Goal: Task Accomplishment & Management: Manage account settings

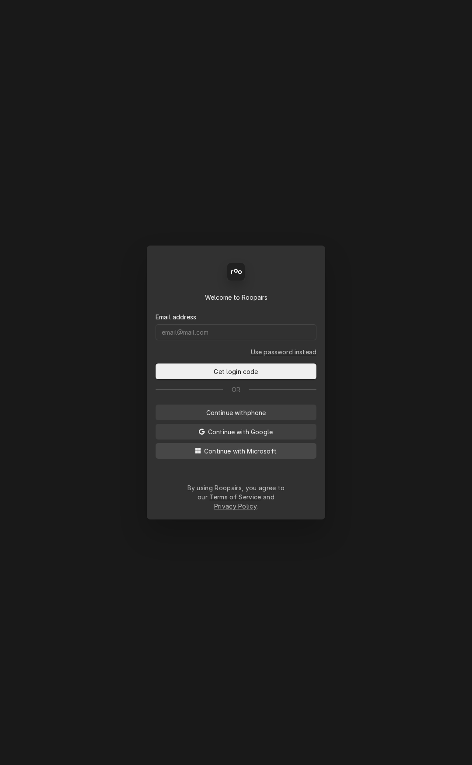
click at [283, 452] on button "Continue with Microsoft" at bounding box center [236, 451] width 161 height 16
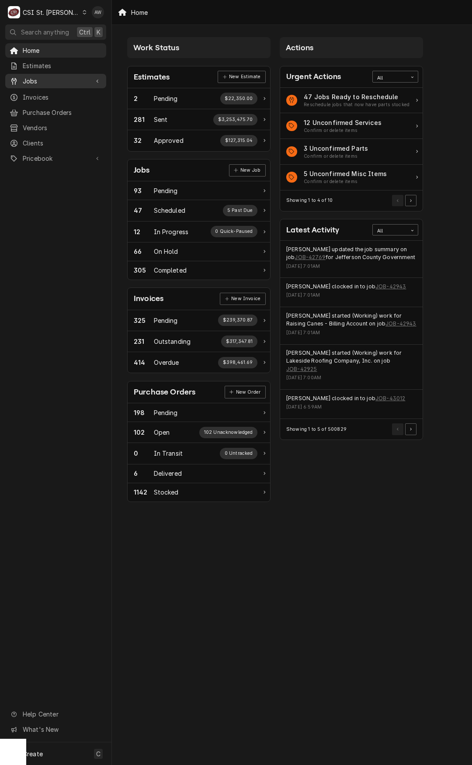
click at [73, 82] on span "Jobs" at bounding box center [56, 80] width 66 height 9
click at [69, 98] on div "Jobs" at bounding box center [55, 96] width 97 height 11
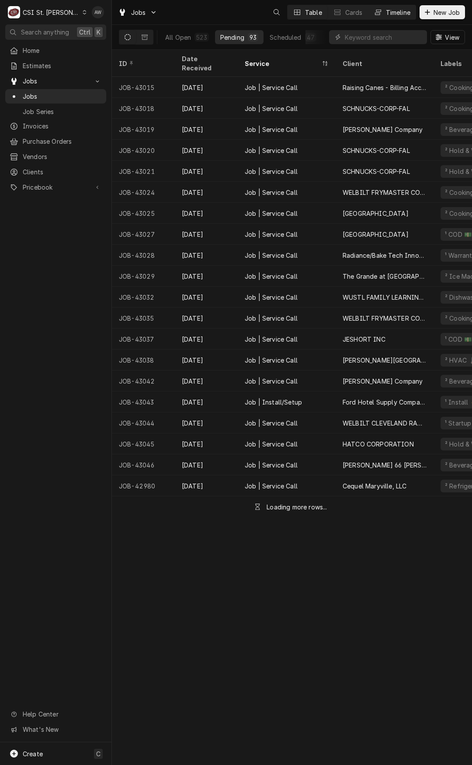
click at [405, 17] on button "Timeline" at bounding box center [391, 12] width 47 height 14
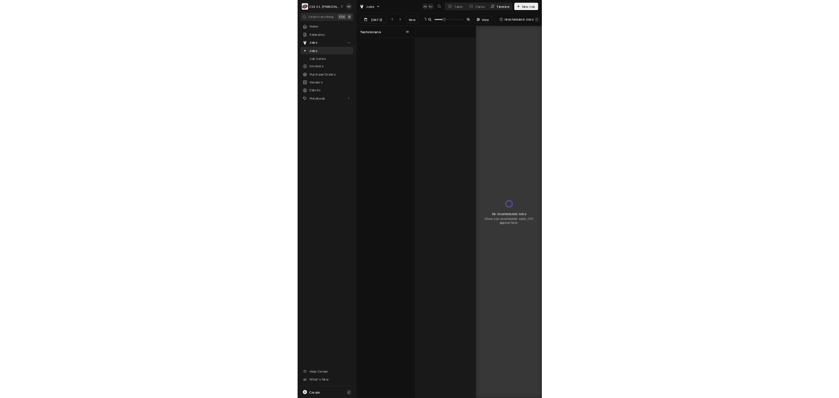
scroll to position [0, 2288]
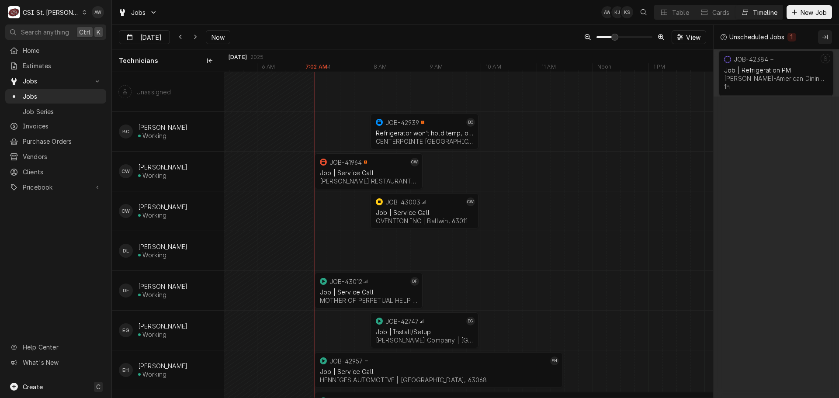
click at [471, 36] on button "Collapse Unscheduled Jobs" at bounding box center [825, 37] width 14 height 14
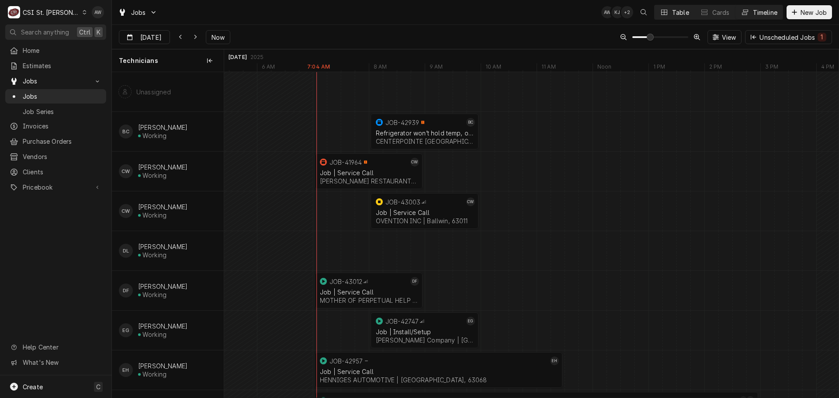
click at [471, 13] on button "Table" at bounding box center [674, 12] width 40 height 14
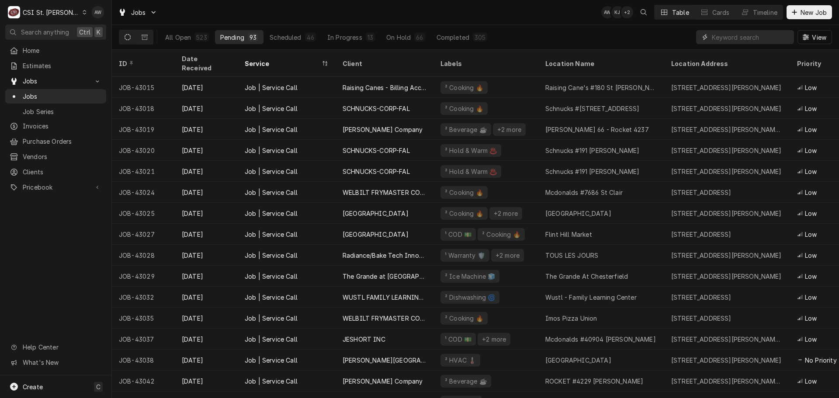
click at [471, 39] on input "Dynamic Content Wrapper" at bounding box center [751, 37] width 78 height 14
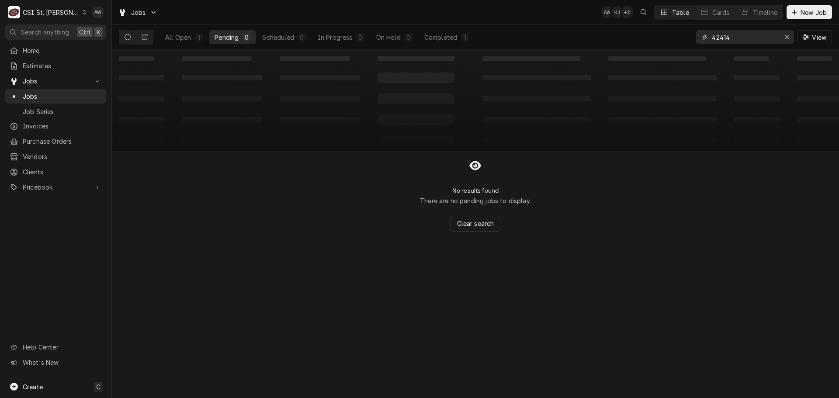
type input "42414"
click at [445, 41] on div "Completed" at bounding box center [440, 37] width 33 height 9
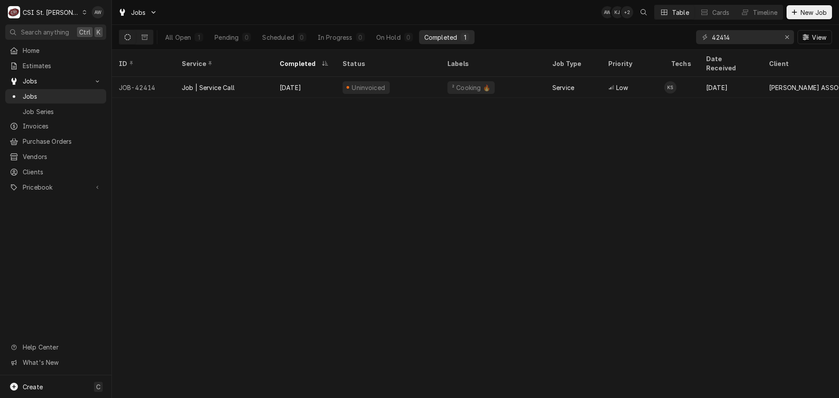
click at [418, 77] on div "Uninvoiced" at bounding box center [388, 87] width 105 height 21
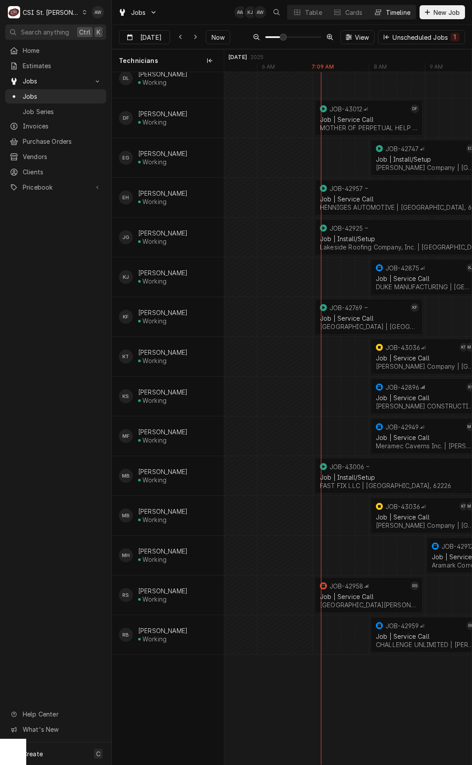
scroll to position [175, 0]
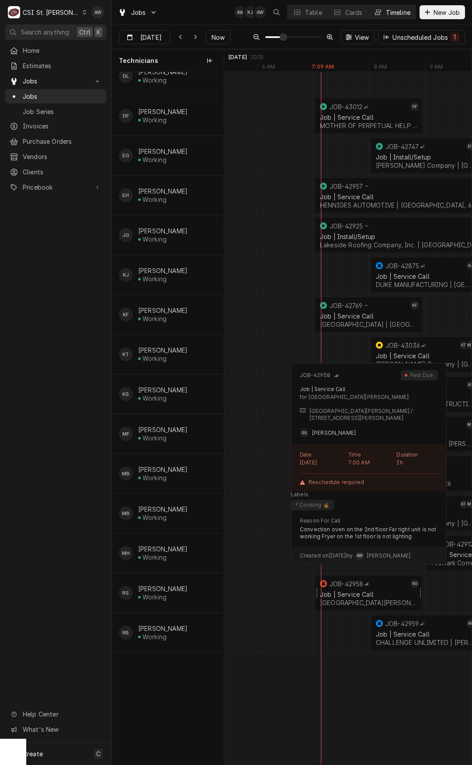
click at [366, 398] on div "Job | Service Call St Charles Convention Center | St Charles, 63303" at bounding box center [368, 598] width 101 height 19
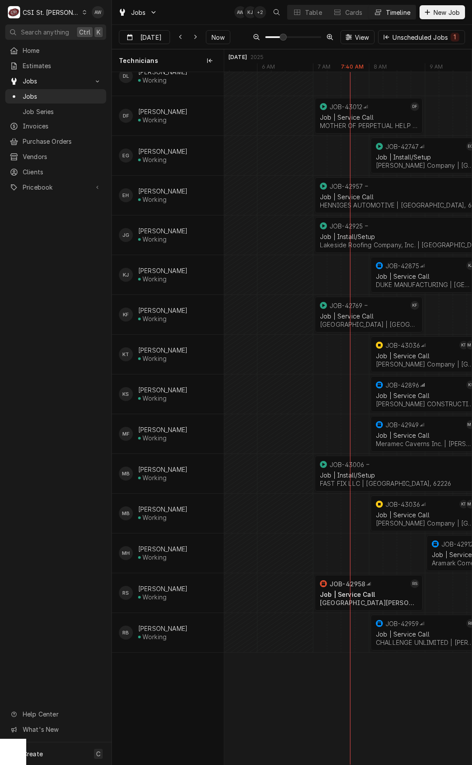
scroll to position [0, 0]
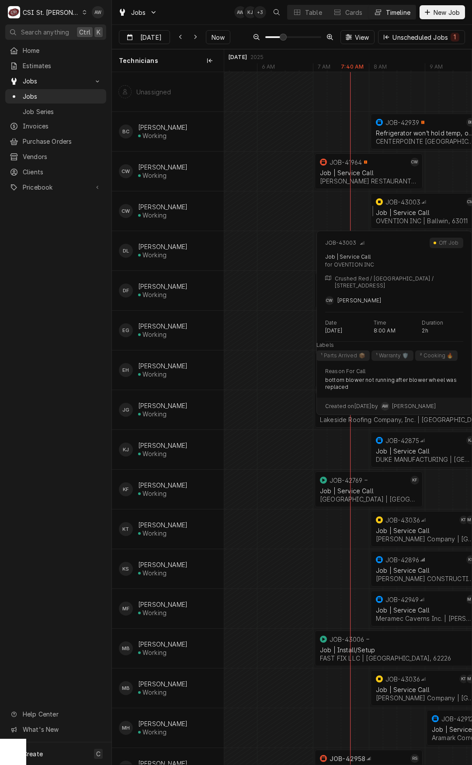
click at [419, 214] on div "Job | Service Call" at bounding box center [424, 212] width 97 height 7
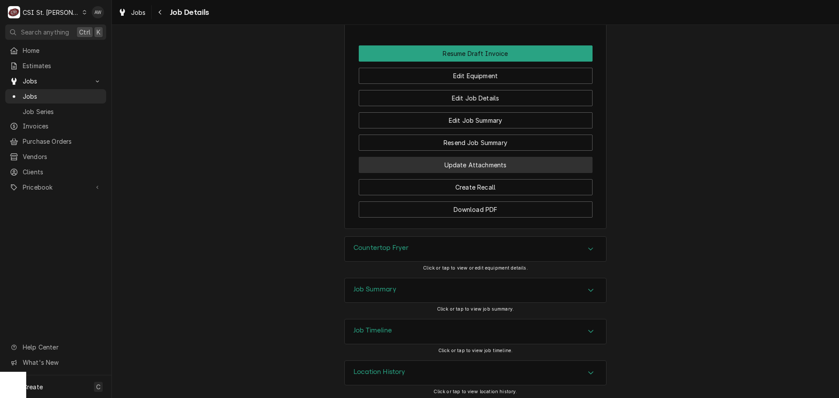
scroll to position [975, 0]
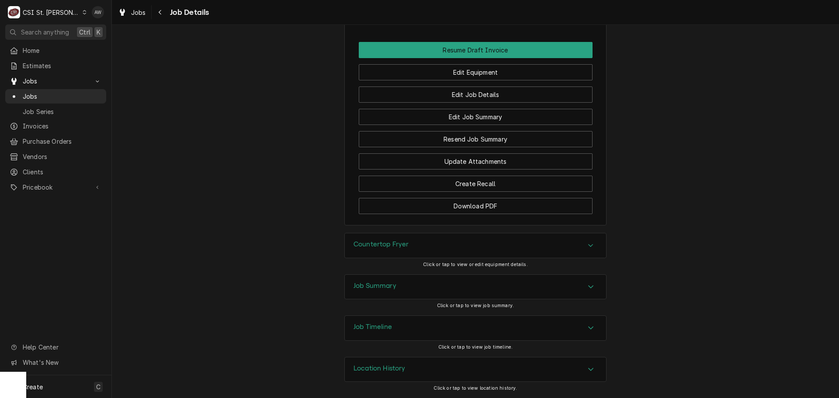
click at [416, 283] on div "Job Summary" at bounding box center [475, 287] width 261 height 24
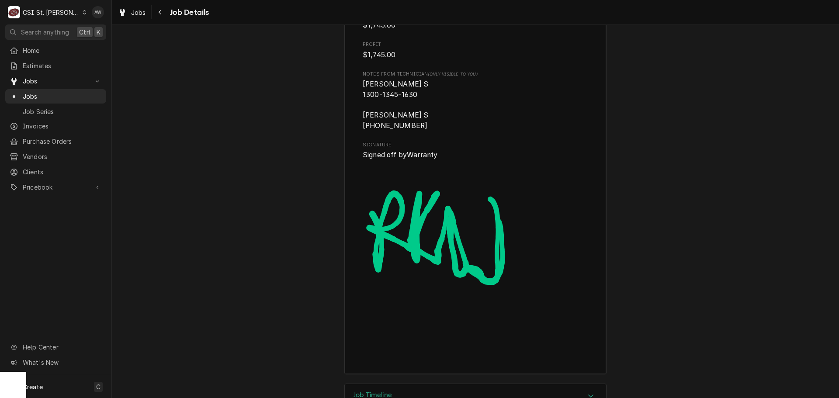
scroll to position [2528, 0]
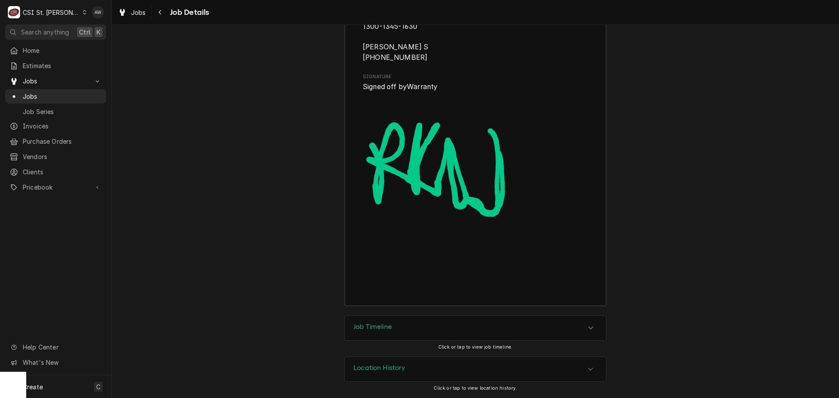
click at [433, 329] on div "Job Timeline" at bounding box center [475, 328] width 261 height 24
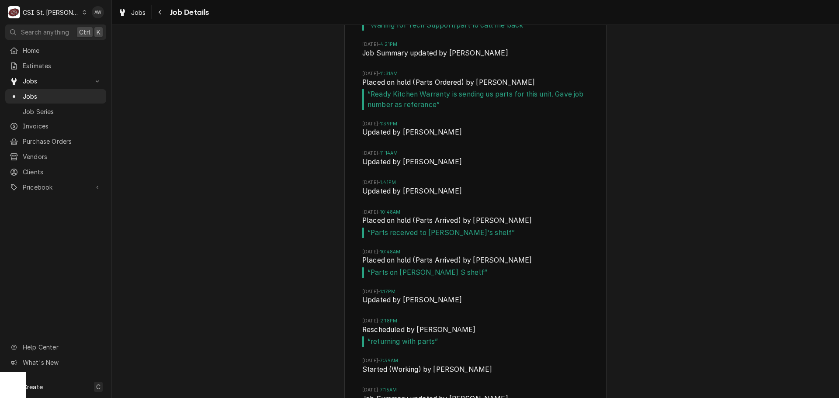
scroll to position [3008, 0]
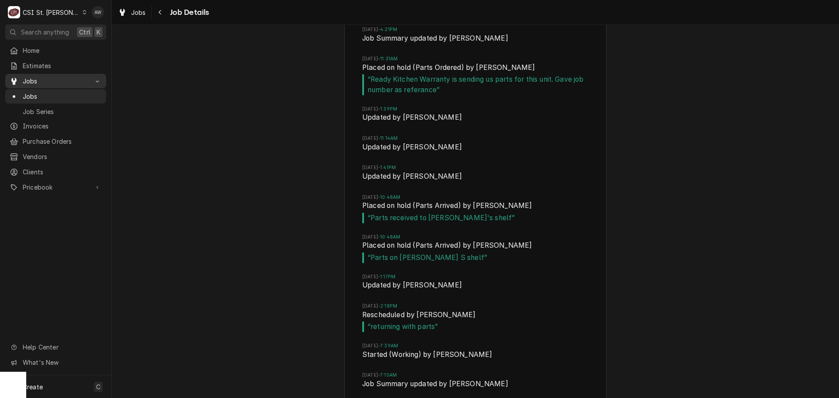
drag, startPoint x: 59, startPoint y: 91, endPoint x: 63, endPoint y: 85, distance: 7.0
click at [59, 92] on span "Jobs" at bounding box center [62, 96] width 79 height 9
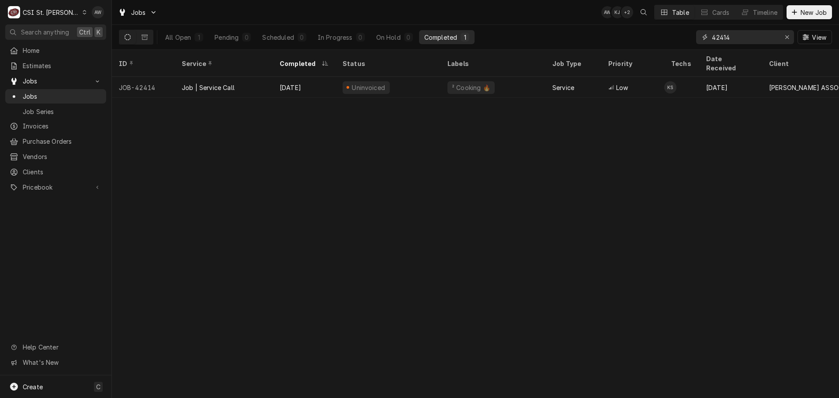
drag, startPoint x: 745, startPoint y: 40, endPoint x: 601, endPoint y: 29, distance: 144.1
click at [601, 30] on div "All Open 1 Pending 0 Scheduled 0 In Progress 0 On Hold 0 Completed 1 42414 View" at bounding box center [475, 37] width 713 height 24
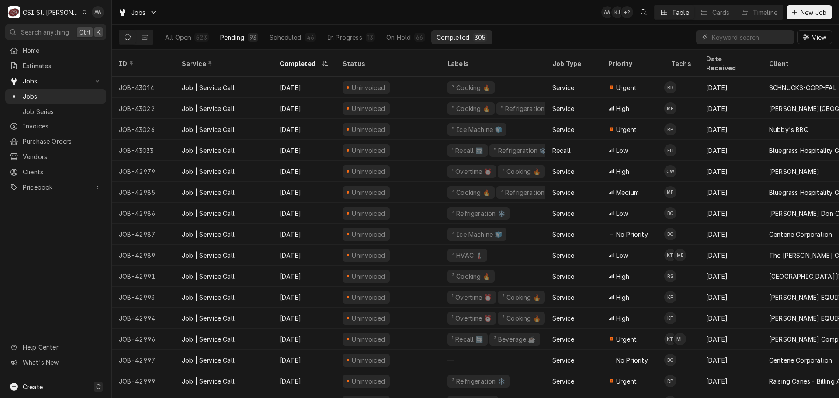
click at [249, 43] on button "Pending 93" at bounding box center [239, 37] width 48 height 14
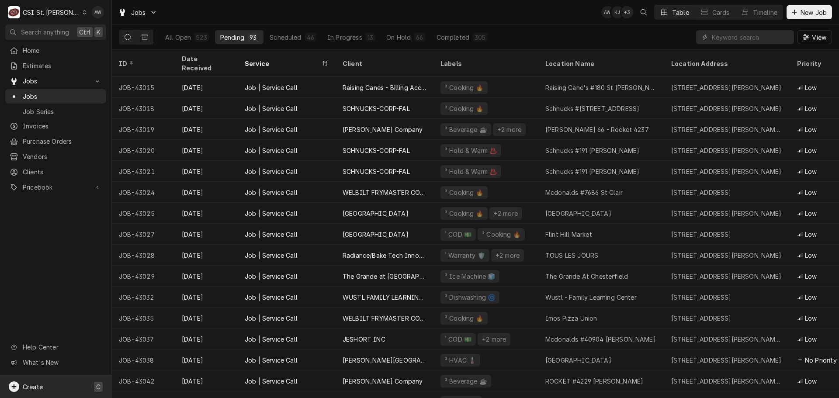
click at [59, 391] on div "Create C" at bounding box center [55, 386] width 111 height 23
click at [158, 356] on div "Purchase Order" at bounding box center [163, 356] width 59 height 9
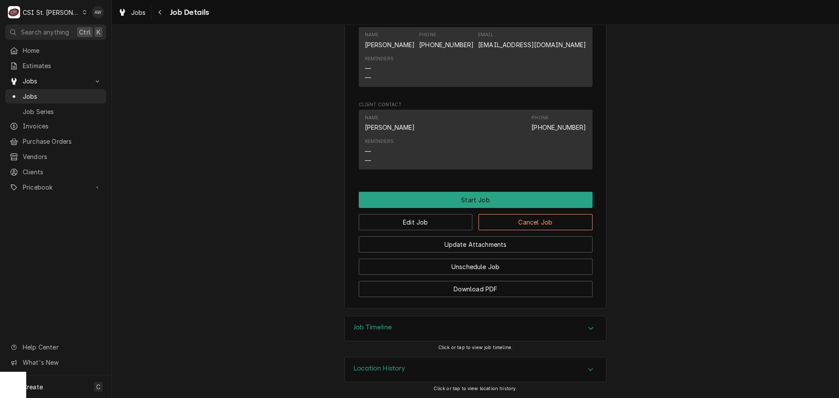
scroll to position [880, 0]
click at [415, 223] on button "Edit Job" at bounding box center [416, 222] width 114 height 16
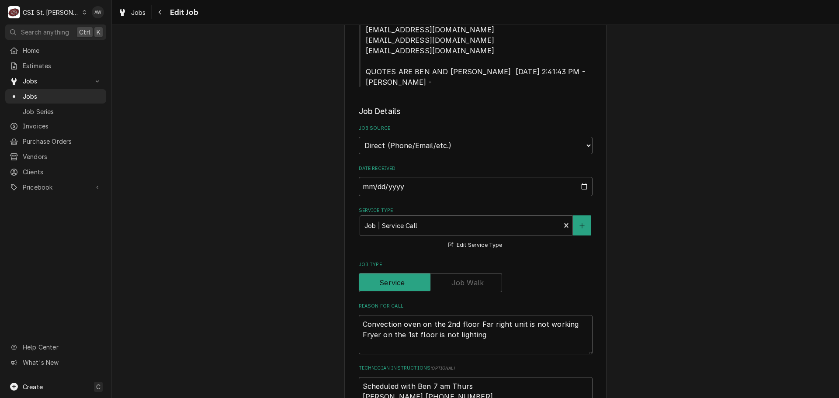
scroll to position [393, 0]
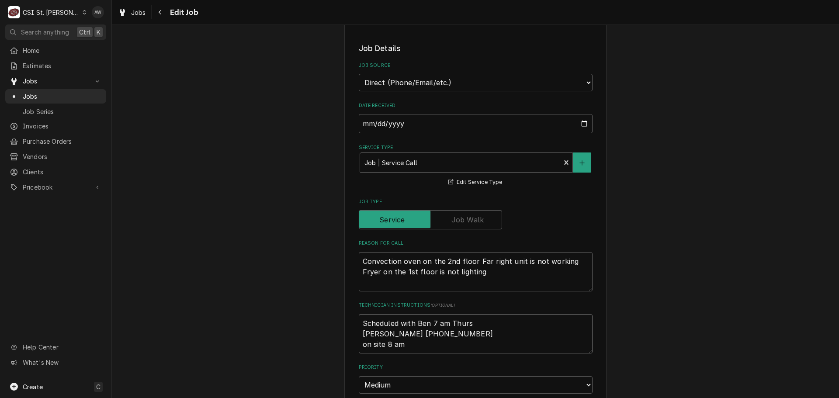
click at [359, 321] on textarea "Scheduled with Ben 7 am Thurs Ben Leonard 636-244-7130 on site 8 am" at bounding box center [476, 333] width 234 height 39
type textarea "x"
type textarea "Scheduled with Ben 7 am Thurs Ben Leonard 636-244-7130 on site 8 am"
click at [359, 321] on textarea "Scheduled with Ben 7 am Thurs Ben Leonard 636-244-7130 on site 8 am" at bounding box center [476, 339] width 234 height 50
type textarea "x"
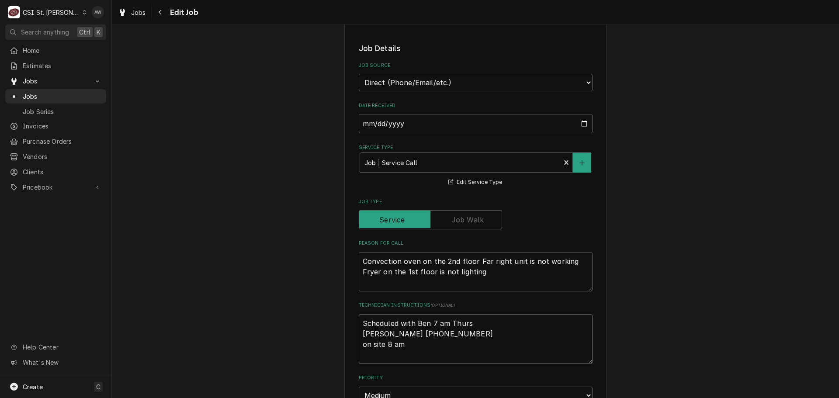
type textarea "l Scheduled with Ben 7 am Thurs Ben Leonard 636-244-7130 on site 8 am"
type textarea "x"
type textarea "le Scheduled with Ben 7 am Thurs Ben Leonard 636-244-7130 on site 8 am"
type textarea "x"
type textarea "lef Scheduled with Ben 7 am Thurs Ben Leonard 636-244-7130 on site 8 am"
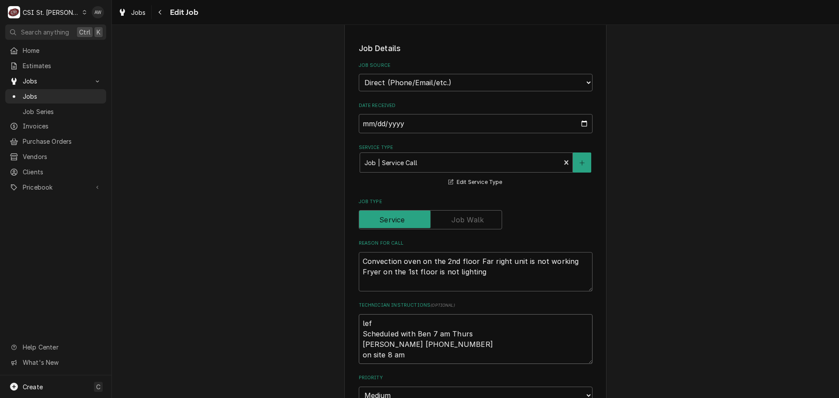
type textarea "x"
type textarea "left Scheduled with Ben 7 am Thurs Ben Leonard 636-244-7130 on site 8 am"
type textarea "x"
type textarea "left Scheduled with Ben 7 am Thurs Ben Leonard 636-244-7130 on site 8 am"
type textarea "x"
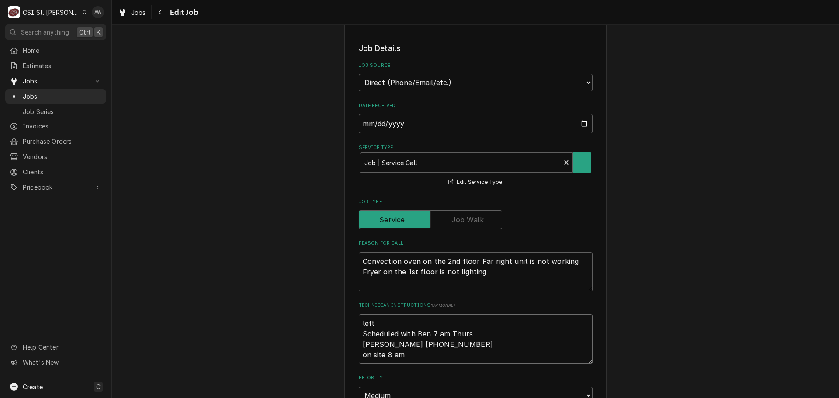
type textarea "left v Scheduled with Ben 7 am Thurs Ben Leonard 636-244-7130 on site 8 am"
type textarea "x"
type textarea "left vm Scheduled with Ben 7 am Thurs Ben Leonard 636-244-7130 on site 8 am"
type textarea "x"
type textarea "left vm Scheduled with Ben 7 am Thurs Ben Leonard 636-244-7130 on site 8 am"
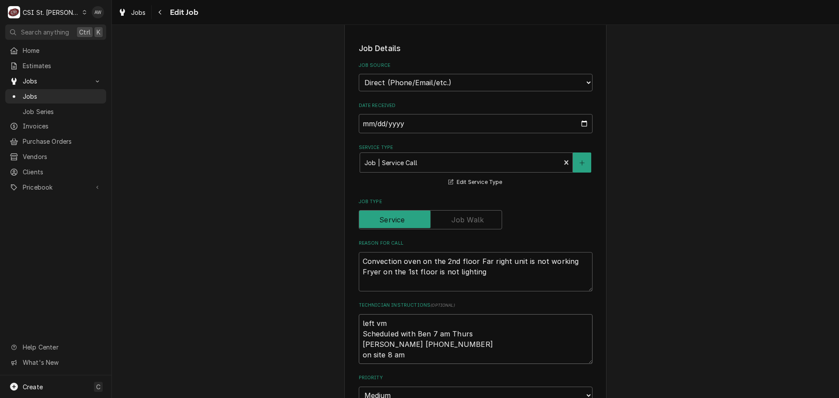
type textarea "x"
type textarea "left vm t Scheduled with Ben 7 am Thurs Ben Leonard 636-244-7130 on site 8 am"
type textarea "x"
type textarea "left vm te Scheduled with Ben 7 am Thurs Ben Leonard 636-244-7130 on site 8 am"
type textarea "x"
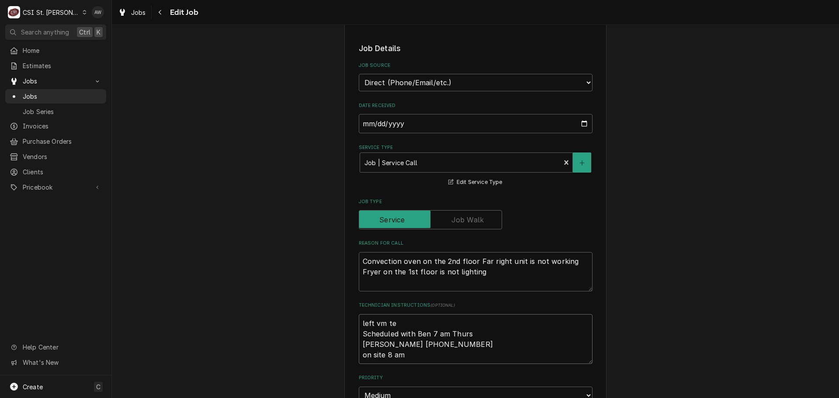
type textarea "left vm tec Scheduled with Ben 7 am Thurs Ben Leonard 636-244-7130 on site 8 am"
type textarea "x"
type textarea "left vm tech Scheduled with Ben 7 am Thurs Ben Leonard 636-244-7130 on site 8 am"
type textarea "x"
type textarea "left vm tech Scheduled with Ben 7 am Thurs Ben Leonard 636-244-7130 on site 8 am"
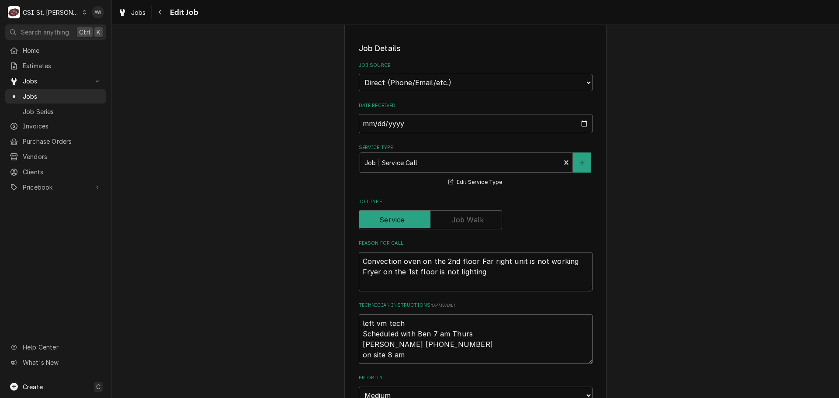
type textarea "x"
type textarea "left vm tech Scheduled with Ben 7 am Thurs Ben Leonard 636-244-7130 on site 8 am"
type textarea "x"
type textarea "left vm tech c Scheduled with Ben 7 am Thurs Ben Leonard 636-244-7130 on site 8…"
type textarea "x"
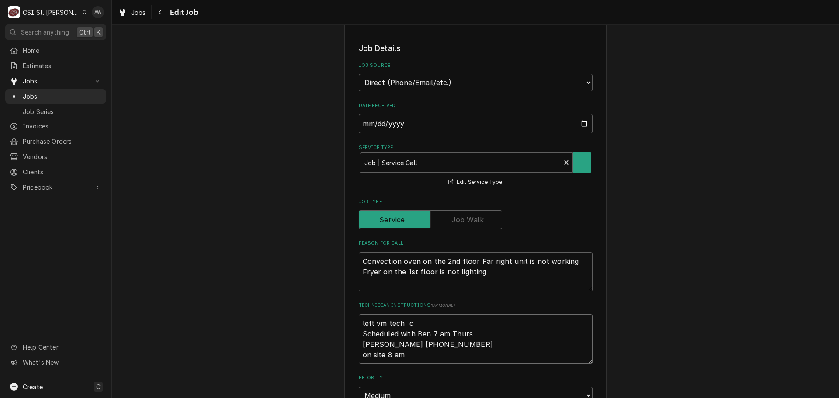
type textarea "left vm tech co Scheduled with Ben 7 am Thurs Ben Leonard 636-244-7130 on site …"
type textarea "x"
type textarea "left vm tech cou Scheduled with Ben 7 am Thurs Ben Leonard 636-244-7130 on site…"
type textarea "x"
type textarea "left vm tech coul Scheduled with Ben 7 am Thurs Ben Leonard 636-244-7130 on sit…"
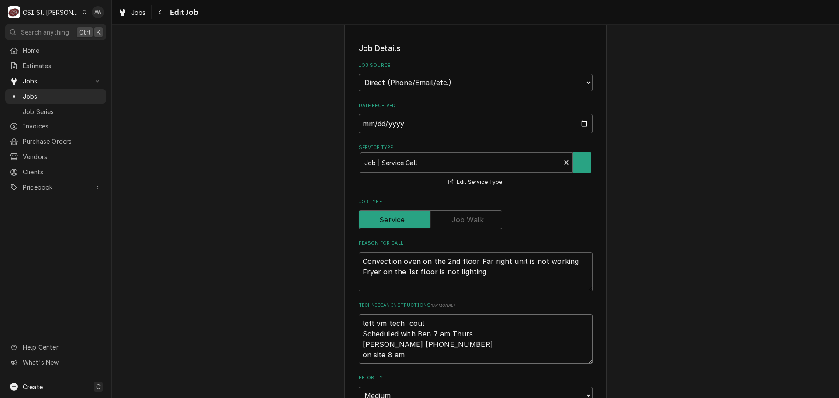
type textarea "x"
type textarea "left vm tech couln Scheduled with Ben 7 am Thurs Ben Leonard 636-244-7130 on si…"
type textarea "x"
type textarea "left vm tech coulnt Scheduled with Ben 7 am Thurs Ben Leonard 636-244-7130 on s…"
type textarea "x"
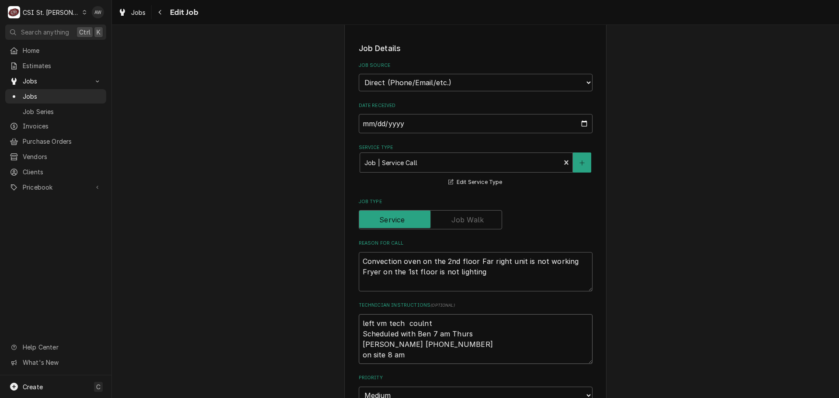
type textarea "left vm tech coulnt Scheduled with Ben 7 am Thurs Ben Leonard 636-244-7130 on s…"
type textarea "x"
type textarea "left vm tech coulnt m Scheduled with Ben 7 am Thurs Ben Leonard 636-244-7130 on…"
type textarea "x"
type textarea "left vm tech coulnt ma Scheduled with Ben 7 am Thurs Ben Leonard 636-244-7130 o…"
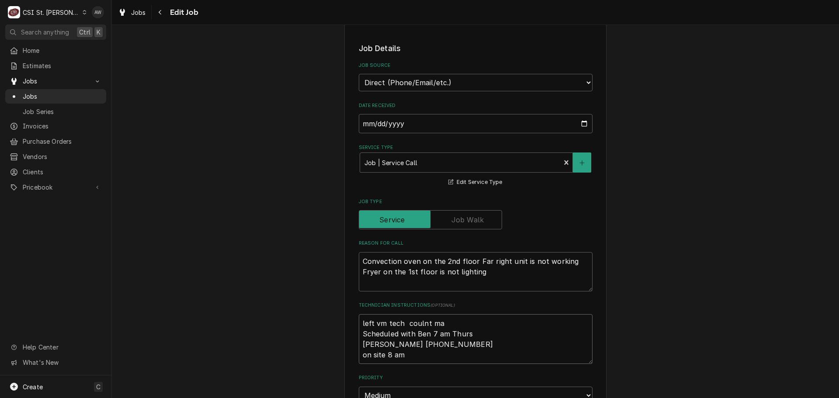
type textarea "x"
type textarea "left vm tech coulnt mak Scheduled with Ben 7 am Thurs Ben Leonard 636-244-7130 …"
type textarea "x"
type textarea "left vm tech coulnt make Scheduled with Ben 7 am Thurs Ben Leonard 636-244-7130…"
type textarea "x"
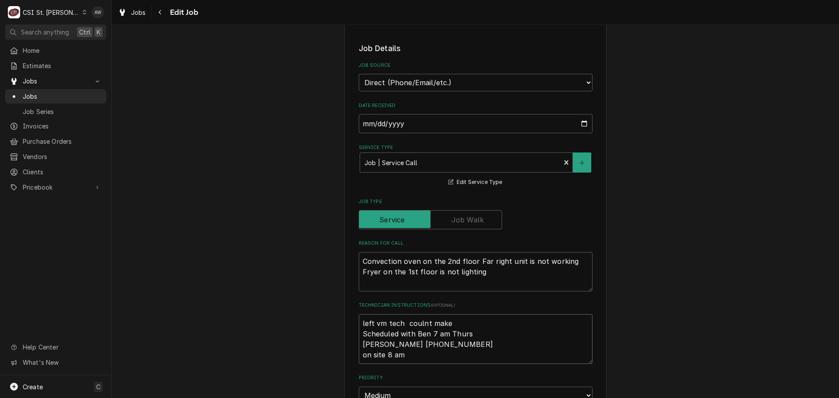
type textarea "left vm tech coulnt make Scheduled with Ben 7 am Thurs Ben Leonard 636-244-7130…"
type textarea "x"
type textarea "left vm tech coulnt make i Scheduled with Ben 7 am Thurs Ben Leonard 636-244-71…"
type textarea "x"
type textarea "left vm tech coulnt make it Scheduled with Ben 7 am Thurs Ben Leonard 636-244-7…"
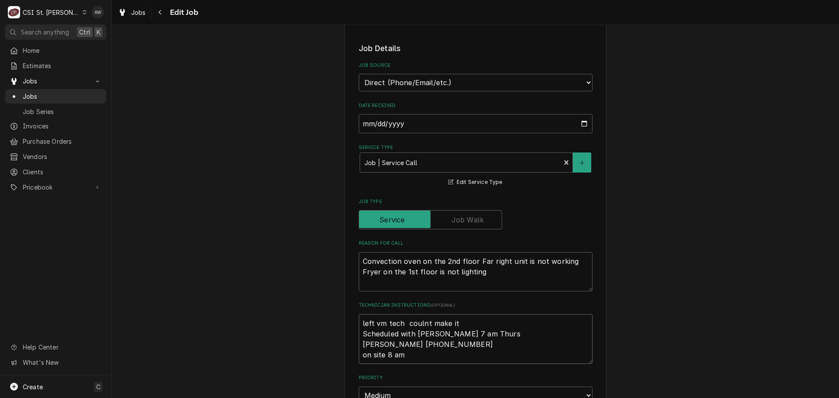
type textarea "x"
type textarea "left vm tech coulnt make it Scheduled with Ben 7 am Thurs Ben Leonard 636-244-7…"
type textarea "x"
type textarea "left vm tech coulnt make it a Scheduled with Ben 7 am Thurs Ben Leonard 636-244…"
type textarea "x"
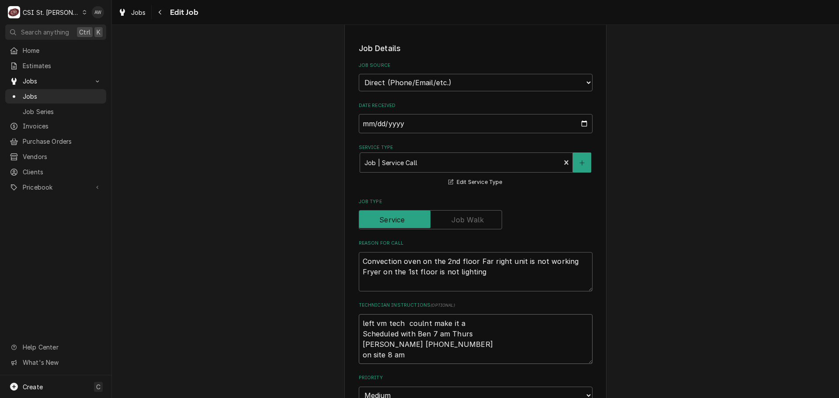
type textarea "left vm tech coulnt make it at Scheduled with Ben 7 am Thurs Ben Leonard 636-24…"
type textarea "x"
type textarea "left vm tech coulnt make it at Scheduled with Ben 7 am Thurs Ben Leonard 636-24…"
type textarea "x"
type textarea "left vm tech coulnt make it at 7 Scheduled with Ben 7 am Thurs Ben Leonard 636-…"
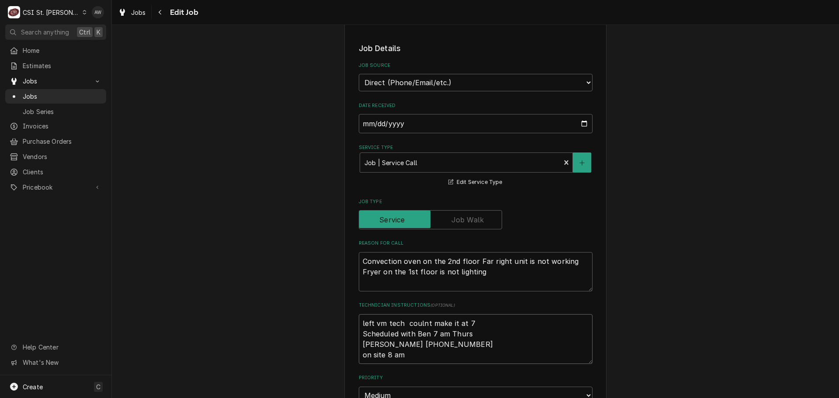
type textarea "x"
type textarea "left vm tech coulnt make it at 7 Scheduled with Ben 7 am Thurs Ben Leonard 636-…"
type textarea "x"
type textarea "left vm tech coulnt make it at 7 a Scheduled with Ben 7 am Thurs Ben Leonard 63…"
type textarea "x"
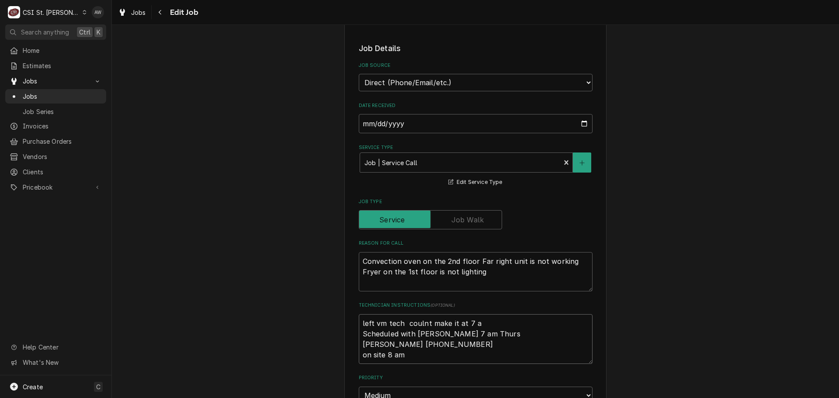
type textarea "left vm tech coulnt make it at 7 am Scheduled with Ben 7 am Thurs Ben Leonard 6…"
type textarea "x"
type textarea "left vm tech coulnt make it at 7 am Scheduled with Ben 7 am Thurs Ben Leonard 6…"
type textarea "x"
type textarea "left vm tech coulnt make it at 7 am - Scheduled with Ben 7 am Thurs Ben Leonard…"
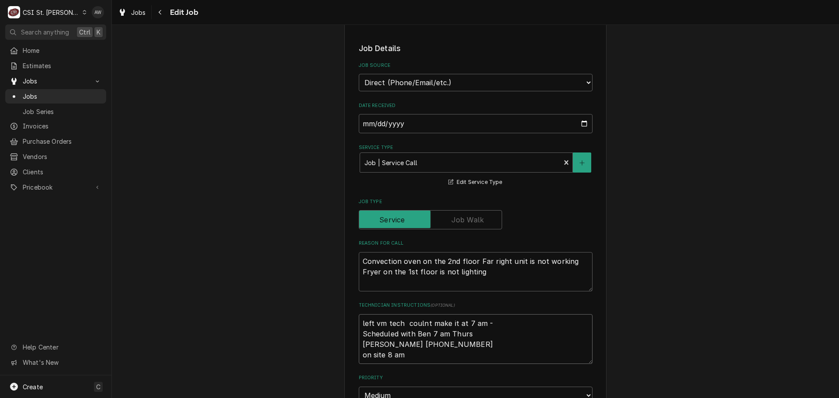
type textarea "x"
type textarea "left vm tech coulnt make it at 7 am - Scheduled with Ben 7 am Thurs Ben Leonard…"
type textarea "x"
type textarea "left vm tech coulnt make it at 7 am - o Scheduled with Ben 7 am Thurs Ben Leona…"
type textarea "x"
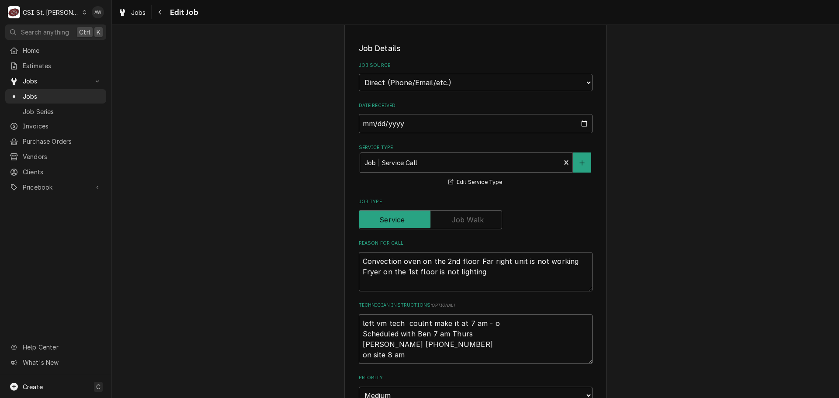
type textarea "left vm tech coulnt make it at 7 am - of Scheduled with Ben 7 am Thurs Ben Leon…"
type textarea "x"
type textarea "left vm tech coulnt make it at 7 am - off Scheduled with Ben 7 am Thurs Ben Leo…"
type textarea "x"
type textarea "left vm tech coulnt make it at 7 am - offe Scheduled with Ben 7 am Thurs Ben Le…"
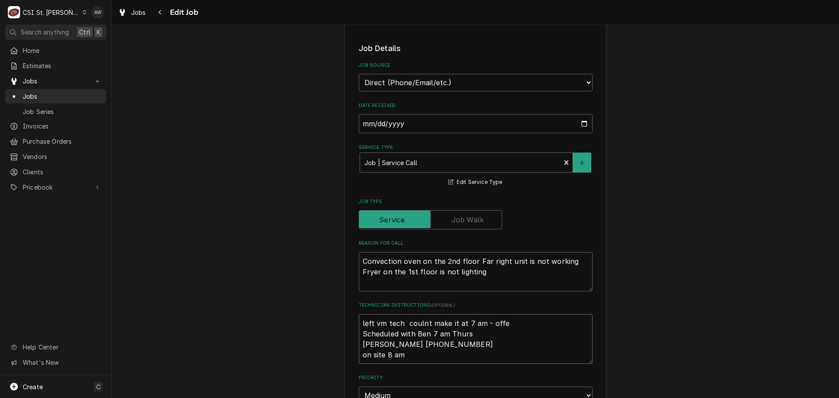
type textarea "x"
type textarea "left vm tech coulnt make it at 7 am - offer Scheduled with Ben 7 am Thurs Ben L…"
type textarea "x"
type textarea "left vm tech coulnt make it at 7 am - offere Scheduled with Ben 7 am Thurs Ben …"
type textarea "x"
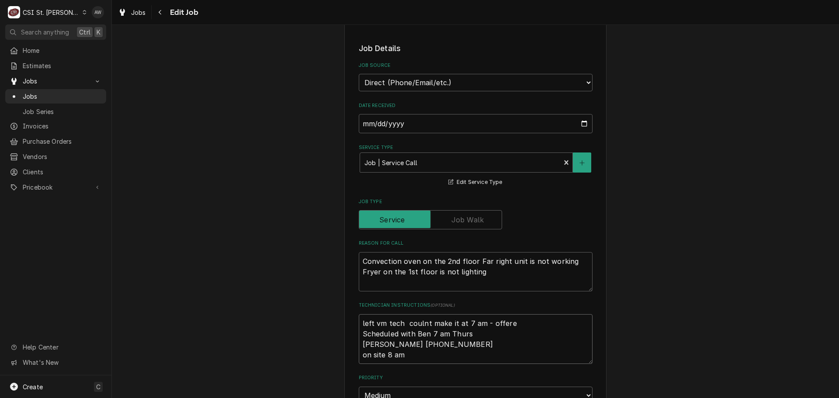
type textarea "left vm tech coulnt make it at 7 am - offered Scheduled with Ben 7 am Thurs Ben…"
type textarea "x"
type textarea "left vm tech coulnt make it at 7 am - offered Scheduled with Ben 7 am Thurs Ben…"
type textarea "x"
type textarea "left vm tech coulnt make it at 7 am - offered 2 Scheduled with Ben 7 am Thurs B…"
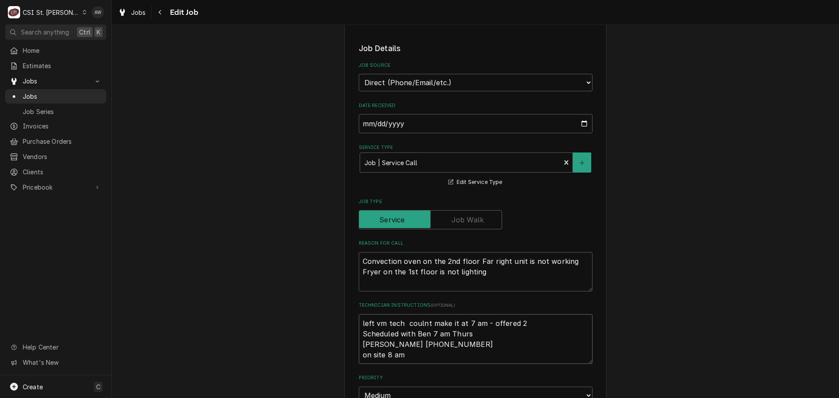
type textarea "x"
type textarea "left vm tech coulnt make it at 7 am - offered 2n Scheduled with Ben 7 am Thurs …"
type textarea "x"
type textarea "left vm tech coulnt make it at 7 am - offered 2 Scheduled with Ben 7 am Thurs B…"
type textarea "x"
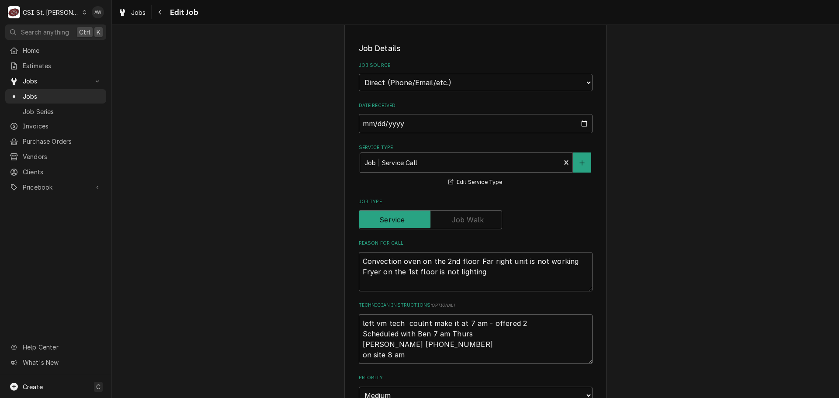
type textarea "left vm tech coulnt make it at 7 am - offered 2n Scheduled with Ben 7 am Thurs …"
type textarea "x"
type textarea "left vm tech coulnt make it at 7 am - offered 2ne Scheduled with Ben 7 am Thurs…"
type textarea "x"
type textarea "left vm tech coulnt make it at 7 am - offered 2nec Scheduled with Ben 7 am Thur…"
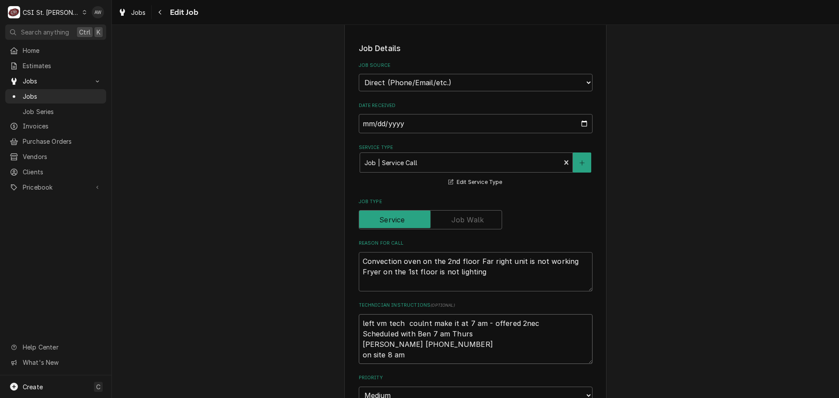
type textarea "x"
type textarea "left vm tech coulnt make it at 7 am - offered 2nect Scheduled with Ben 7 am Thu…"
type textarea "x"
type textarea "left vm tech coulnt make it at 7 am - offered 2nect Scheduled with Ben 7 am Thu…"
type textarea "x"
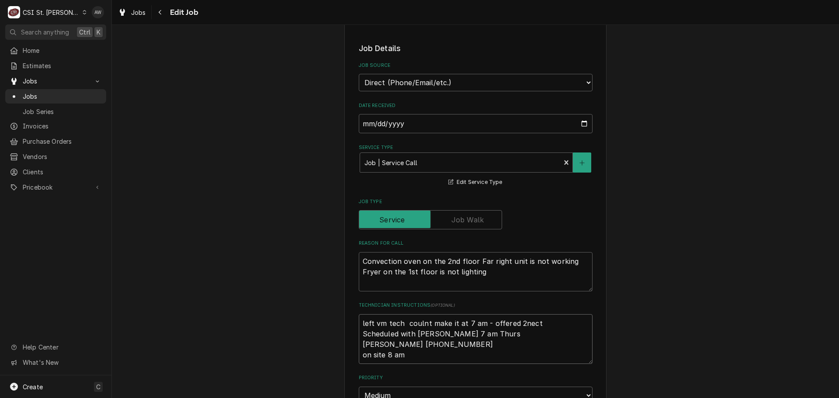
type textarea "left vm tech coulnt make it at 7 am - offered 2nect Scheduled with Ben 7 am Thu…"
type textarea "x"
type textarea "left vm tech coulnt make it at 7 am - offered 2nec Scheduled with Ben 7 am Thur…"
type textarea "x"
type textarea "left vm tech coulnt make it at 7 am - offered 2ne Scheduled with Ben 7 am Thurs…"
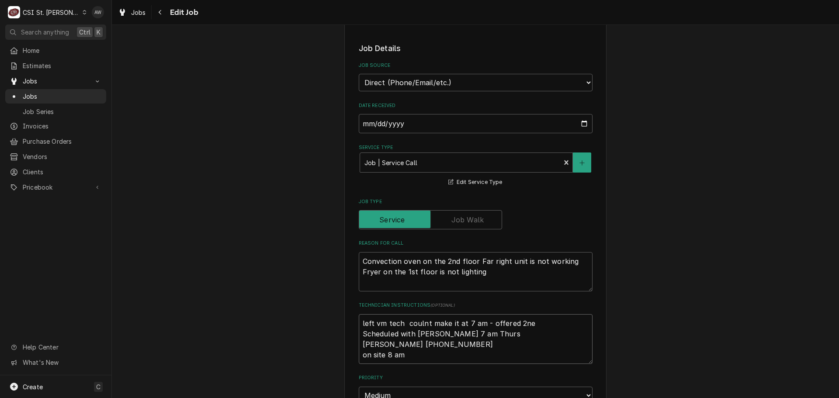
type textarea "x"
type textarea "left vm tech coulnt make it at 7 am - offered 2n Scheduled with Ben 7 am Thurs …"
type textarea "x"
type textarea "left vm tech coulnt make it at 7 am - offered 2 Scheduled with Ben 7 am Thurs B…"
type textarea "x"
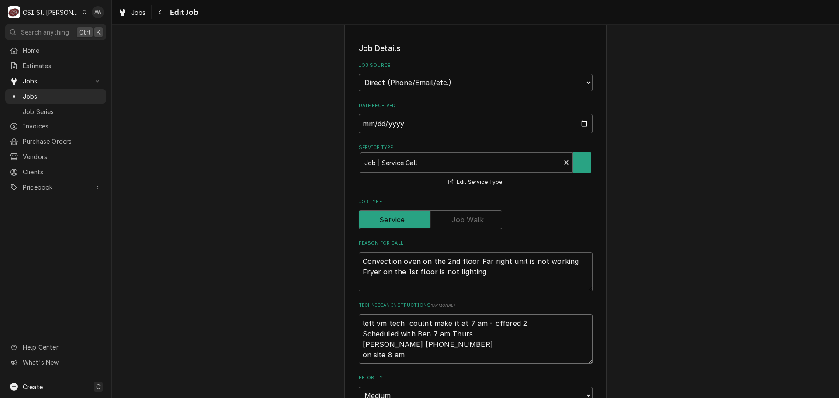
type textarea "left vm tech coulnt make it at 7 am - offered Scheduled with Ben 7 am Thurs Ben…"
type textarea "x"
type textarea "left vm tech coulnt make it at 7 am - offered n Scheduled with Ben 7 am Thurs B…"
type textarea "x"
type textarea "left vm tech coulnt make it at 7 am - offered ne Scheduled with Ben 7 am Thurs …"
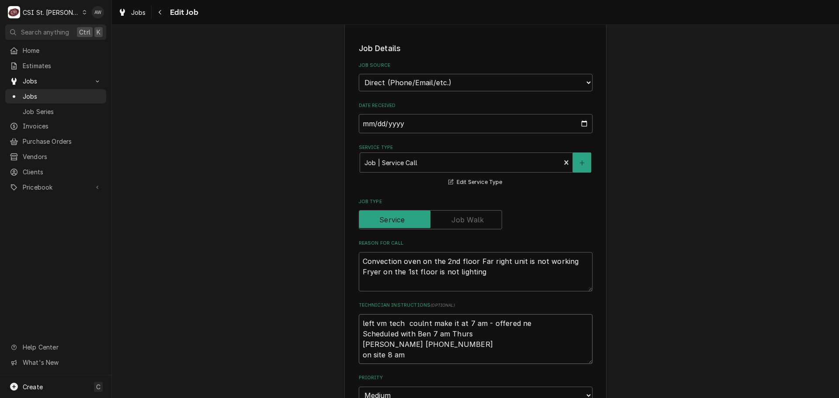
type textarea "x"
type textarea "left vm tech coulnt make it at 7 am - offered net Scheduled with Ben 7 am Thurs…"
type textarea "x"
type textarea "left vm tech coulnt make it at 7 am - offered net Scheduled with Ben 7 am Thurs…"
type textarea "x"
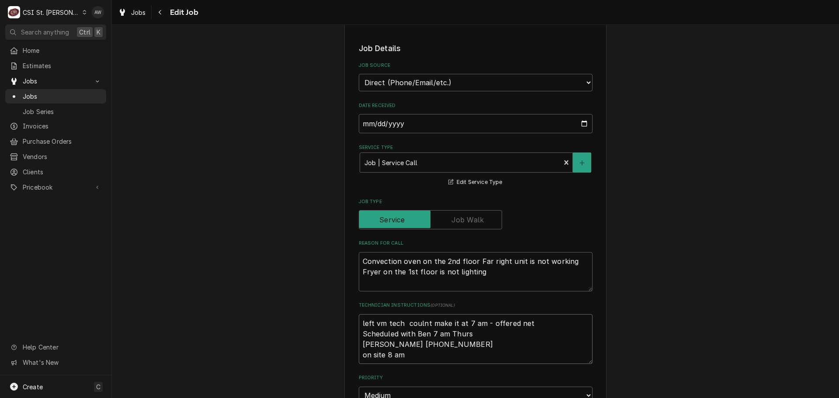
type textarea "left vm tech coulnt make it at 7 am - offered net a Scheduled with Ben 7 am Thu…"
type textarea "x"
type textarea "left vm tech coulnt make it at 7 am - offered net av Scheduled with Ben 7 am Th…"
type textarea "x"
type textarea "left vm tech coulnt make it at 7 am - offered net ava Scheduled with Ben 7 am T…"
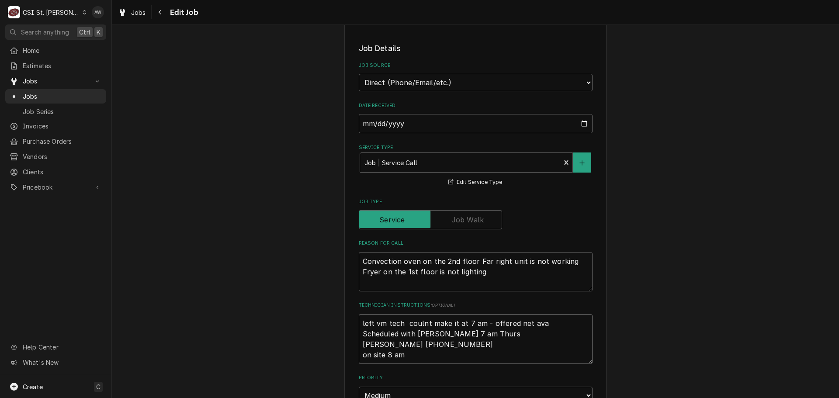
type textarea "x"
type textarea "left vm tech coulnt make it at 7 am - offered net avai Scheduled with Ben 7 am …"
type textarea "x"
type textarea "left vm tech coulnt make it at 7 am - offered net avaia Scheduled with Ben 7 am…"
type textarea "x"
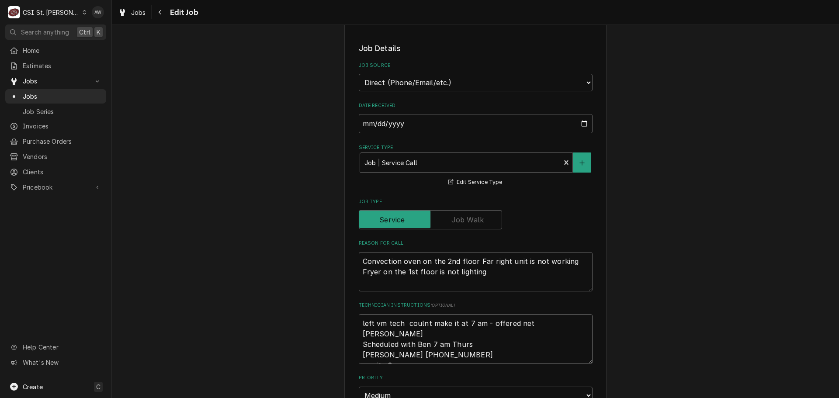
type textarea "left vm tech coulnt make it at 7 am - offered net avaiab Scheduled with Ben 7 a…"
type textarea "x"
type textarea "left vm tech coulnt make it at 7 am - offered net avaiabl Scheduled with Ben 7 …"
type textarea "x"
type textarea "left vm tech coulnt make it at 7 am - offered net avaiable Scheduled with Ben 7…"
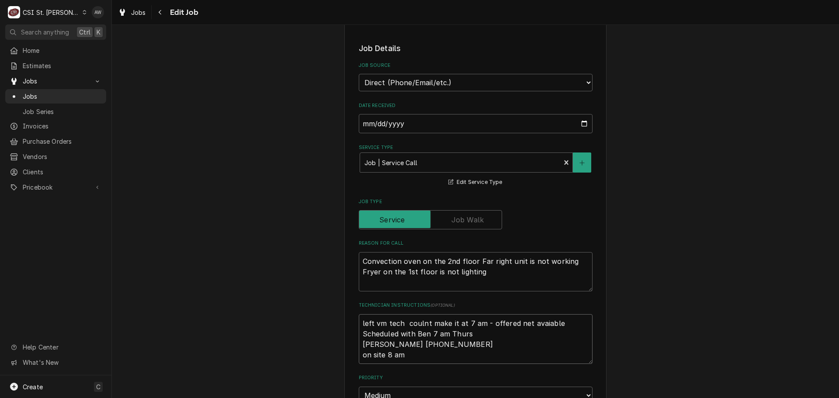
type textarea "x"
type textarea "left vm tech coulnt make it at 7 am - offered net avaiable Scheduled with Ben 7…"
type textarea "x"
type textarea "left vm tech coulnt make it at 7 am - offered net avaiable t Scheduled with Ben…"
type textarea "x"
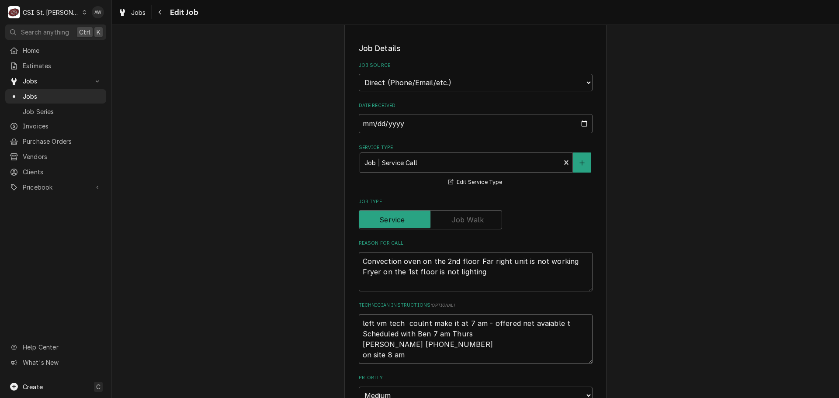
type textarea "left vm tech coulnt make it at 7 am - offered net avaiable th Scheduled with Be…"
type textarea "x"
type textarea "left vm tech coulnt make it at 7 am - offered net avaiable thi Scheduled with B…"
type textarea "x"
type textarea "left vm tech coulnt make it at 7 am - offered net avaiable this Scheduled with …"
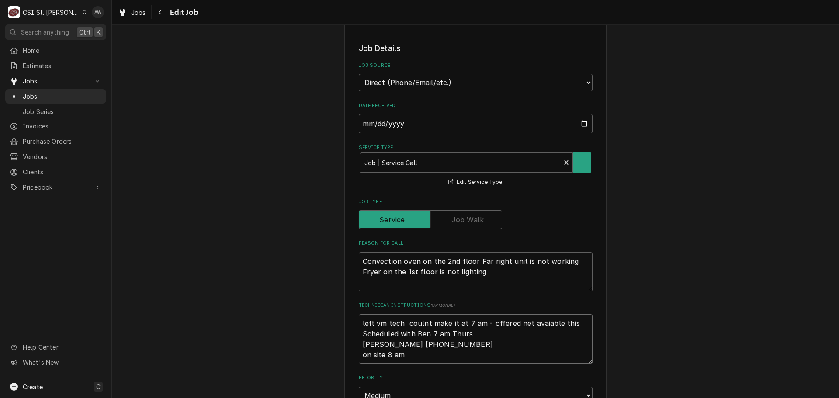
type textarea "x"
type textarea "left vm tech coulnt make it at 7 am - offered net avaiable this Scheduled with …"
type textarea "x"
type textarea "left vm tech coulnt make it at 7 am - offered net avaiable this m Scheduled wit…"
type textarea "x"
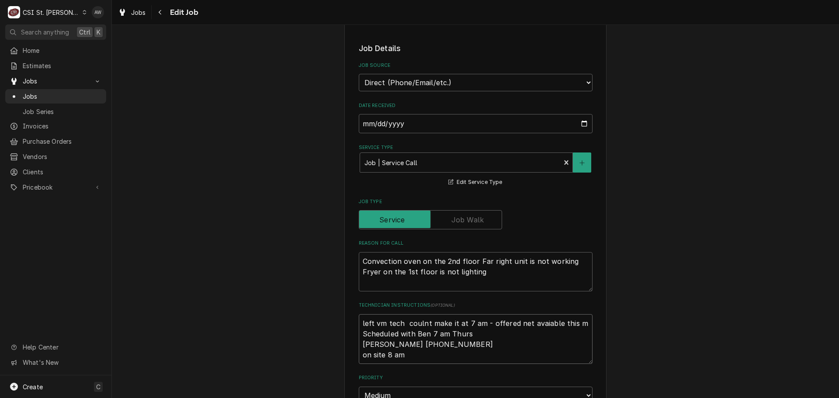
type textarea "left vm tech coulnt make it at 7 am - offered net avaiable this mr Scheduled wi…"
type textarea "x"
type textarea "left vm tech coulnt make it at 7 am - offered net avaiable this mro Scheduled w…"
type textarea "x"
type textarea "left vm tech coulnt make it at 7 am - offered net avaiable this mron Scheduled …"
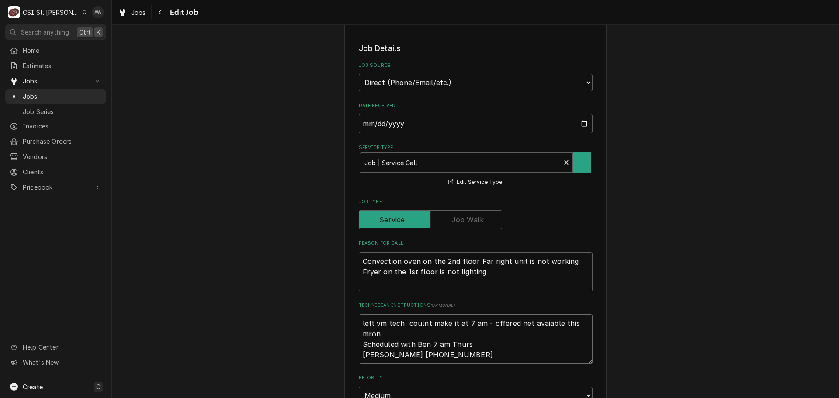
type textarea "x"
type textarea "left vm tech coulnt make it at 7 am - offered net avaiable this mroni Scheduled…"
type textarea "x"
type textarea "left vm tech coulnt make it at 7 am - offered net avaiable this mronig Schedule…"
type textarea "x"
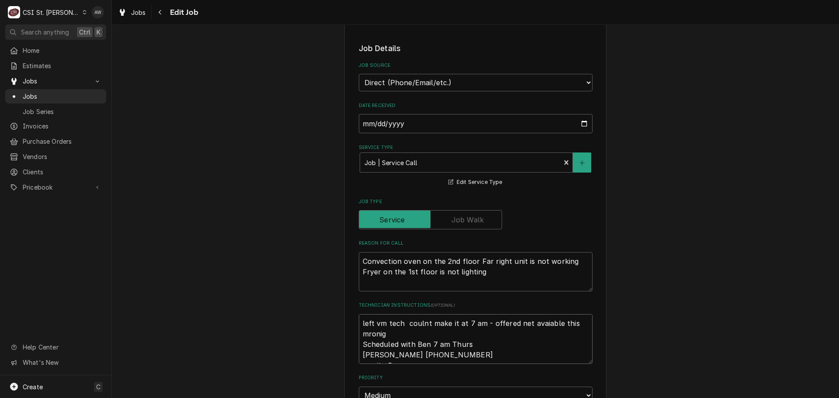
type textarea "left vm tech coulnt make it at 7 am - offered net avaiable this mronign Schedul…"
type textarea "x"
type textarea "left vm tech coulnt make it at 7 am - offered net avaiable this mronign Schedul…"
type textarea "x"
type textarea "left vm tech coulnt make it at 7 am - offered net avaiable this mronign o Sched…"
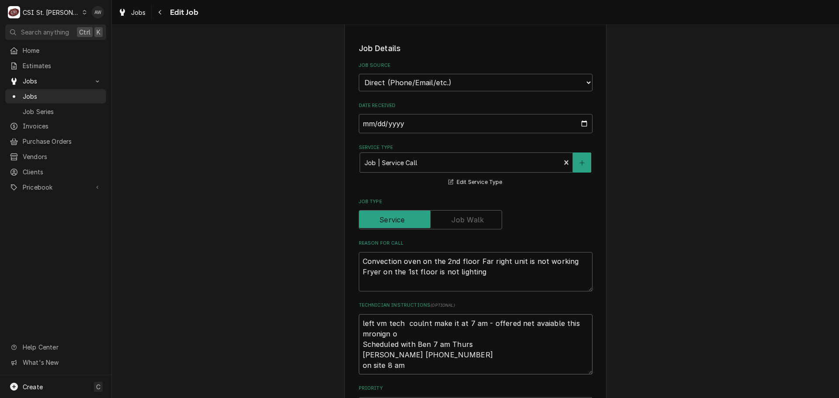
type textarea "x"
type textarea "left vm tech coulnt make it at 7 am - offered net avaiable this mronign or Sche…"
type textarea "x"
type textarea "left vm tech coulnt make it at 7 am - offered net avaiable this mronign or Sche…"
type textarea "x"
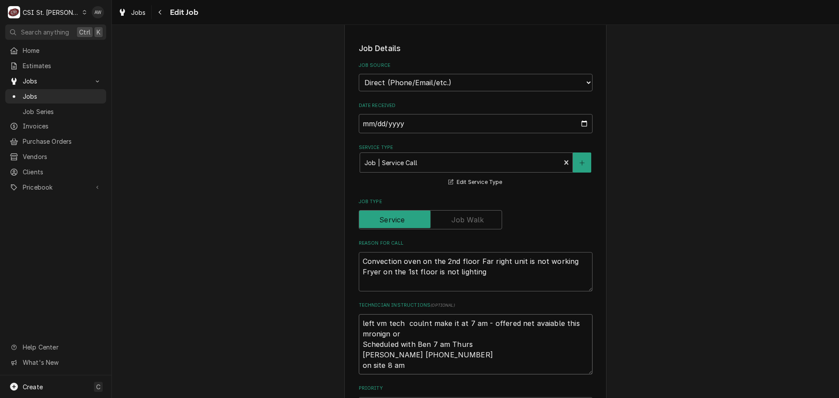
type textarea "left vm tech coulnt make it at 7 am - offered net avaiable this mronign or t Sc…"
type textarea "x"
type textarea "left vm tech coulnt make it at 7 am - offered net avaiable this mronign or to S…"
type textarea "x"
type textarea "left vm tech coulnt make it at 7 am - offered net avaiable this mronign or to S…"
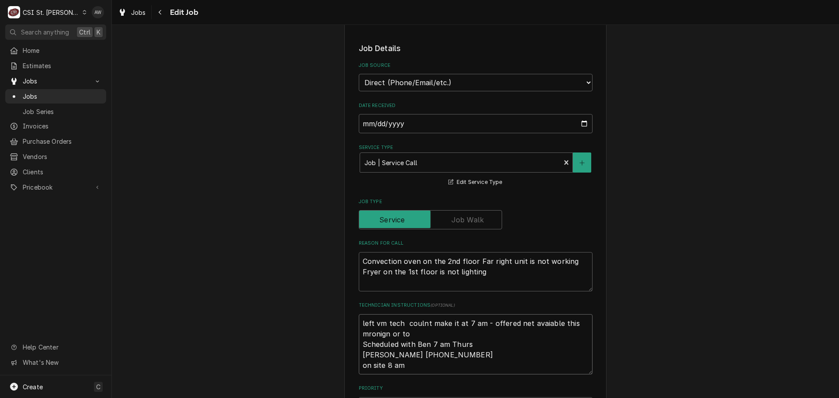
type textarea "x"
type textarea "left vm tech coulnt make it at 7 am - offered net avaiable this mronign or to r…"
type textarea "x"
type textarea "left vm tech coulnt make it at 7 am - offered net avaiable this mronign or to r…"
type textarea "x"
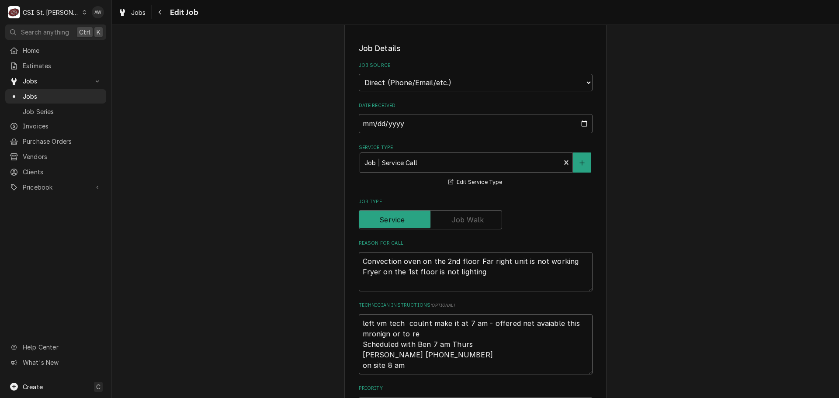
type textarea "left vm tech coulnt make it at 7 am - offered net avaiable this mronign or to r…"
type textarea "x"
type textarea "left vm tech coulnt make it at 7 am - offered net avaiable this mronign or to r…"
type textarea "x"
type textarea "left vm tech coulnt make it at 7 am - offered net avaiable this mronign or to r…"
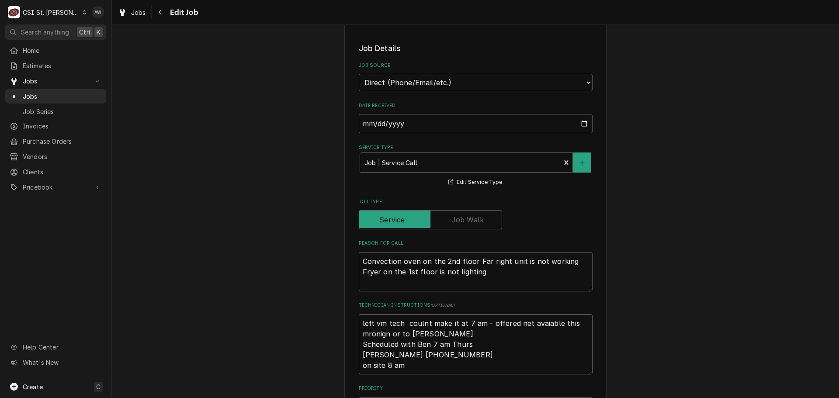
type textarea "x"
type textarea "left vm tech coulnt make it at 7 am - offered net avaiable this mronign or to r…"
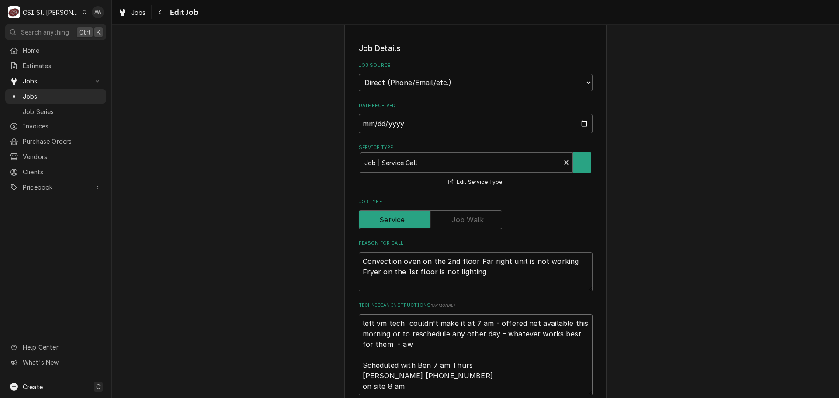
click at [401, 323] on textarea "left vm tech couldn't make it at 7 am - offered net available this morning or t…" at bounding box center [476, 354] width 234 height 81
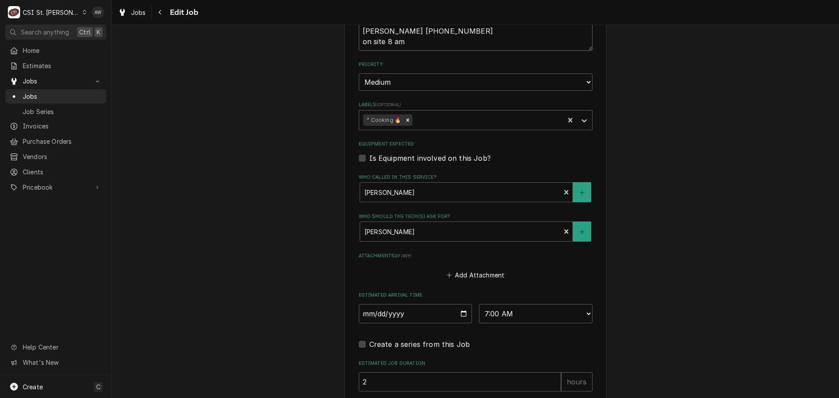
scroll to position [824, 0]
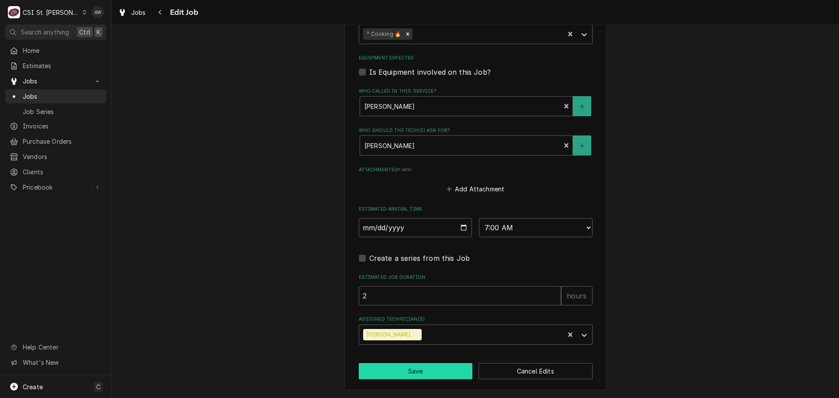
click at [414, 371] on button "Save" at bounding box center [416, 371] width 114 height 16
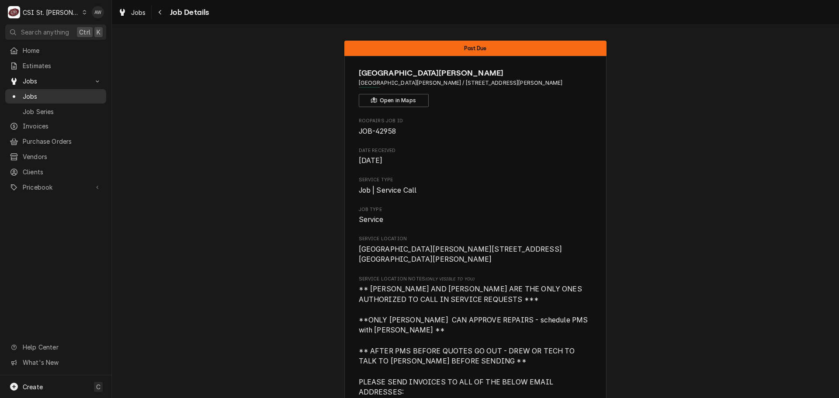
click at [67, 92] on span "Jobs" at bounding box center [62, 96] width 79 height 9
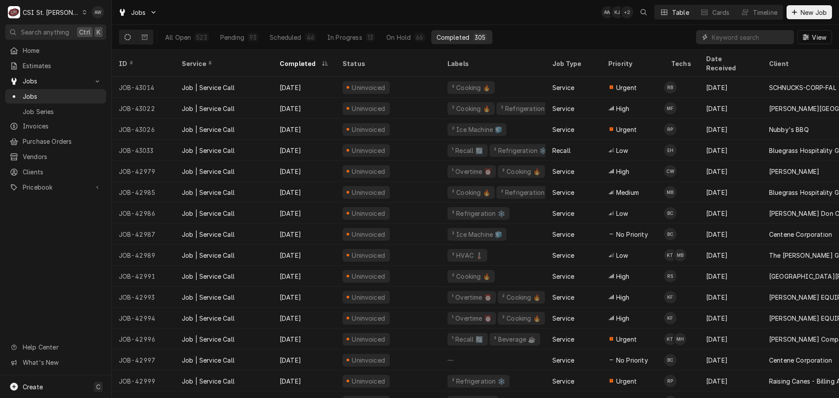
click at [723, 34] on input "Dynamic Content Wrapper" at bounding box center [751, 37] width 78 height 14
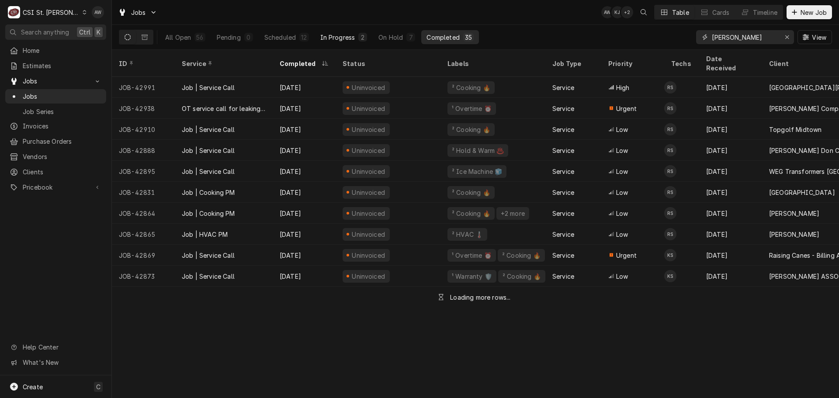
type input "[PERSON_NAME]"
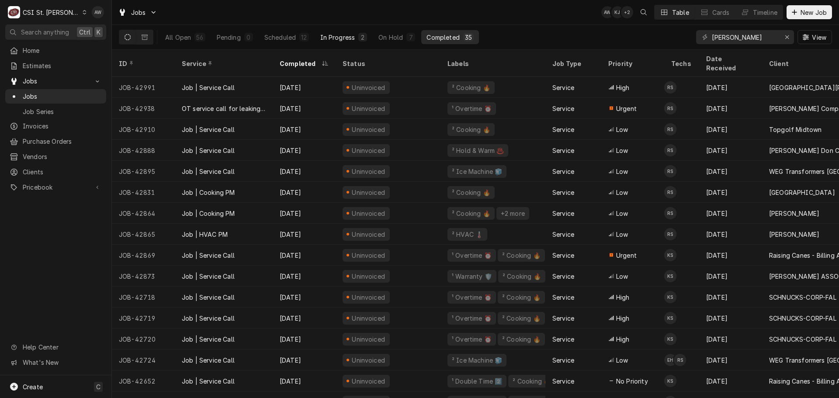
click at [356, 32] on button "In Progress 2" at bounding box center [344, 37] width 58 height 14
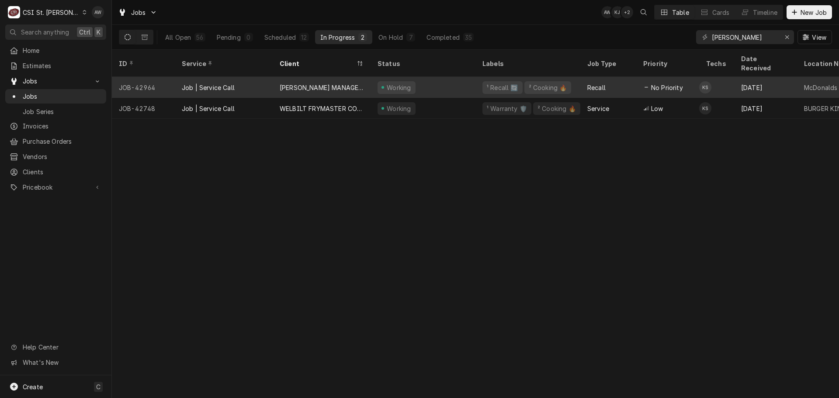
click at [347, 83] on div "[PERSON_NAME] MANAGEMENT INC" at bounding box center [322, 87] width 84 height 9
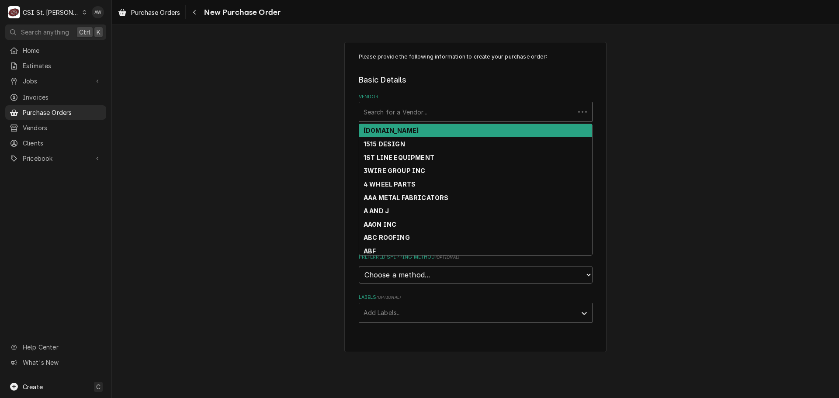
click at [412, 114] on div "Vendor" at bounding box center [466, 112] width 207 height 16
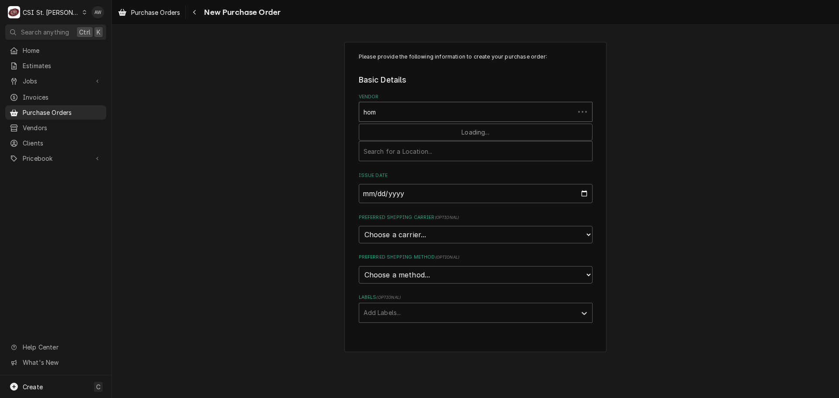
type input "home"
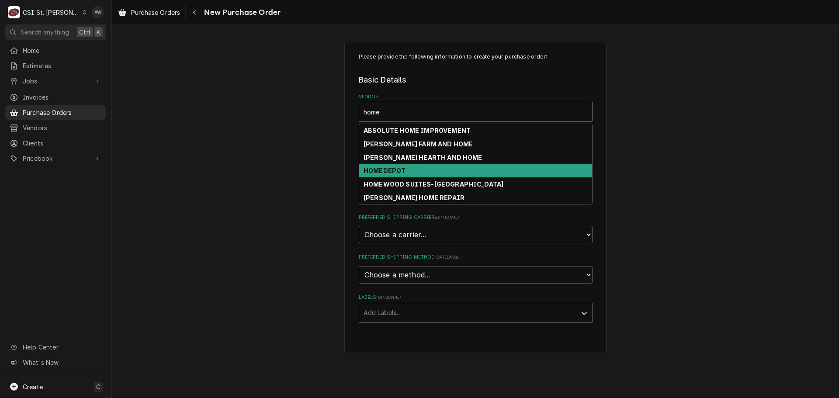
click at [403, 175] on div "HOMEDEPOT" at bounding box center [475, 171] width 233 height 14
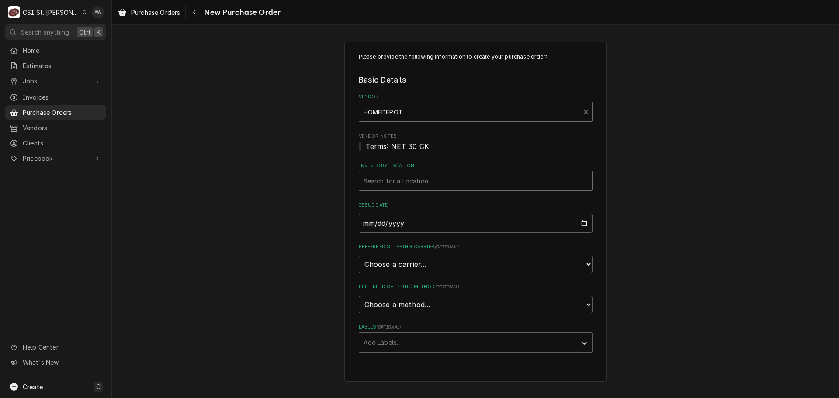
click at [409, 181] on div "Inventory Location" at bounding box center [475, 181] width 224 height 16
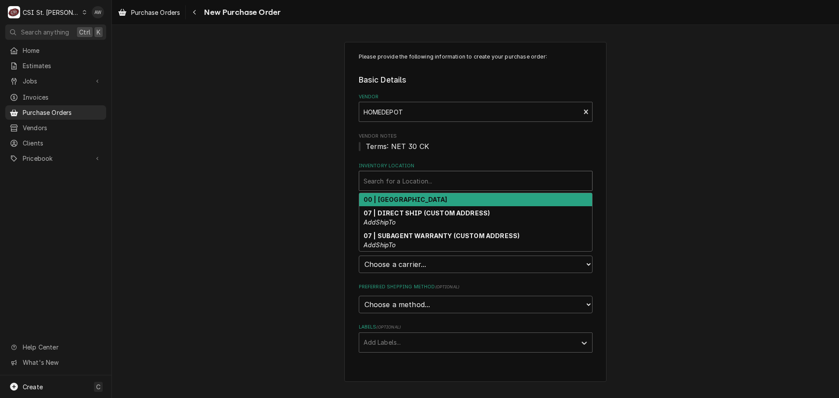
click at [413, 202] on strong "00 | [GEOGRAPHIC_DATA]" at bounding box center [405, 199] width 84 height 7
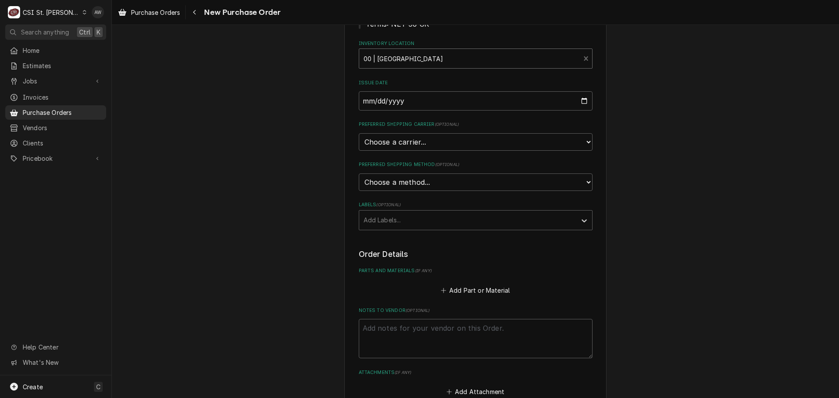
scroll to position [131, 0]
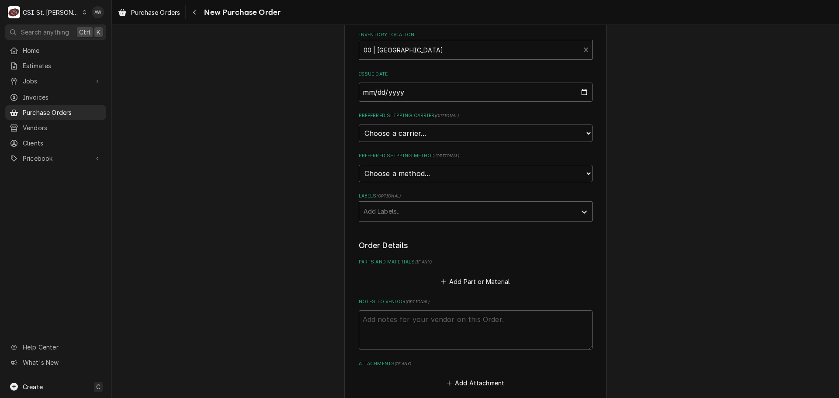
click at [408, 204] on div "Labels" at bounding box center [467, 212] width 208 height 16
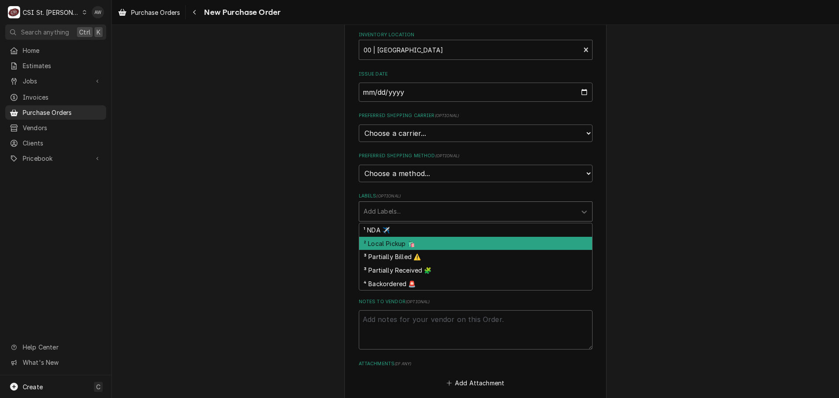
click at [413, 239] on div "² Local Pickup 🛍️" at bounding box center [475, 244] width 233 height 14
type textarea "x"
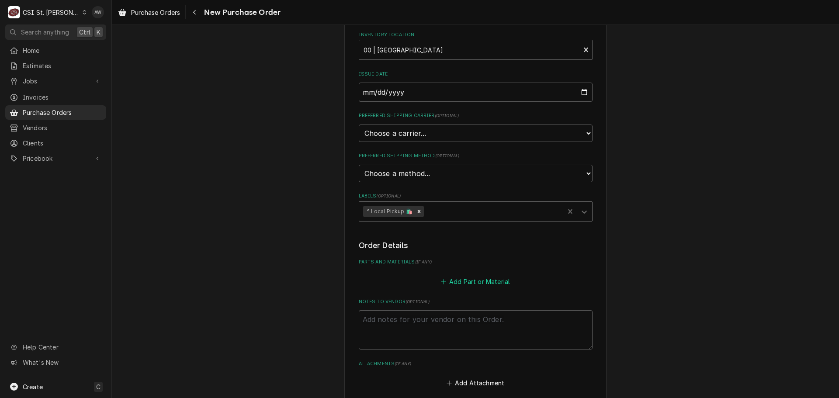
click at [458, 280] on button "Add Part or Material" at bounding box center [475, 281] width 72 height 12
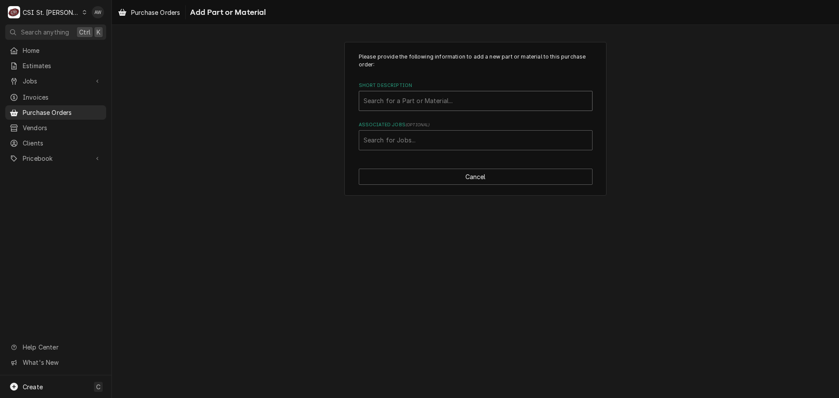
click at [406, 100] on div "Short Description" at bounding box center [475, 101] width 224 height 16
type input "misc."
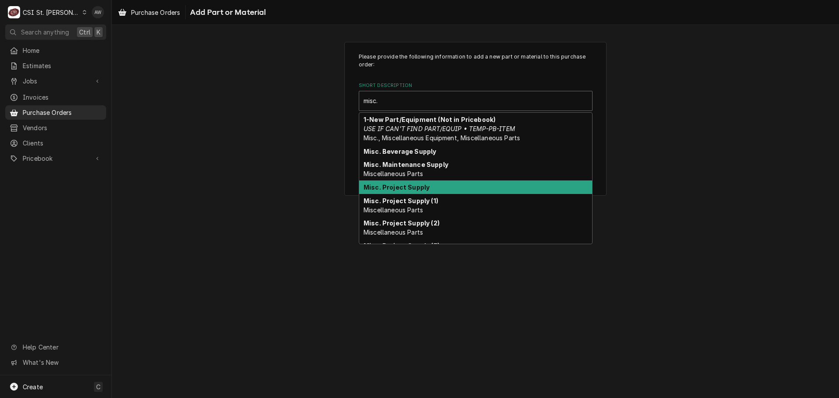
click at [418, 188] on strong "Misc. Project Supply" at bounding box center [396, 186] width 66 height 7
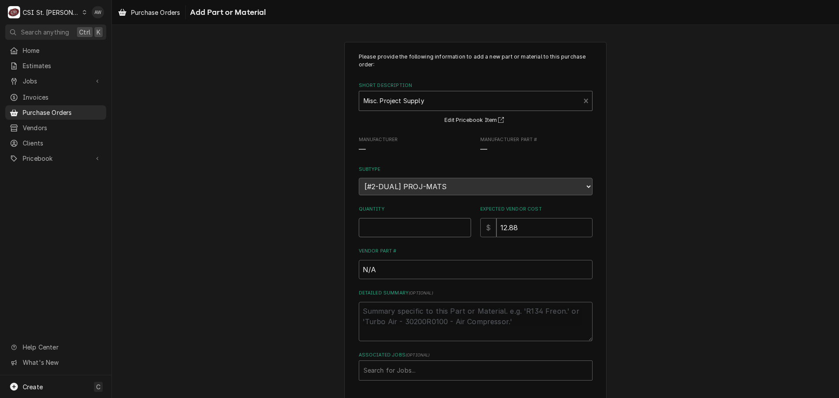
click at [434, 222] on input "Quantity" at bounding box center [415, 227] width 112 height 19
type textarea "x"
type input "1"
type textarea "x"
type input "0"
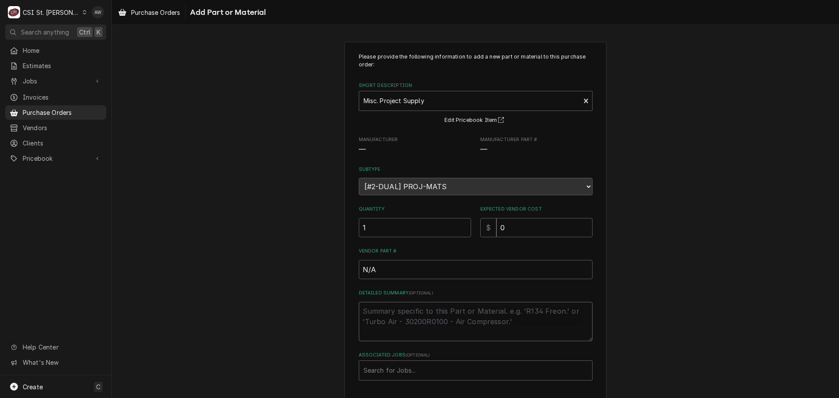
click at [412, 322] on textarea "Detailed Summary ( optional )" at bounding box center [476, 321] width 234 height 39
type textarea "x"
type textarea "d"
type textarea "x"
type textarea "du"
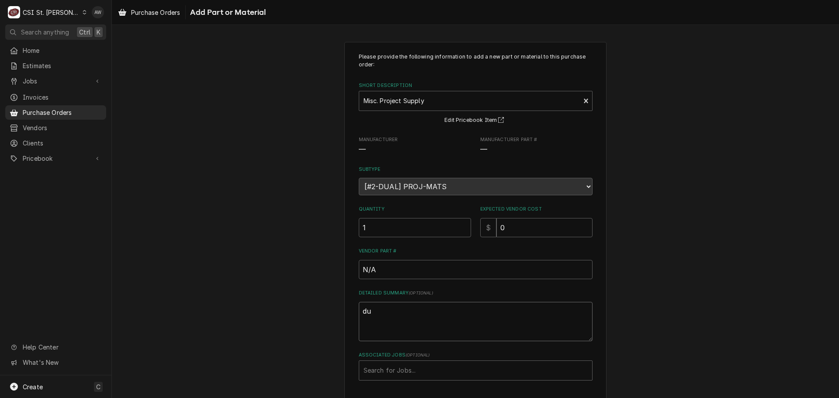
type textarea "x"
type textarea "duc"
type textarea "x"
type textarea "duct"
type textarea "x"
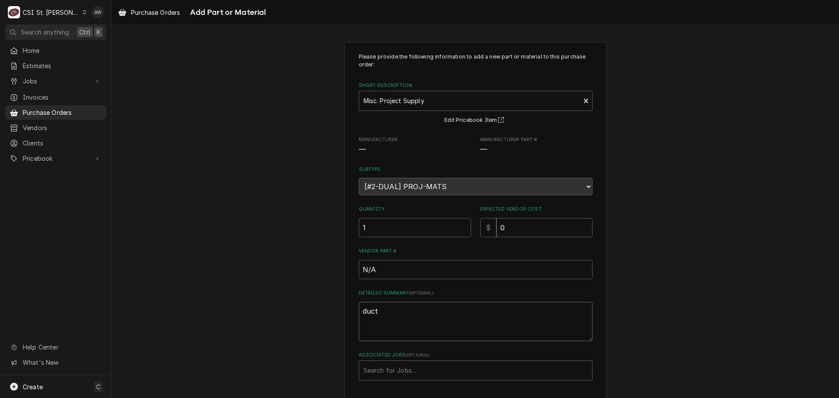
type textarea "duct"
type textarea "x"
type textarea "duct s"
type textarea "x"
type textarea "duct se"
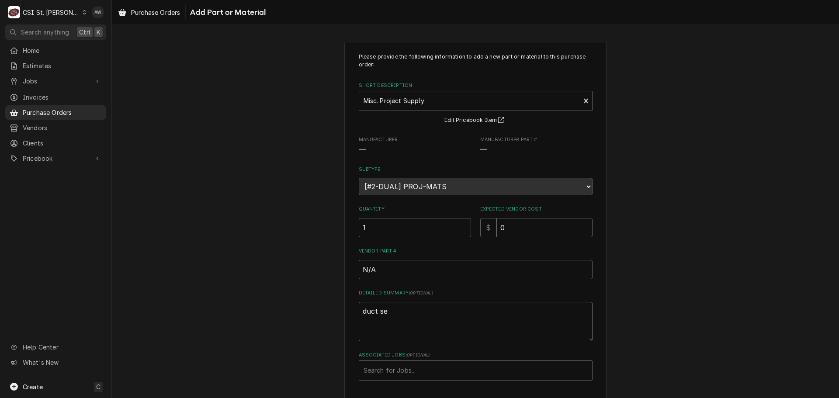
type textarea "x"
type textarea "duct sea"
type textarea "x"
type textarea "duct seal"
type textarea "x"
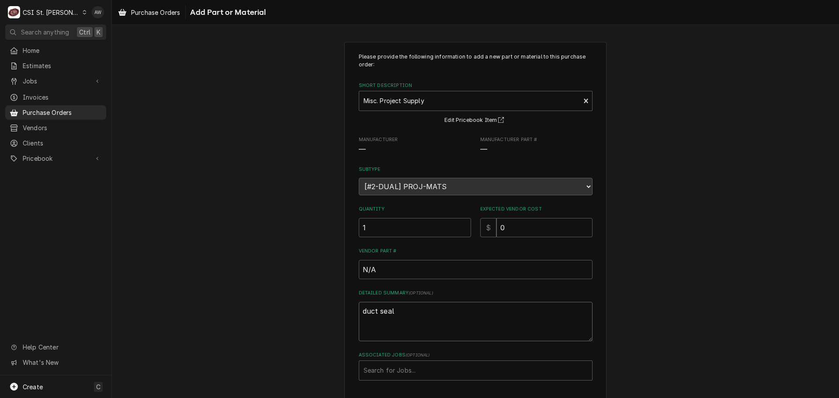
type textarea "duct seala"
type textarea "x"
type textarea "duct sealan"
type textarea "x"
type textarea "duct sealant"
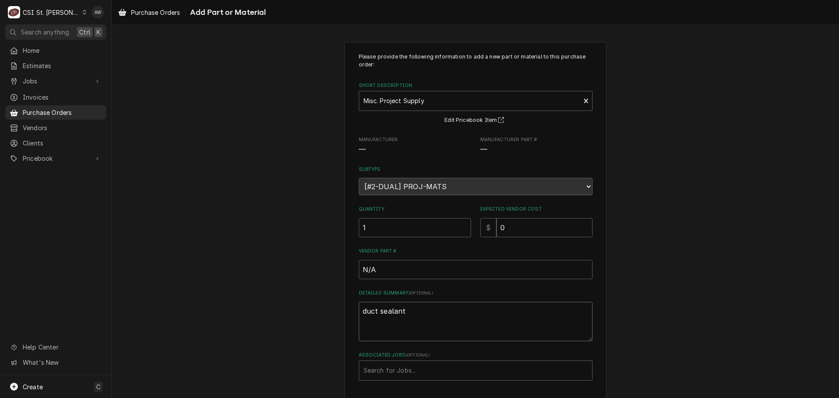
type textarea "x"
type textarea "duct sealant"
type textarea "x"
type textarea "duct sealant a"
type textarea "x"
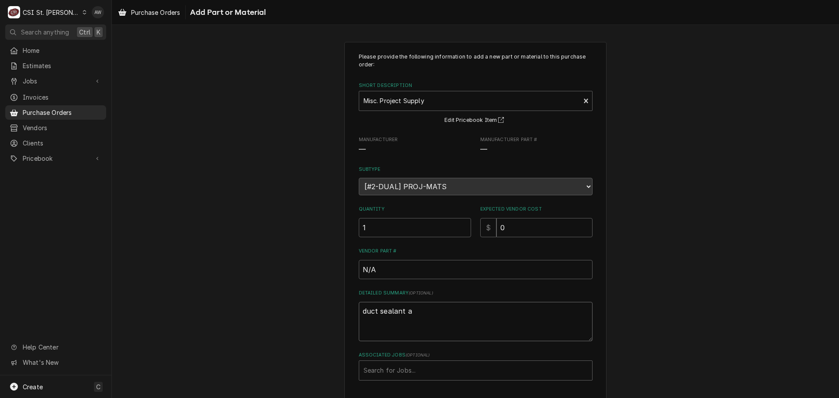
type textarea "duct sealant an"
type textarea "x"
type textarea "duct sealant and"
type textarea "x"
type textarea "duct sealant and"
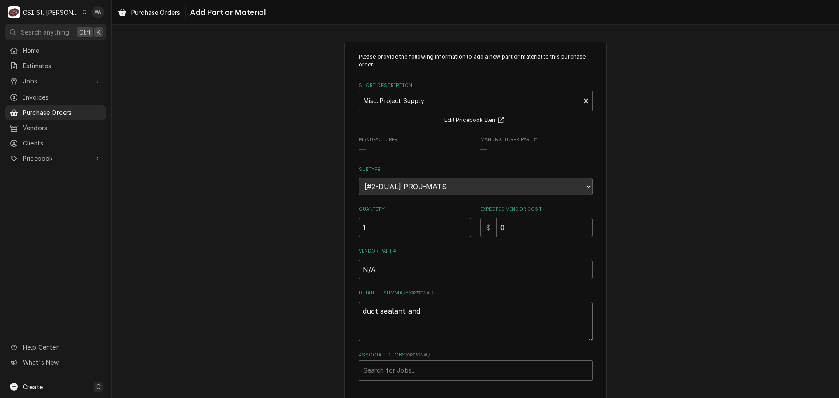
type textarea "x"
type textarea "duct sealant and s"
type textarea "x"
type textarea "duct sealant and sc"
type textarea "x"
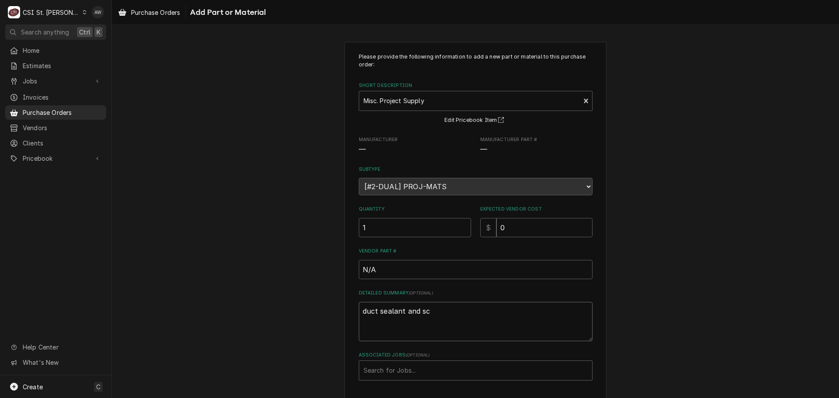
type textarea "duct sealant and scr"
type textarea "x"
type textarea "duct sealant and scre"
type textarea "x"
type textarea "duct sealant and screw"
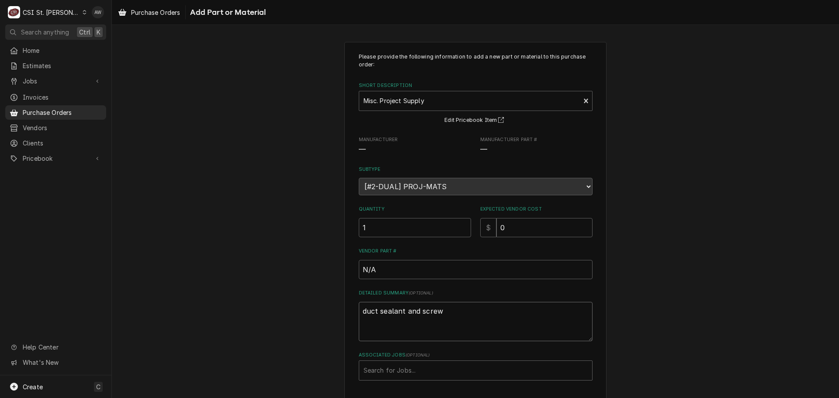
type textarea "x"
type textarea "duct sealant and screws"
type input "42925"
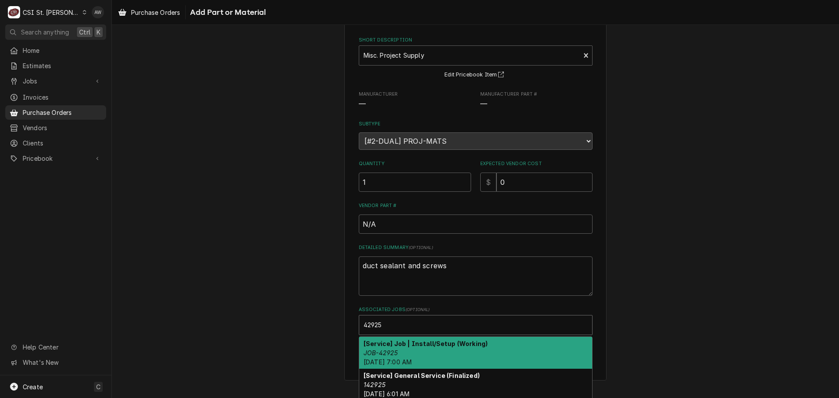
scroll to position [48, 0]
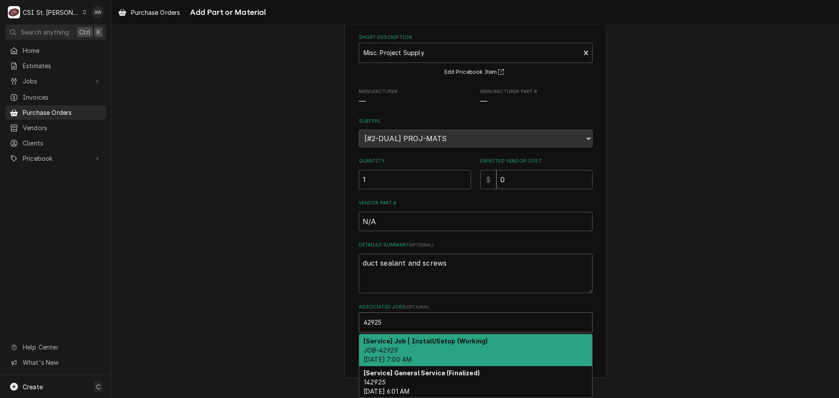
click at [464, 346] on div "[Service] Job | Install/Setup (Working) JOB-42925 Thu, Oct 2nd, 2025 - 7:00 AM" at bounding box center [475, 350] width 233 height 32
type textarea "x"
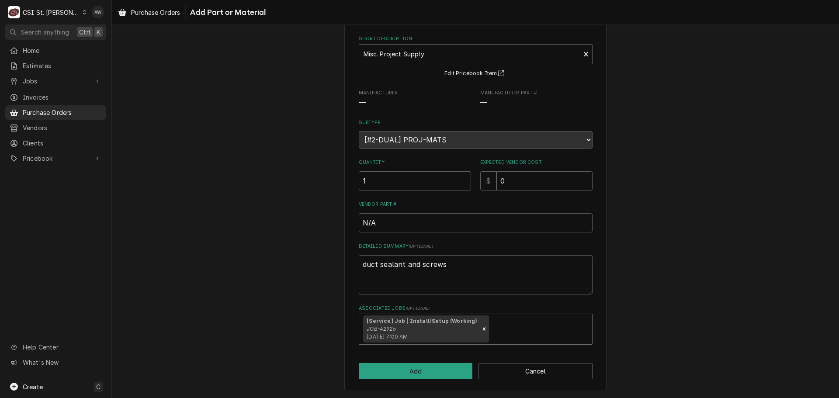
scroll to position [47, 0]
click at [435, 361] on div "Please provide the following information to add a new part or material to this …" at bounding box center [475, 192] width 262 height 395
click at [440, 374] on button "Add" at bounding box center [416, 371] width 114 height 16
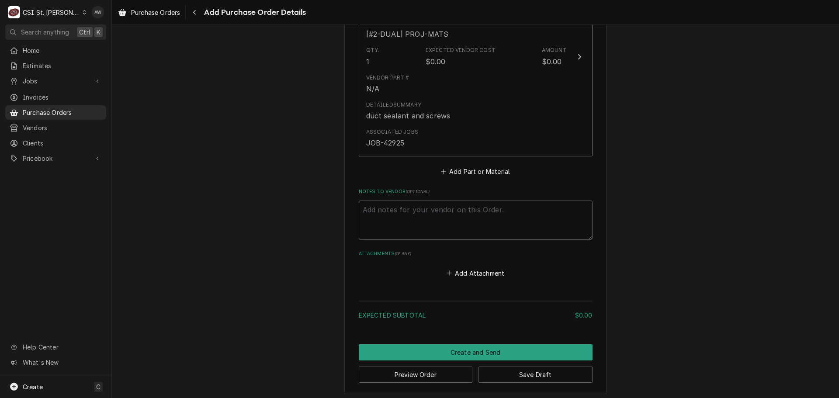
scroll to position [449, 0]
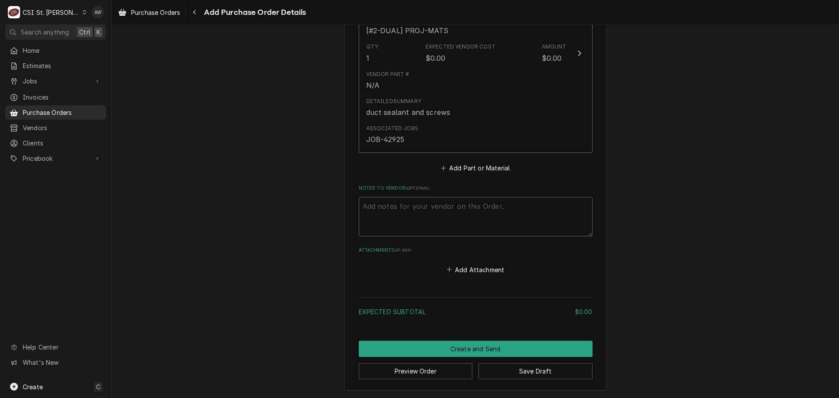
click at [441, 229] on textarea "Notes to Vendor ( optional )" at bounding box center [476, 216] width 234 height 39
type textarea "x"
type textarea "j"
type textarea "x"
type textarea "je"
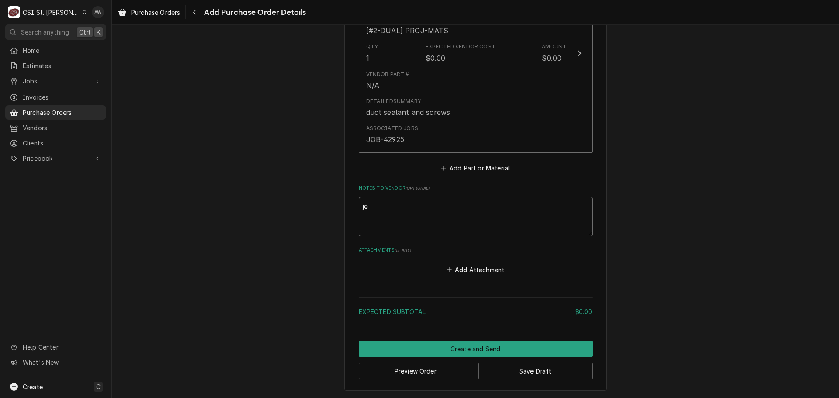
type textarea "x"
type textarea "jef"
type textarea "x"
type textarea "jeff"
type textarea "x"
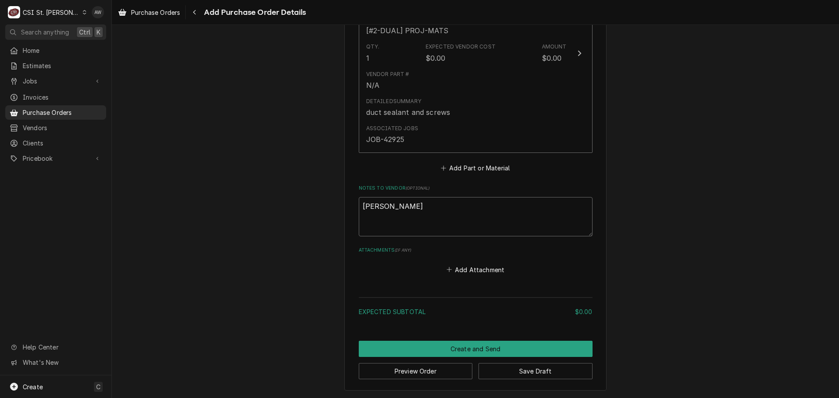
type textarea "jeff"
type textarea "x"
type textarea "jeff g"
type textarea "x"
type textarea "jeff ge"
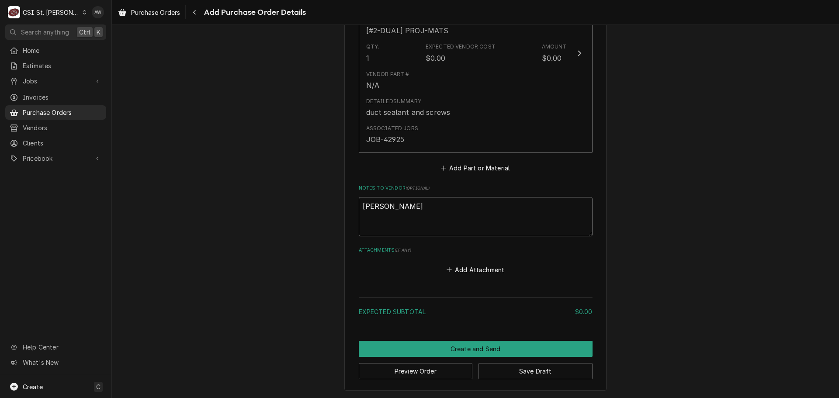
type textarea "x"
type textarea "jeff geo"
type textarea "x"
type textarea "jeff geor"
type textarea "x"
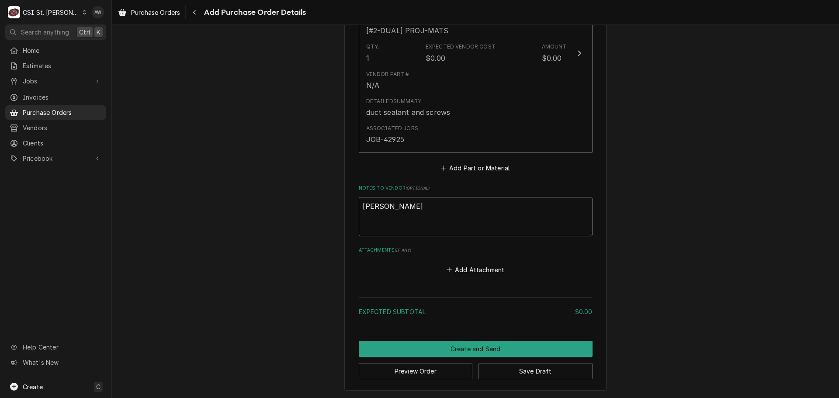
type textarea "jeff georg"
type textarea "x"
type textarea "jeff george"
type textarea "x"
type textarea "jeff george"
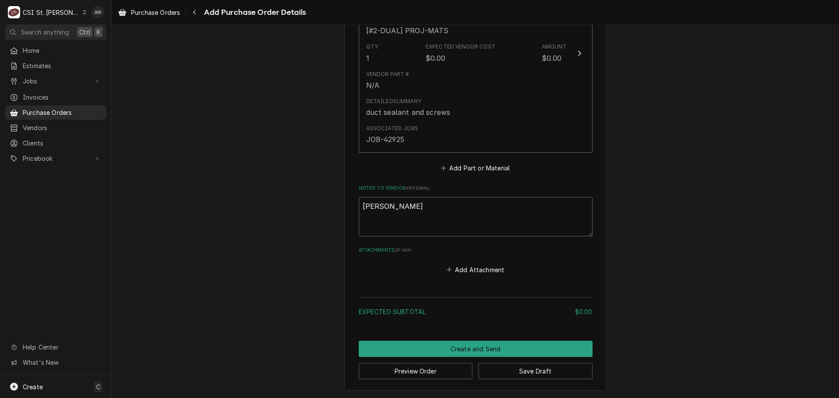
drag, startPoint x: 430, startPoint y: 214, endPoint x: 287, endPoint y: 200, distance: 143.5
type textarea "x"
type textarea "J"
type textarea "x"
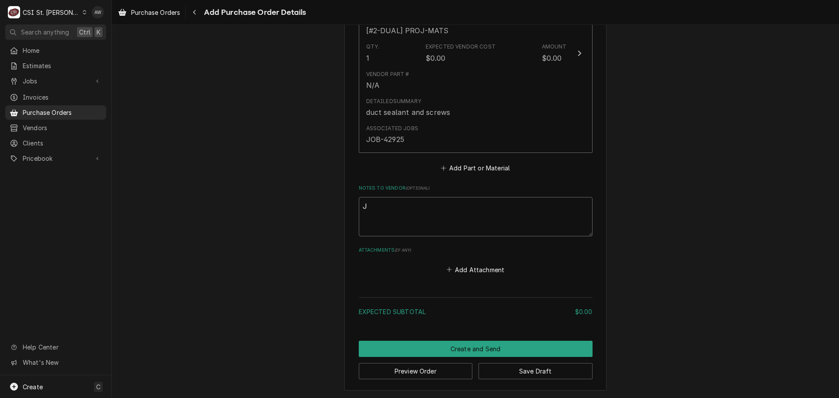
type textarea "JE"
type textarea "x"
type textarea "JEF"
type textarea "x"
type textarea "JEFF"
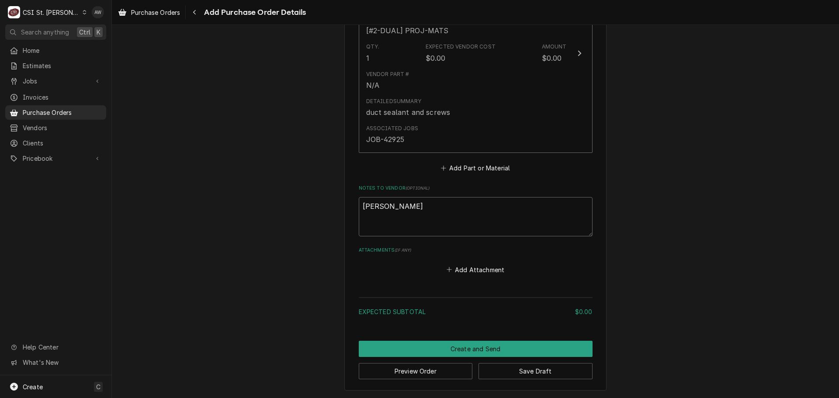
type textarea "x"
type textarea "JEFF"
type textarea "x"
type textarea "JEFF G"
type textarea "x"
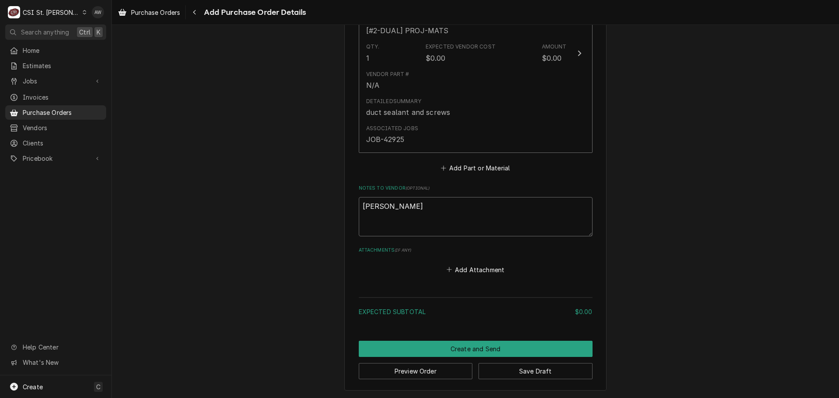
type textarea "JEFF GE"
type textarea "x"
type textarea "JEFF GEO"
type textarea "x"
type textarea "JEFF GEOR"
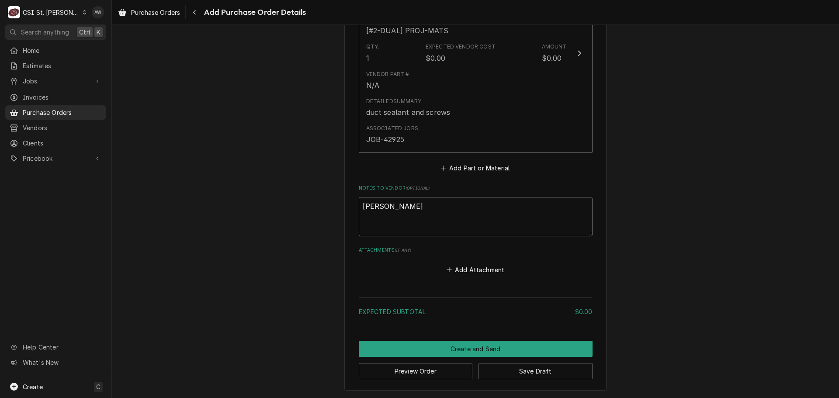
type textarea "x"
type textarea "JEFF GEORG"
type textarea "x"
type textarea "JEFF GEORGE"
type textarea "x"
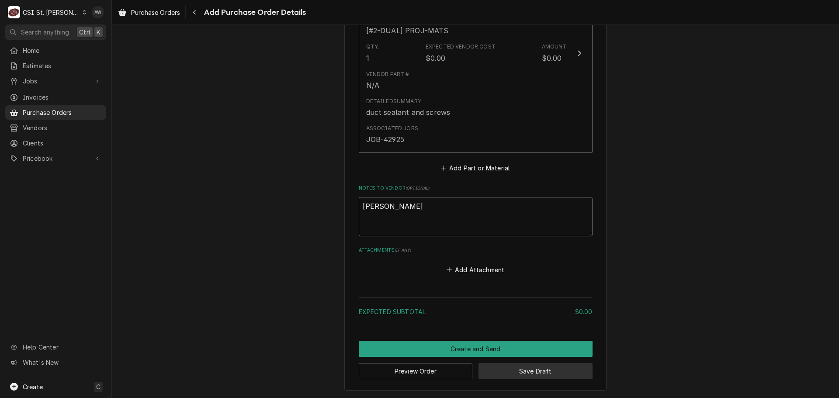
type textarea "JEFF GEORGE"
click at [502, 369] on button "Save Draft" at bounding box center [535, 371] width 114 height 16
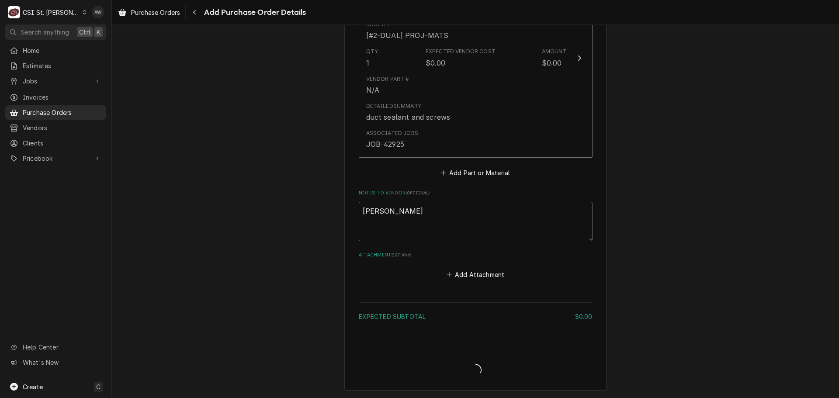
type textarea "x"
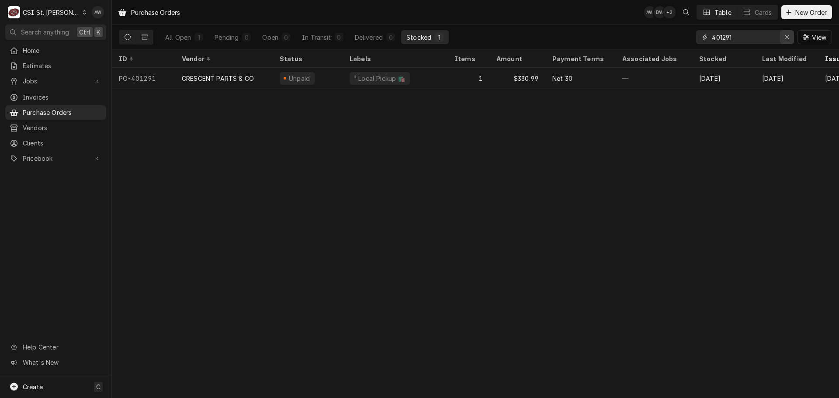
click at [785, 38] on icon "Erase input" at bounding box center [786, 36] width 3 height 3
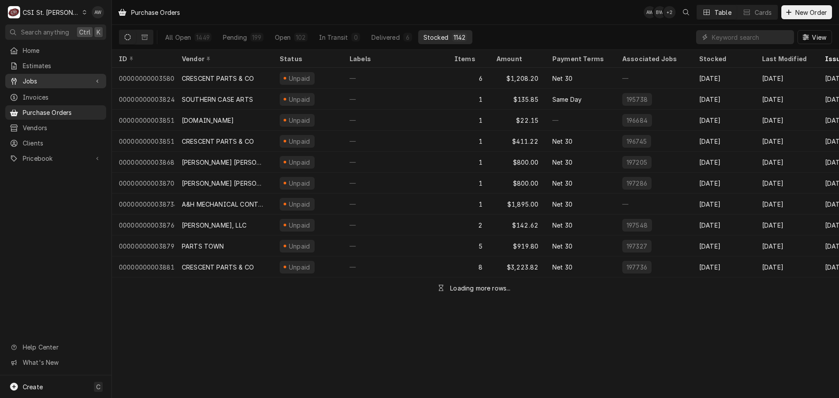
click at [80, 83] on div "Jobs" at bounding box center [55, 81] width 97 height 11
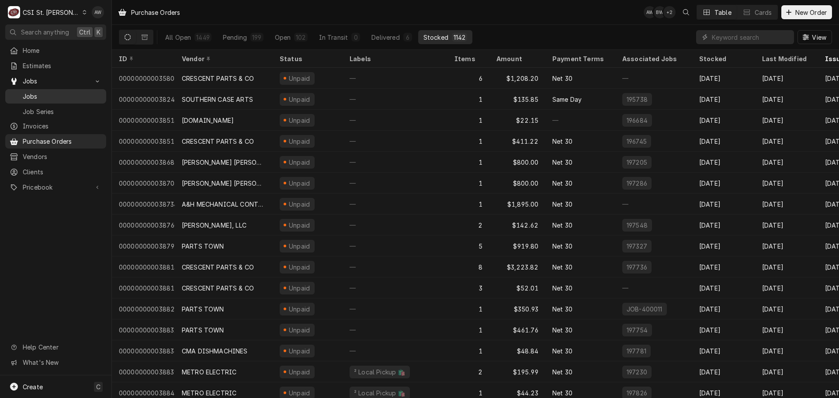
click at [48, 92] on span "Jobs" at bounding box center [62, 96] width 79 height 9
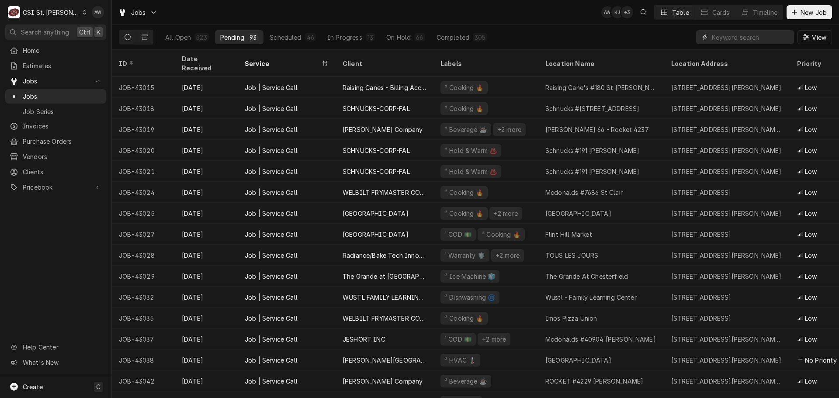
click at [735, 34] on input "Dynamic Content Wrapper" at bounding box center [751, 37] width 78 height 14
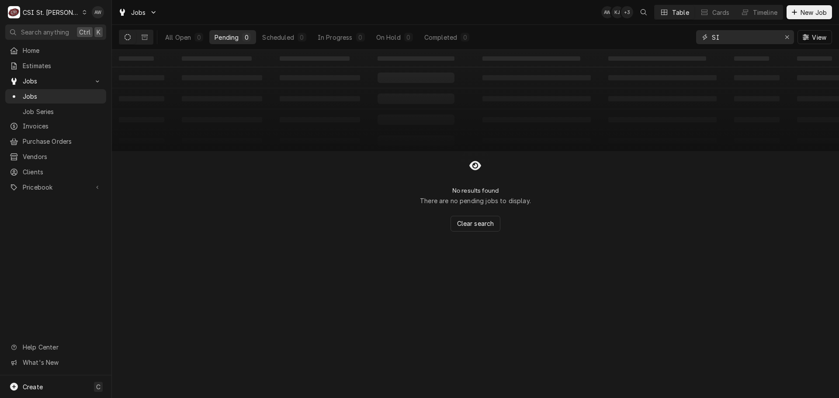
type input "S"
type input "MITH"
click at [337, 34] on div "In Progress" at bounding box center [337, 37] width 35 height 9
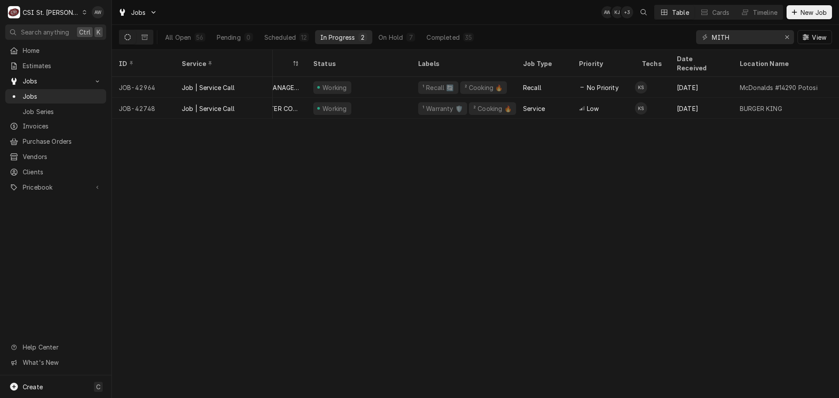
scroll to position [0, 22]
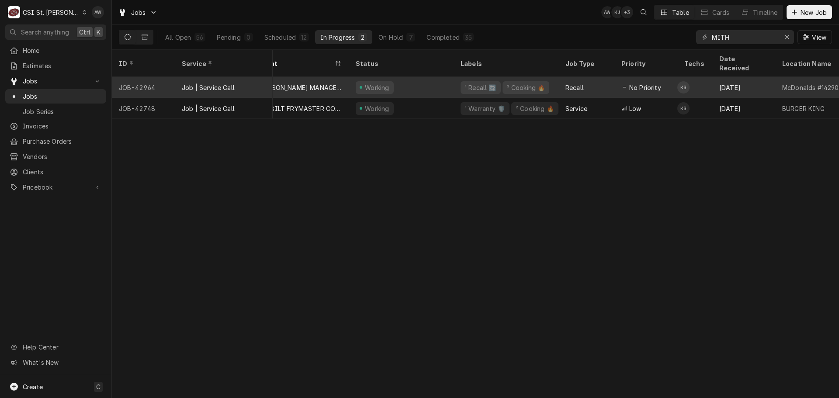
click at [412, 77] on div "Working" at bounding box center [401, 87] width 105 height 21
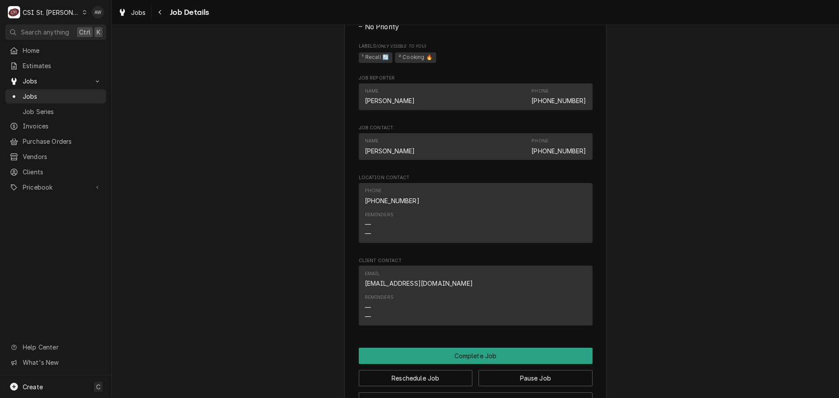
scroll to position [743, 0]
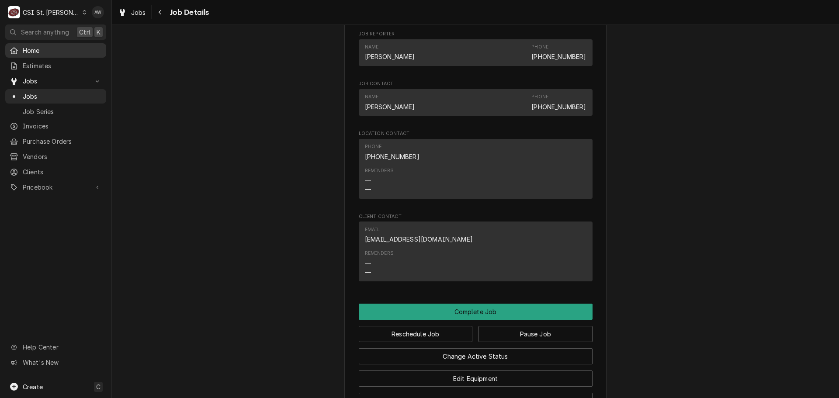
click at [64, 59] on link "Estimates" at bounding box center [55, 66] width 101 height 14
click at [62, 52] on span "Home" at bounding box center [62, 50] width 79 height 9
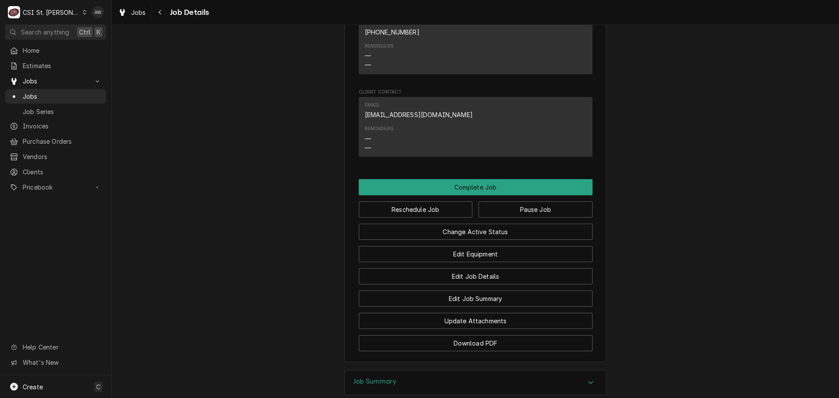
scroll to position [994, 0]
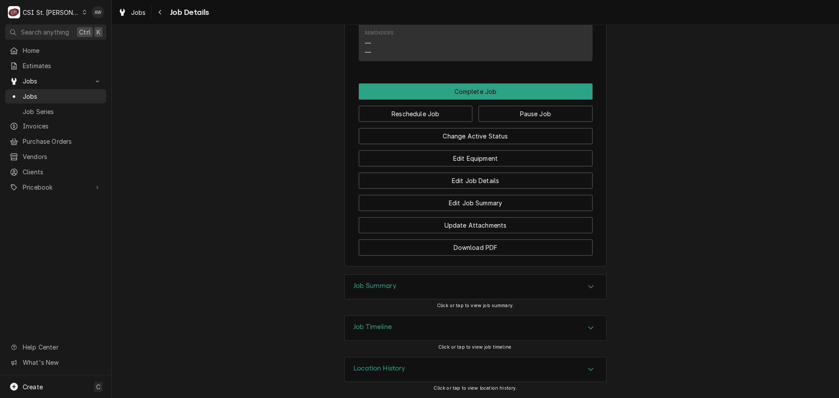
click at [435, 279] on div "Job Summary" at bounding box center [475, 287] width 261 height 24
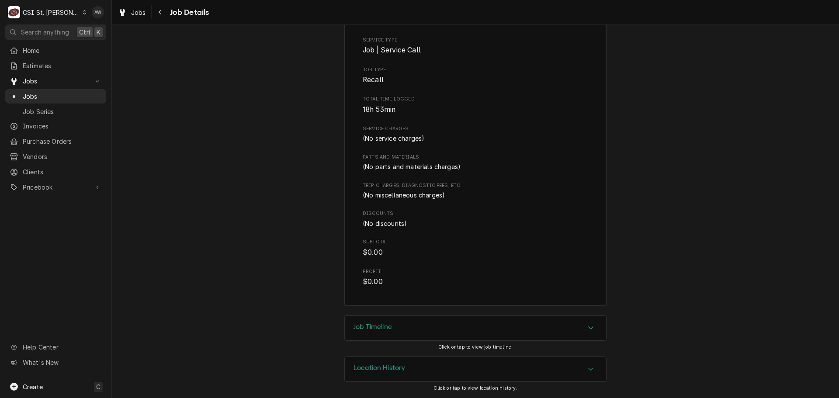
scroll to position [1295, 0]
click at [467, 322] on div "Job Timeline" at bounding box center [475, 328] width 261 height 24
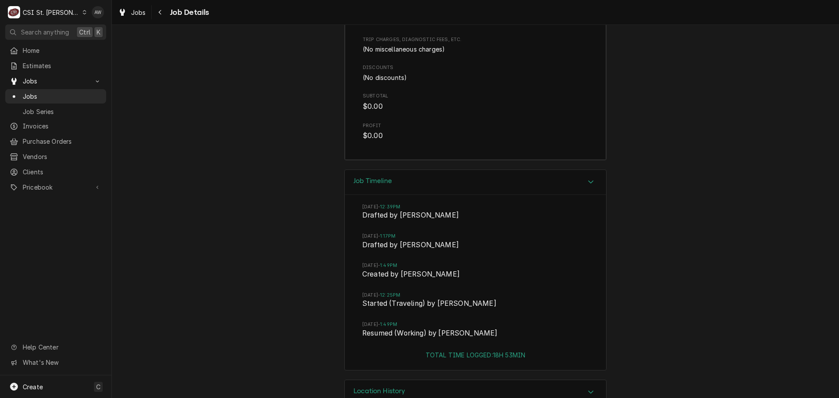
scroll to position [1464, 0]
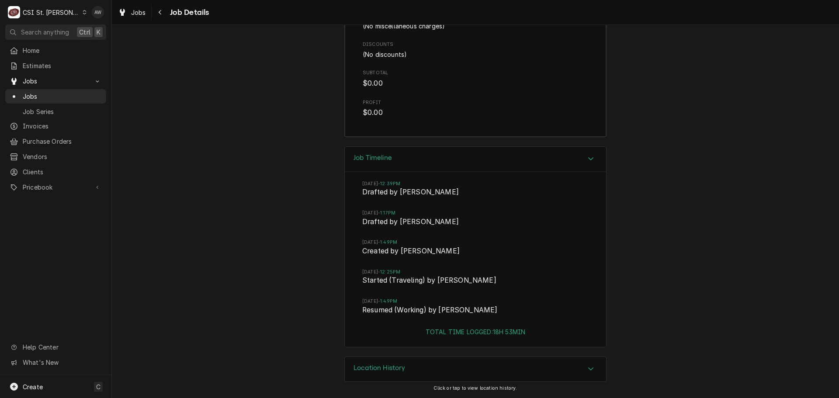
click at [409, 164] on div "Job Timeline" at bounding box center [475, 159] width 261 height 25
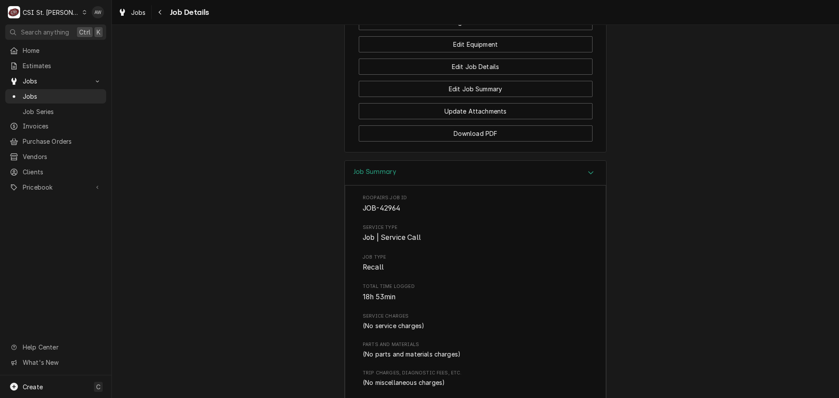
click at [413, 186] on div "Job Summary" at bounding box center [475, 173] width 261 height 25
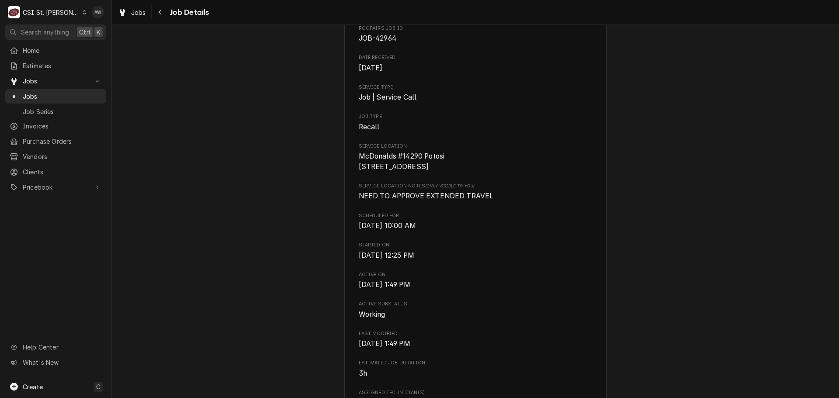
scroll to position [0, 0]
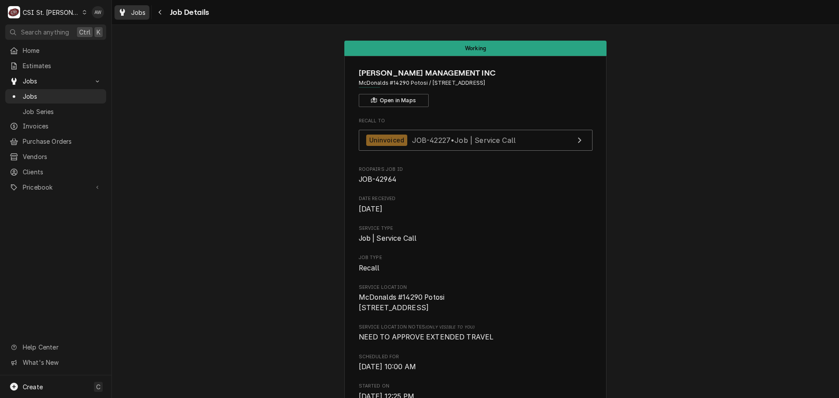
click at [133, 16] on span "Jobs" at bounding box center [138, 12] width 15 height 9
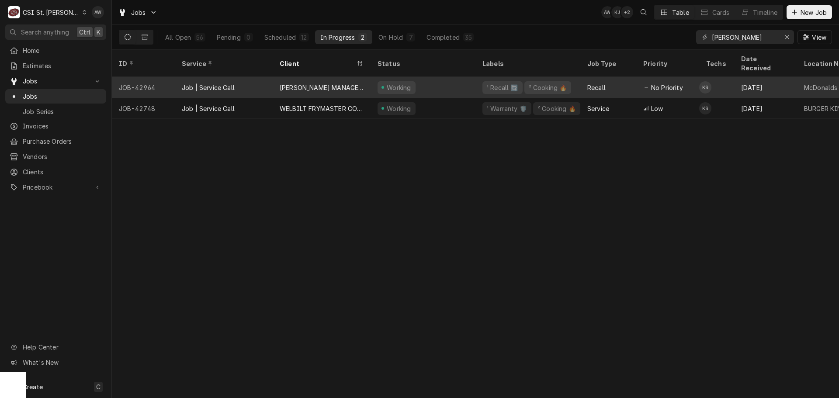
click at [335, 83] on div "[PERSON_NAME] MANAGEMENT INC" at bounding box center [322, 87] width 84 height 9
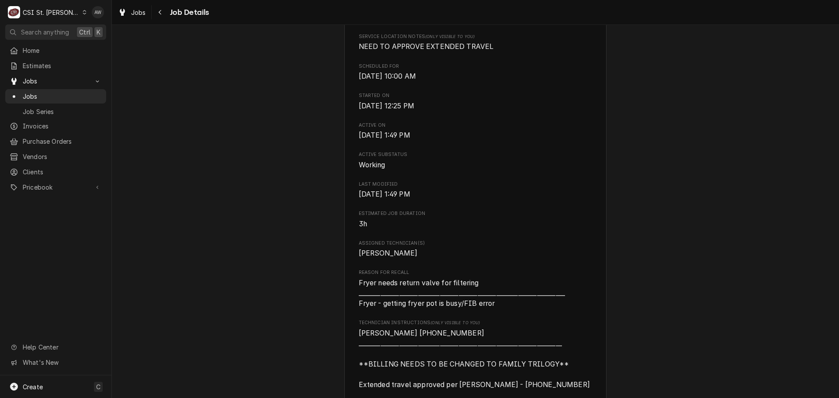
scroll to position [306, 0]
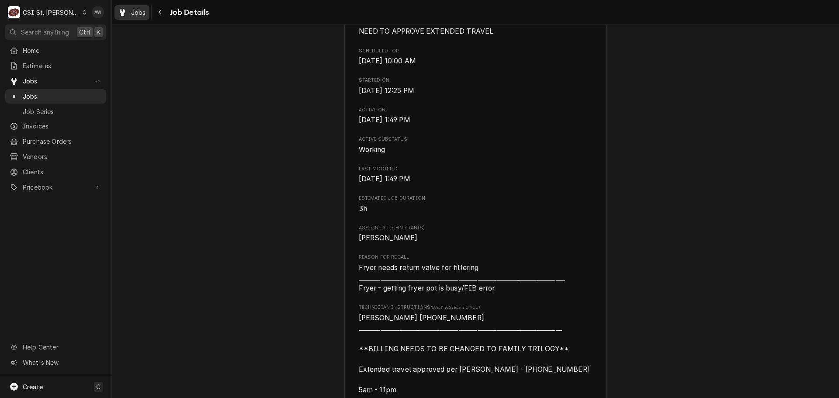
click at [144, 11] on span "Jobs" at bounding box center [138, 12] width 15 height 9
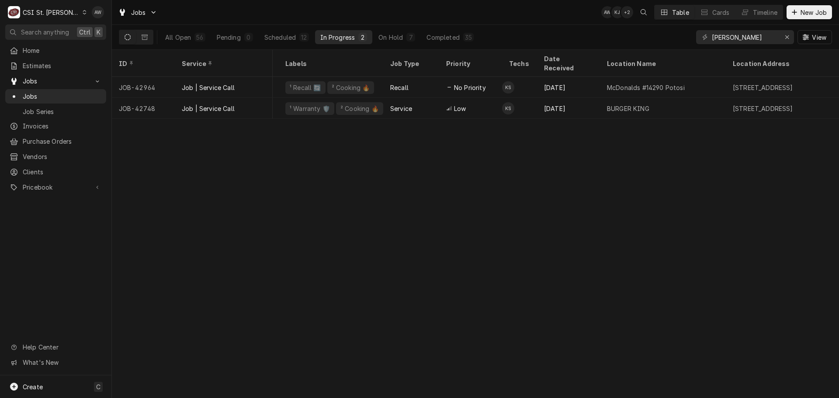
scroll to position [0, 256]
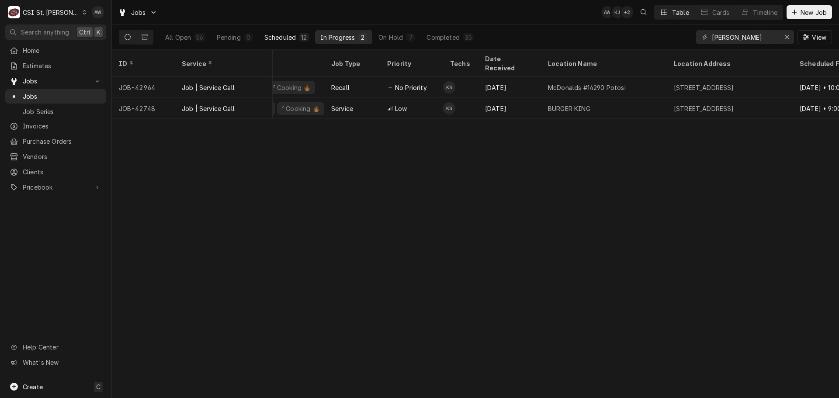
click at [284, 37] on div "Scheduled" at bounding box center [279, 37] width 31 height 9
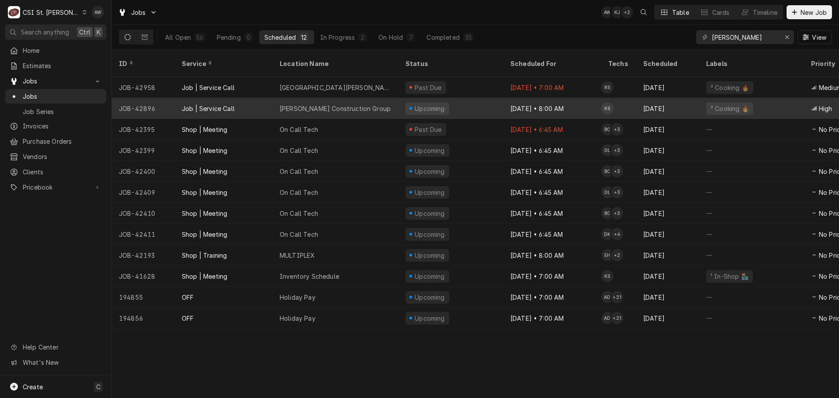
click at [364, 98] on div "[PERSON_NAME] Construction Group" at bounding box center [336, 108] width 126 height 21
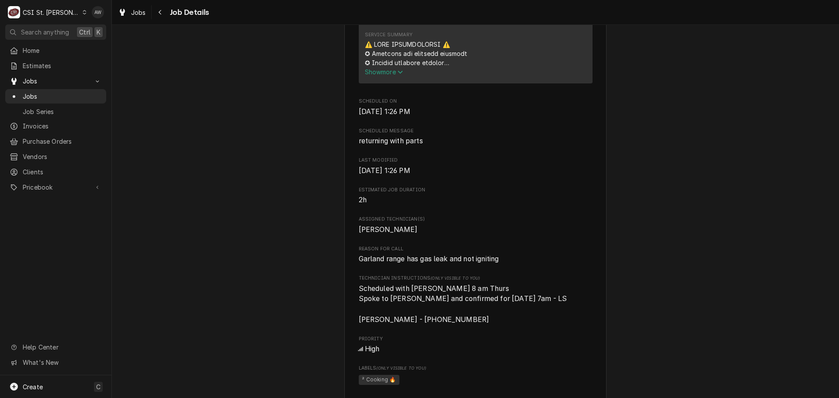
scroll to position [481, 0]
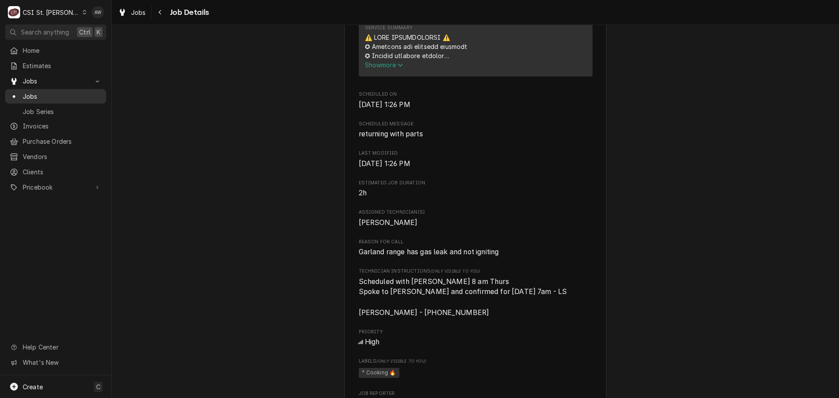
click at [56, 92] on span "Jobs" at bounding box center [62, 96] width 79 height 9
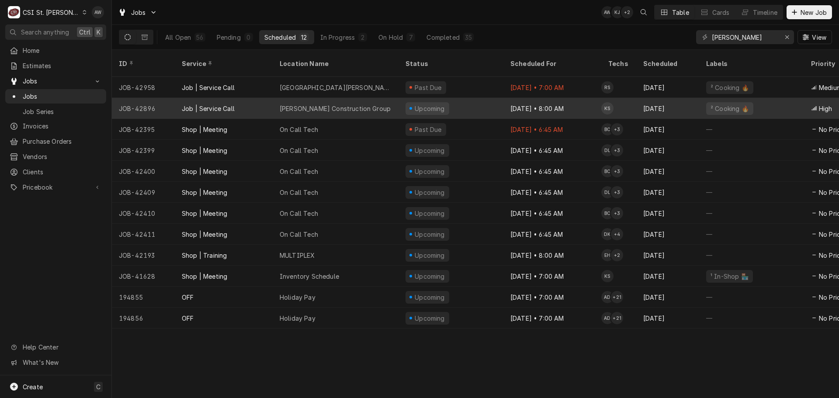
click at [368, 98] on div "Mcmillan Construction Group" at bounding box center [336, 108] width 126 height 21
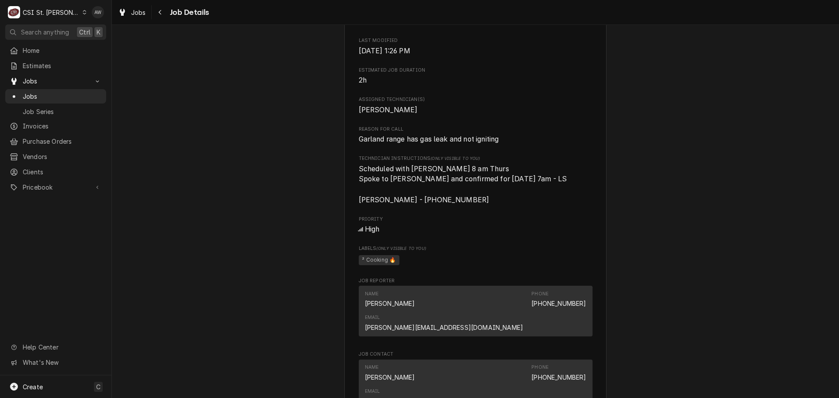
scroll to position [786, 0]
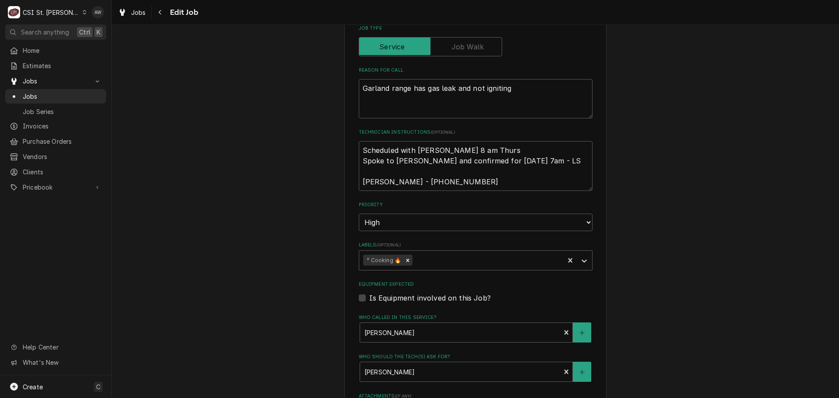
scroll to position [416, 0]
click at [359, 150] on textarea "Scheduled with [PERSON_NAME] 8 am Thurs Spoke to [PERSON_NAME] and confirmed fo…" at bounding box center [476, 167] width 234 height 50
type textarea "x"
type textarea "Scheduled with [PERSON_NAME] 8 am Thurs Spoke to [PERSON_NAME] and confirmed fo…"
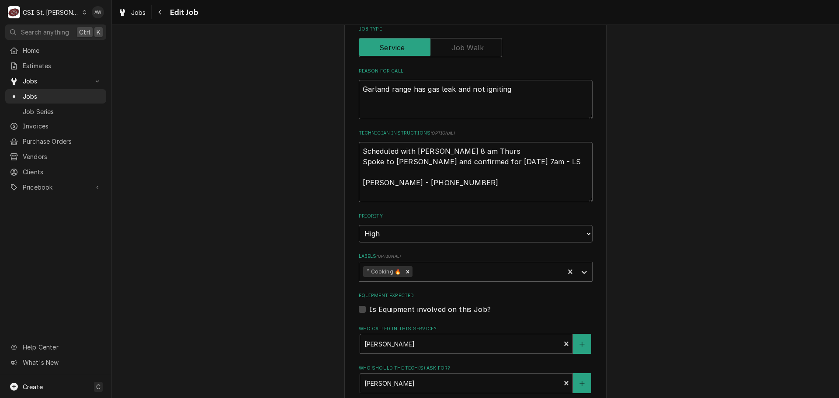
click at [360, 147] on textarea "Scheduled with [PERSON_NAME] 8 am Thurs Spoke to [PERSON_NAME] and confirmed fo…" at bounding box center [476, 172] width 234 height 60
type textarea "x"
type textarea "l Scheduled with Steve 8 am Thurs Spoke to Steve and confirmed for Thursday 9/2…"
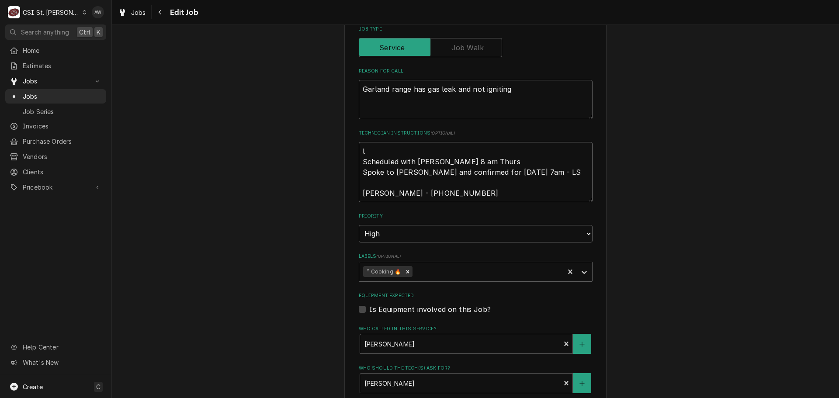
type textarea "x"
type textarea "le Scheduled with Steve 8 am Thurs Spoke to Steve and confirmed for Thursday 9/…"
type textarea "x"
type textarea "lef Scheduled with Steve 8 am Thurs Spoke to Steve and confirmed for Thursday 9…"
type textarea "x"
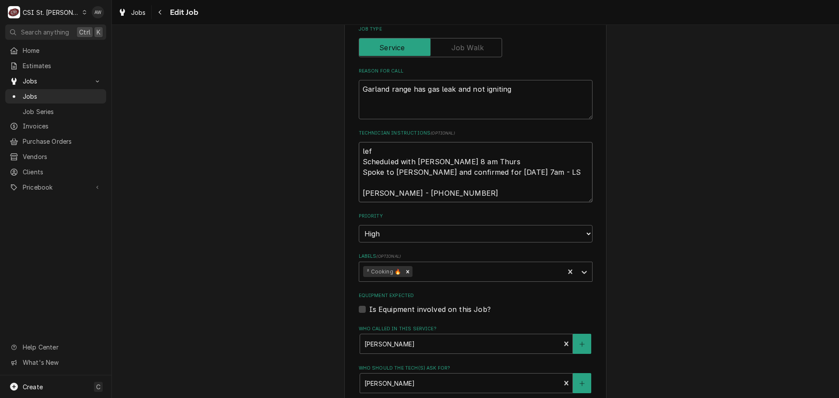
type textarea "left Scheduled with Steve 8 am Thurs Spoke to Steve and confirmed for Thursday …"
type textarea "x"
type textarea "left Scheduled with Steve 8 am Thurs Spoke to Steve and confirmed for Thursday …"
type textarea "x"
type textarea "left v Scheduled with Steve 8 am Thurs Spoke to Steve and confirmed for Thursda…"
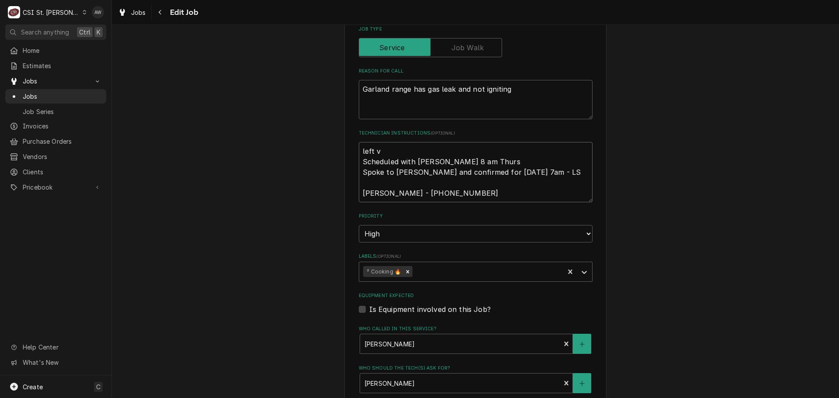
type textarea "x"
type textarea "left vm Scheduled with Steve 8 am Thurs Spoke to Steve and confirmed for Thursd…"
type textarea "x"
type textarea "left vm Scheduled with Steve 8 am Thurs Spoke to Steve and confirmed for Thursd…"
type textarea "x"
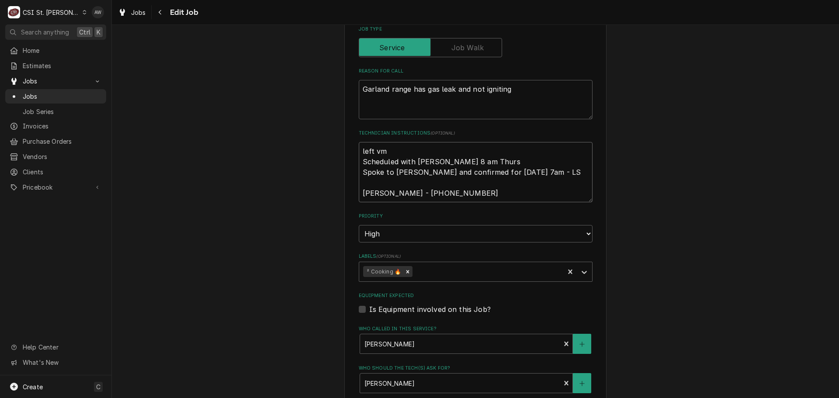
type textarea "left vm t Scheduled with Steve 8 am Thurs Spoke to Steve and confirmed for Thur…"
type textarea "x"
type textarea "left vm te Scheduled with Steve 8 am Thurs Spoke to Steve and confirmed for Thu…"
type textarea "x"
type textarea "left vm ter Scheduled with Steve 8 am Thurs Spoke to Steve and confirmed for Th…"
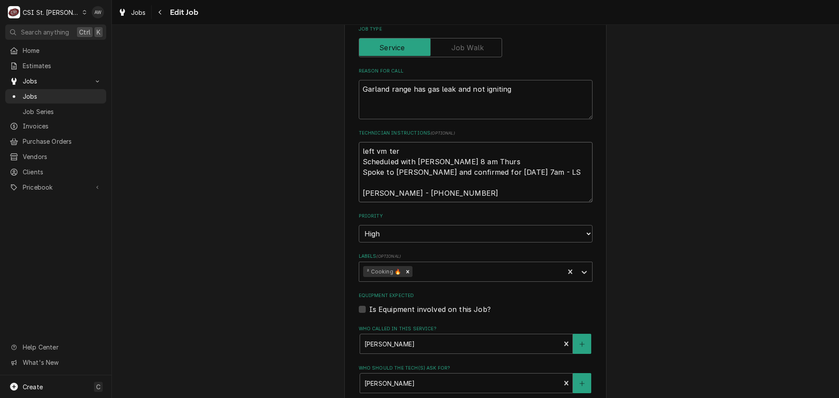
type textarea "x"
type textarea "left vm terc Scheduled with Steve 8 am Thurs Spoke to Steve and confirmed for T…"
type textarea "x"
type textarea "left vm terch Scheduled with Steve 8 am Thurs Spoke to Steve and confirmed for …"
type textarea "x"
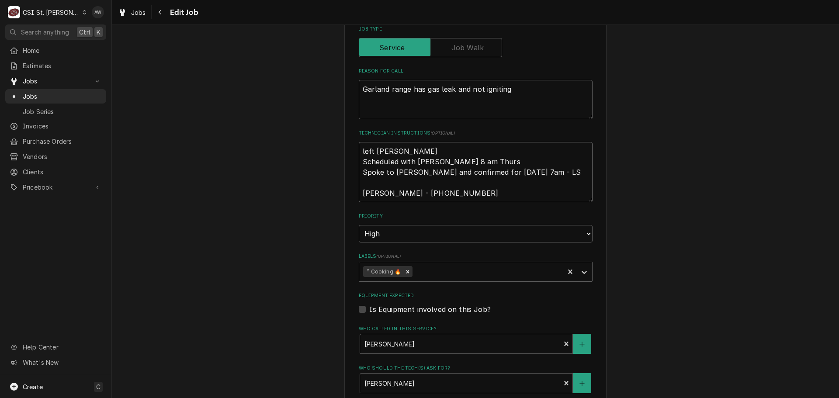
type textarea "left vm terch Scheduled with Steve 8 am Thurs Spoke to Steve and confirmed for …"
type textarea "x"
type textarea "left vm terch i Scheduled with Steve 8 am Thurs Spoke to Steve and confirmed fo…"
type textarea "x"
type textarea "left vm terch is Scheduled with Steve 8 am Thurs Spoke to Steve and confirmed f…"
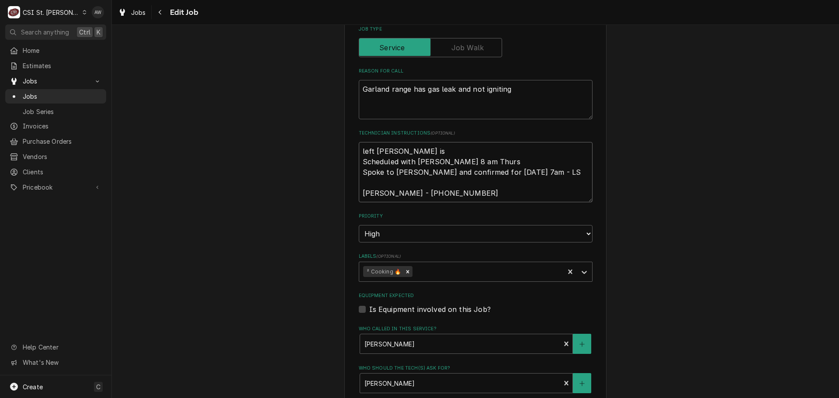
type textarea "x"
type textarea "left vm terch is Scheduled with Steve 8 am Thurs Spoke to Steve and confirmed f…"
type textarea "x"
type textarea "left vm terch is r Scheduled with Steve 8 am Thurs Spoke to Steve and confirmed…"
type textarea "x"
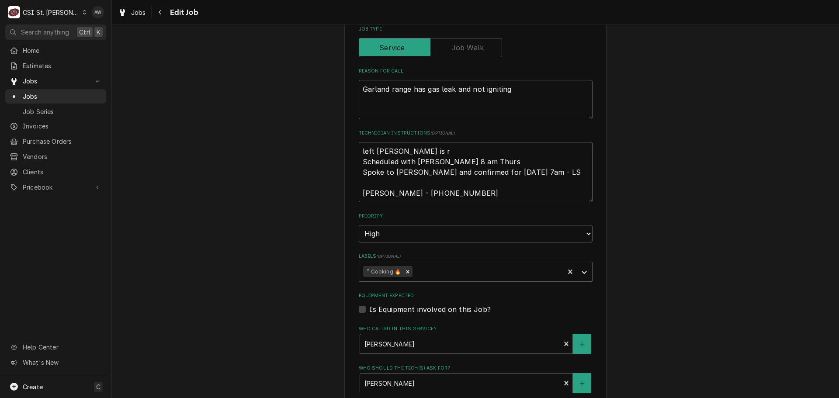
type textarea "left vm terch is ri Scheduled with Steve 8 am Thurs Spoke to Steve and confirme…"
type textarea "x"
type textarea "left vm terch is riu Scheduled with Steve 8 am Thurs Spoke to Steve and confirm…"
type textarea "x"
type textarea "left vm terch is ri Scheduled with Steve 8 am Thurs Spoke to Steve and confirme…"
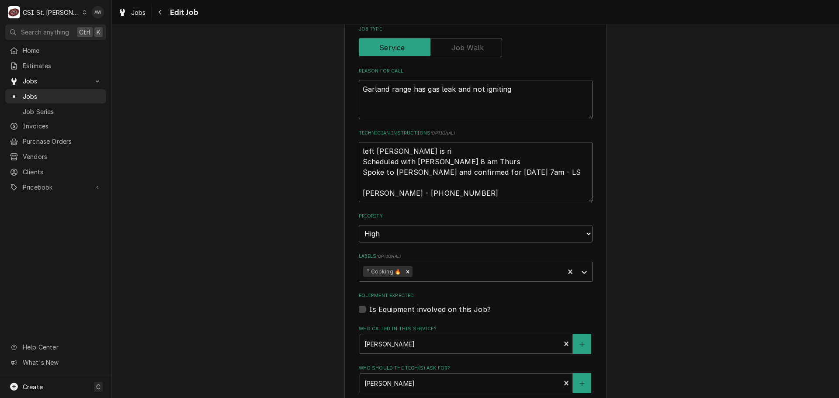
type textarea "x"
type textarea "left vm terch is r Scheduled with Steve 8 am Thurs Spoke to Steve and confirmed…"
type textarea "x"
type textarea "left vm terch is Scheduled with Steve 8 am Thurs Spoke to Steve and confirmed f…"
type textarea "x"
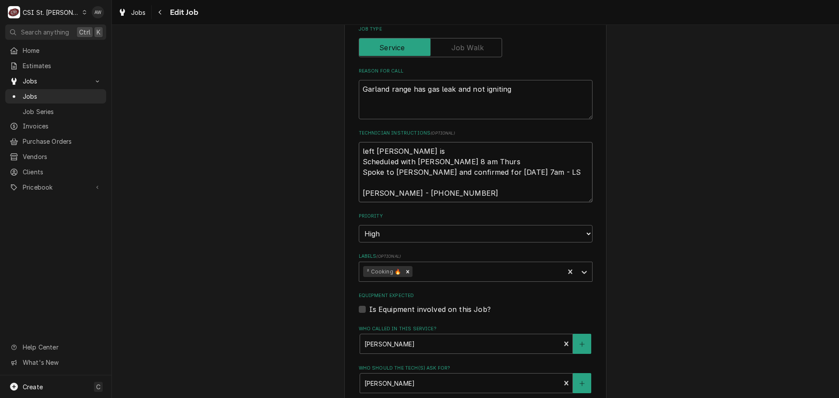
type textarea "left vm terch is Scheduled with Steve 8 am Thurs Spoke to Steve and confirmed f…"
type textarea "x"
type textarea "left vm terch i Scheduled with Steve 8 am Thurs Spoke to Steve and confirmed fo…"
type textarea "x"
type textarea "left vm terch Scheduled with Steve 8 am Thurs Spoke to Steve and confirmed for …"
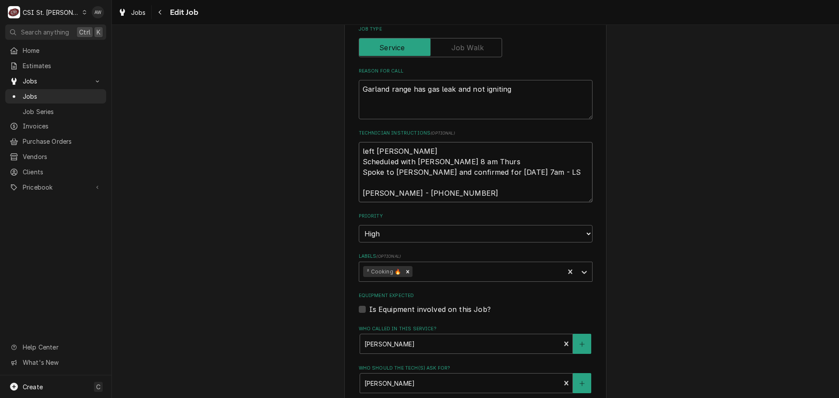
type textarea "x"
type textarea "left vm terch Scheduled with Steve 8 am Thurs Spoke to Steve and confirmed for …"
type textarea "x"
type textarea "left vm terc Scheduled with Steve 8 am Thurs Spoke to Steve and confirmed for T…"
type textarea "x"
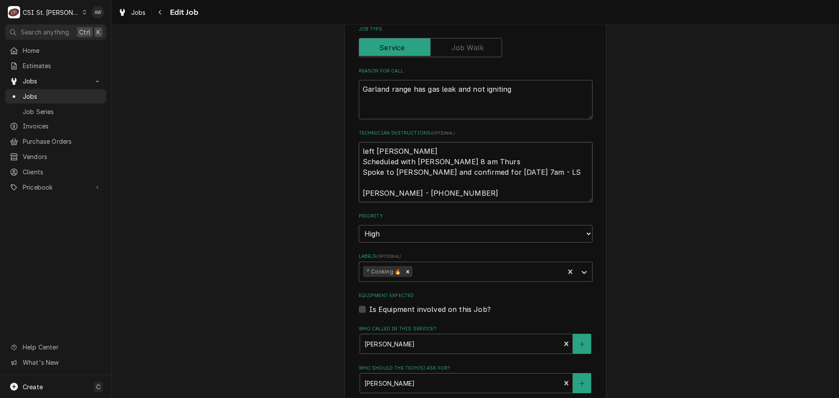
type textarea "left vm ter Scheduled with Steve 8 am Thurs Spoke to Steve and confirmed for Th…"
type textarea "x"
type textarea "left vm te Scheduled with Steve 8 am Thurs Spoke to Steve and confirmed for Thu…"
type textarea "x"
type textarea "left vm tec Scheduled with Steve 8 am Thurs Spoke to Steve and confirmed for Th…"
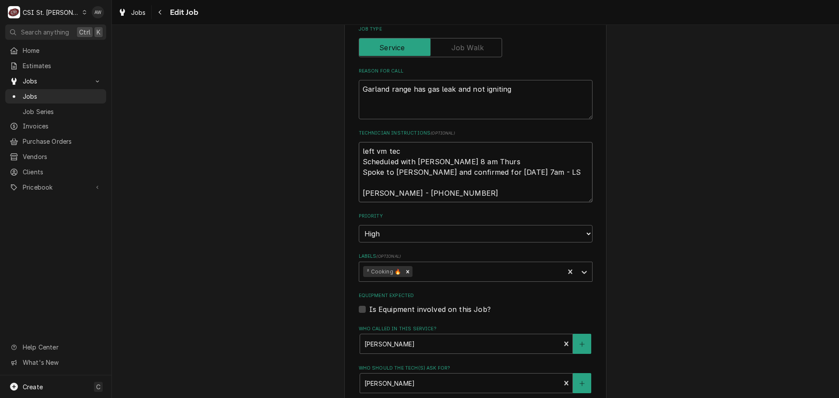
type textarea "x"
type textarea "left vm tech Scheduled with Steve 8 am Thurs Spoke to Steve and confirmed for T…"
type textarea "x"
type textarea "left vm tech Scheduled with Steve 8 am Thurs Spoke to Steve and confirmed for T…"
type textarea "x"
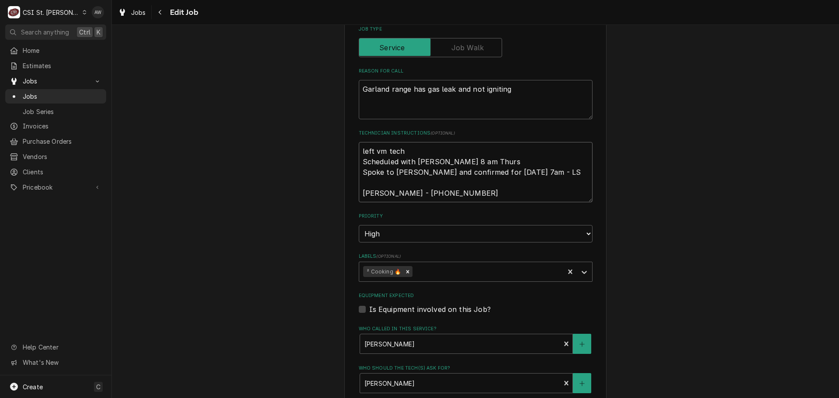
type textarea "left vm tech i Scheduled with Steve 8 am Thurs Spoke to Steve and confirmed for…"
type textarea "x"
type textarea "left vm tech is Scheduled with Steve 8 am Thurs Spoke to Steve and confirmed fo…"
type textarea "x"
type textarea "left vm tech is Scheduled with Steve 8 am Thurs Spoke to Steve and confirmed fo…"
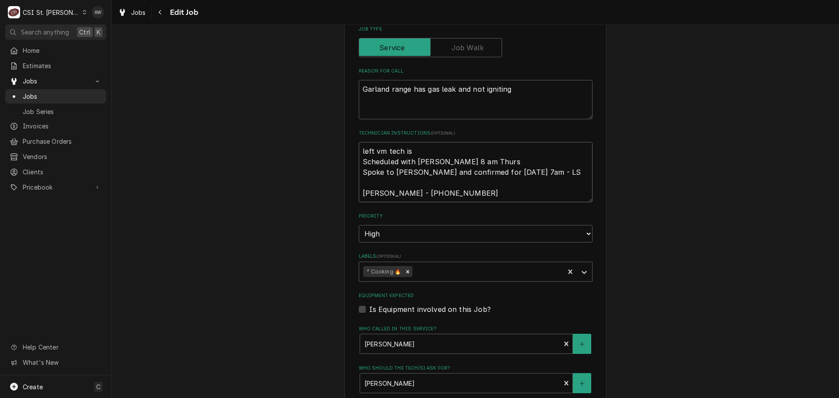
type textarea "x"
type textarea "left vm tech is r Scheduled with Steve 8 am Thurs Spoke to Steve and confirmed …"
type textarea "x"
type textarea "left vm tech is ru Scheduled with Steve 8 am Thurs Spoke to Steve and confirmed…"
type textarea "x"
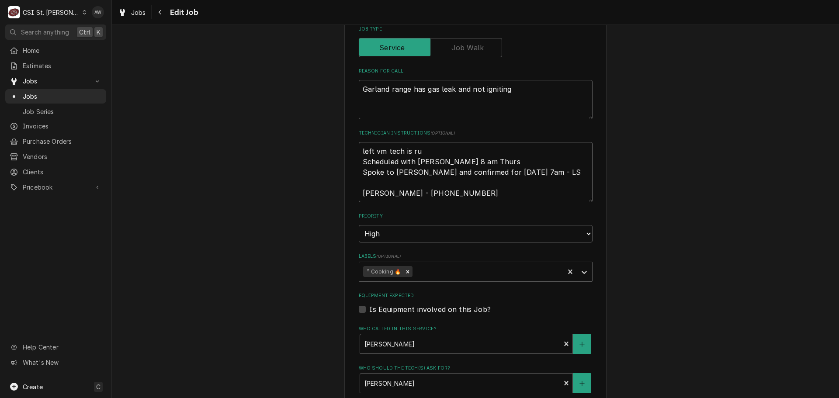
type textarea "left vm tech is run Scheduled with Steve 8 am Thurs Spoke to Steve and confirme…"
type textarea "x"
type textarea "left vm tech is runn Scheduled with Steve 8 am Thurs Spoke to Steve and confirm…"
type textarea "x"
type textarea "left vm tech is runni Scheduled with Steve 8 am Thurs Spoke to Steve and confir…"
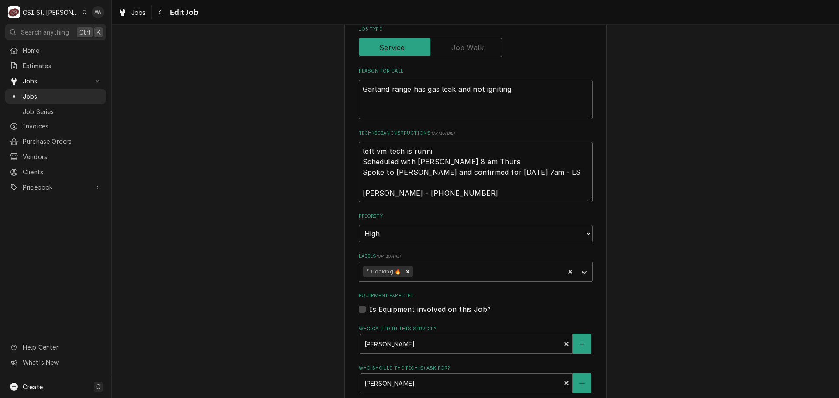
type textarea "x"
type textarea "left vm tech is runnin Scheduled with Steve 8 am Thurs Spoke to Steve and confi…"
type textarea "x"
type textarea "left vm tech is running Scheduled with Steve 8 am Thurs Spoke to Steve and conf…"
type textarea "x"
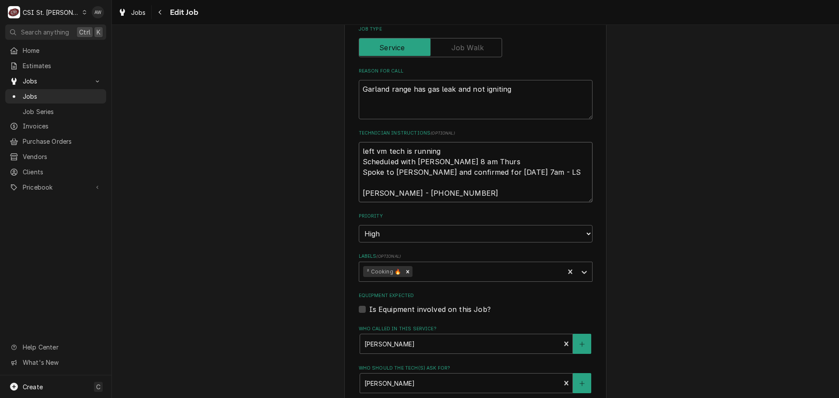
type textarea "left vm tech is running Scheduled with Steve 8 am Thurs Spoke to Steve and conf…"
type textarea "x"
type textarea "left vm tech is running l Scheduled with Steve 8 am Thurs Spoke to Steve and co…"
type textarea "x"
type textarea "left vm tech is running la Scheduled with Steve 8 am Thurs Spoke to Steve and c…"
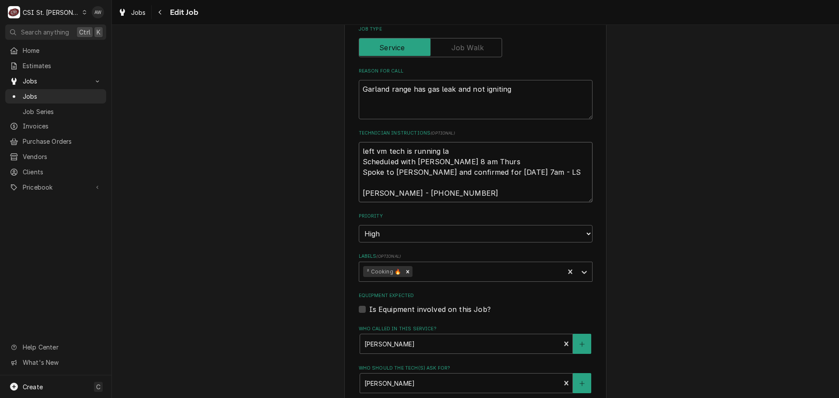
type textarea "x"
type textarea "left vm tech is running lat Scheduled with Steve 8 am Thurs Spoke to Steve and …"
type textarea "x"
type textarea "left vm tech is running late Scheduled with Steve 8 am Thurs Spoke to Steve and…"
type textarea "x"
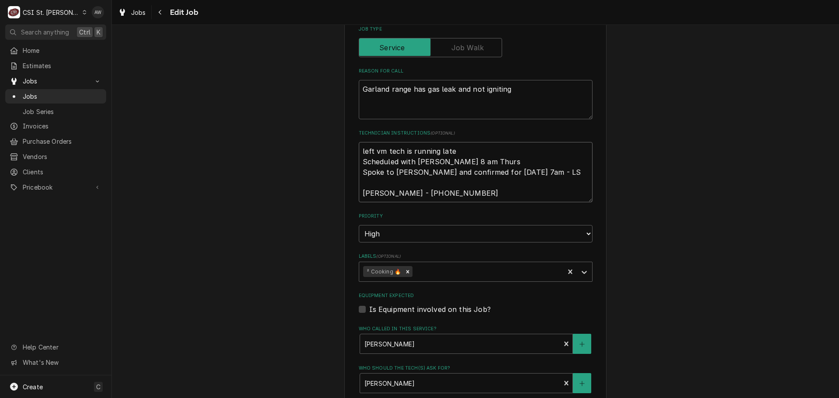
type textarea "left vm tech is running late Scheduled with Steve 8 am Thurs Spoke to Steve and…"
type textarea "x"
type textarea "left vm tech is running late - Scheduled with Steve 8 am Thurs Spoke to Steve a…"
type textarea "x"
type textarea "left vm tech is running late - Scheduled with Steve 8 am Thurs Spoke to Steve a…"
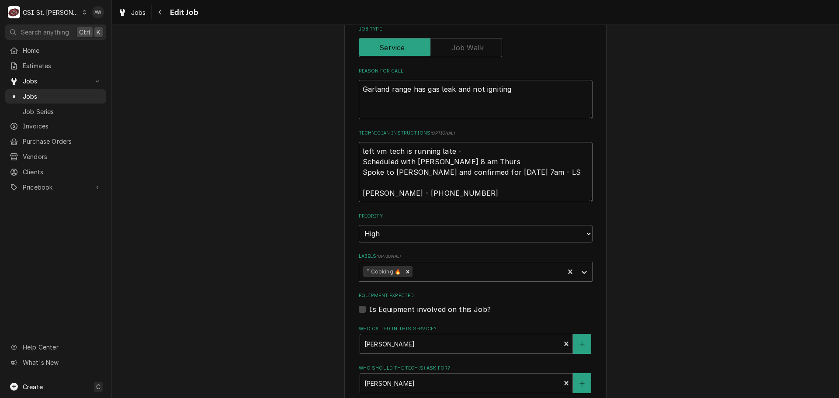
type textarea "x"
type textarea "left vm tech is running late - w Scheduled with Steve 8 am Thurs Spoke to Steve…"
type textarea "x"
type textarea "left vm tech is running late - we Scheduled with Steve 8 am Thurs Spoke to Stev…"
type textarea "x"
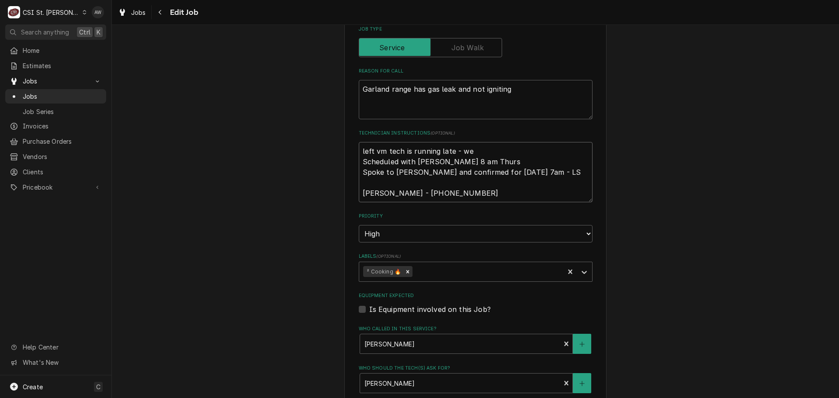
type textarea "left vm tech is running late - w Scheduled with Steve 8 am Thurs Spoke to Steve…"
type textarea "x"
type textarea "left vm tech is running late - wi Scheduled with Steve 8 am Thurs Spoke to Stev…"
type textarea "x"
type textarea "left vm tech is running late - wil Scheduled with Steve 8 am Thurs Spoke to Ste…"
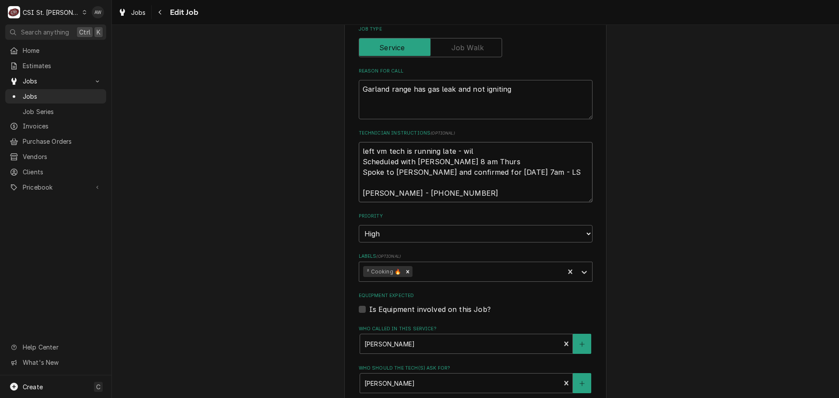
type textarea "x"
type textarea "left vm tech is running late - will Scheduled with Steve 8 am Thurs Spoke to St…"
type textarea "x"
type textarea "left vm tech is running late - will Scheduled with Steve 8 am Thurs Spoke to St…"
type textarea "x"
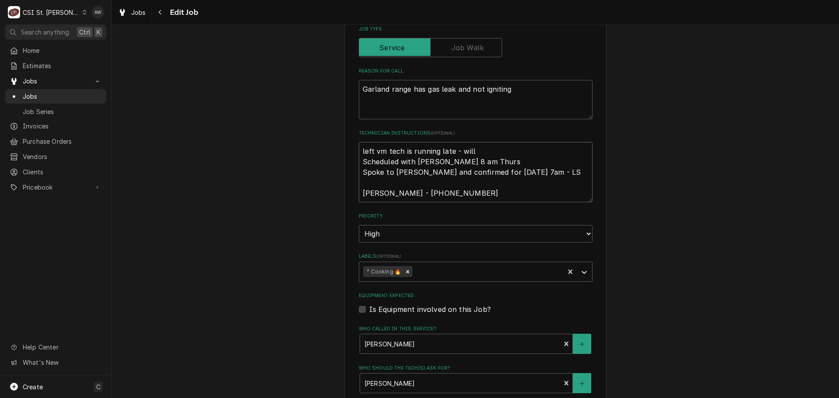
type textarea "left vm tech is running late - will b Scheduled with Steve 8 am Thurs Spoke to …"
type textarea "x"
type textarea "left vm tech is running late - will be Scheduled with Steve 8 am Thurs Spoke to…"
type textarea "x"
type textarea "left vm tech is running late - will be Scheduled with Steve 8 am Thurs Spoke to…"
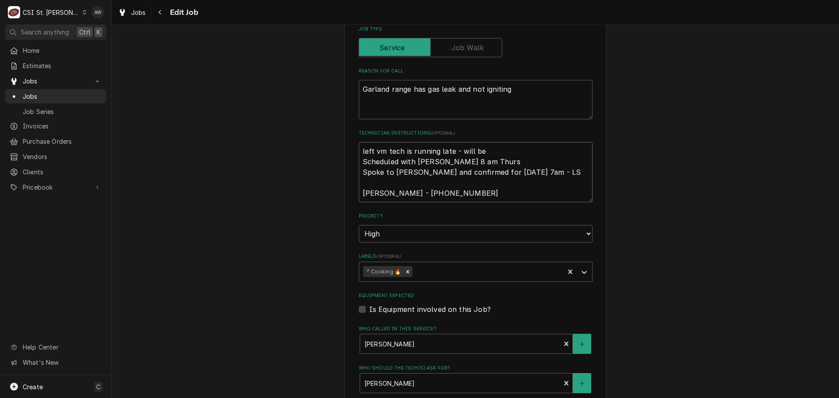
type textarea "x"
type textarea "left vm tech is running late - will be o Scheduled with Steve 8 am Thurs Spoke …"
type textarea "x"
type textarea "left vm tech is running late - will be on Scheduled with Steve 8 am Thurs Spoke…"
type textarea "x"
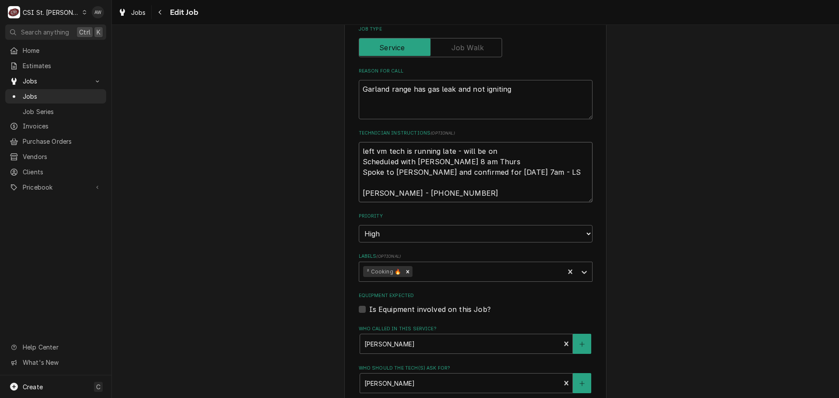
type textarea "left vm tech is running late - will be ons Scheduled with Steve 8 am Thurs Spok…"
type textarea "x"
type textarea "left vm tech is running late - will be onsi Scheduled with Steve 8 am Thurs Spo…"
type textarea "x"
type textarea "left vm tech is running late - will be onsit Scheduled with Steve 8 am Thurs Sp…"
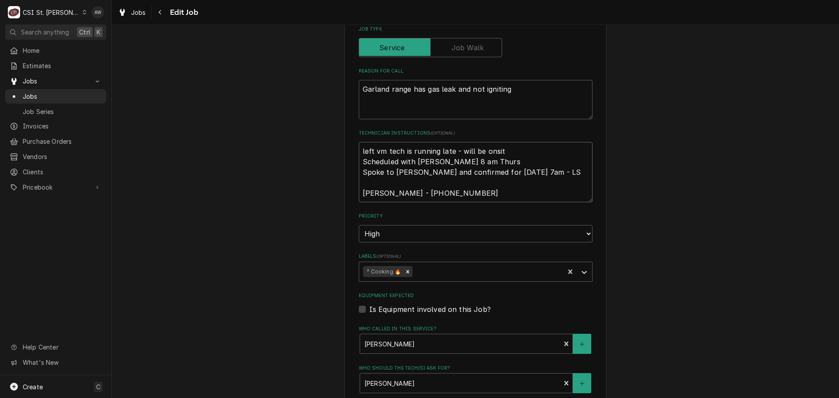
type textarea "x"
type textarea "left vm tech is running late - will be onsite Scheduled with Steve 8 am Thurs S…"
type textarea "x"
type textarea "left vm tech is running late - will be onsite Scheduled with Steve 8 am Thurs S…"
type textarea "x"
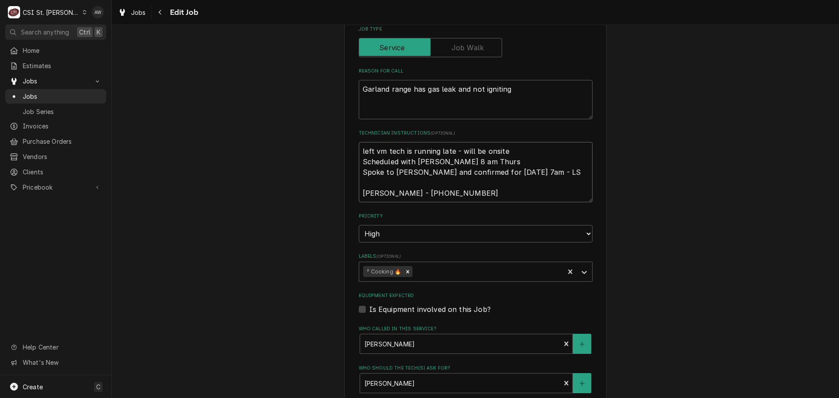
type textarea "left vm tech is running late - will be onsite c Scheduled with Steve 8 am Thurs…"
type textarea "x"
type textarea "left vm tech is running late - will be onsite cl Scheduled with Steve 8 am Thur…"
type textarea "x"
type textarea "left vm tech is running late - will be onsite clo Scheduled with Steve 8 am Thu…"
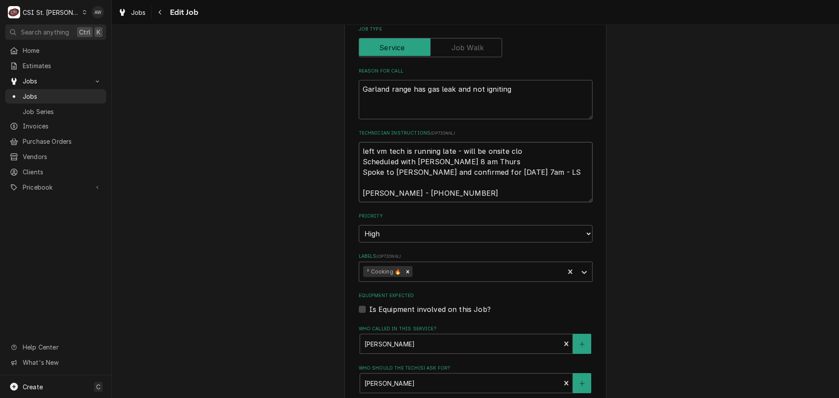
type textarea "x"
type textarea "left vm tech is running late - will be onsite clos Scheduled with Steve 8 am Th…"
type textarea "x"
type textarea "left vm tech is running late - will be onsite close Scheduled with Steve 8 am T…"
type textarea "x"
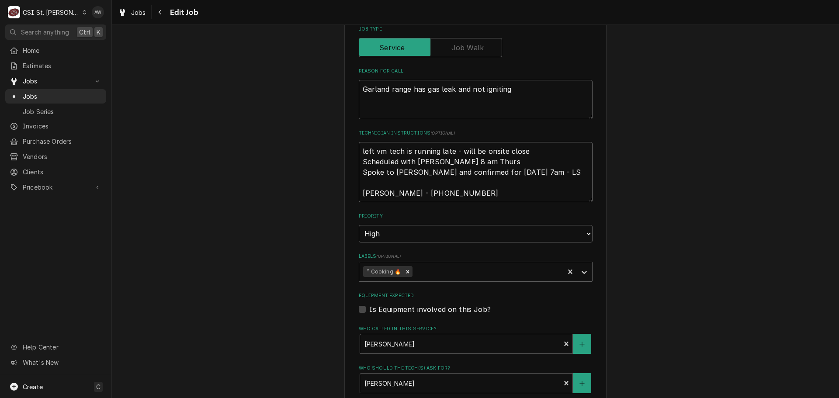
type textarea "left vm tech is running late - will be onsite closer Scheduled with Steve 8 am …"
type textarea "x"
type textarea "left vm tech is running late - will be onsite closer Scheduled with Steve 8 am …"
type textarea "x"
type textarea "left vm tech is running late - will be onsite closer t Scheduled with Steve 8 a…"
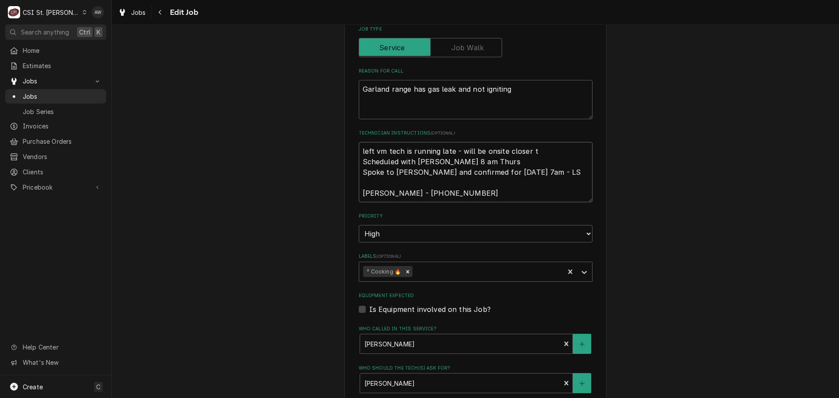
type textarea "x"
type textarea "left vm tech is running late - will be onsite closer to Scheduled with Steve 8 …"
type textarea "x"
type textarea "left vm tech is running late - will be onsite closer to Scheduled with Steve 8 …"
type textarea "x"
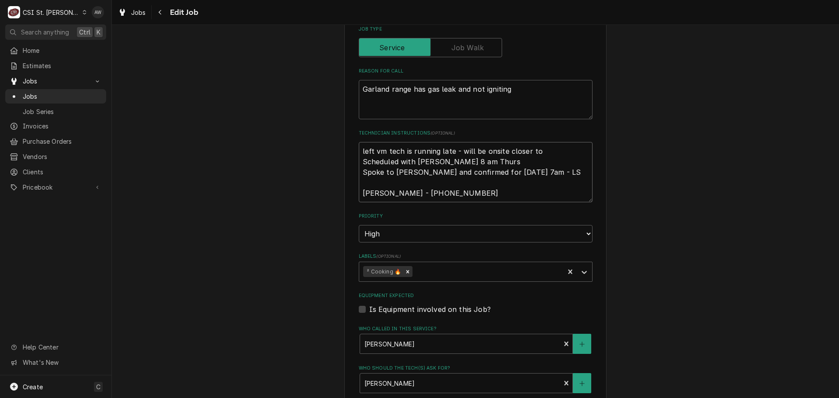
type textarea "left vm tech is running late - will be onsite closer to 9 Scheduled with Steve …"
type textarea "x"
type textarea "left vm tech is running late - will be onsite closer to 9 Scheduled with Steve …"
type textarea "x"
type textarea "left vm tech is running late - will be onsite closer to 9 a Scheduled with Stev…"
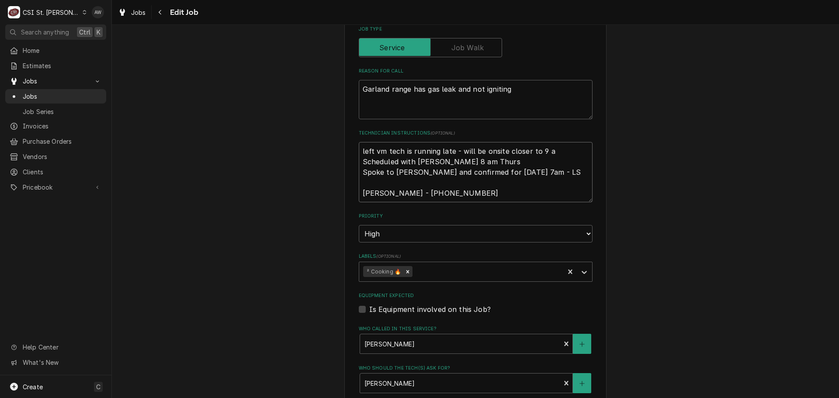
type textarea "x"
type textarea "left vm tech is running late - will be onsite closer to 9 am Scheduled with Ste…"
type textarea "x"
type textarea "left vm tech is running late - will be onsite closer to 9 am Scheduled with Ste…"
type textarea "x"
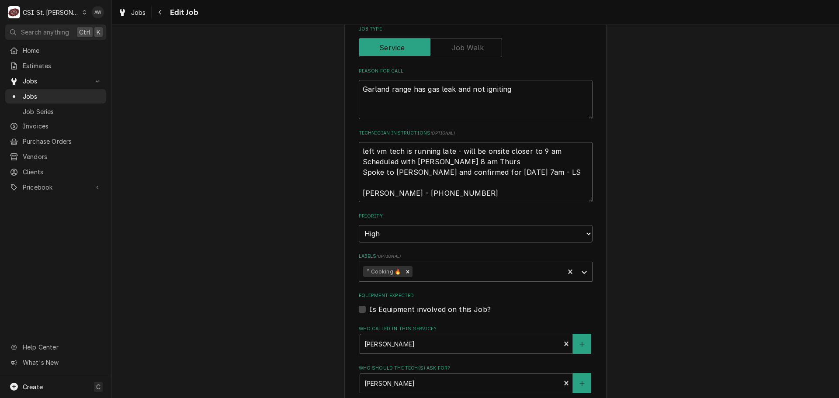
type textarea "left vm tech is running late - will be onsite closer to 9 am - Scheduled with S…"
type textarea "x"
type textarea "left vm tech is running late - will be onsite closer to 9 am - Scheduled with S…"
type textarea "x"
type textarea "left vm tech is running late - will be onsite closer to 9 am - a Scheduled with…"
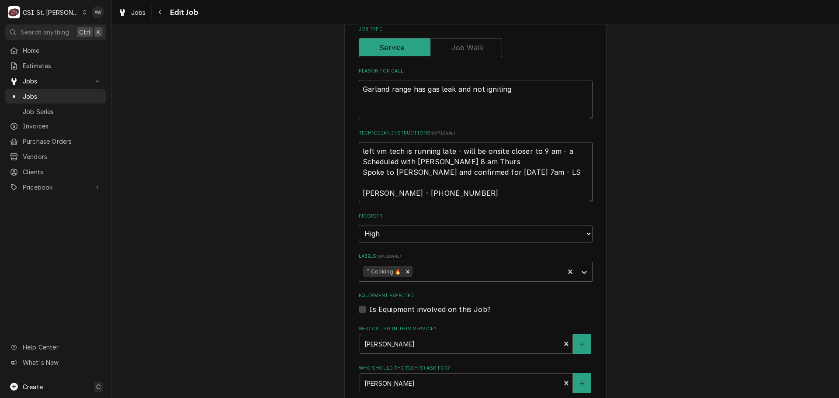
type textarea "x"
type textarea "left vm tech is running late - will be onsite closer to 9 am - aw Scheduled wit…"
type textarea "x"
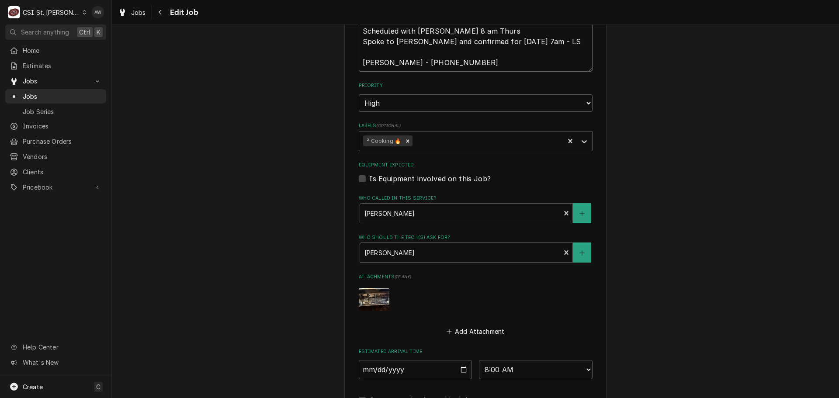
scroll to position [689, 0]
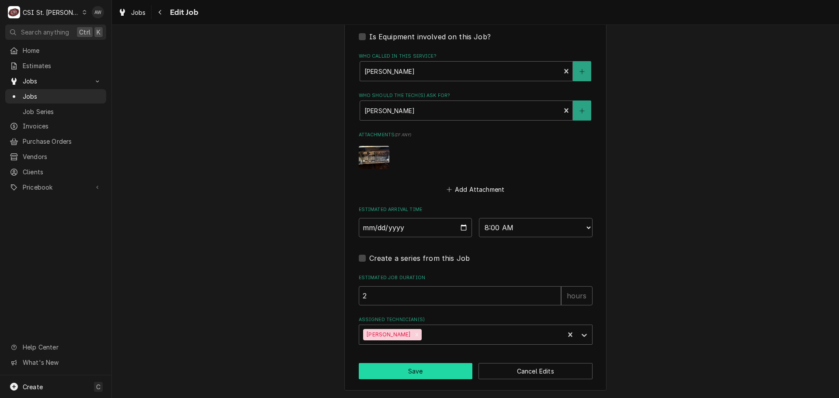
type textarea "left vm tech is running late - will be onsite closer to 9 am - aw Scheduled wit…"
click at [433, 379] on button "Save" at bounding box center [416, 371] width 114 height 16
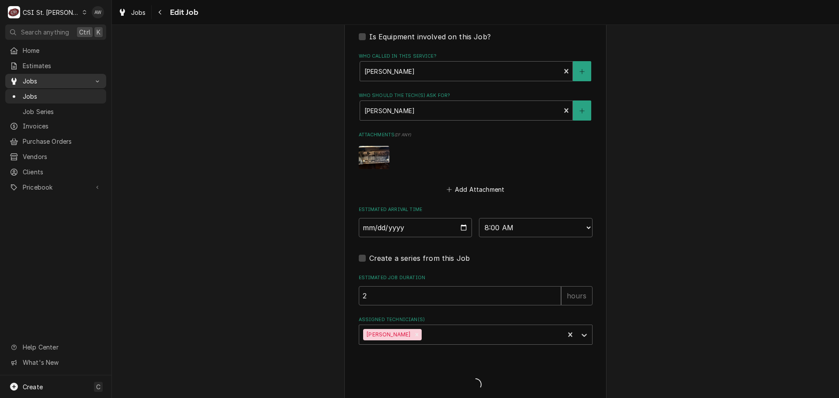
type textarea "x"
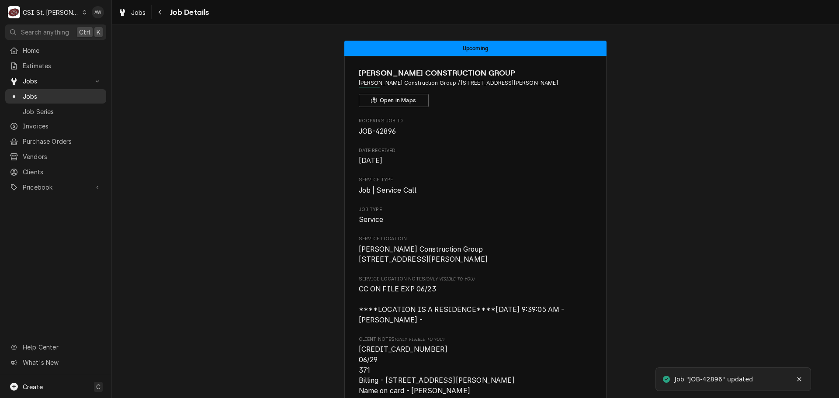
drag, startPoint x: 0, startPoint y: 0, endPoint x: 41, endPoint y: 100, distance: 107.7
click at [41, 100] on link "Jobs" at bounding box center [55, 96] width 101 height 14
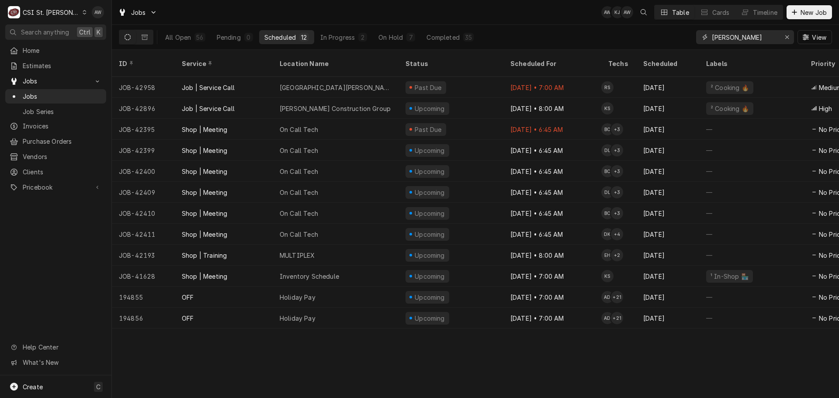
drag, startPoint x: 742, startPoint y: 41, endPoint x: 680, endPoint y: 40, distance: 62.0
click at [680, 40] on div "All Open 56 Pending 0 Scheduled 12 In Progress 2 On Hold 7 Completed 35 SMITH V…" at bounding box center [475, 37] width 713 height 24
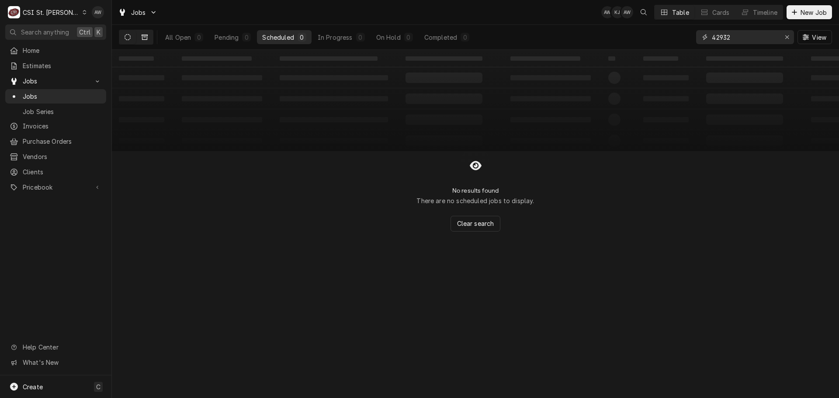
type input "42932"
click at [147, 34] on button "Dynamic Content Wrapper" at bounding box center [144, 37] width 17 height 14
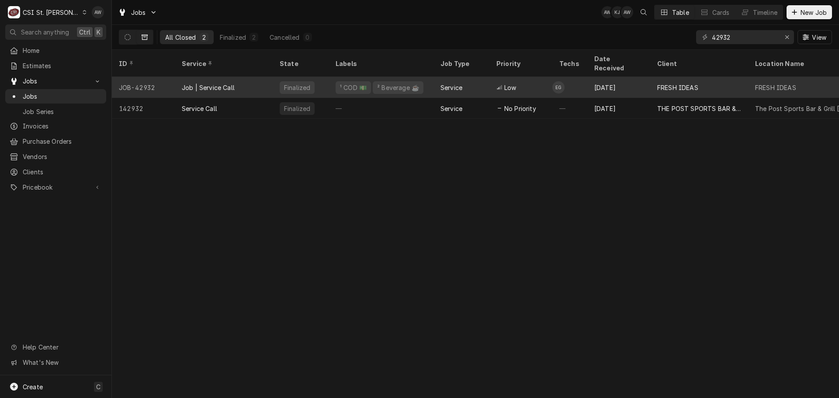
click at [257, 77] on div "Job | Service Call" at bounding box center [224, 87] width 98 height 21
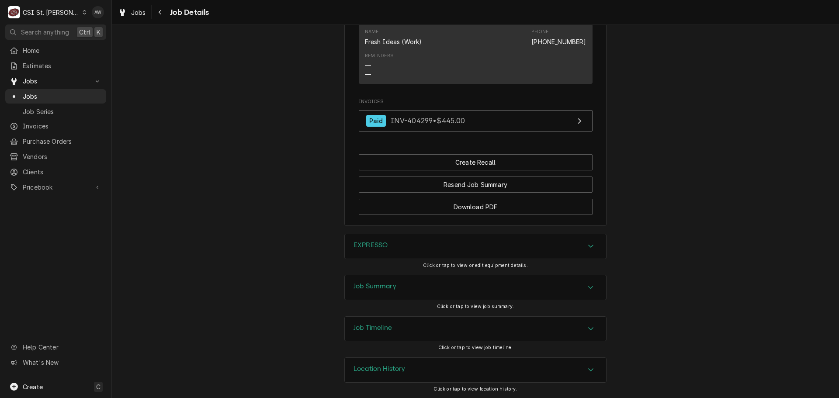
scroll to position [862, 0]
click at [475, 291] on div "Job Summary" at bounding box center [475, 287] width 261 height 24
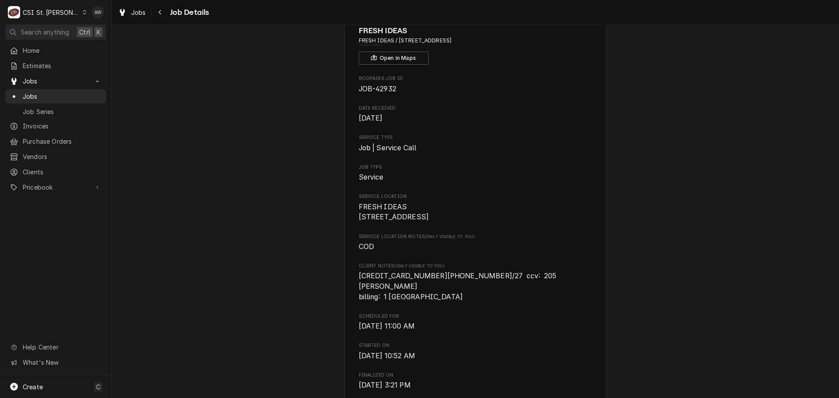
scroll to position [0, 0]
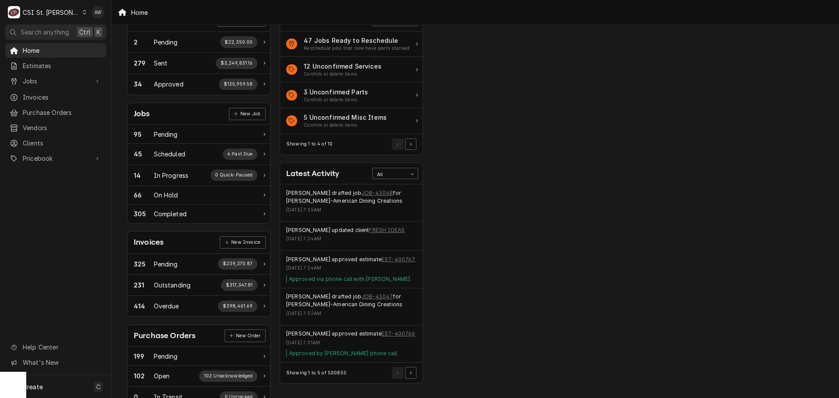
scroll to position [119, 0]
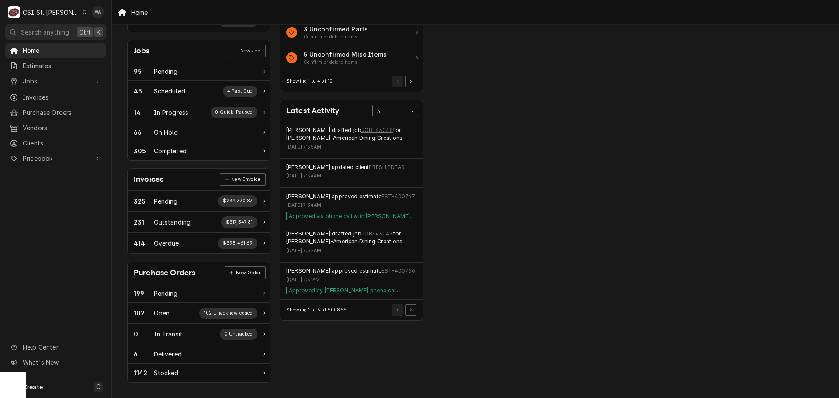
click at [390, 107] on div "All" at bounding box center [390, 110] width 34 height 11
click at [397, 160] on div "Purchase Orders" at bounding box center [395, 166] width 45 height 17
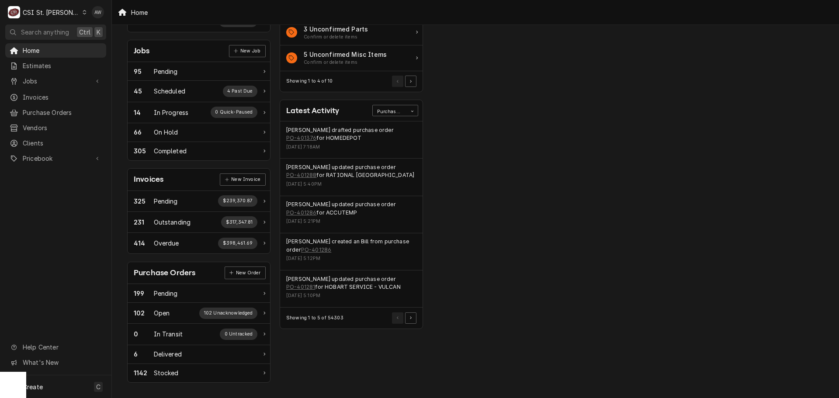
drag, startPoint x: 73, startPoint y: 80, endPoint x: 71, endPoint y: 86, distance: 7.1
click at [73, 80] on span "Jobs" at bounding box center [56, 80] width 66 height 9
click at [66, 95] on span "Jobs" at bounding box center [62, 96] width 79 height 9
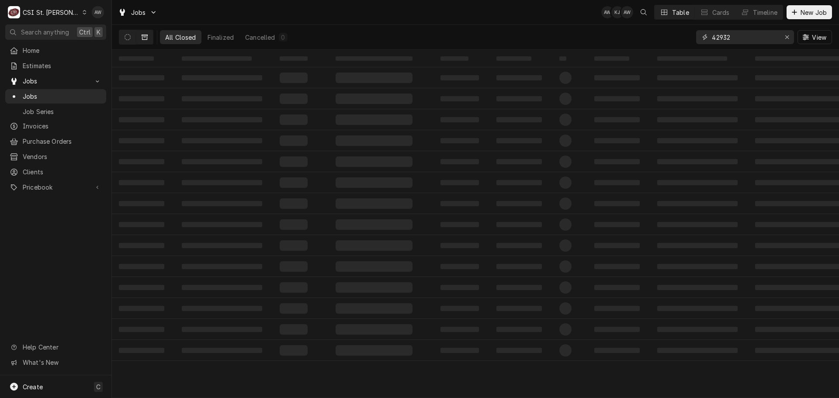
click at [788, 41] on div "Erase input" at bounding box center [786, 37] width 9 height 9
click at [130, 40] on icon "Dynamic Content Wrapper" at bounding box center [128, 37] width 6 height 6
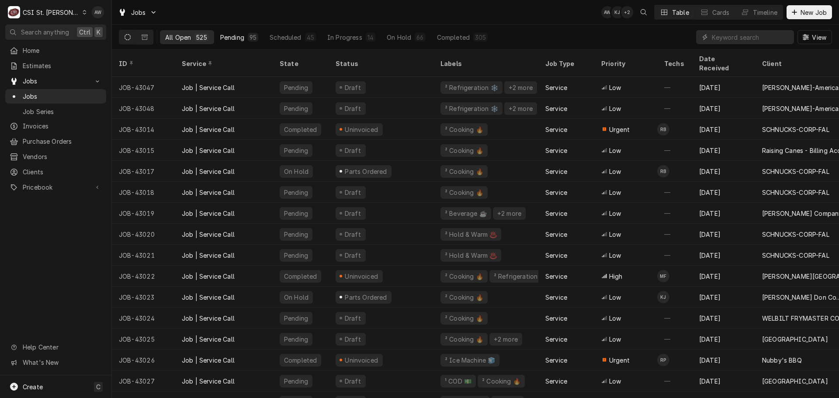
click at [232, 36] on div "Pending" at bounding box center [232, 37] width 24 height 9
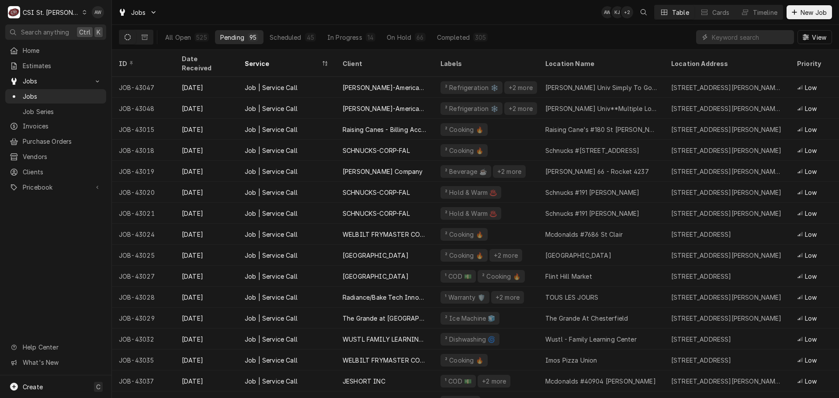
click at [393, 18] on div "Jobs AW KJ + 2 Table Cards Timeline New Job" at bounding box center [475, 12] width 727 height 24
drag, startPoint x: 744, startPoint y: 39, endPoint x: 739, endPoint y: 31, distance: 9.8
click at [744, 39] on input "Dynamic Content Wrapper" at bounding box center [751, 37] width 78 height 14
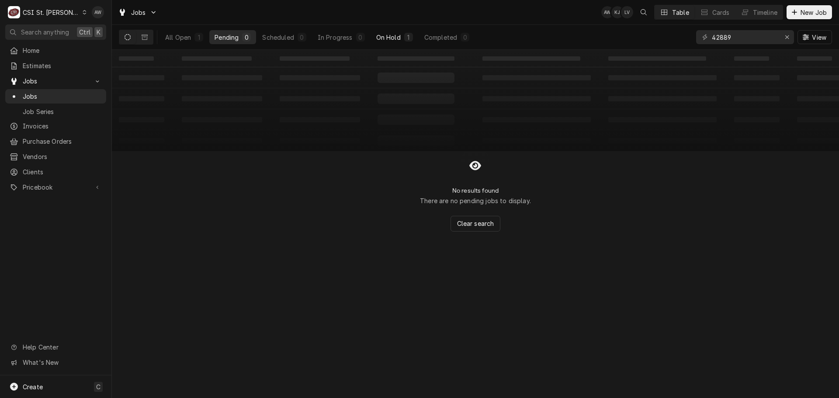
click at [404, 35] on button "On Hold 1" at bounding box center [394, 37] width 47 height 14
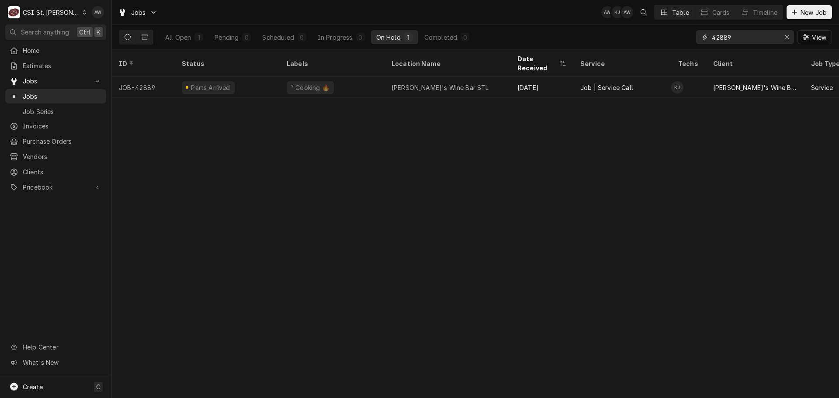
drag, startPoint x: 741, startPoint y: 35, endPoint x: 606, endPoint y: 26, distance: 135.7
click at [606, 26] on div "All Open 1 Pending 0 Scheduled 0 In Progress 0 On Hold 1 Completed 0 42889 View" at bounding box center [475, 37] width 713 height 24
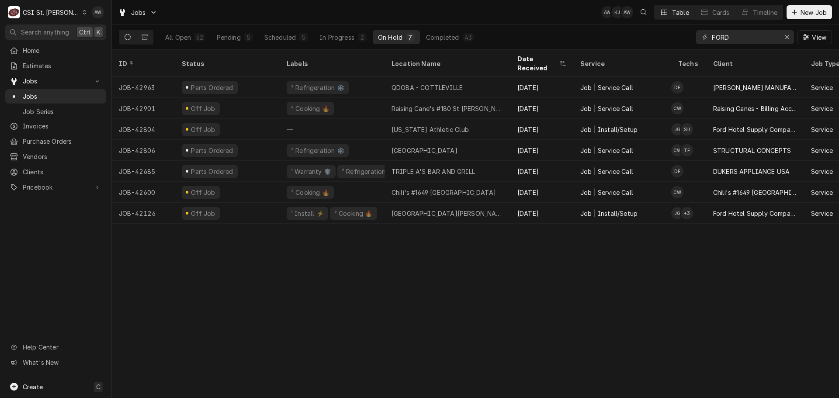
click at [711, 38] on div "FORD" at bounding box center [745, 37] width 98 height 14
click at [712, 36] on input "FORD" at bounding box center [745, 37] width 66 height 14
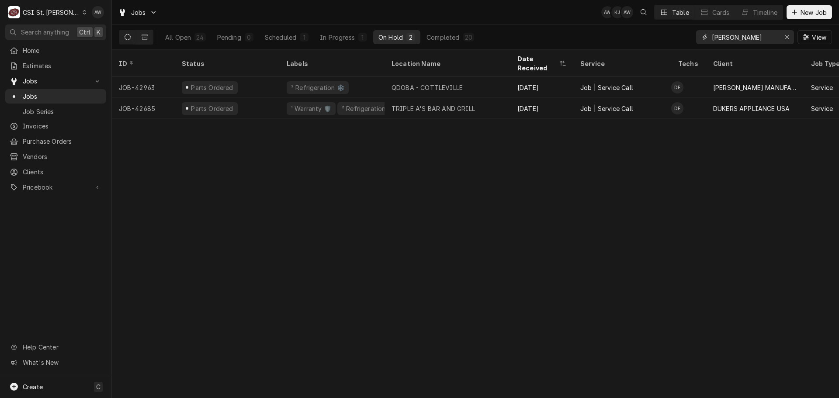
drag, startPoint x: 758, startPoint y: 34, endPoint x: 634, endPoint y: 32, distance: 123.2
click at [634, 32] on div "All Open 24 Pending 0 Scheduled 1 In Progress 1 On Hold 2 Completed 20 DAVID FO…" at bounding box center [475, 37] width 713 height 24
paste input "42632"
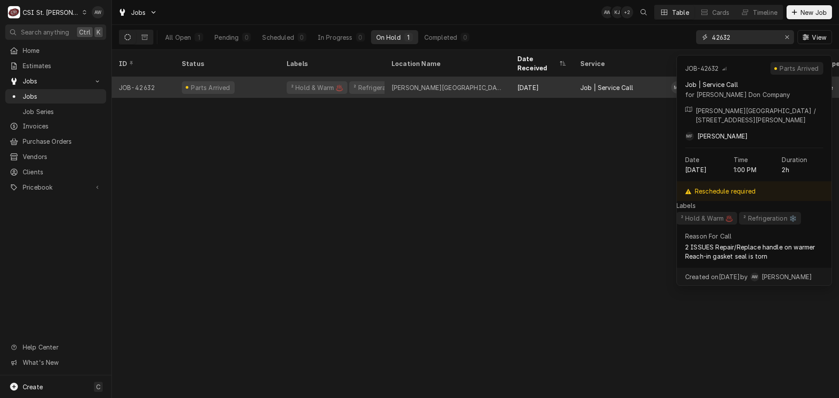
type input "42632"
click at [442, 83] on div "Bryan Middle School" at bounding box center [447, 87] width 112 height 9
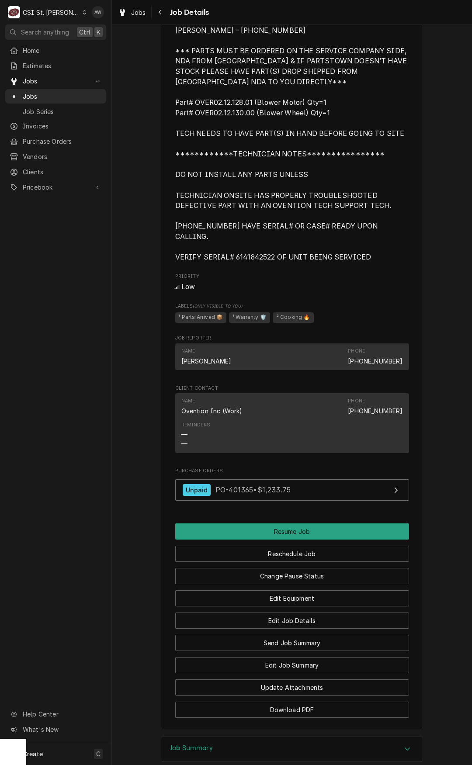
scroll to position [699, 0]
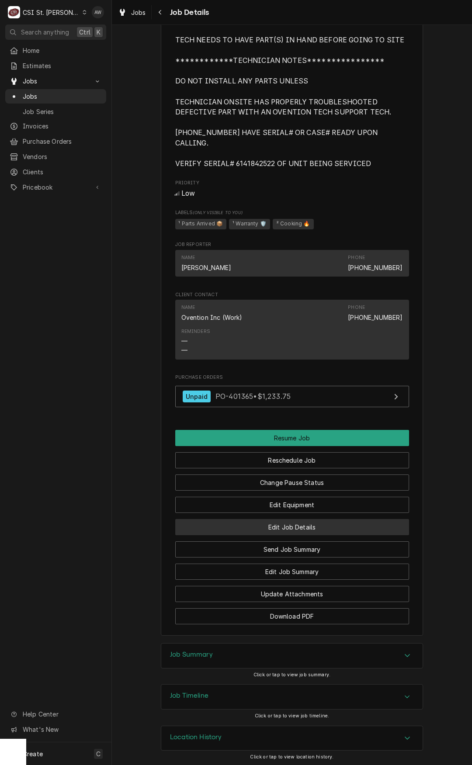
click at [289, 535] on button "Edit Job Details" at bounding box center [292, 527] width 234 height 16
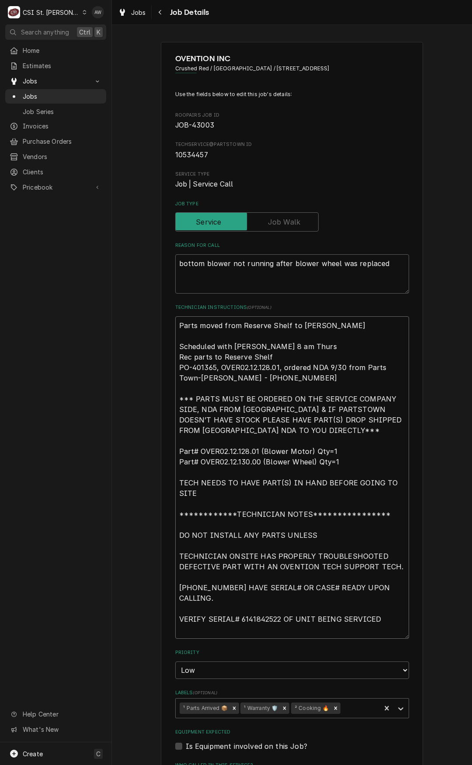
click at [175, 325] on textarea "**********" at bounding box center [292, 477] width 234 height 322
type textarea "x"
type textarea "**********"
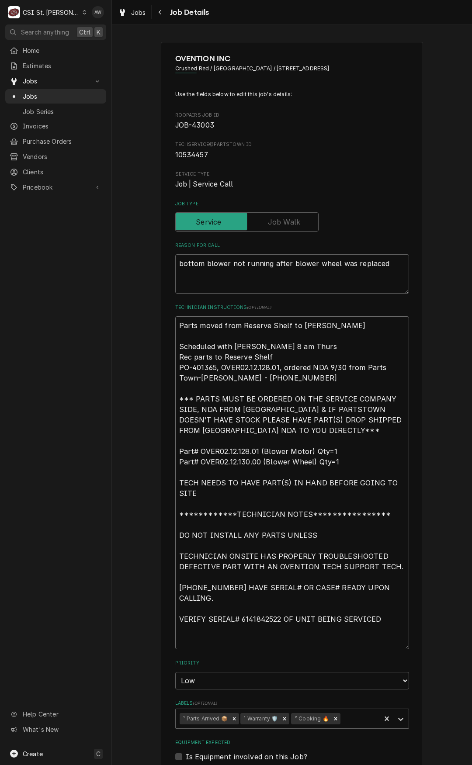
click at [182, 323] on textarea "**********" at bounding box center [292, 482] width 234 height 333
click at [175, 333] on textarea "**********" at bounding box center [292, 482] width 234 height 333
type textarea "x"
type textarea "**********"
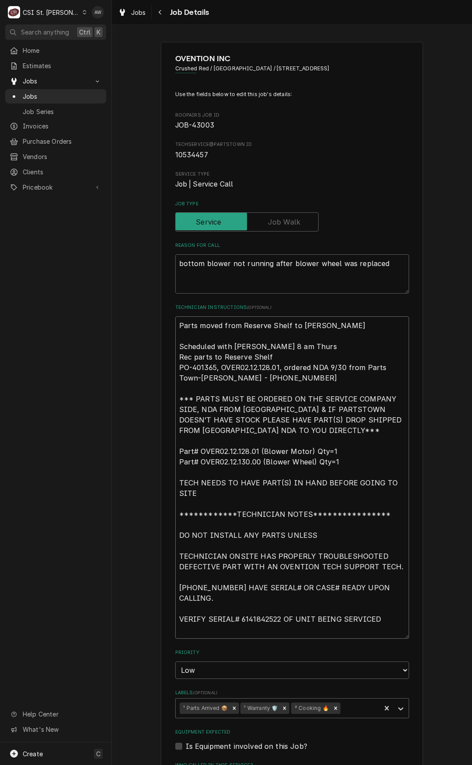
type textarea "x"
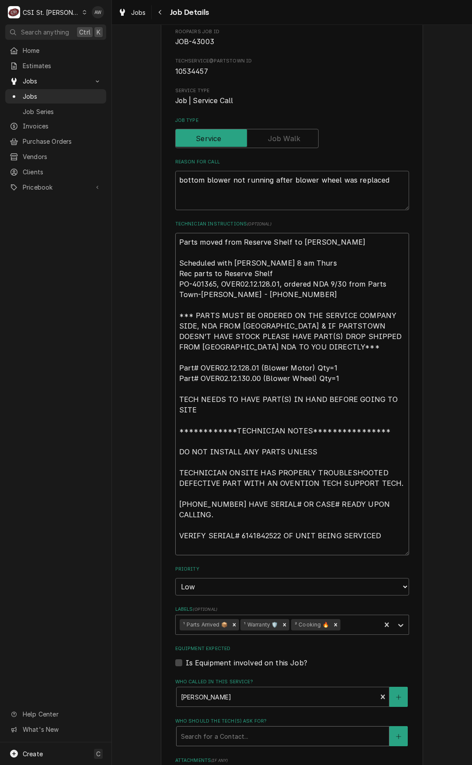
scroll to position [281, 0]
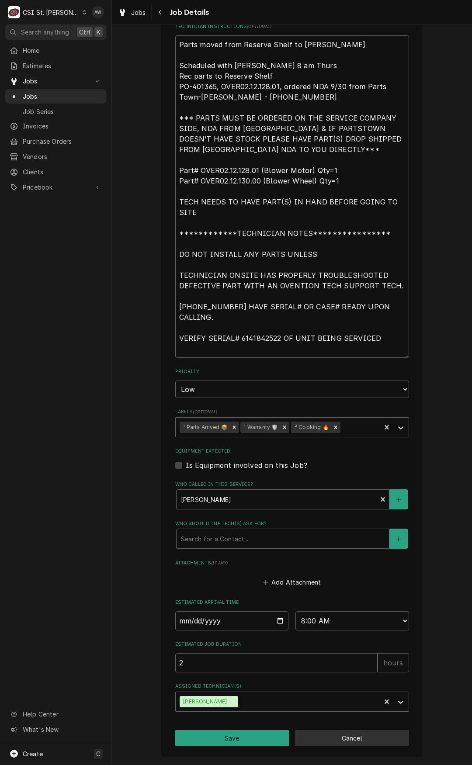
click at [342, 734] on button "Cancel" at bounding box center [352, 738] width 114 height 16
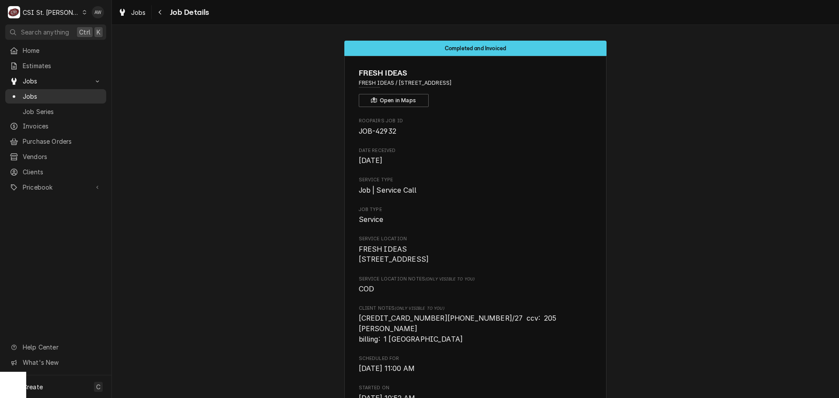
click at [66, 95] on span "Jobs" at bounding box center [62, 96] width 79 height 9
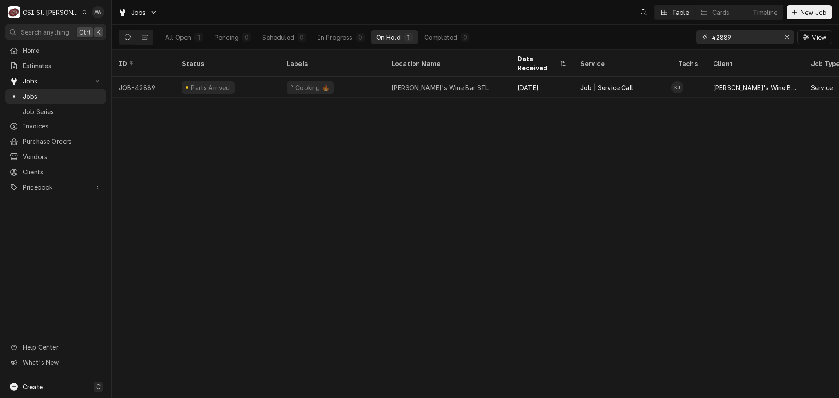
drag, startPoint x: 748, startPoint y: 42, endPoint x: 688, endPoint y: 45, distance: 59.5
click at [685, 45] on div "All Open 1 Pending 0 Scheduled 0 In Progress 0 On Hold 1 Completed 0 42889 View" at bounding box center [475, 37] width 713 height 24
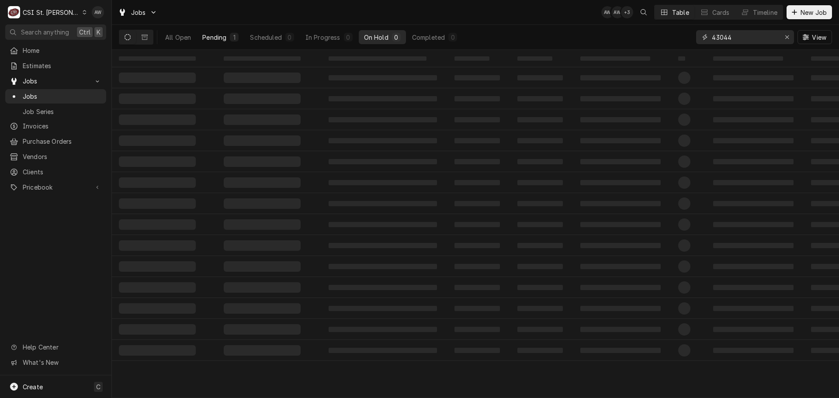
type input "43044"
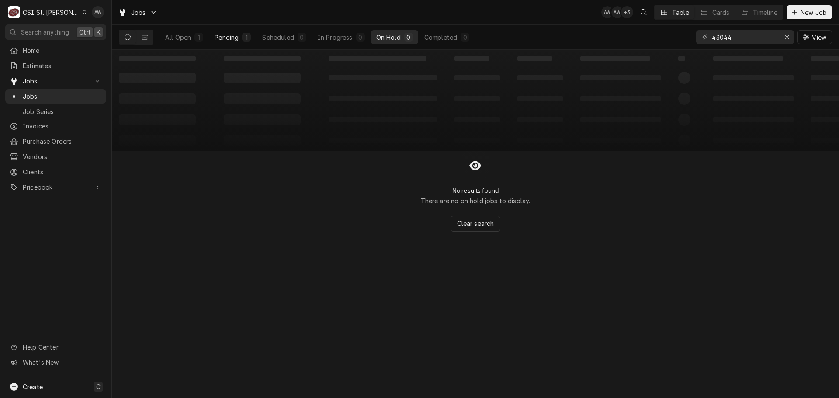
click at [240, 37] on button "Pending 1" at bounding box center [232, 37] width 47 height 14
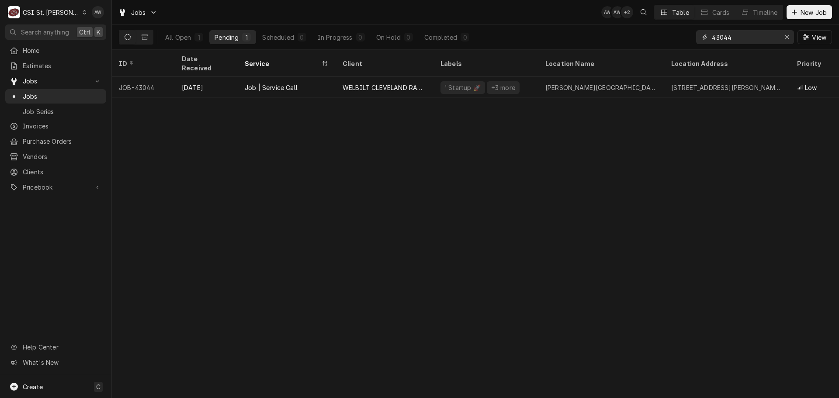
drag, startPoint x: 745, startPoint y: 36, endPoint x: 678, endPoint y: 34, distance: 67.3
click at [678, 34] on div "All Open 1 Pending 1 Scheduled 0 In Progress 0 On Hold 0 Completed 0 43044 View" at bounding box center [475, 37] width 713 height 24
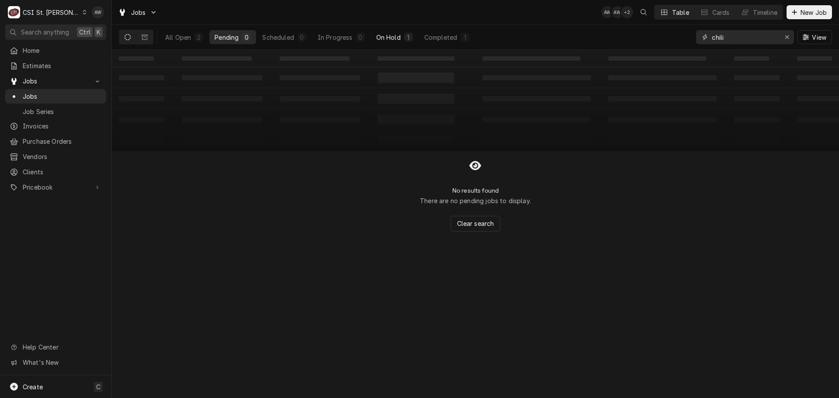
type input "chili"
click at [381, 38] on div "On Hold" at bounding box center [388, 37] width 24 height 9
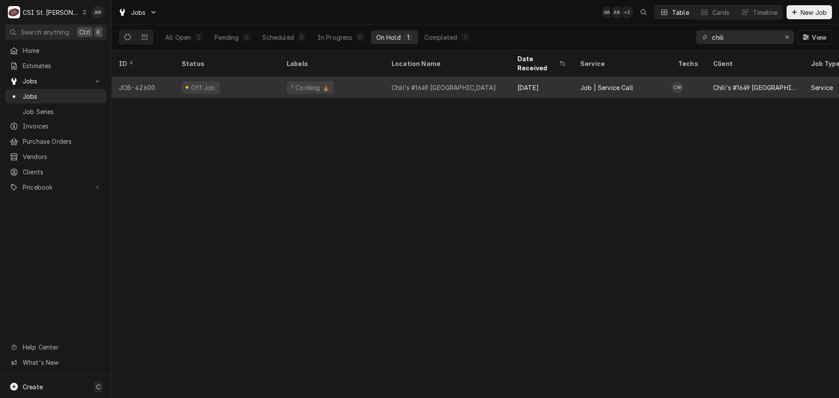
click at [415, 83] on div "Chili's #1649 Wentzville" at bounding box center [443, 87] width 104 height 9
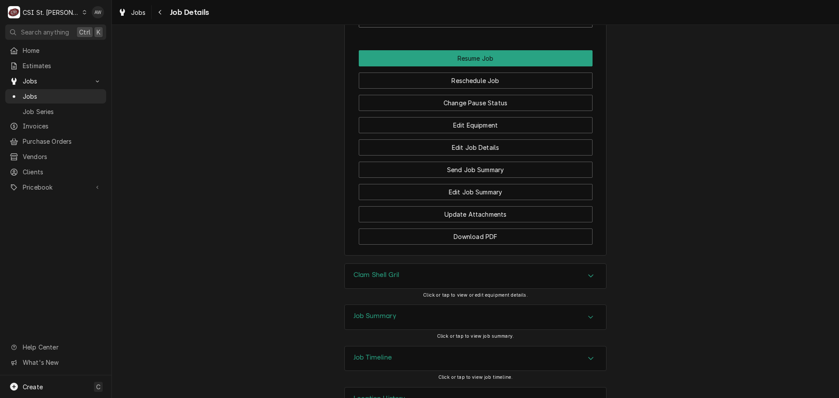
scroll to position [1296, 0]
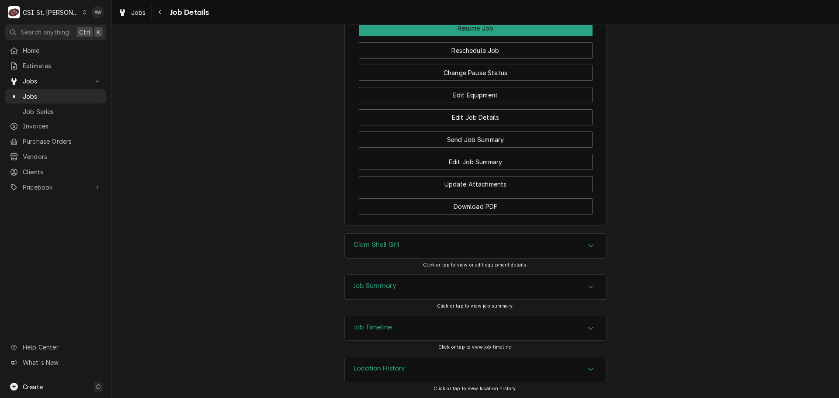
click at [435, 290] on div "Job Summary" at bounding box center [475, 287] width 261 height 24
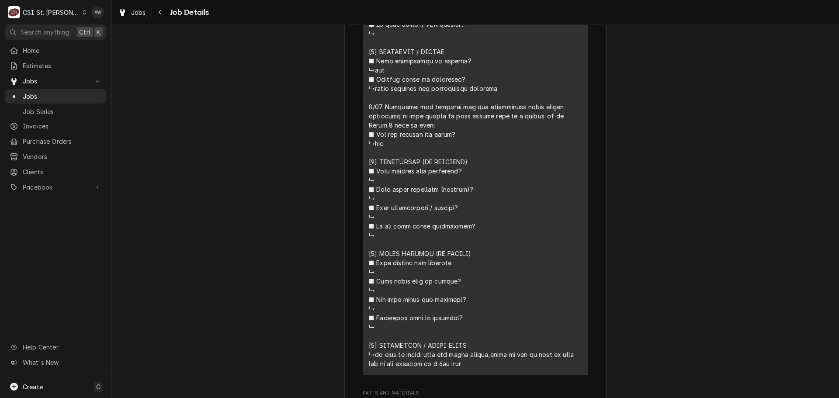
scroll to position [2039, 0]
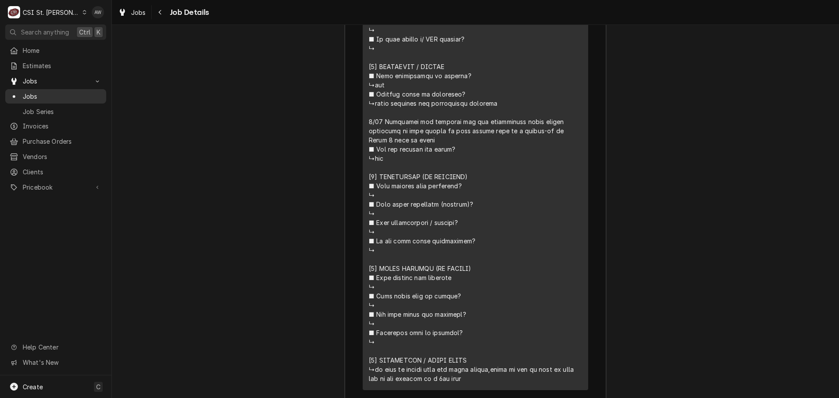
click at [75, 92] on span "Jobs" at bounding box center [62, 96] width 79 height 9
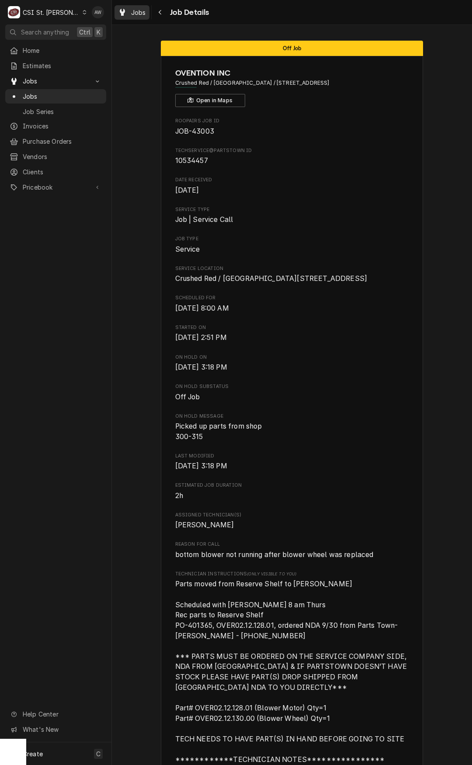
click at [125, 12] on div "Dynamic Content Wrapper" at bounding box center [122, 12] width 9 height 10
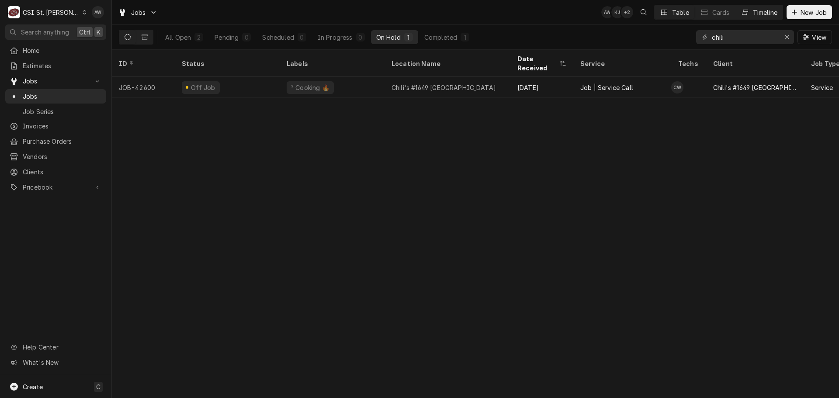
click at [748, 18] on button "Timeline" at bounding box center [758, 12] width 47 height 14
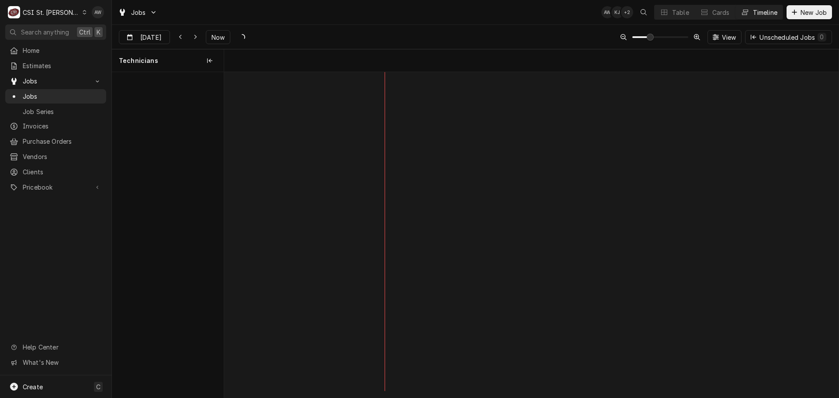
scroll to position [0, 12172]
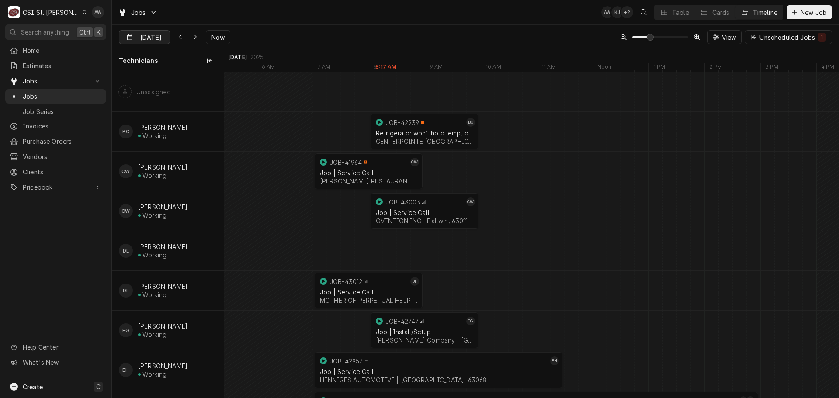
click at [149, 36] on input "[DATE]" at bounding box center [138, 39] width 38 height 17
click at [159, 103] on div "7" at bounding box center [158, 108] width 12 height 12
type input "[DATE]"
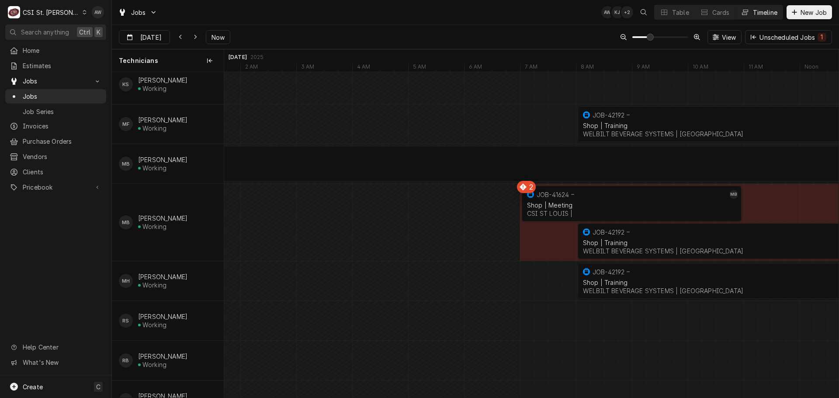
scroll to position [524, 0]
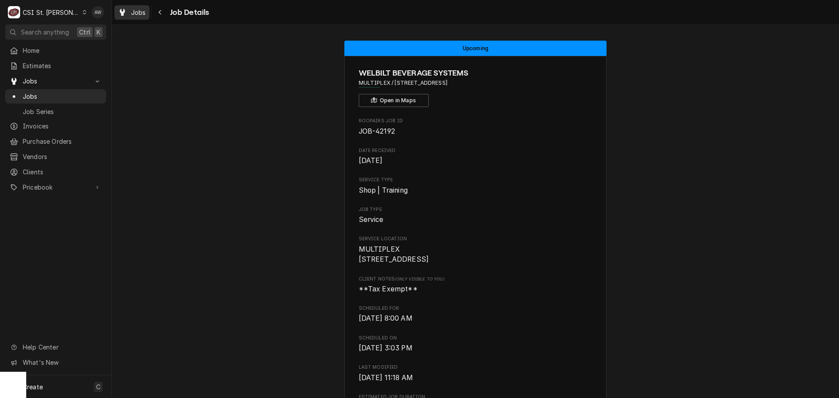
click at [121, 10] on icon "Dynamic Content Wrapper" at bounding box center [122, 12] width 5 height 7
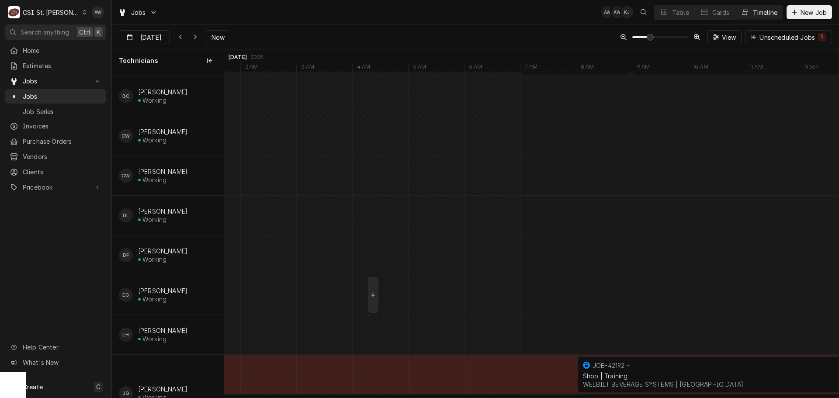
scroll to position [175, 0]
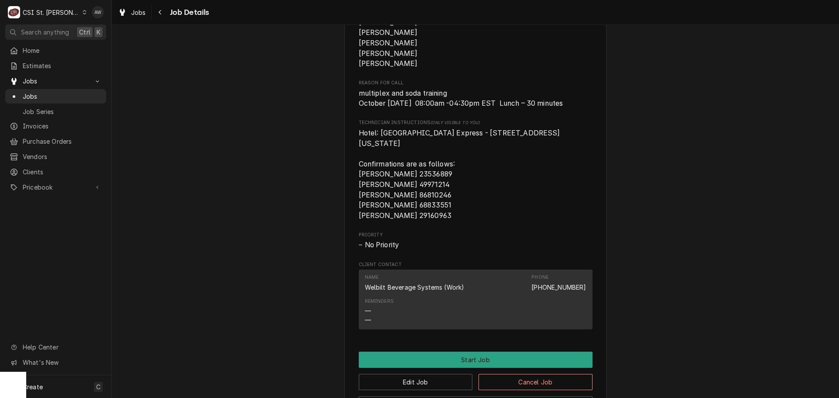
scroll to position [437, 0]
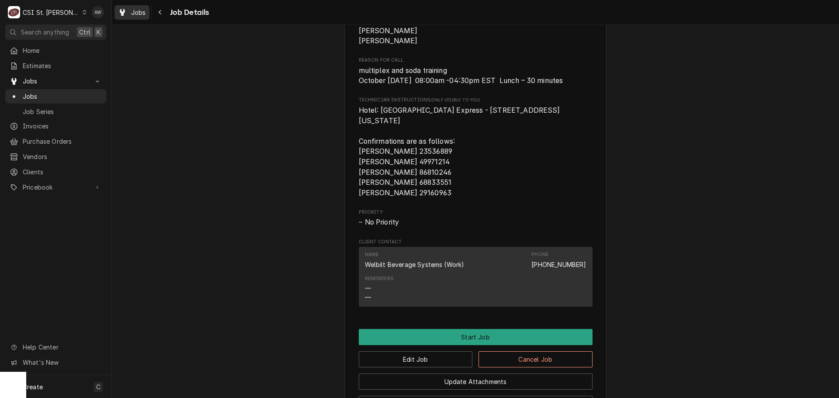
click at [130, 16] on div "Jobs" at bounding box center [131, 12] width 31 height 11
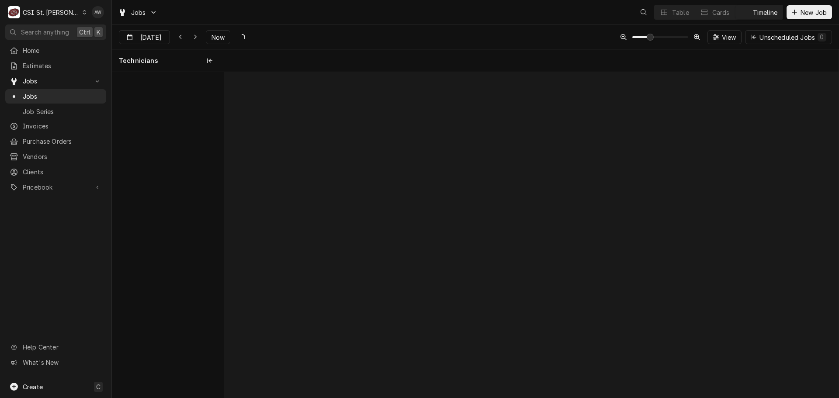
scroll to position [0, 12175]
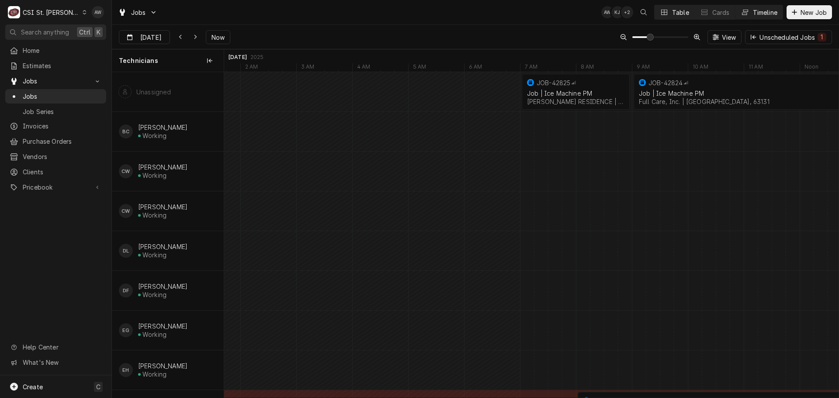
click at [687, 14] on div "Table" at bounding box center [680, 12] width 17 height 9
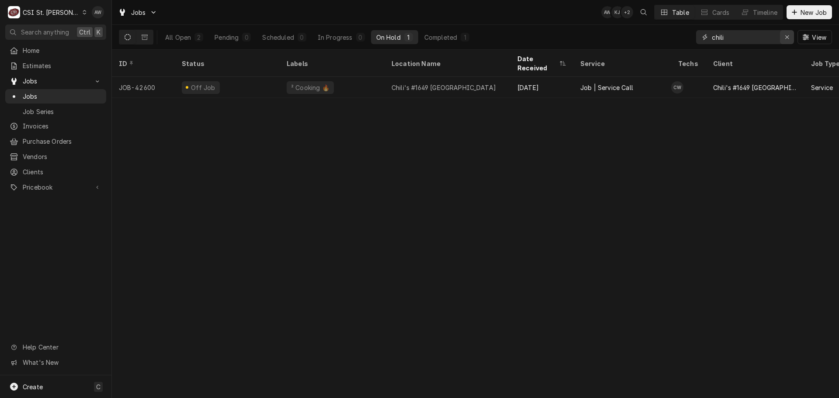
click at [789, 38] on icon "Erase input" at bounding box center [787, 37] width 5 height 6
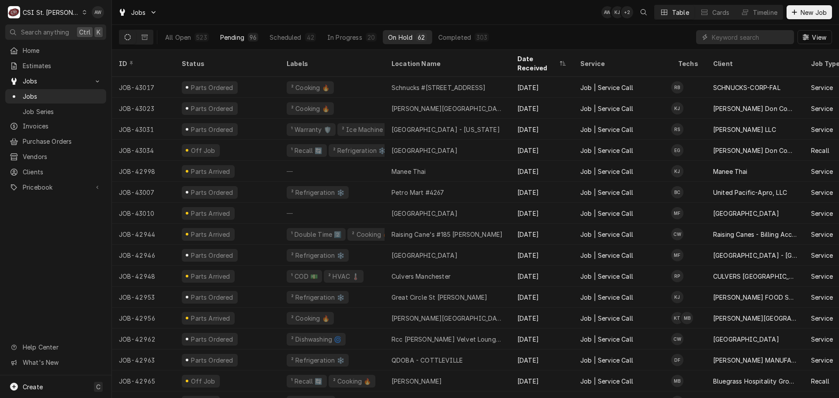
click at [218, 35] on button "Pending 96" at bounding box center [239, 37] width 48 height 14
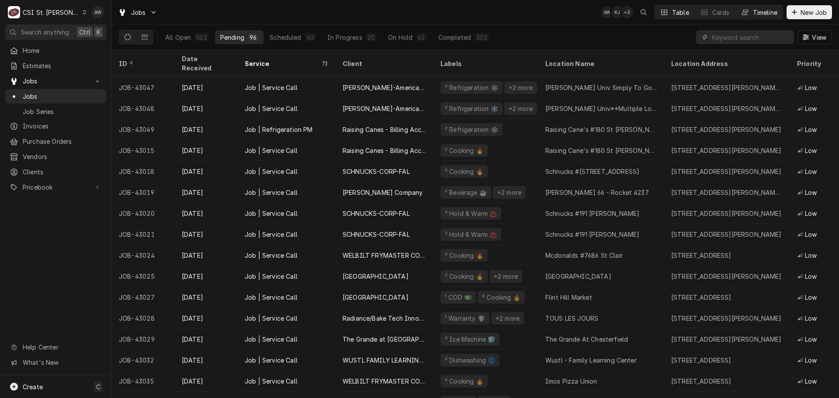
click at [763, 10] on div "Timeline" at bounding box center [765, 12] width 24 height 9
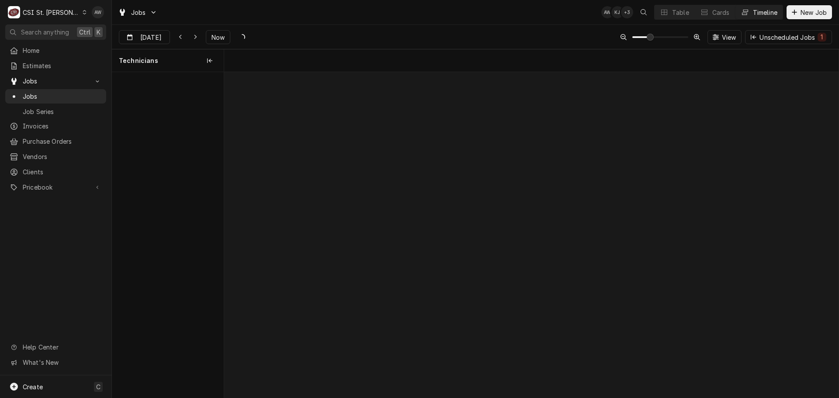
scroll to position [0, 12166]
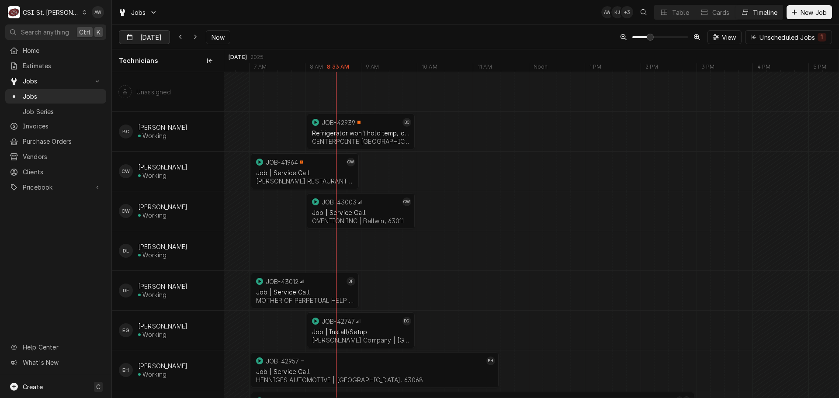
click at [159, 39] on div "Dynamic Content Wrapper" at bounding box center [163, 38] width 12 height 14
click at [146, 108] on div "6" at bounding box center [143, 108] width 12 height 12
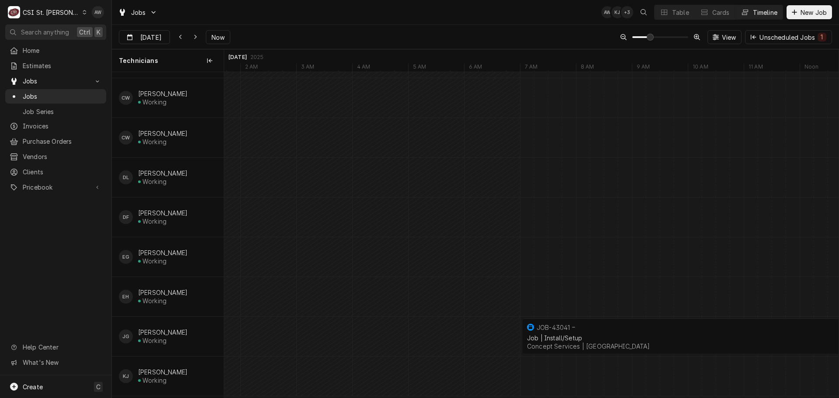
scroll to position [0, 0]
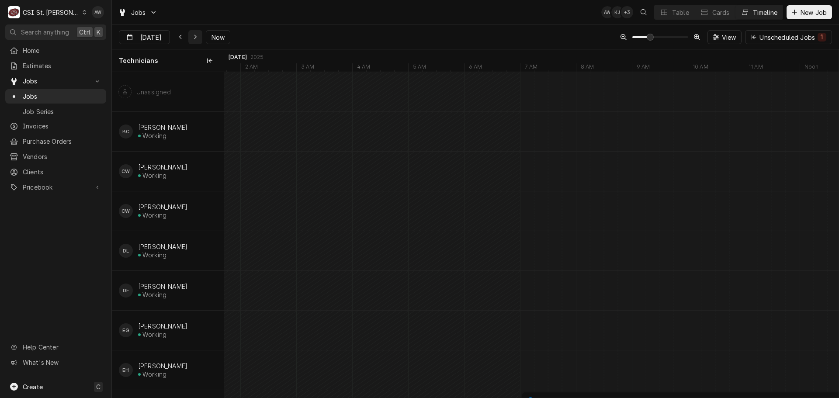
click at [191, 41] on div "Dynamic Content Wrapper" at bounding box center [195, 37] width 9 height 9
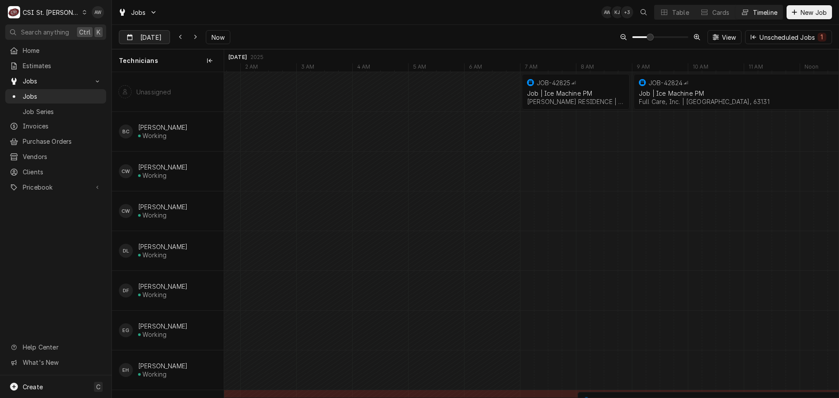
click at [149, 41] on input "Oct 7" at bounding box center [138, 39] width 38 height 17
click at [174, 107] on div "8" at bounding box center [175, 108] width 12 height 12
type input "Oct 8"
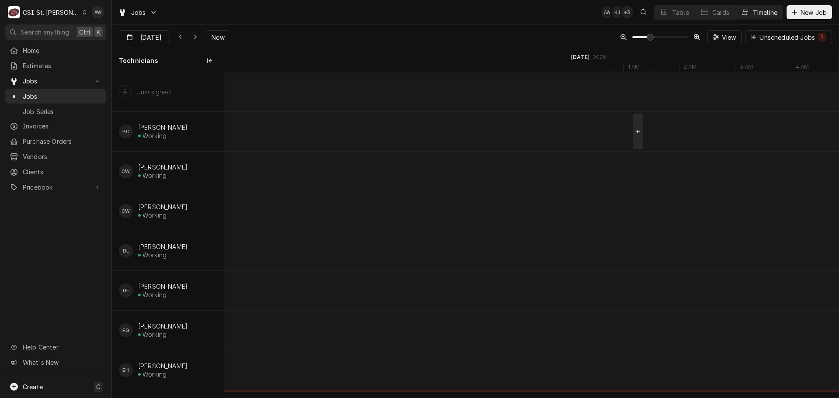
scroll to position [0, 19948]
click at [664, 7] on button "Table" at bounding box center [674, 12] width 40 height 14
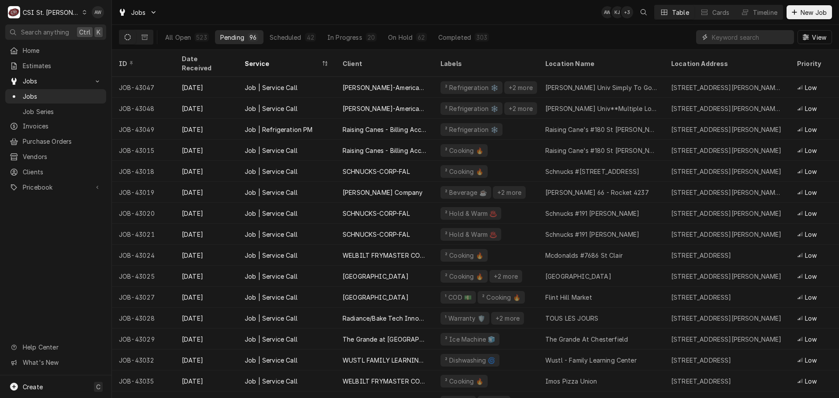
click at [748, 35] on input "Dynamic Content Wrapper" at bounding box center [751, 37] width 78 height 14
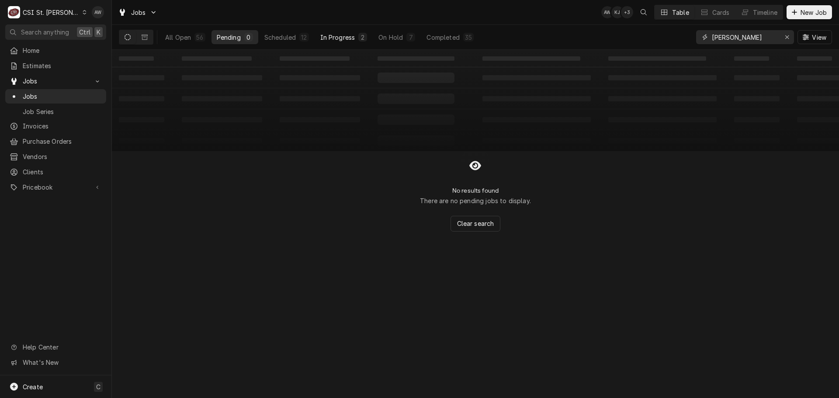
type input "smith"
click at [350, 36] on div "In Progress" at bounding box center [337, 37] width 35 height 9
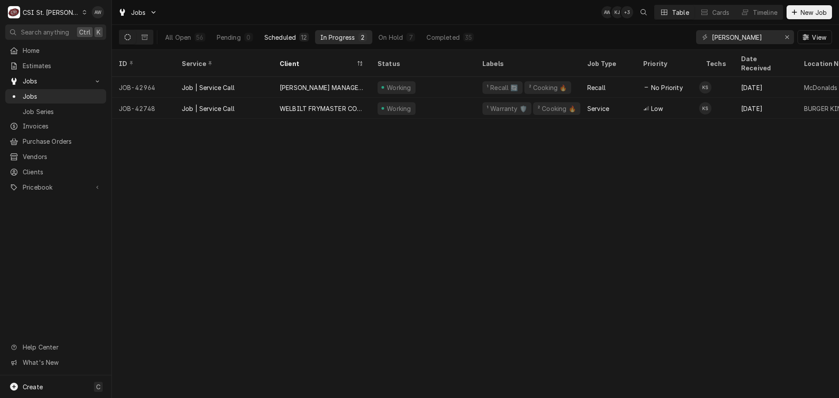
click at [293, 34] on div "Scheduled" at bounding box center [279, 37] width 31 height 9
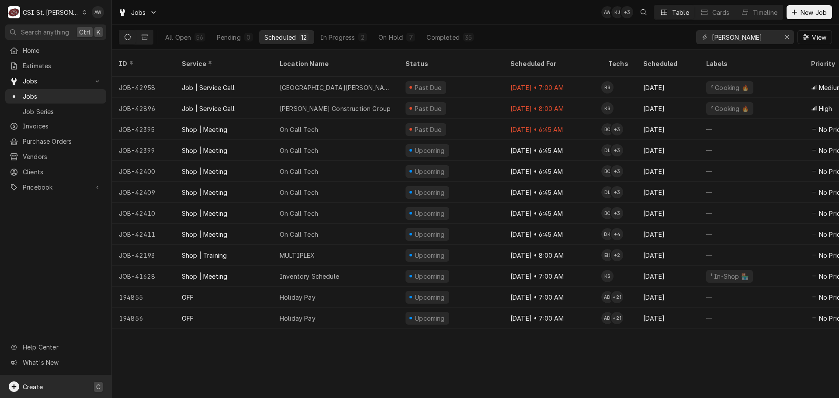
click at [64, 377] on div "Create C" at bounding box center [55, 386] width 111 height 23
click at [153, 357] on div "Purchase Order" at bounding box center [163, 356] width 59 height 9
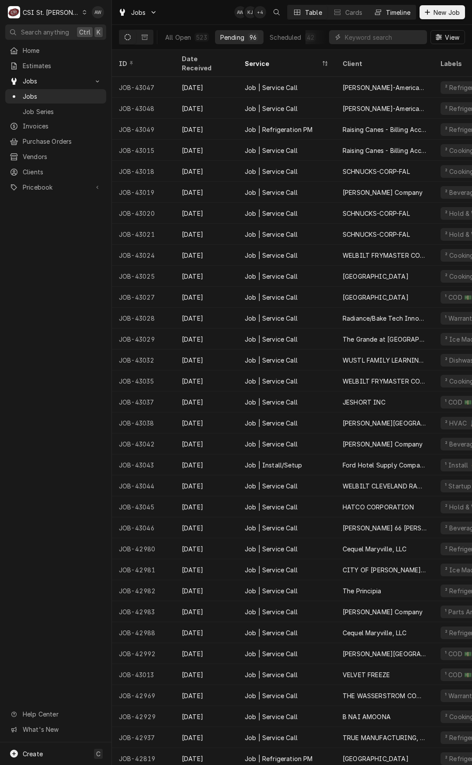
click at [405, 17] on button "Timeline" at bounding box center [391, 12] width 47 height 14
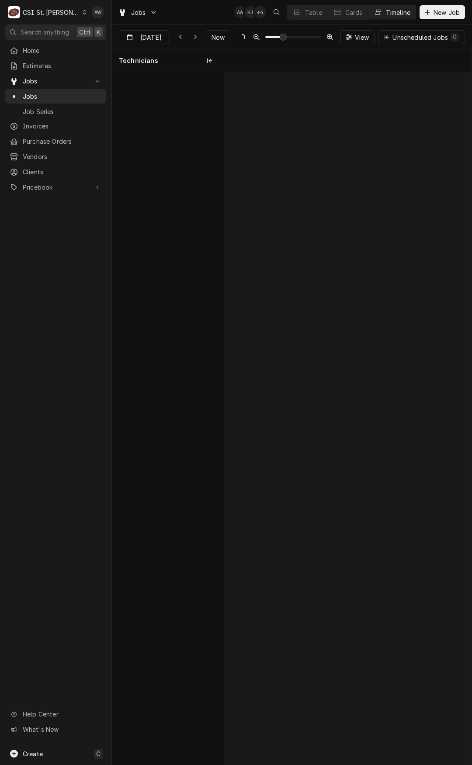
scroll to position [0, 4905]
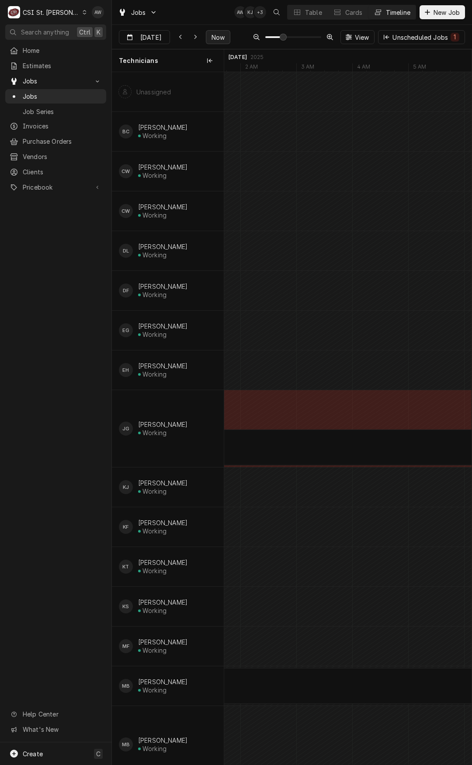
click at [210, 36] on span "Now" at bounding box center [218, 37] width 17 height 9
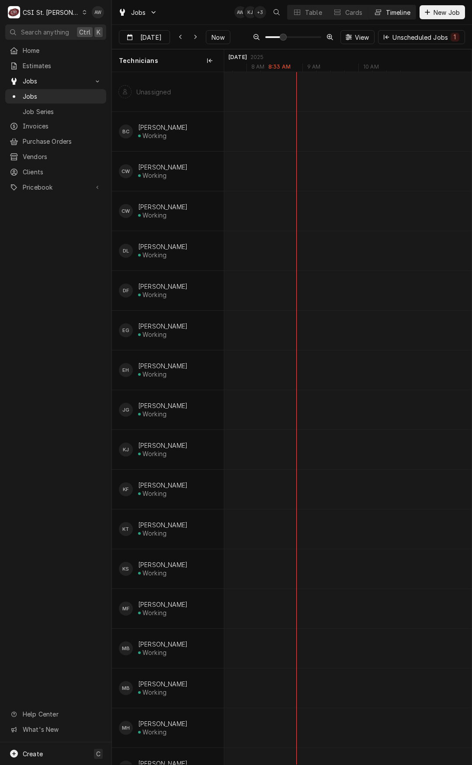
scroll to position [0, 4631]
type input "Oct 7"
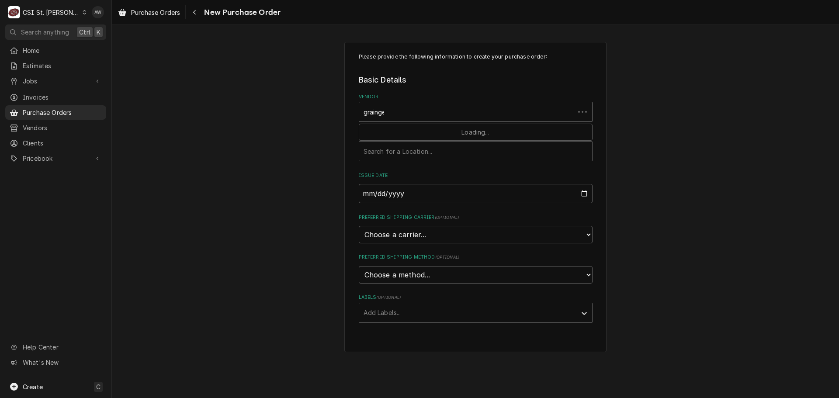
type input "grainger"
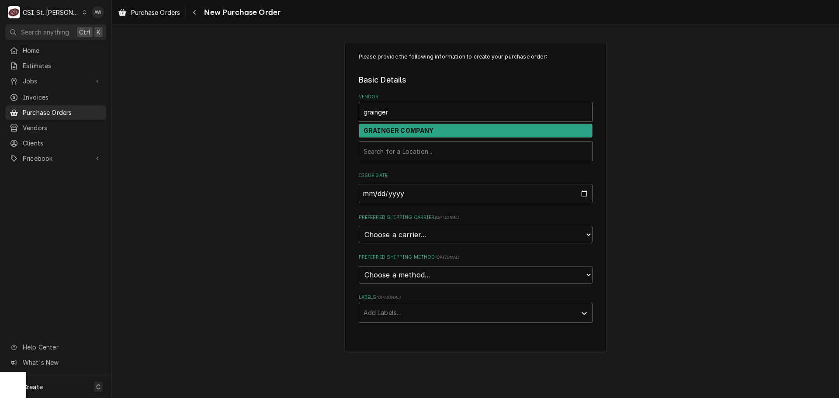
click at [408, 129] on strong "GRAINGER COMPANY" at bounding box center [398, 130] width 70 height 7
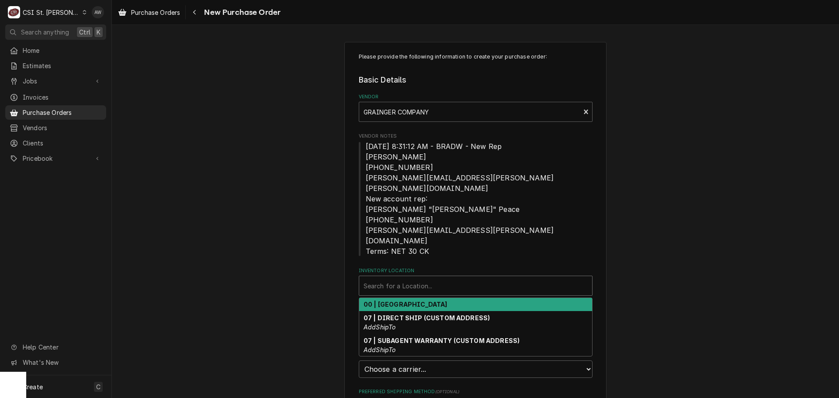
click at [414, 278] on div "Inventory Location" at bounding box center [475, 286] width 224 height 16
click at [423, 301] on strong "00 | [GEOGRAPHIC_DATA]" at bounding box center [405, 304] width 84 height 7
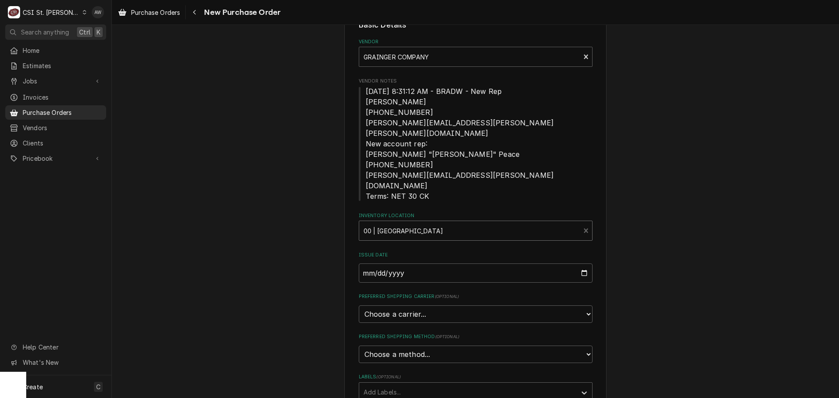
scroll to position [131, 0]
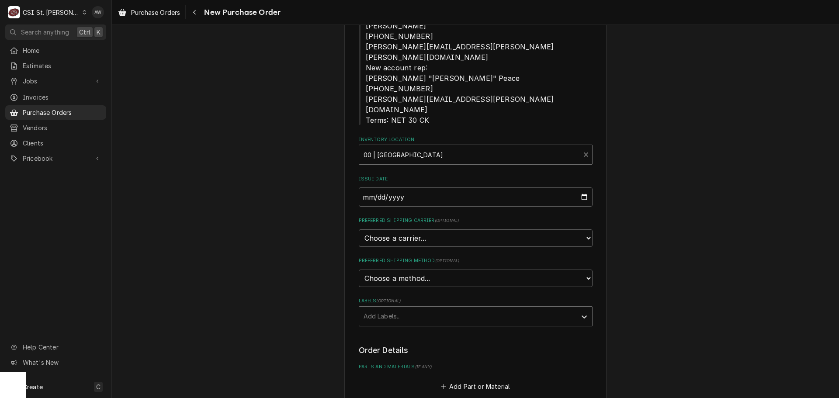
click at [425, 308] on div "Labels" at bounding box center [467, 316] width 208 height 16
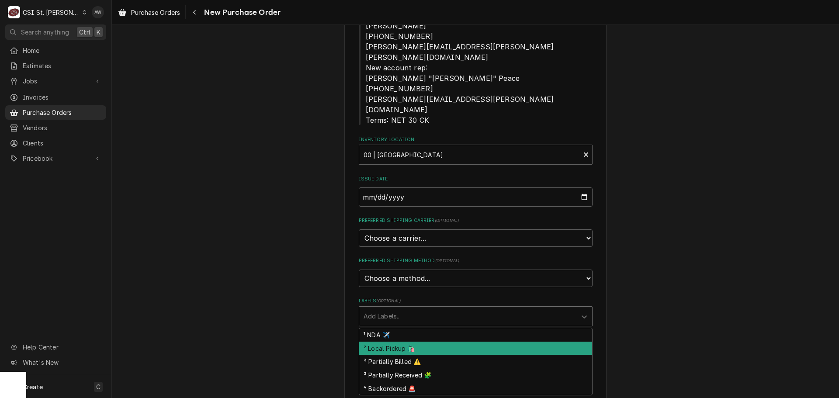
click at [429, 342] on div "² Local Pickup 🛍️" at bounding box center [475, 349] width 233 height 14
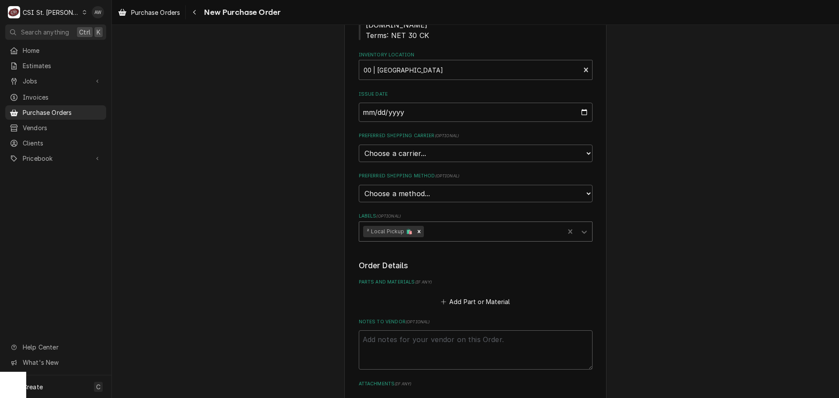
scroll to position [262, 0]
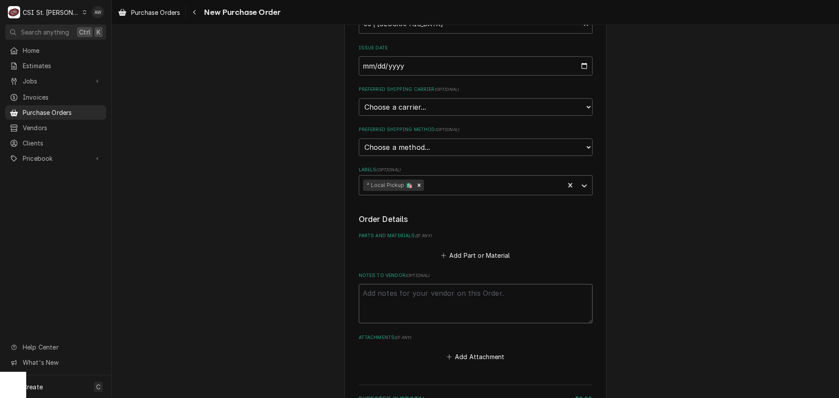
click at [429, 289] on textarea "Notes to Vendor ( optional )" at bounding box center [476, 303] width 234 height 39
type textarea "x"
type textarea "k"
type textarea "x"
type textarea "ky"
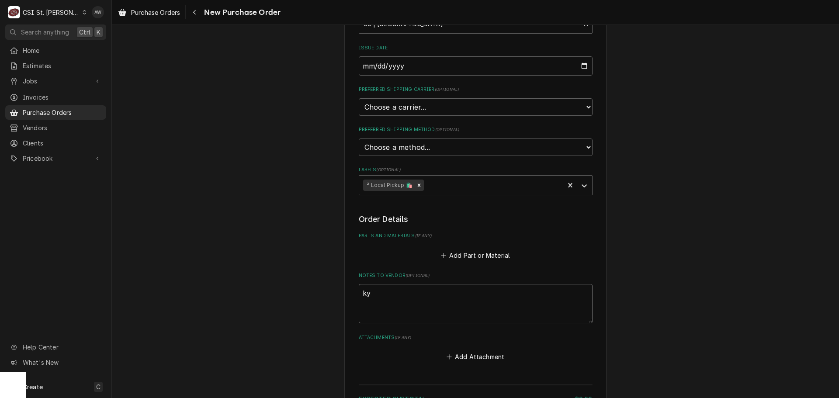
type textarea "x"
type textarea "kyl"
type textarea "x"
type textarea "kyle"
type textarea "x"
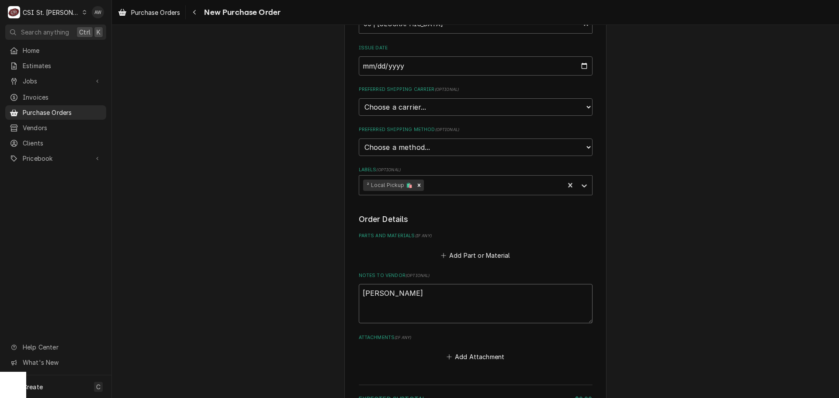
type textarea "kyle"
type textarea "x"
type textarea "kyle s"
type textarea "x"
type textarea "kyle sm"
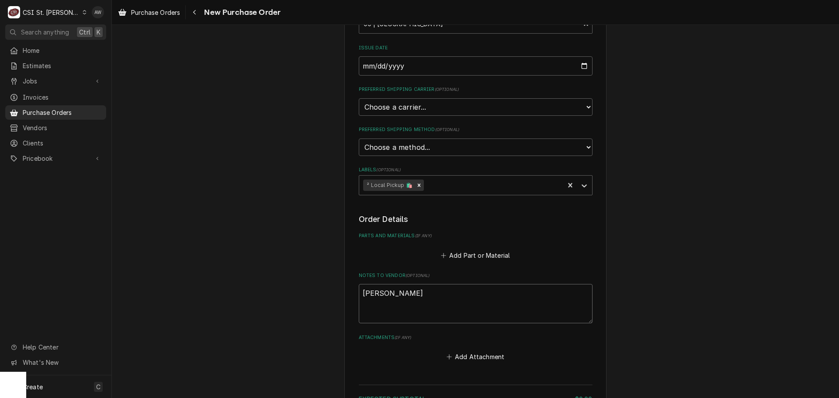
type textarea "x"
type textarea "kyle smi"
type textarea "x"
type textarea "kyle smit"
type textarea "x"
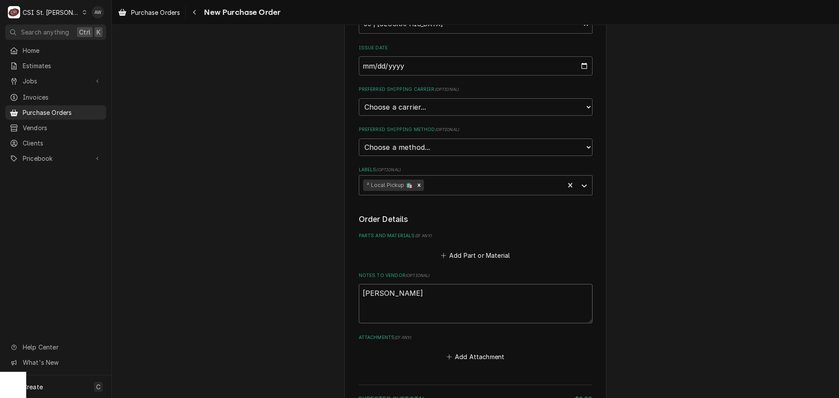
type textarea "kyle smith"
type textarea "x"
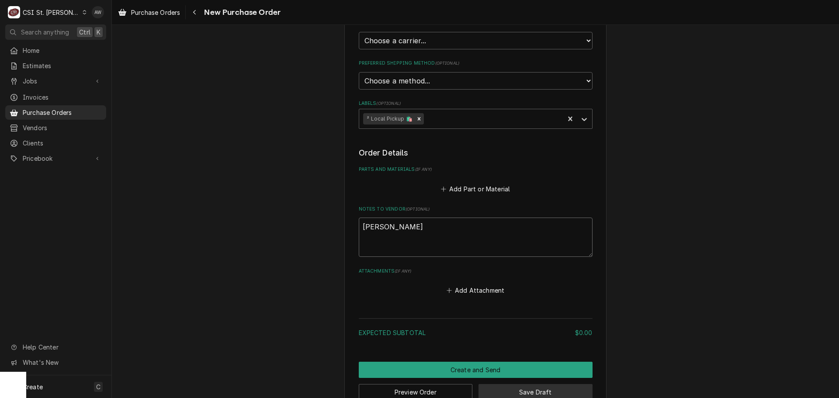
type textarea "kyle smith"
click at [530, 384] on button "Save Draft" at bounding box center [535, 392] width 114 height 16
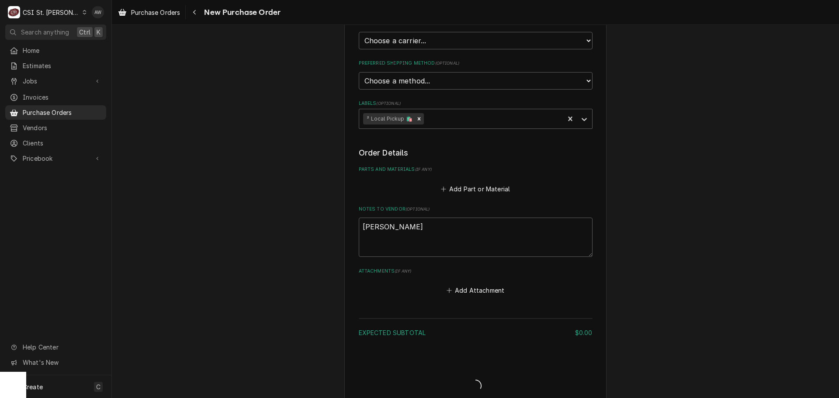
scroll to position [324, 0]
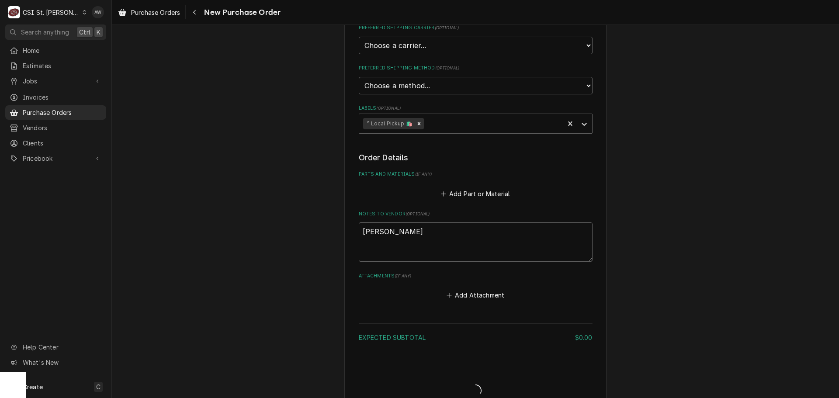
type textarea "x"
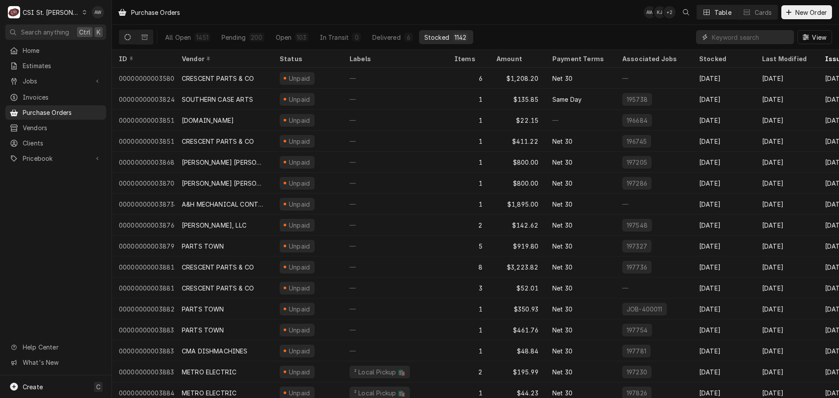
click at [715, 35] on input "Dynamic Content Wrapper" at bounding box center [751, 37] width 78 height 14
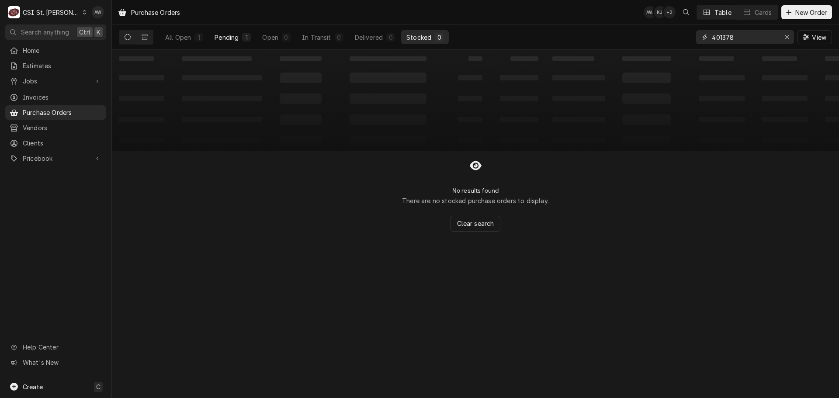
type input "401378"
click at [248, 42] on button "Pending 1" at bounding box center [232, 37] width 47 height 14
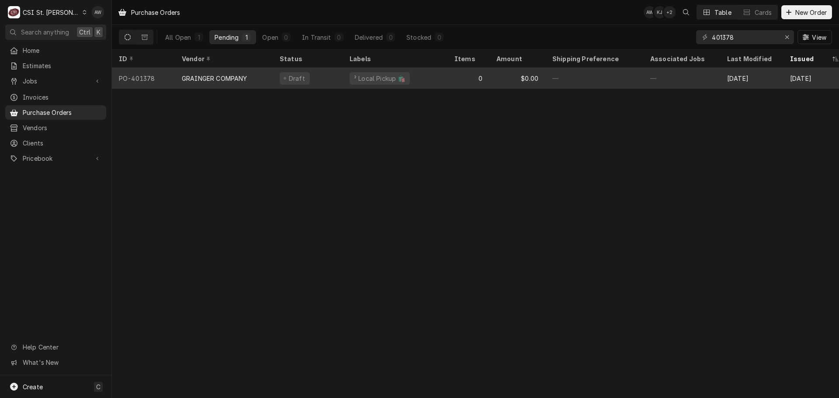
click at [282, 75] on div "Draft" at bounding box center [295, 78] width 30 height 13
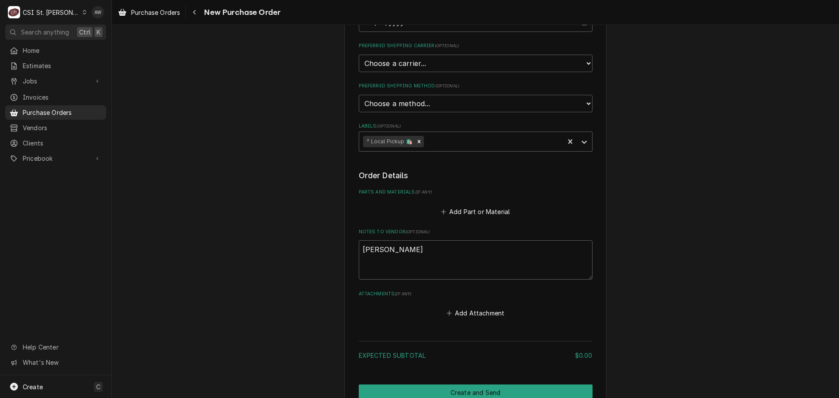
scroll to position [350, 0]
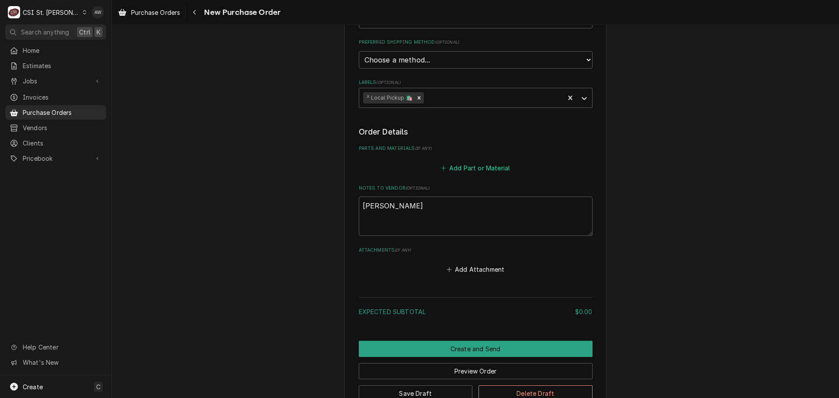
click at [460, 162] on button "Add Part or Material" at bounding box center [475, 168] width 72 height 12
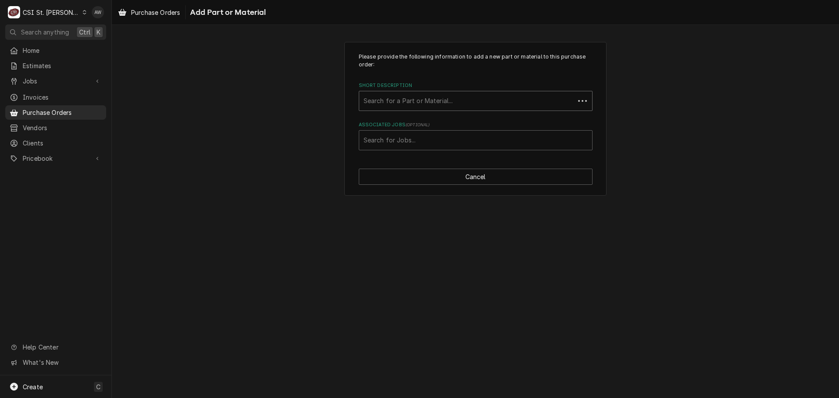
click at [415, 101] on div "Short Description" at bounding box center [466, 101] width 207 height 16
type input "misc. ser"
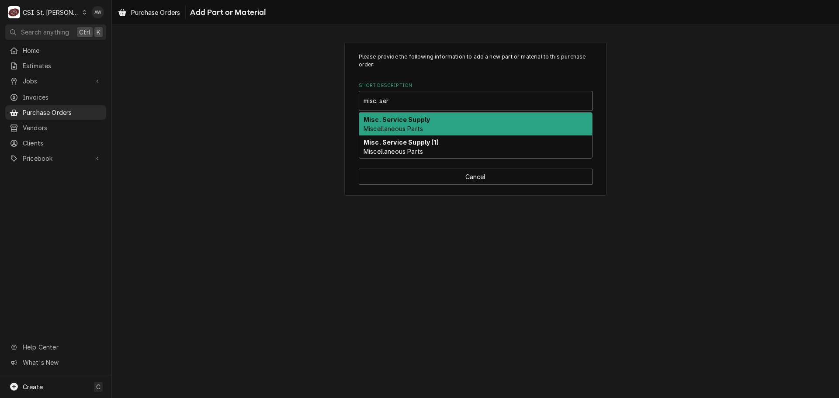
click at [423, 118] on strong "Misc. Service Supply" at bounding box center [396, 119] width 66 height 7
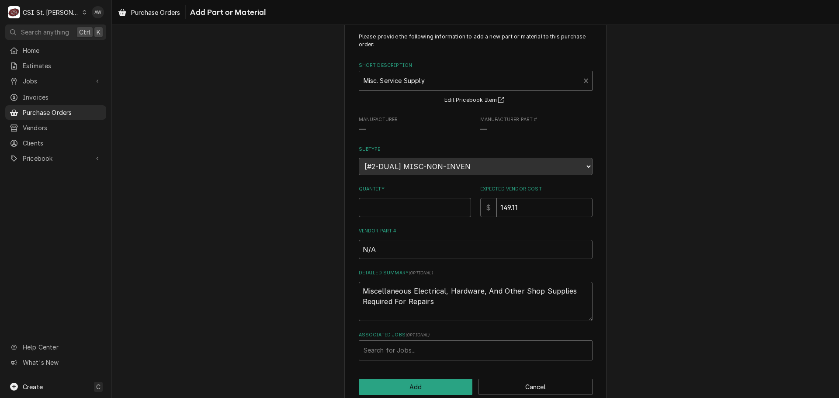
scroll to position [36, 0]
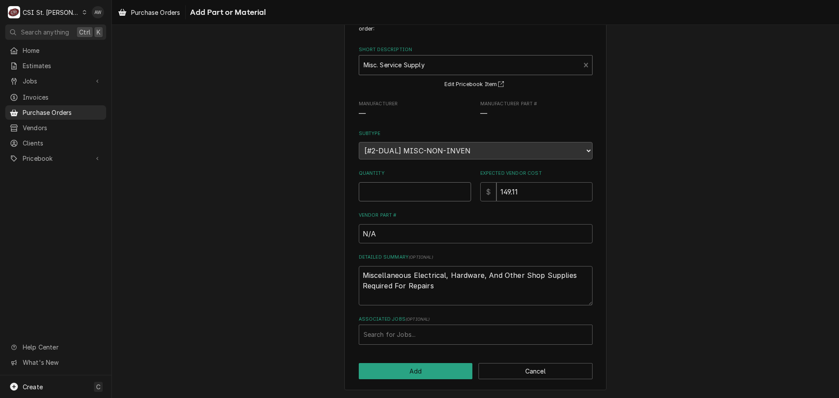
click at [435, 196] on input "Quantity" at bounding box center [415, 191] width 112 height 19
type textarea "x"
type input "1"
type textarea "x"
type input "0"
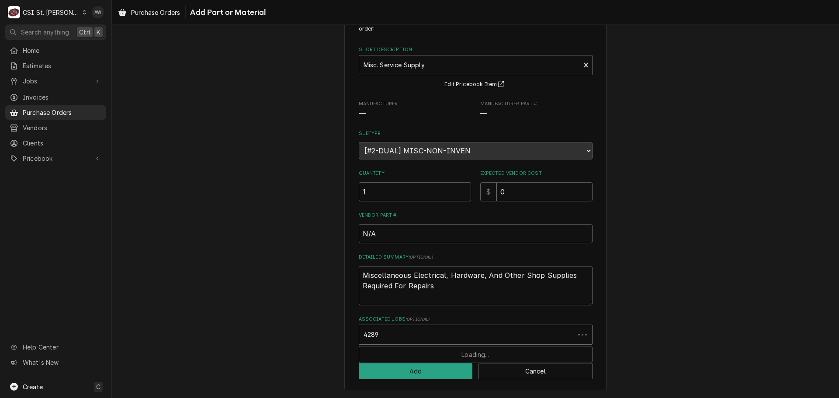
type input "42896"
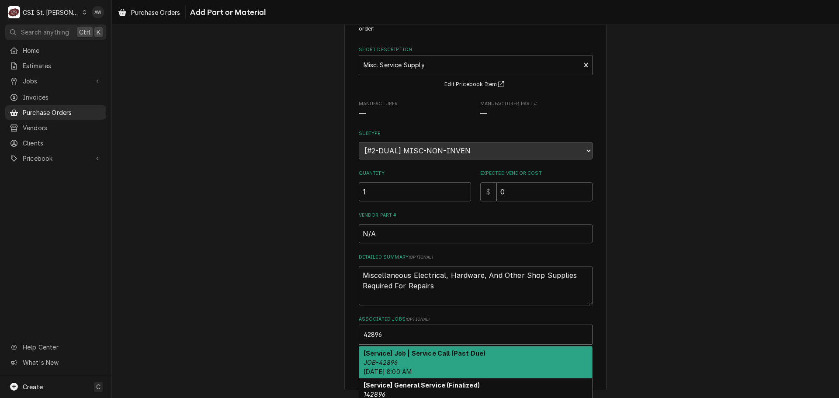
click at [507, 360] on div "[Service] Job | Service Call (Past Due) JOB-42896 Thu, Oct 2nd, 2025 - 8:00 AM" at bounding box center [475, 362] width 233 height 32
type textarea "x"
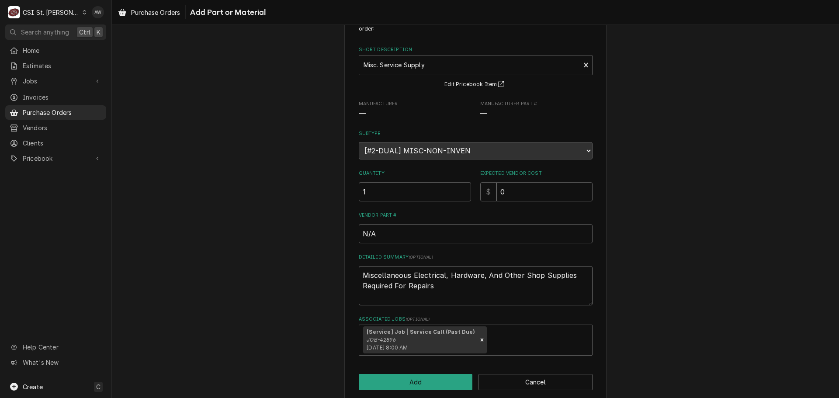
drag, startPoint x: 443, startPoint y: 285, endPoint x: 338, endPoint y: 268, distance: 106.6
click at [330, 273] on div "Please provide the following information to add a new part or material to this …" at bounding box center [475, 203] width 727 height 411
type textarea "x"
type textarea "i"
type textarea "x"
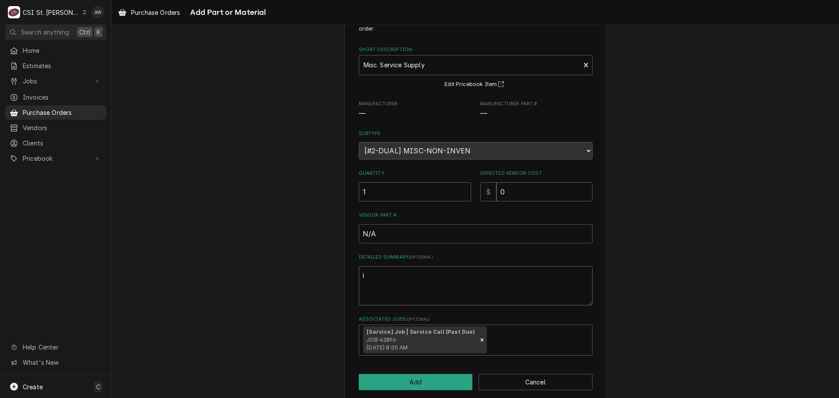
type textarea "ig"
type textarea "x"
type textarea "ign"
type textarea "x"
type textarea "igni"
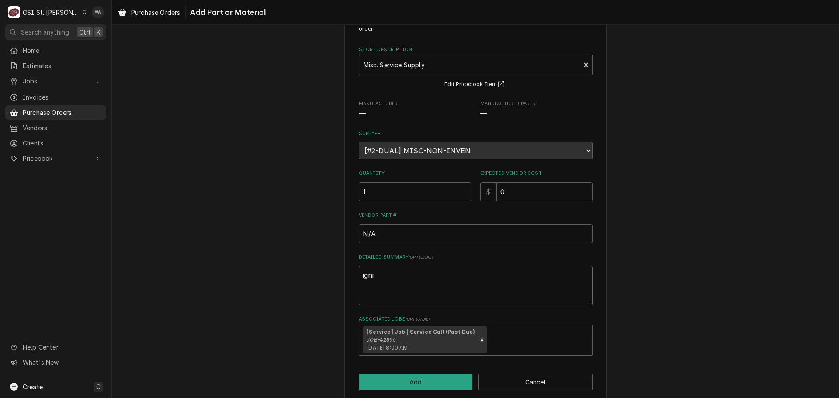
type textarea "x"
type textarea "ignit"
type textarea "x"
type textarea "ignito"
type textarea "x"
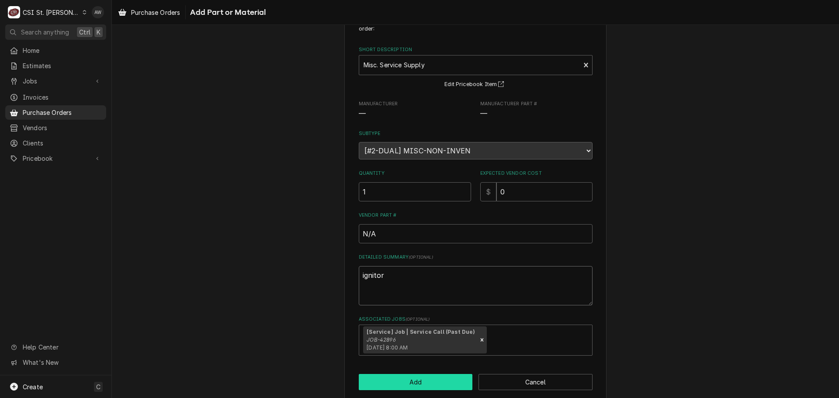
type textarea "ignitor"
click at [415, 383] on button "Add" at bounding box center [416, 382] width 114 height 16
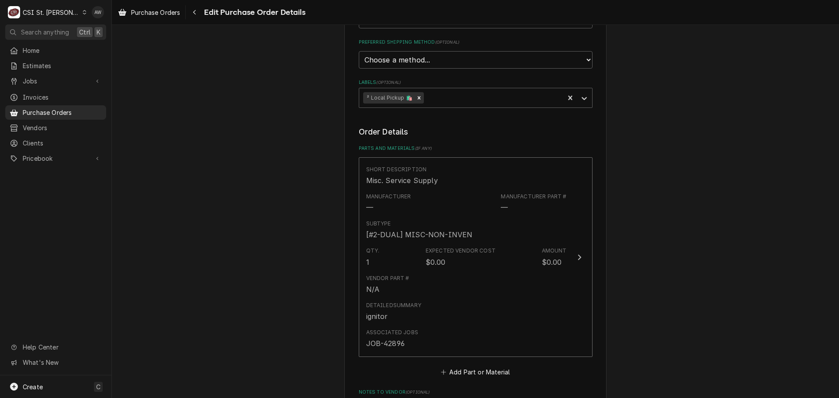
scroll to position [568, 0]
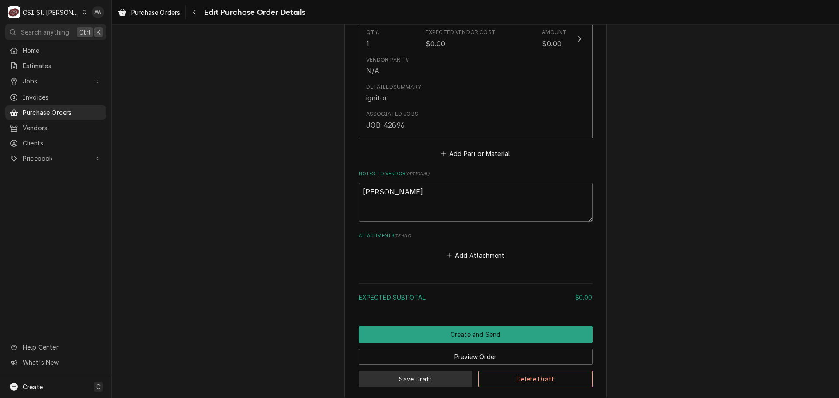
click at [443, 371] on button "Save Draft" at bounding box center [416, 379] width 114 height 16
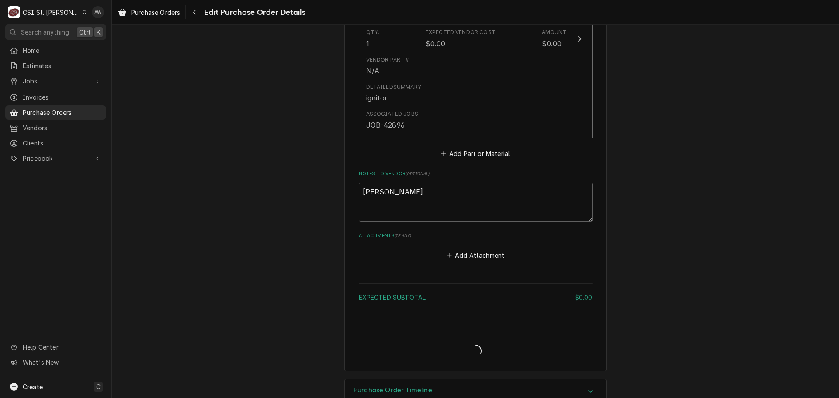
type textarea "x"
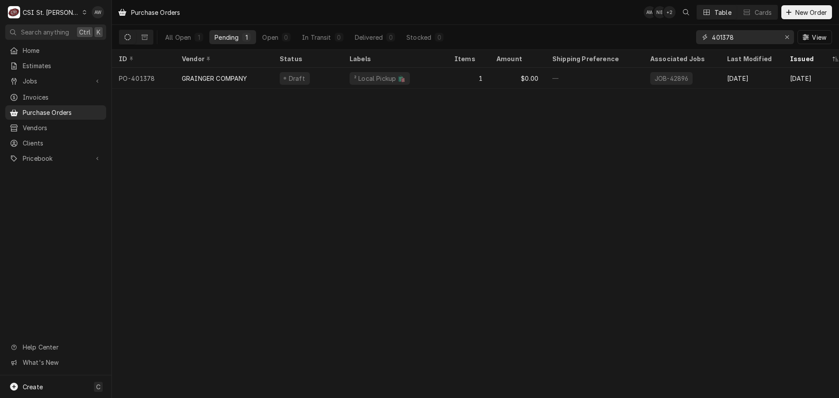
drag, startPoint x: 751, startPoint y: 36, endPoint x: 613, endPoint y: 30, distance: 137.3
click at [613, 30] on div "All Open 1 Pending 1 Open 0 In Transit 0 Delivered 0 Stocked 0 401378 View" at bounding box center [475, 37] width 713 height 24
type input "FORD"
click at [89, 80] on div "Jobs" at bounding box center [55, 81] width 97 height 11
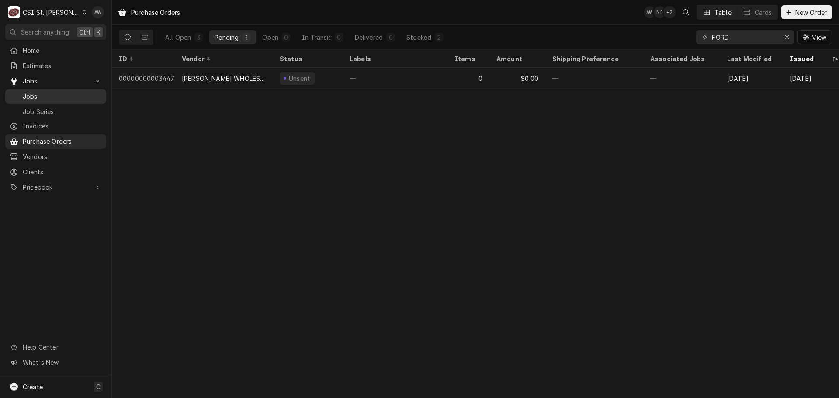
click at [85, 95] on span "Jobs" at bounding box center [62, 96] width 79 height 9
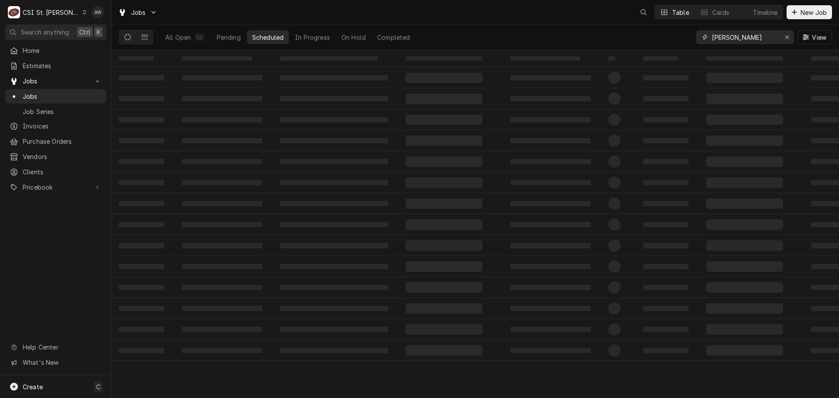
drag, startPoint x: 0, startPoint y: 0, endPoint x: 652, endPoint y: 34, distance: 652.7
click at [652, 34] on div "All Open 56 Pending Scheduled In Progress On Hold Completed [PERSON_NAME] View" at bounding box center [475, 37] width 713 height 24
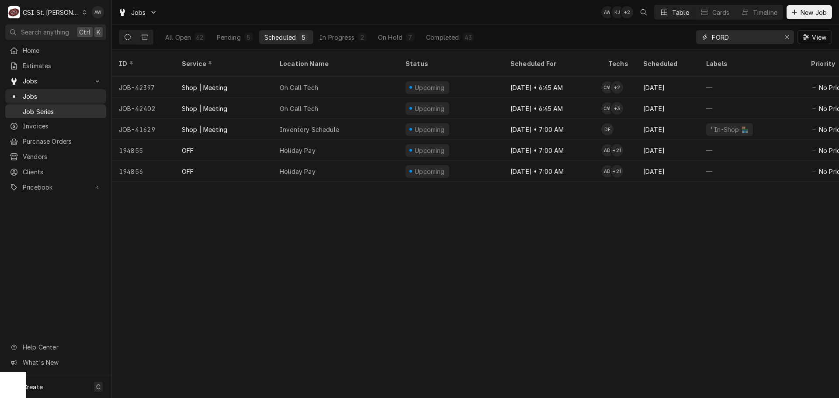
type input "FORD"
click at [387, 34] on div "On Hold" at bounding box center [390, 37] width 24 height 9
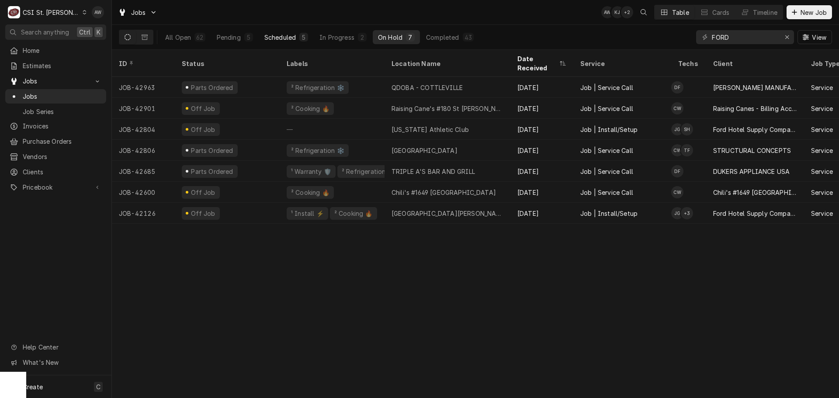
click at [271, 36] on div "Scheduled" at bounding box center [279, 37] width 31 height 9
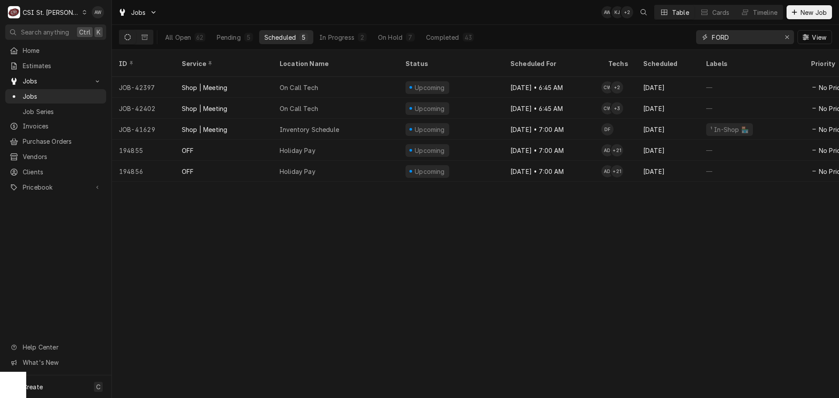
drag, startPoint x: 730, startPoint y: 38, endPoint x: 662, endPoint y: 30, distance: 68.3
click at [662, 30] on div "All Open 62 Pending 5 Scheduled 5 In Progress 2 On Hold 7 Completed 43 FORD View" at bounding box center [475, 37] width 713 height 24
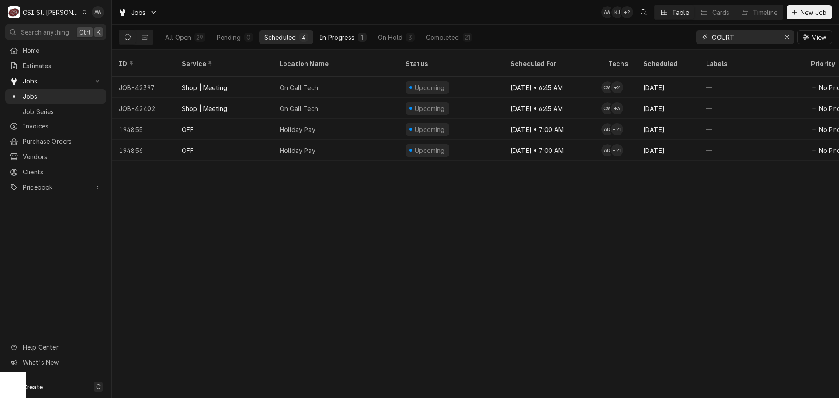
type input "COURT"
click at [360, 39] on div "1" at bounding box center [362, 37] width 5 height 9
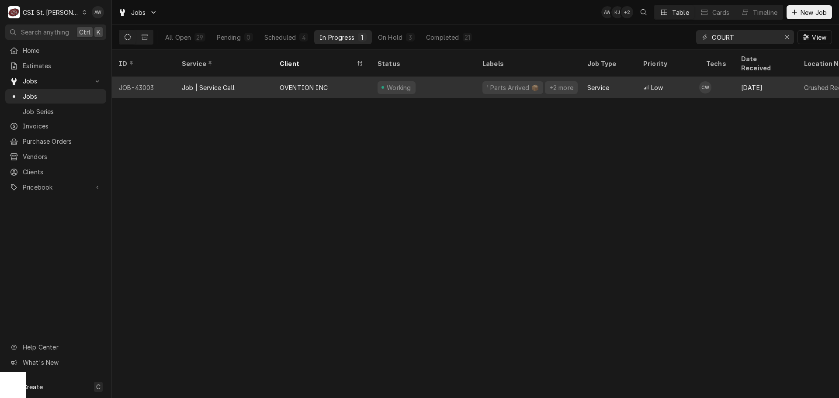
click at [351, 85] on div "OVENTION INC" at bounding box center [322, 87] width 98 height 21
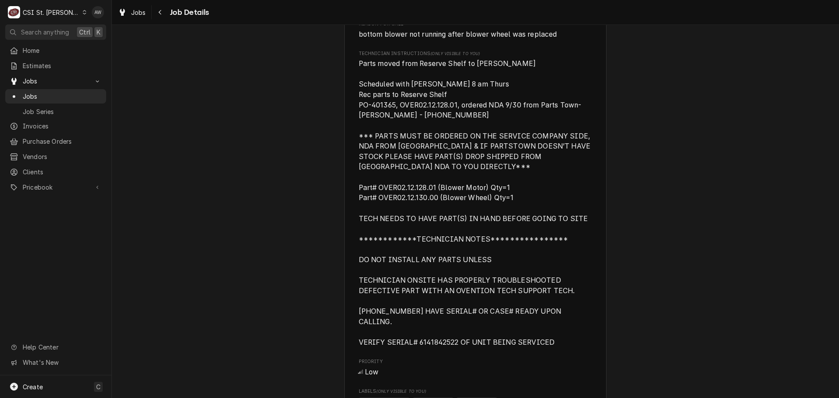
scroll to position [437, 0]
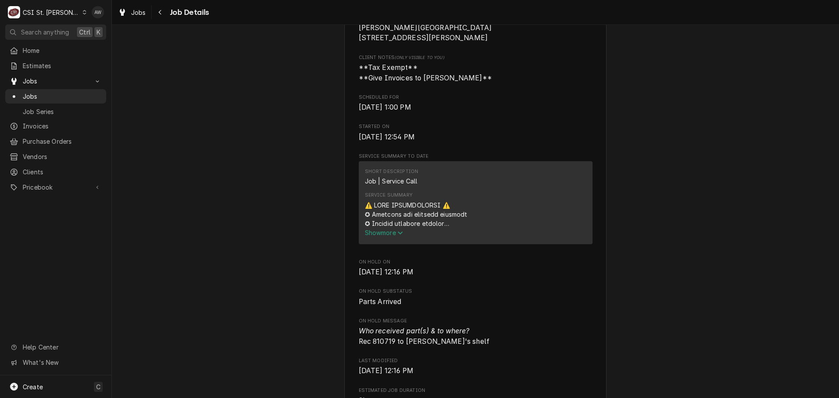
scroll to position [218, 0]
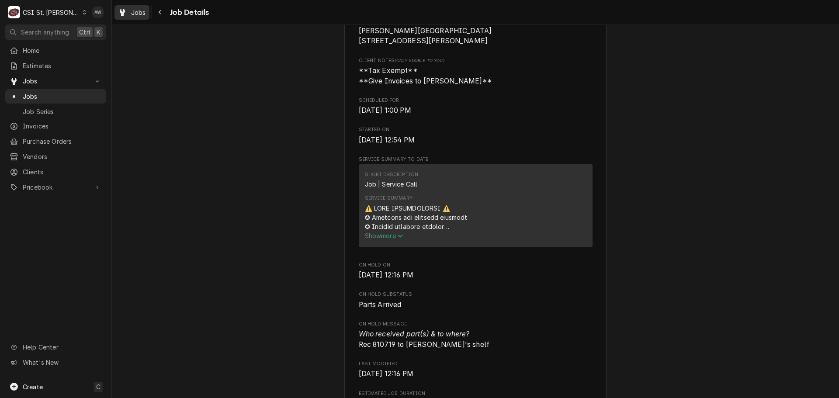
click at [140, 10] on span "Jobs" at bounding box center [138, 12] width 15 height 9
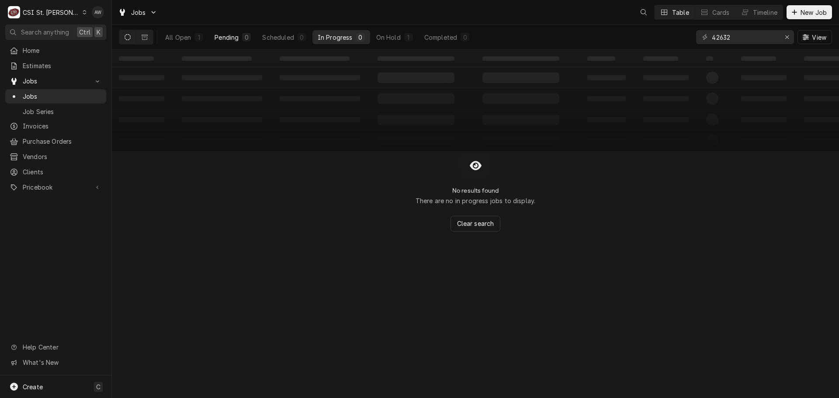
click at [255, 41] on button "Pending 0" at bounding box center [232, 37] width 47 height 14
click at [787, 32] on button "Erase input" at bounding box center [787, 37] width 14 height 14
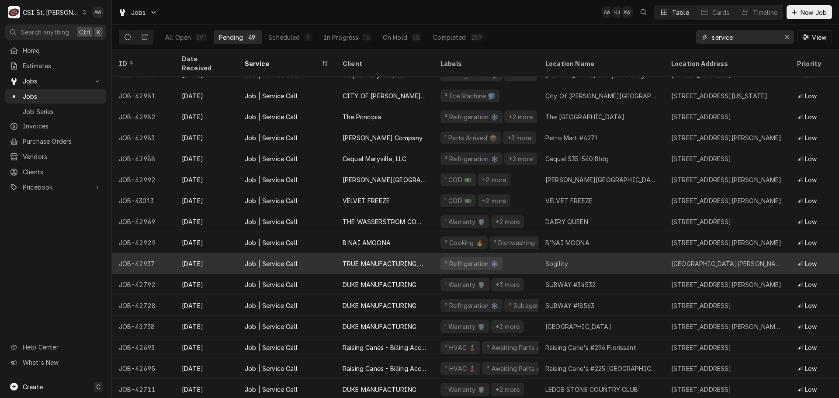
scroll to position [430, 0]
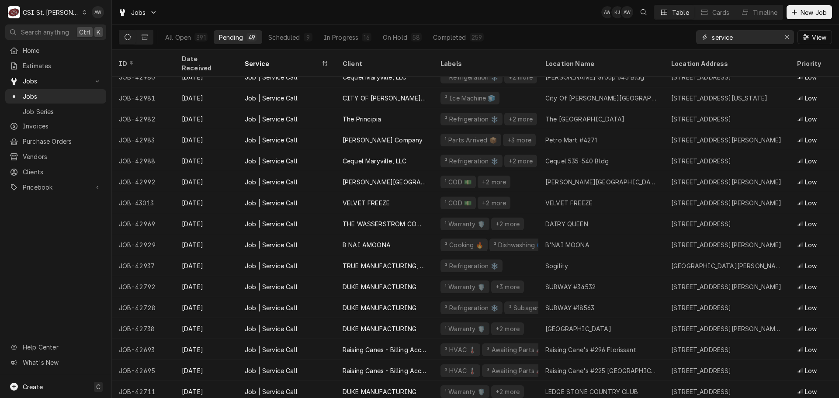
type input "service"
click at [553, 30] on div "All Open 391 Pending 49 Scheduled 9 In Progress 16 On Hold 58 Completed 259 ser…" at bounding box center [475, 37] width 713 height 24
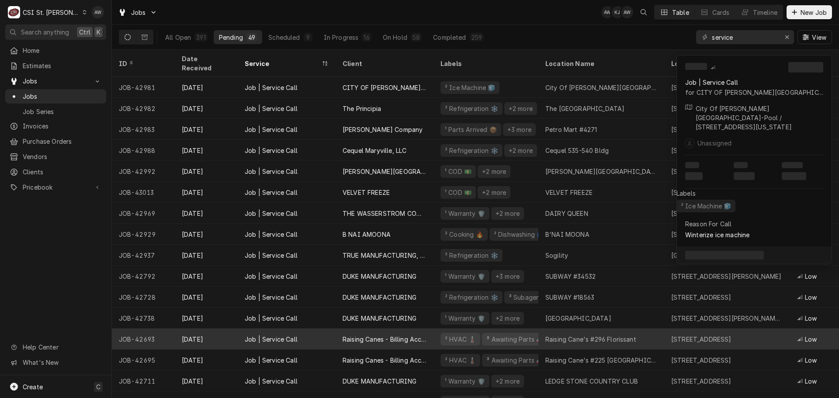
scroll to position [353, 0]
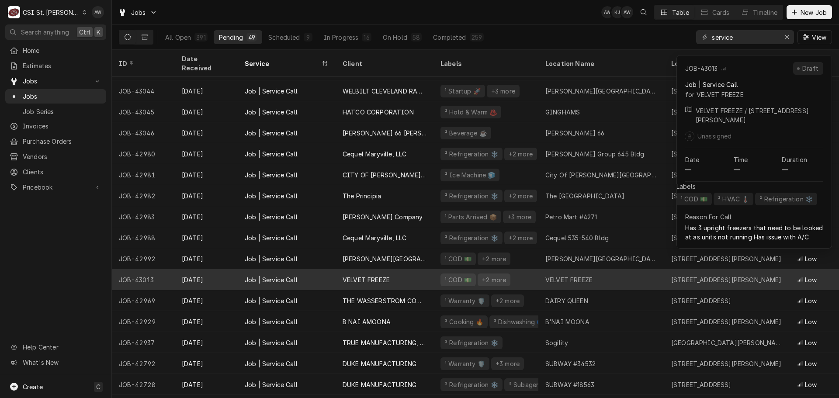
click at [605, 269] on div "VELVET FREEZE" at bounding box center [601, 279] width 126 height 21
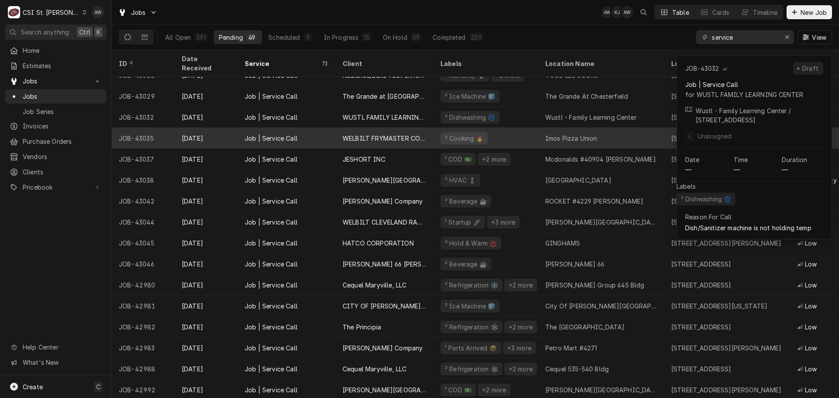
scroll to position [178, 0]
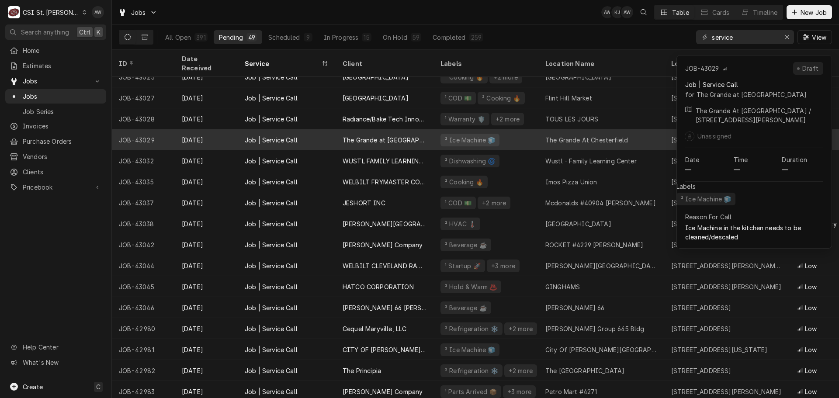
click at [383, 129] on div "The Grande at Chesterfield" at bounding box center [385, 139] width 98 height 21
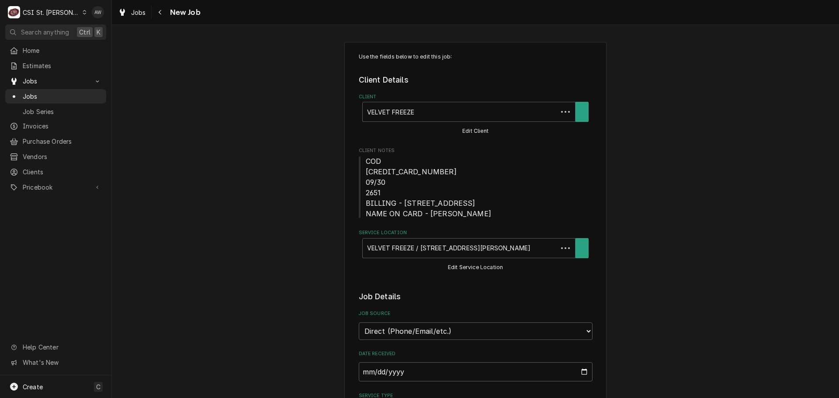
type textarea "x"
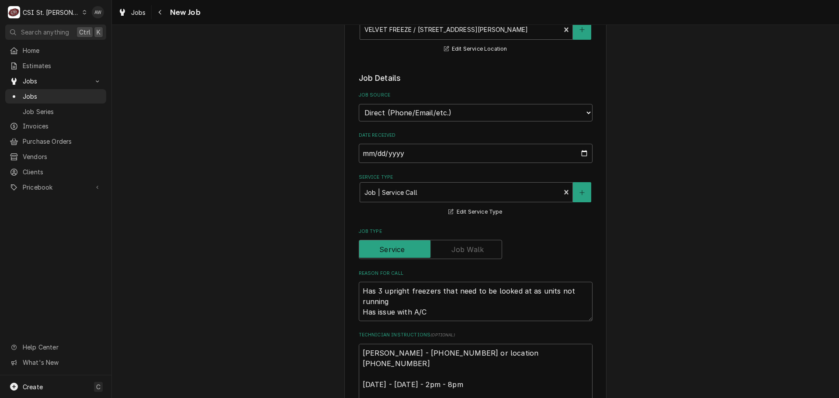
scroll to position [262, 0]
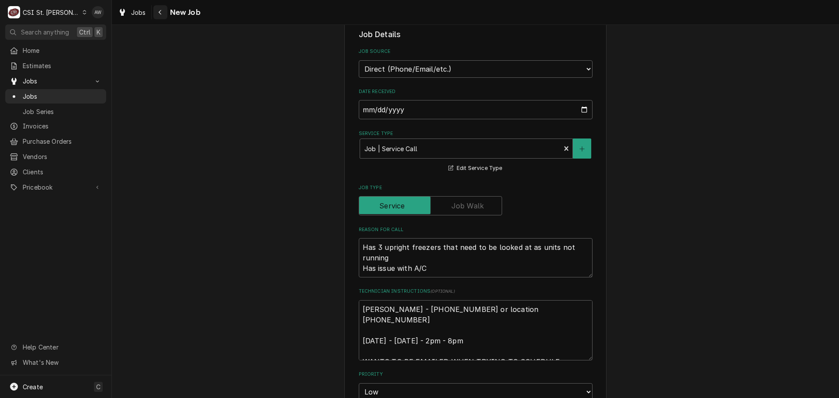
click at [162, 11] on icon "Navigate back" at bounding box center [160, 12] width 4 height 6
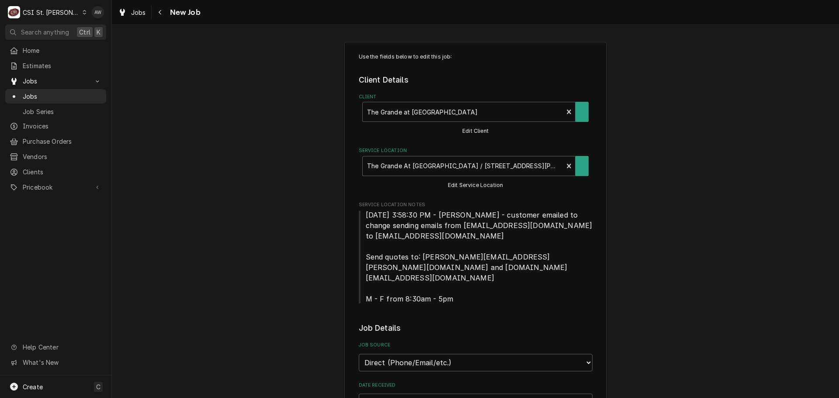
type textarea "x"
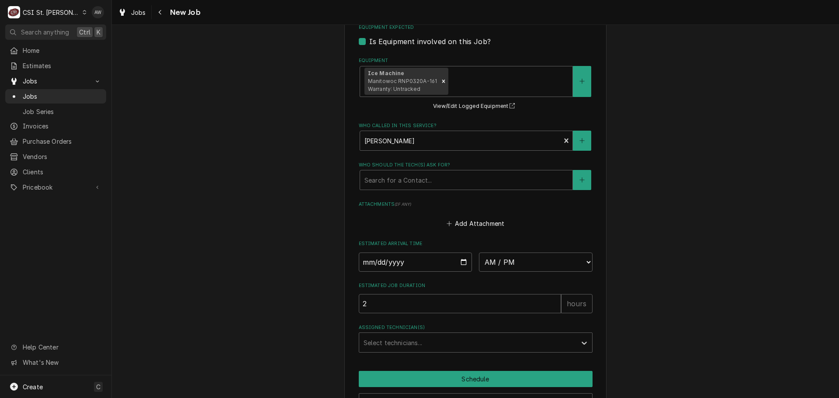
scroll to position [741, 0]
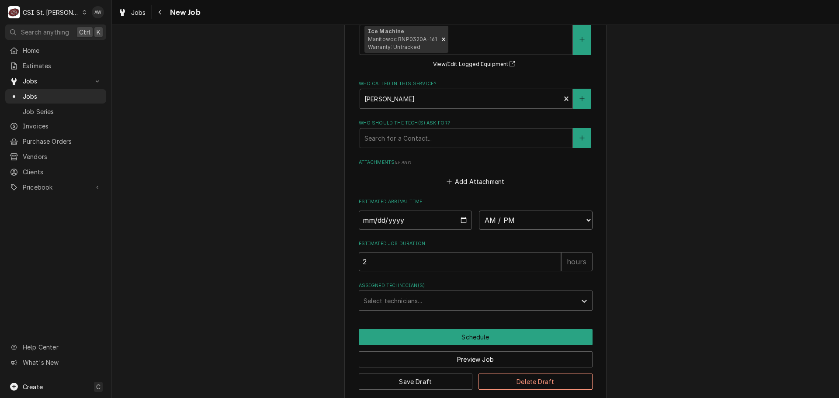
click at [518, 212] on select "AM / PM 6:00 AM 6:15 AM 6:30 AM 6:45 AM 7:00 AM 7:15 AM 7:30 AM 7:45 AM 8:00 AM…" at bounding box center [536, 220] width 114 height 19
select select "09:00:00"
click at [479, 211] on select "AM / PM 6:00 AM 6:15 AM 6:30 AM 6:45 AM 7:00 AM 7:15 AM 7:30 AM 7:45 AM 8:00 AM…" at bounding box center [536, 220] width 114 height 19
click at [461, 211] on input "Date" at bounding box center [416, 220] width 114 height 19
type textarea "x"
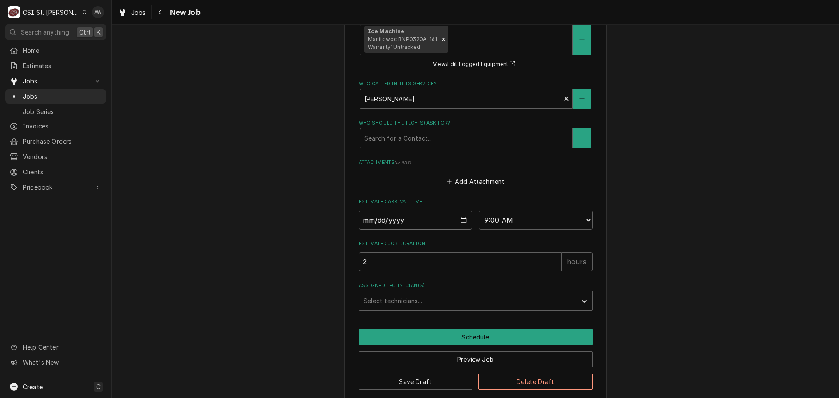
type input "2025-10-02"
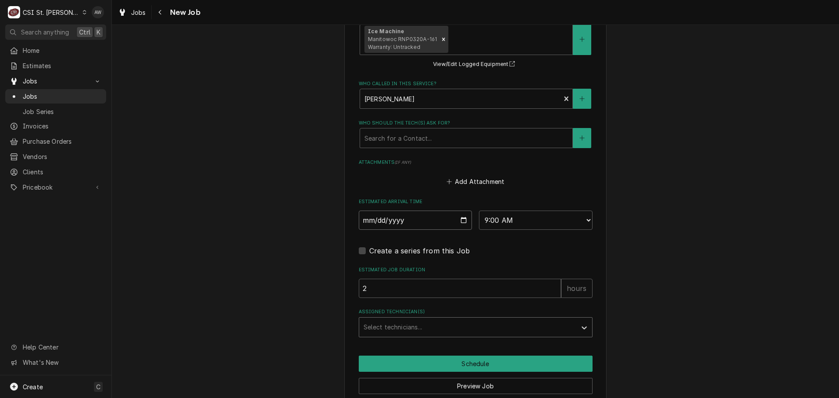
type textarea "x"
click at [401, 319] on div "Assigned Technician(s)" at bounding box center [467, 327] width 208 height 16
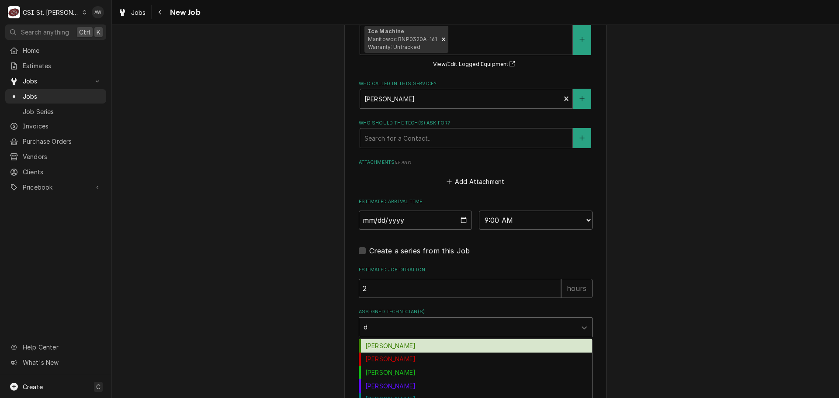
type input "da"
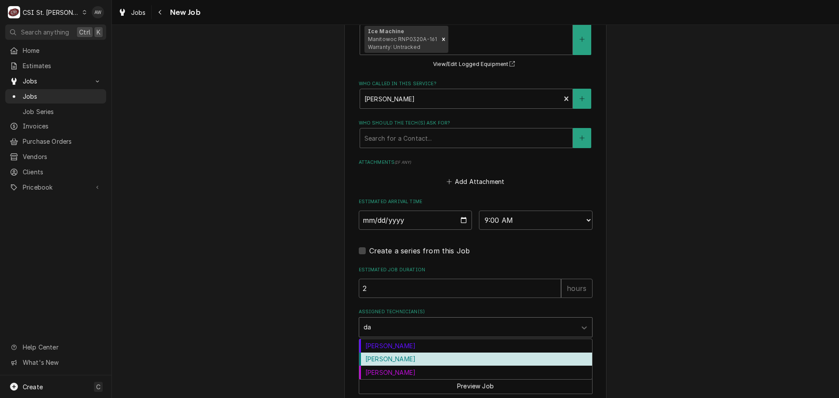
click at [399, 353] on div "[PERSON_NAME]" at bounding box center [475, 360] width 233 height 14
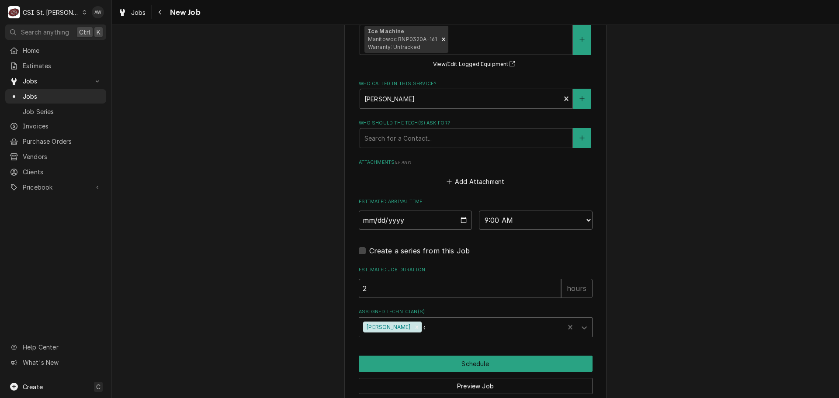
type textarea "x"
click at [395, 356] on button "Schedule" at bounding box center [476, 364] width 234 height 16
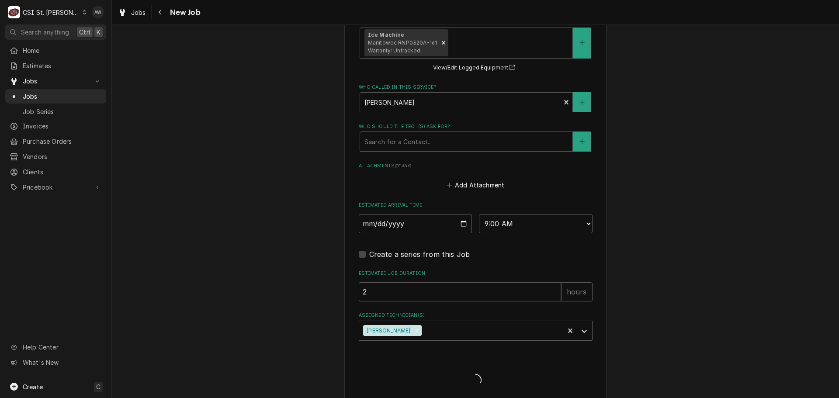
type textarea "x"
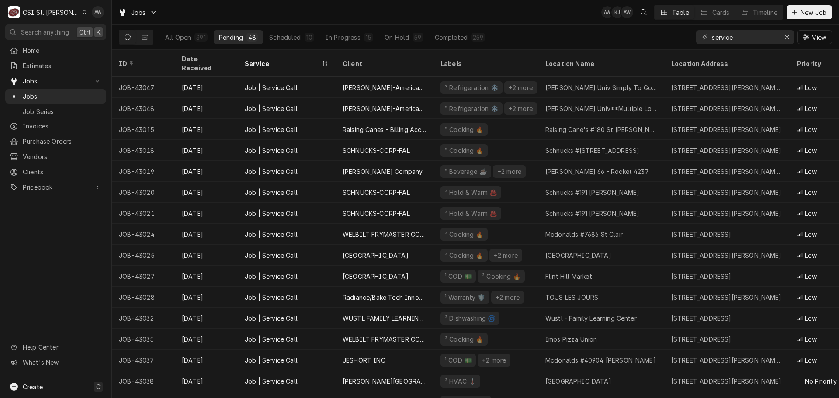
drag, startPoint x: 278, startPoint y: 39, endPoint x: 719, endPoint y: 42, distance: 440.4
click at [278, 39] on div "Scheduled" at bounding box center [284, 37] width 31 height 9
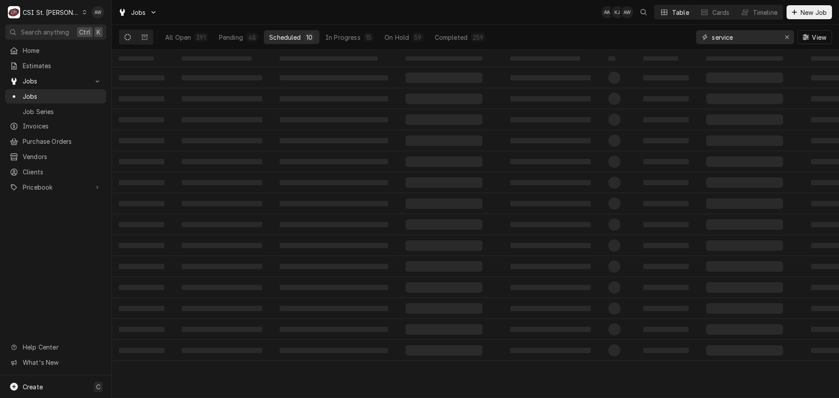
drag, startPoint x: 680, startPoint y: 34, endPoint x: 647, endPoint y: 35, distance: 33.7
click at [647, 35] on div "All Open 391 Pending 48 Scheduled 10 In Progress 15 On Hold 59 Completed 259 se…" at bounding box center [475, 37] width 713 height 24
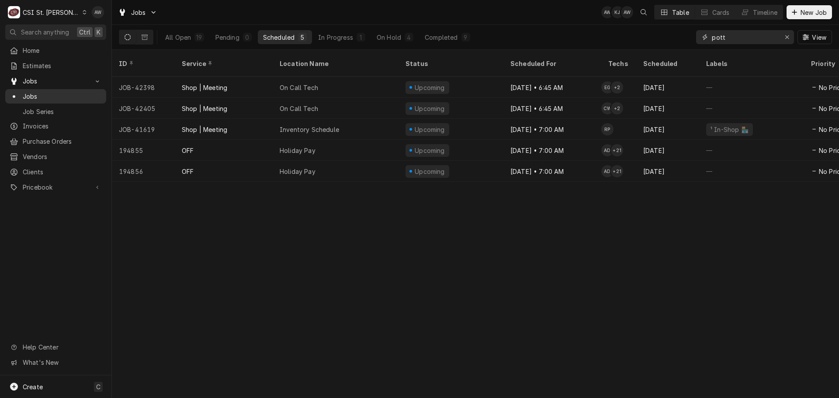
type input "pott"
click at [784, 36] on div "Erase input" at bounding box center [786, 37] width 9 height 9
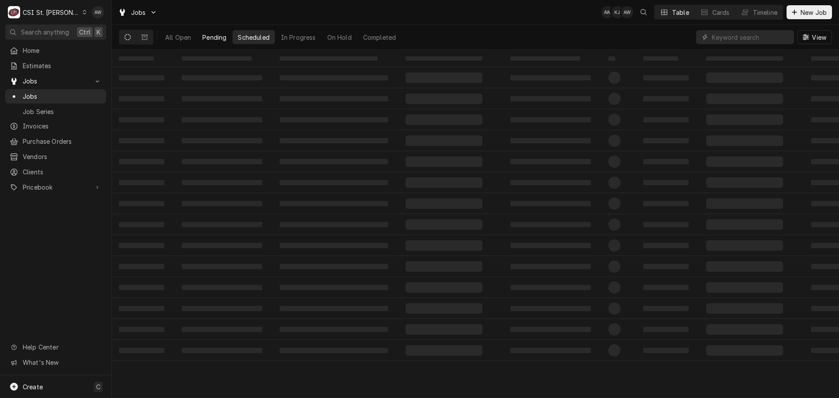
click at [226, 38] on div "Pending" at bounding box center [214, 37] width 24 height 9
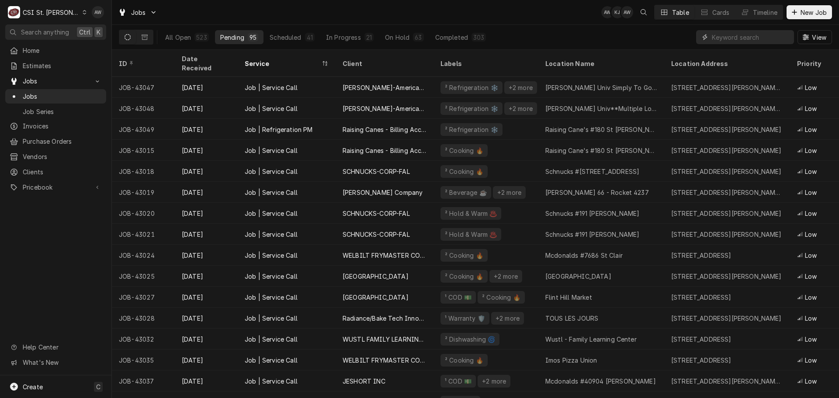
click at [733, 35] on input "Dynamic Content Wrapper" at bounding box center [751, 37] width 78 height 14
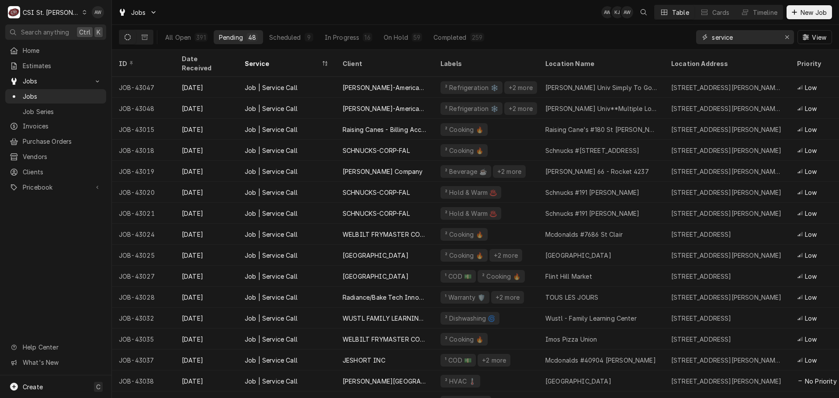
type input "service"
click at [555, 37] on div "All Open 391 Pending 48 Scheduled 9 In Progress 16 On Hold 59 Completed 259 ser…" at bounding box center [475, 37] width 713 height 24
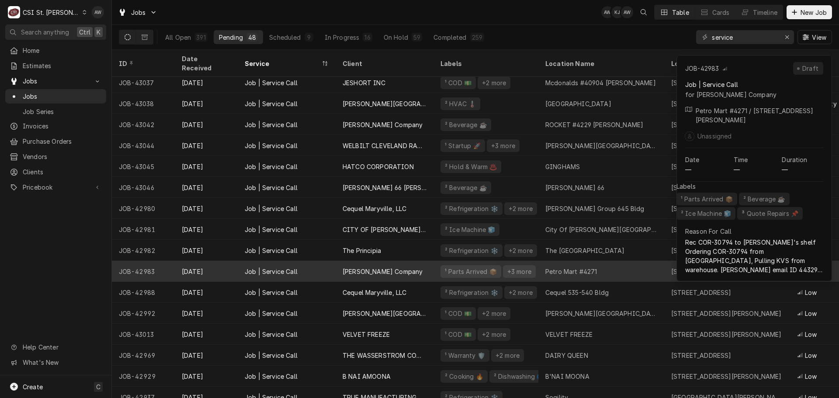
scroll to position [267, 0]
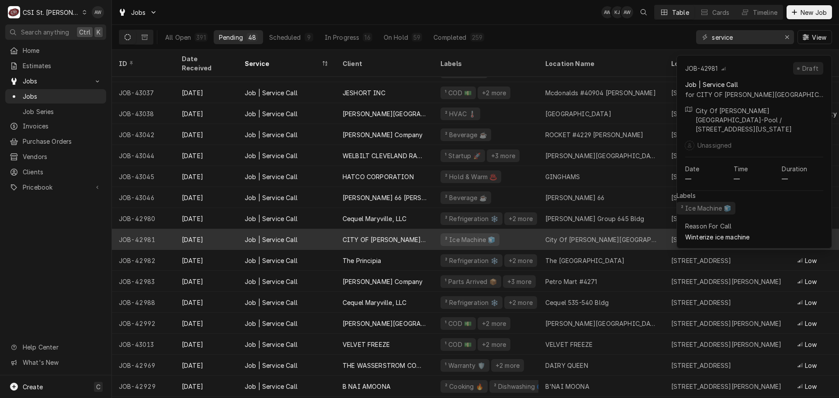
click at [566, 229] on div "City Of Arnold Rec Center-Pool" at bounding box center [601, 239] width 126 height 21
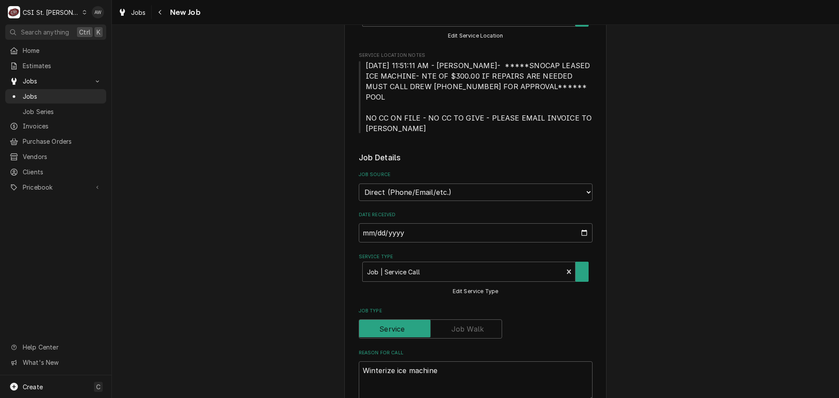
type textarea "x"
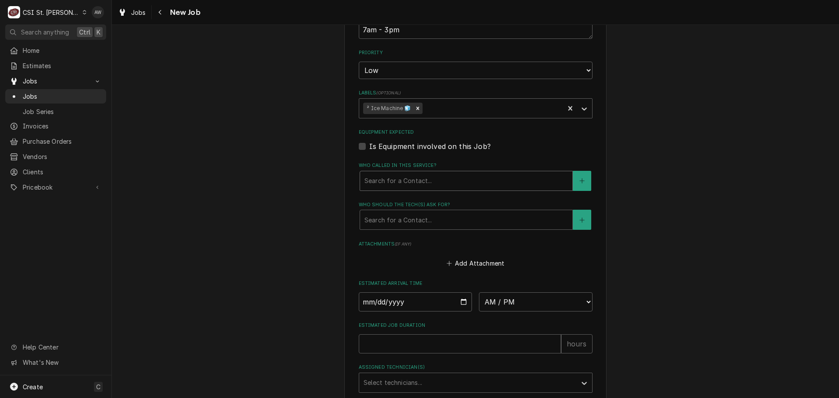
scroll to position [612, 0]
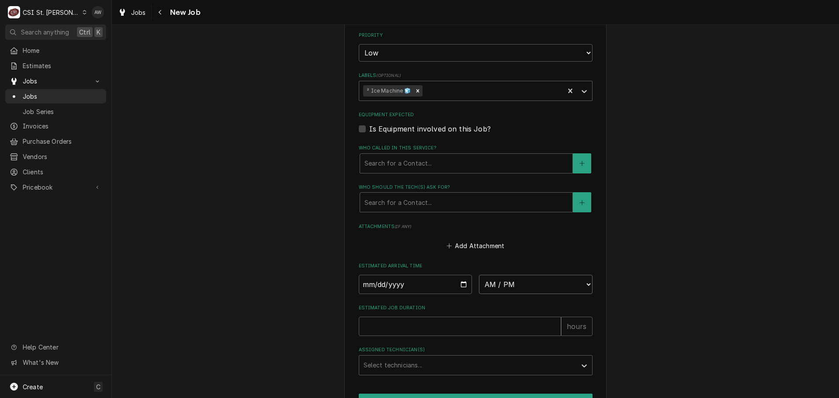
click at [485, 277] on select "AM / PM 6:00 AM 6:15 AM 6:30 AM 6:45 AM 7:00 AM 7:15 AM 7:30 AM 7:45 AM 8:00 AM…" at bounding box center [536, 284] width 114 height 19
select select "10:00:00"
click at [479, 275] on select "AM / PM 6:00 AM 6:15 AM 6:30 AM 6:45 AM 7:00 AM 7:15 AM 7:30 AM 7:45 AM 8:00 AM…" at bounding box center [536, 284] width 114 height 19
click at [460, 275] on input "Date" at bounding box center [416, 284] width 114 height 19
type textarea "x"
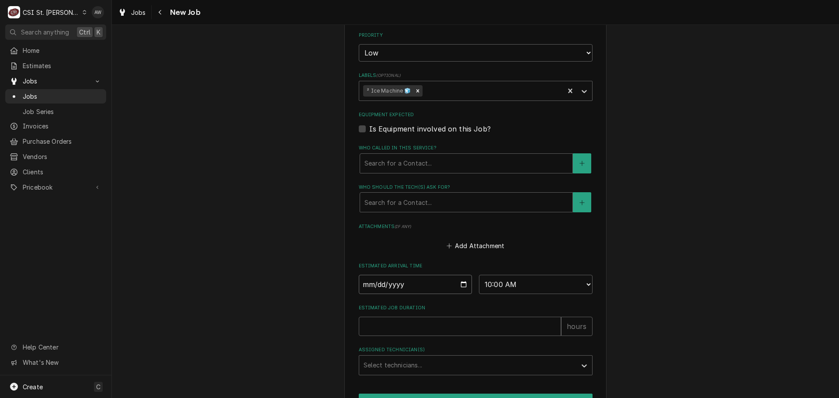
type input "[DATE]"
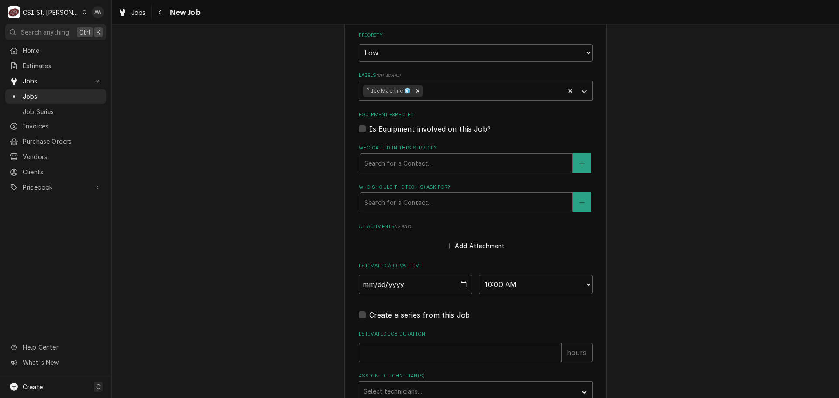
click at [436, 343] on input "Estimated Job Duration" at bounding box center [460, 352] width 202 height 19
type textarea "x"
type input "2"
type textarea "x"
type input "2"
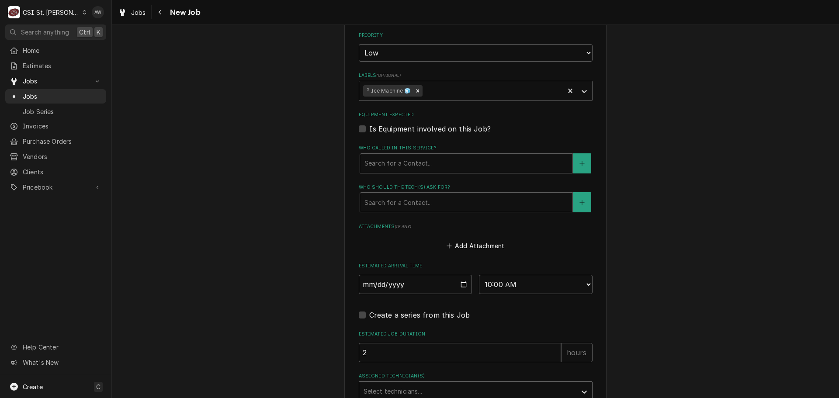
click at [422, 384] on div "Assigned Technician(s)" at bounding box center [467, 392] width 208 height 16
type input "ry"
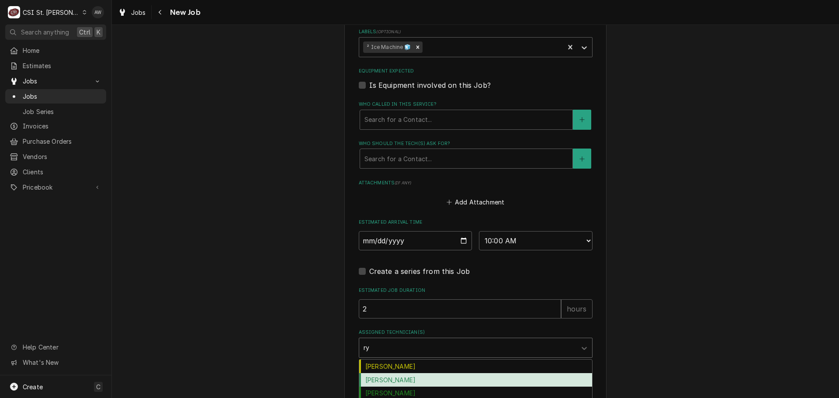
click at [415, 374] on div "[PERSON_NAME]" at bounding box center [475, 380] width 233 height 14
type textarea "x"
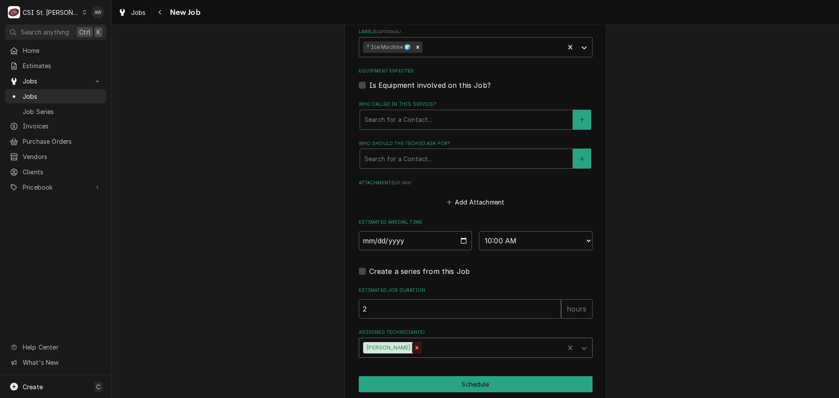
click at [415, 346] on icon "Remove Ryan Bietchert" at bounding box center [416, 347] width 3 height 3
type textarea "x"
type input "r"
type textarea "x"
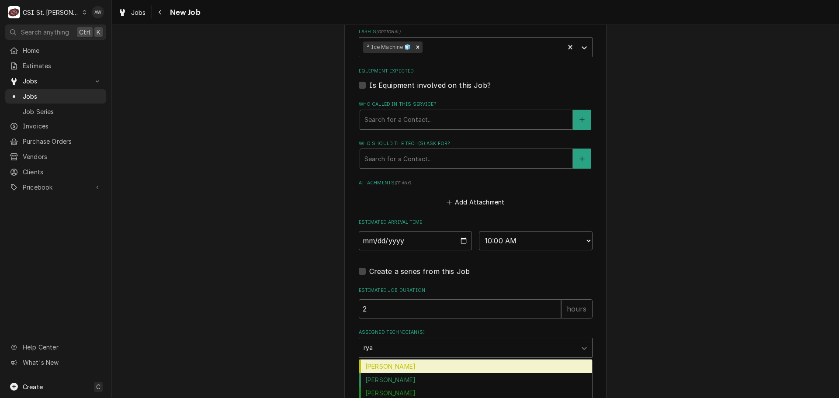
type input "ryan"
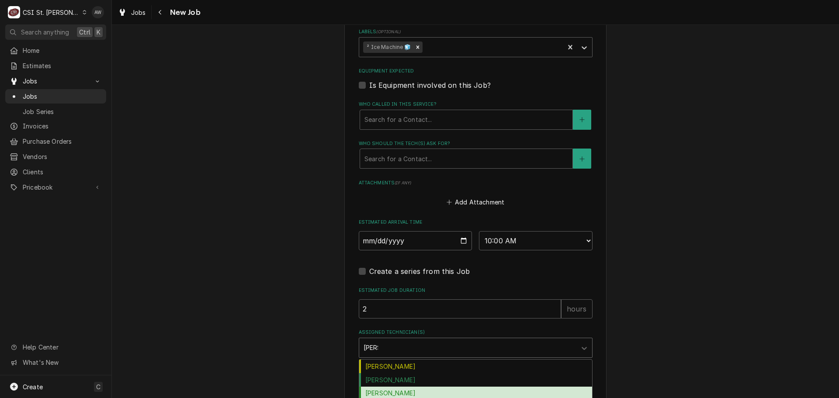
click at [383, 387] on div "[PERSON_NAME]" at bounding box center [475, 394] width 233 height 14
type textarea "x"
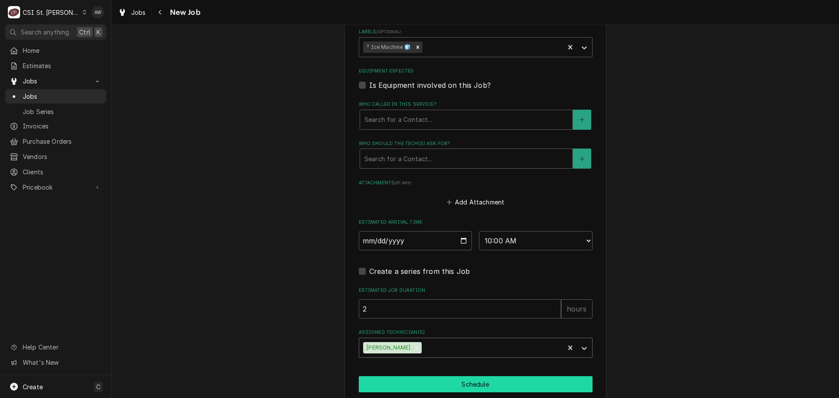
click at [382, 377] on button "Schedule" at bounding box center [476, 384] width 234 height 16
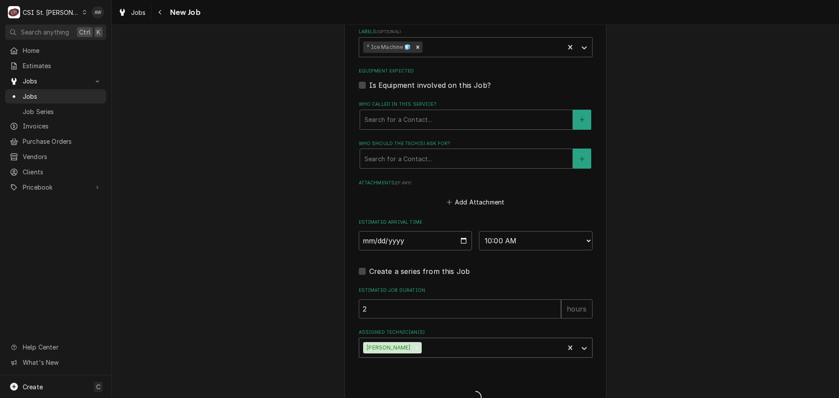
type textarea "x"
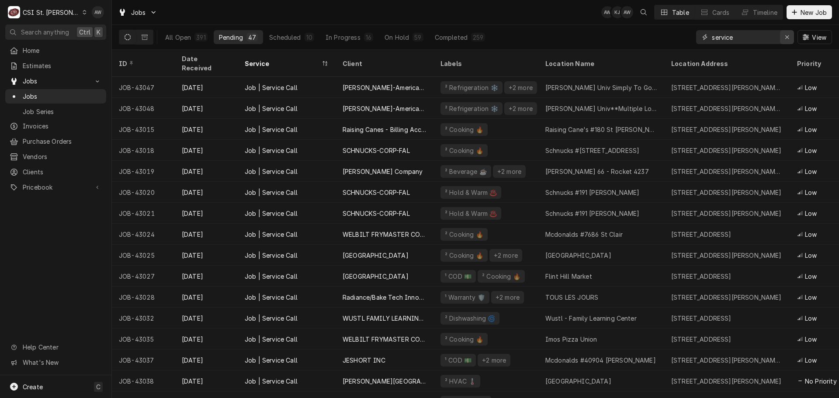
click at [788, 38] on icon "Erase input" at bounding box center [787, 37] width 5 height 6
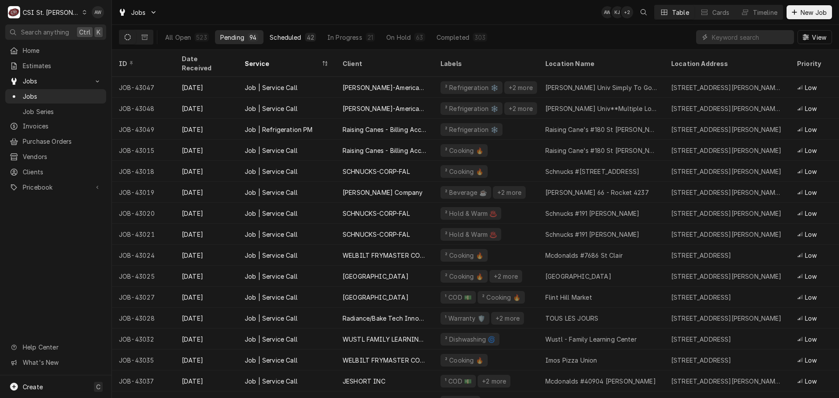
click at [278, 35] on div "Scheduled" at bounding box center [285, 37] width 31 height 9
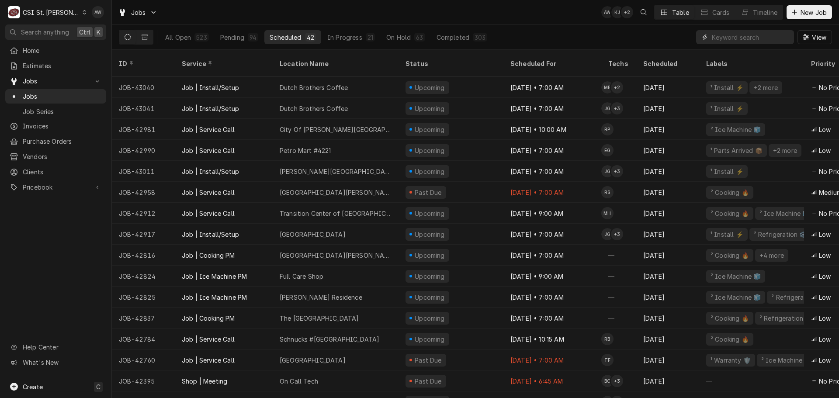
click at [742, 39] on input "Dynamic Content Wrapper" at bounding box center [751, 37] width 78 height 14
type input "i"
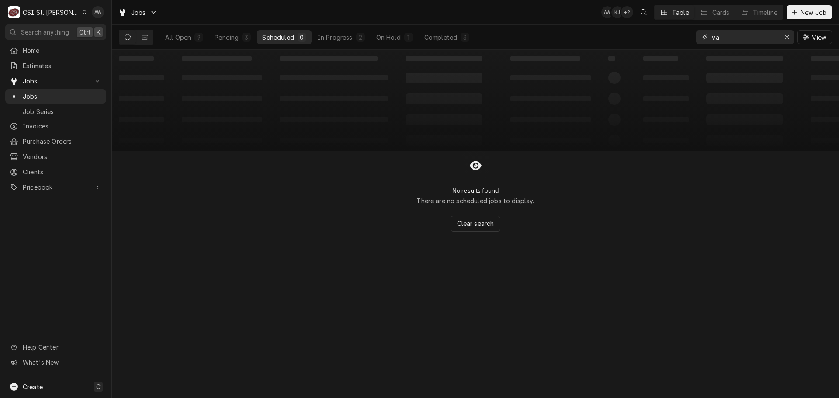
type input "v"
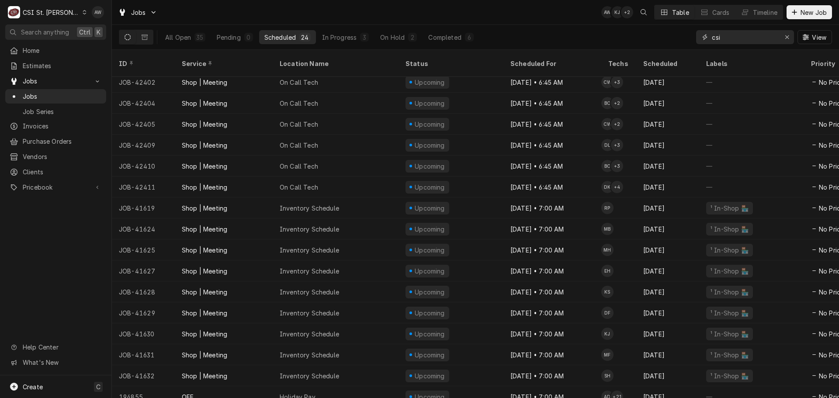
scroll to position [177, 0]
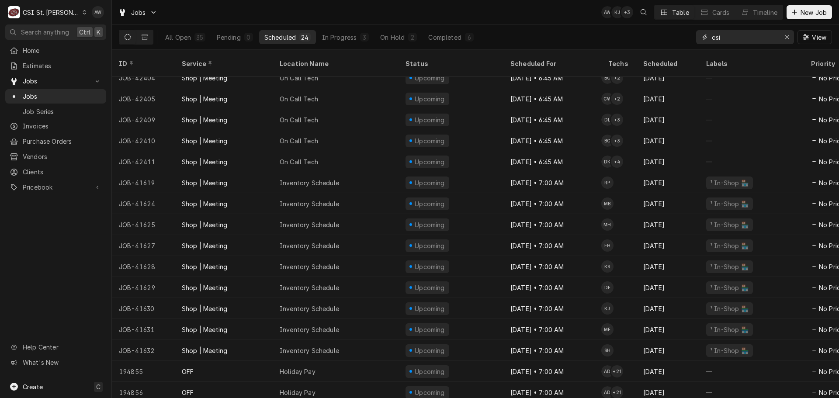
type input "csi"
click at [753, 10] on div "Timeline" at bounding box center [765, 12] width 24 height 9
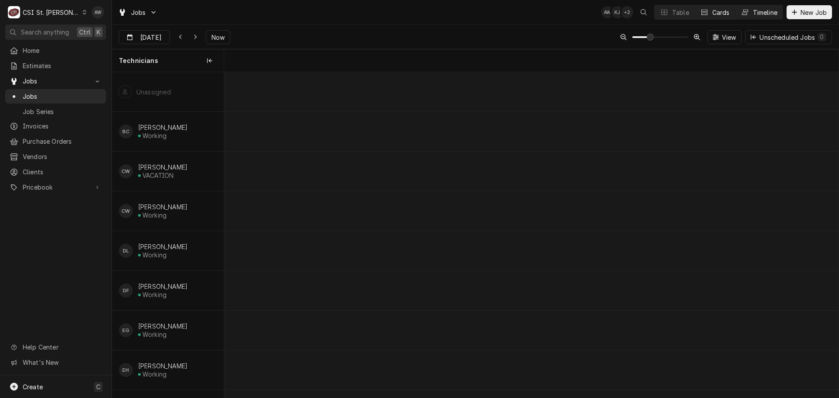
scroll to position [0, 12175]
click at [157, 39] on div "Dynamic Content Wrapper" at bounding box center [163, 38] width 12 height 14
click at [159, 107] on div "7" at bounding box center [158, 108] width 12 height 12
type input "Oct 7"
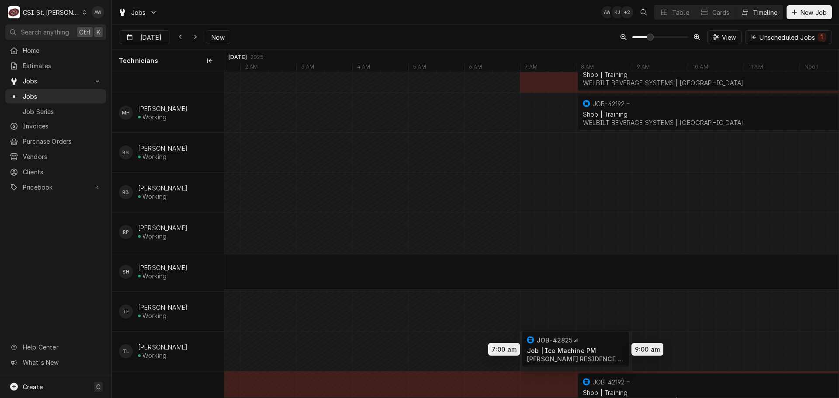
scroll to position [700, 0]
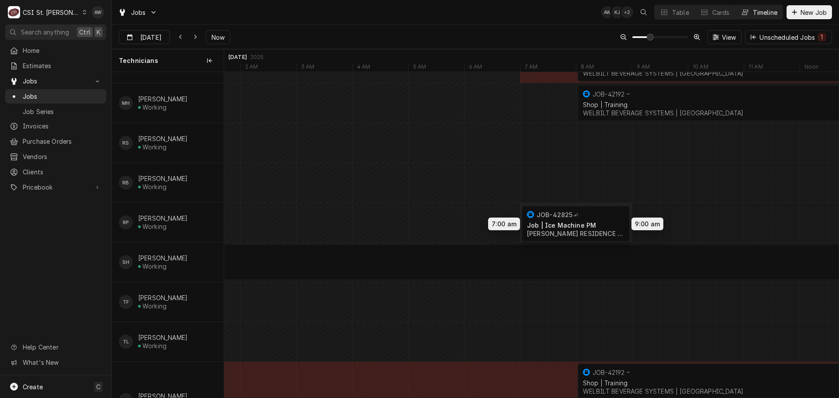
drag, startPoint x: 554, startPoint y: 97, endPoint x: 557, endPoint y: 229, distance: 132.0
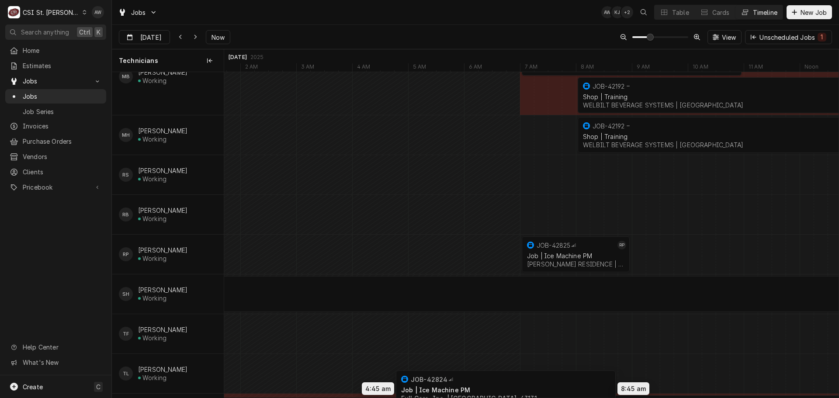
scroll to position [689, 0]
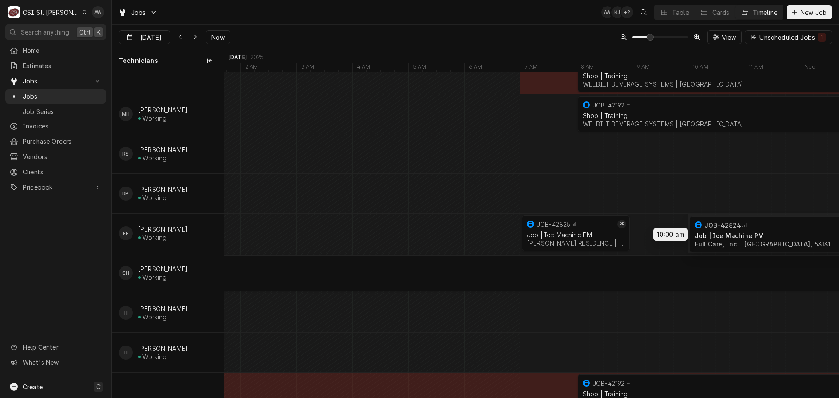
drag, startPoint x: 673, startPoint y: 97, endPoint x: 724, endPoint y: 239, distance: 151.2
click at [667, 17] on button "Table" at bounding box center [674, 12] width 40 height 14
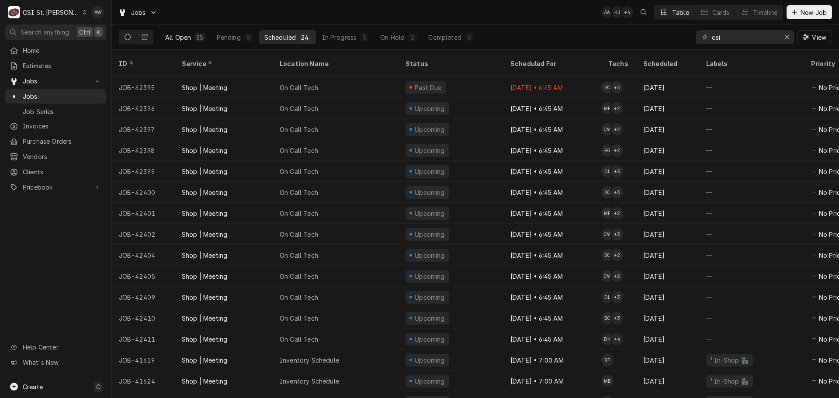
click at [178, 36] on div "All Open" at bounding box center [178, 37] width 26 height 9
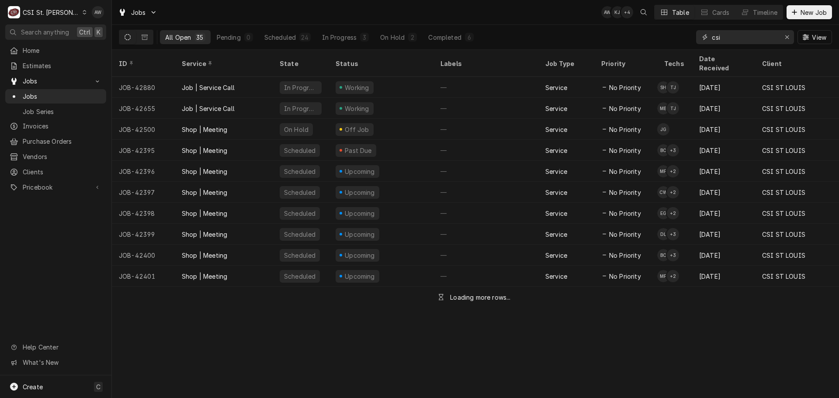
drag, startPoint x: 720, startPoint y: 38, endPoint x: 687, endPoint y: 38, distance: 33.2
click at [687, 38] on div "All Open 35 Pending 0 Scheduled 24 In Progress 3 On Hold 2 Completed 6 csi View" at bounding box center [475, 37] width 713 height 24
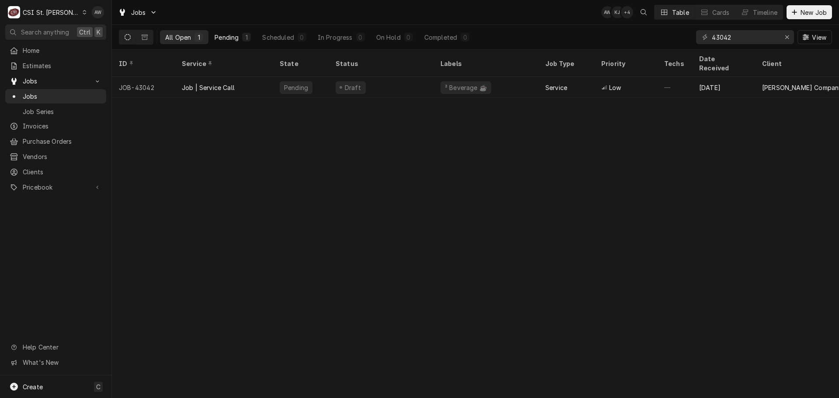
click at [238, 34] on div "Pending" at bounding box center [227, 37] width 24 height 9
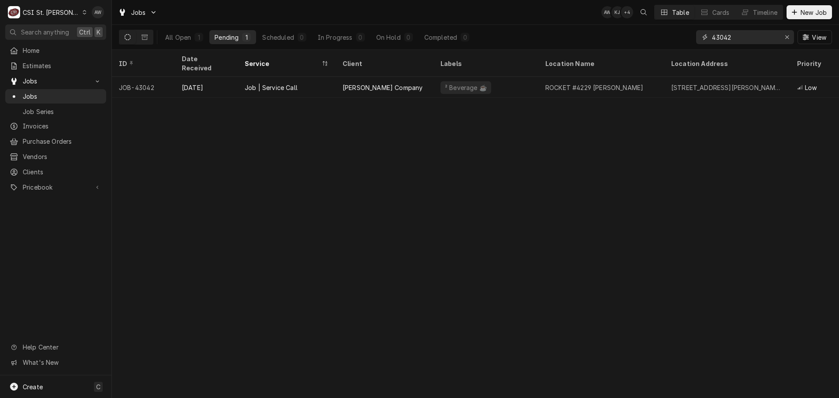
drag, startPoint x: 719, startPoint y: 36, endPoint x: 679, endPoint y: 35, distance: 39.8
click at [679, 35] on div "All Open 1 Pending 1 Scheduled 0 In Progress 0 On Hold 0 Completed 0 43042 View" at bounding box center [475, 37] width 713 height 24
drag, startPoint x: 732, startPoint y: 39, endPoint x: 673, endPoint y: 31, distance: 59.5
click at [673, 31] on div "All Open 65 Pending 1 Scheduled 8 In Progress 4 On Hold 8 Completed 44 hu View" at bounding box center [475, 37] width 713 height 24
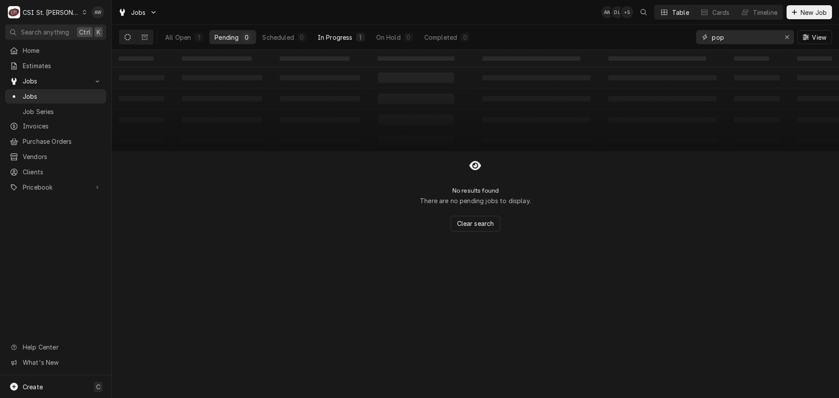
type input "pop"
click at [352, 40] on div "In Progress" at bounding box center [335, 37] width 35 height 9
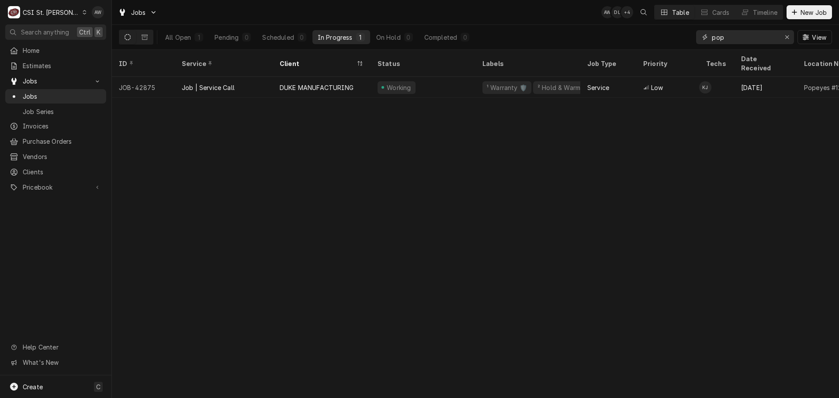
drag, startPoint x: 712, startPoint y: 37, endPoint x: 679, endPoint y: 38, distance: 32.8
click at [679, 38] on div "All Open 1 Pending 0 Scheduled 0 In Progress 1 On Hold 0 Completed 0 pop View" at bounding box center [475, 37] width 713 height 24
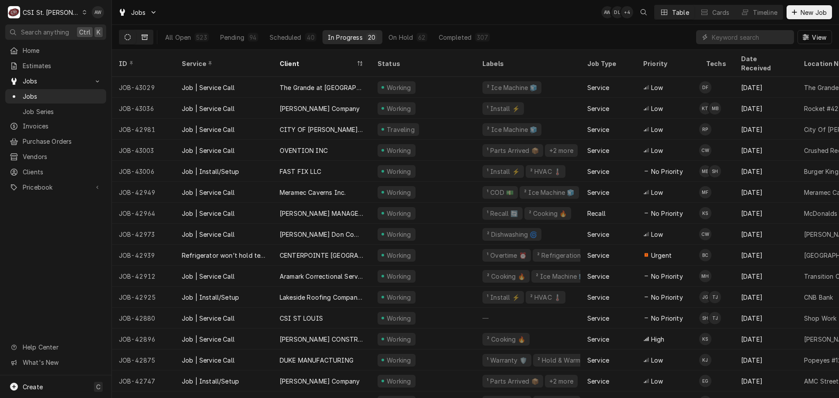
click at [145, 33] on button "Dynamic Content Wrapper" at bounding box center [144, 37] width 17 height 14
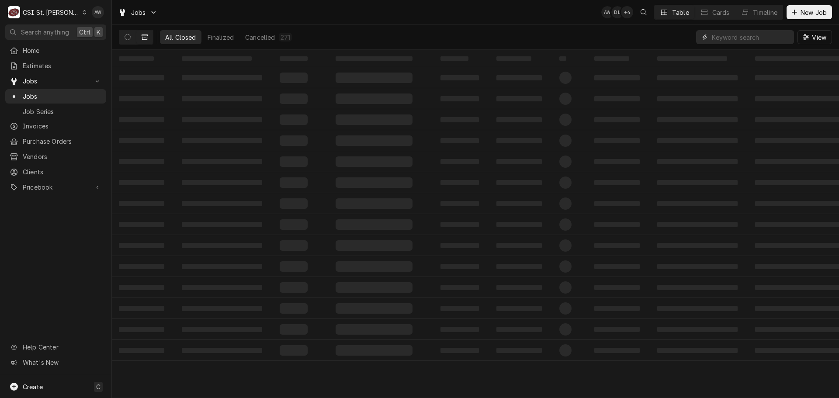
click at [744, 35] on input "Dynamic Content Wrapper" at bounding box center [751, 37] width 78 height 14
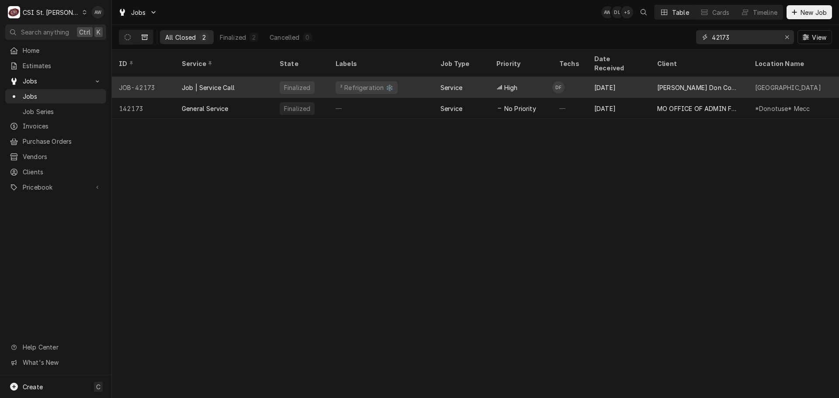
type input "42173"
click at [396, 77] on div "² Refrigeration ❄️" at bounding box center [381, 87] width 105 height 21
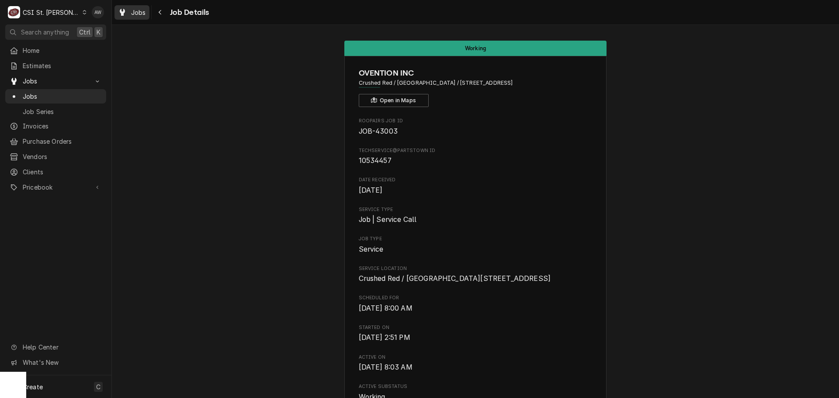
scroll to position [437, 0]
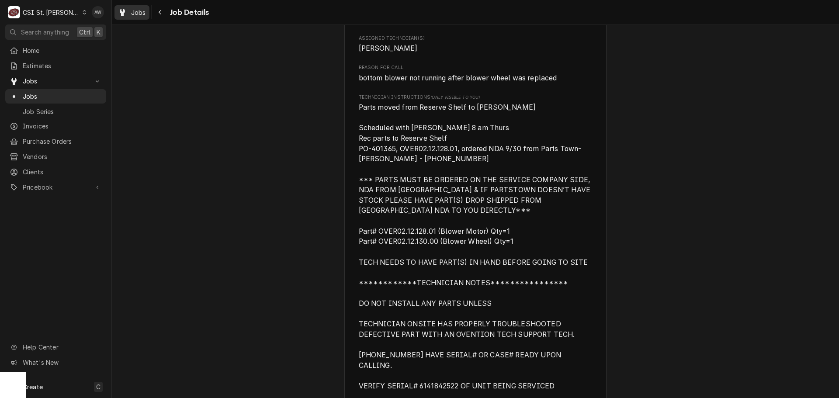
click at [138, 7] on div "Jobs" at bounding box center [131, 12] width 31 height 11
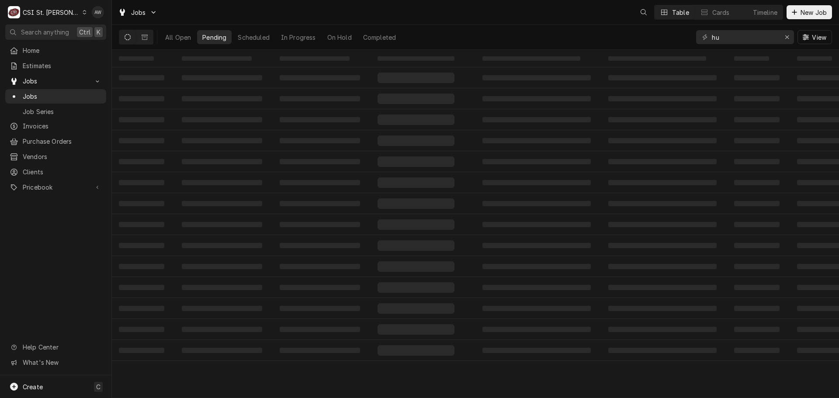
click at [677, 35] on div "All Open Pending Scheduled In Progress On Hold Completed hu View" at bounding box center [475, 37] width 713 height 24
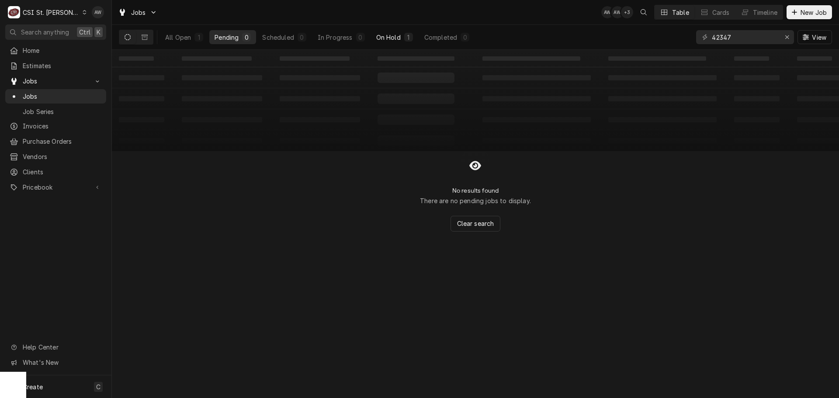
type input "42347"
click at [388, 42] on button "On Hold 1" at bounding box center [394, 37] width 47 height 14
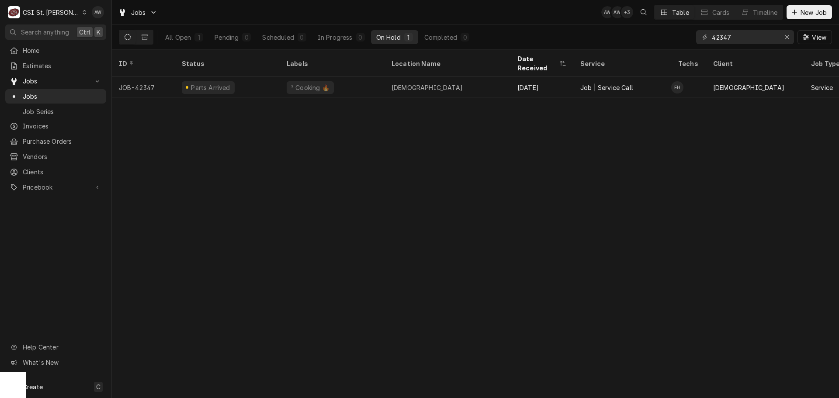
click at [377, 82] on div "² Cooking 🔥" at bounding box center [332, 87] width 105 height 21
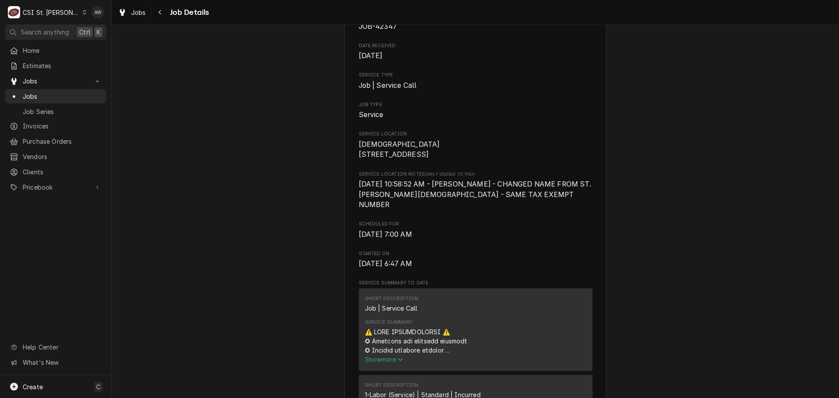
scroll to position [87, 0]
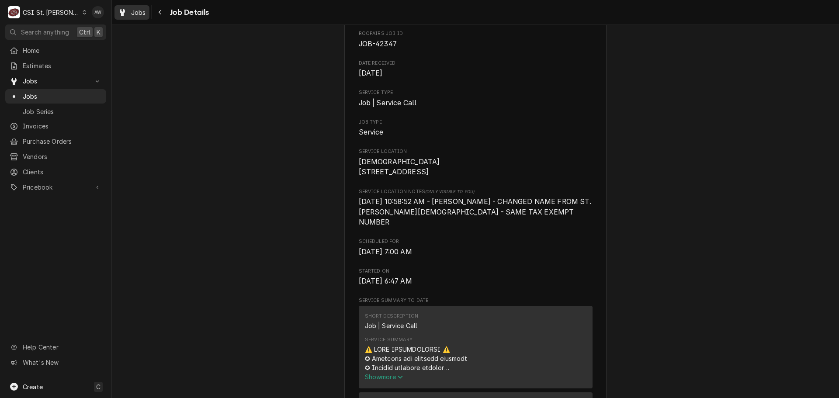
click at [133, 15] on span "Jobs" at bounding box center [138, 12] width 15 height 9
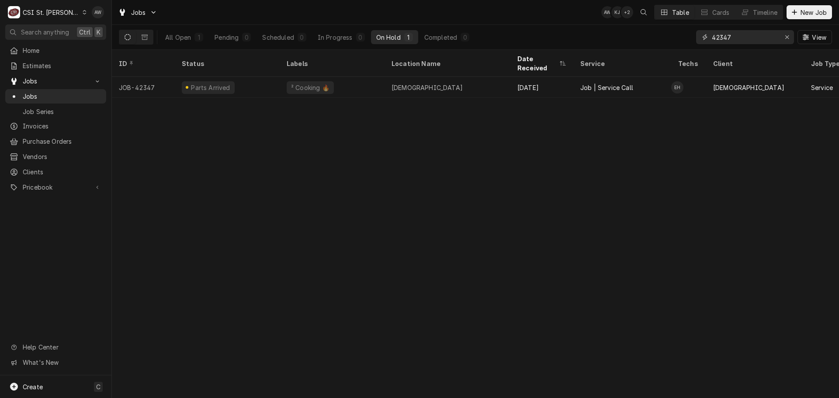
drag, startPoint x: 661, startPoint y: 36, endPoint x: 648, endPoint y: 33, distance: 13.5
click at [652, 37] on div "All Open 1 Pending 0 Scheduled 0 In Progress 0 On Hold 1 Completed 0 42347 View" at bounding box center [475, 37] width 713 height 24
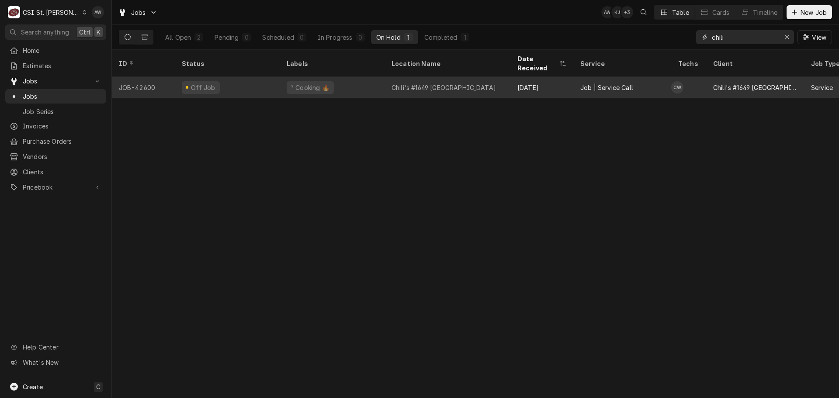
type input "chili"
click at [349, 83] on div "² Cooking 🔥" at bounding box center [332, 87] width 105 height 21
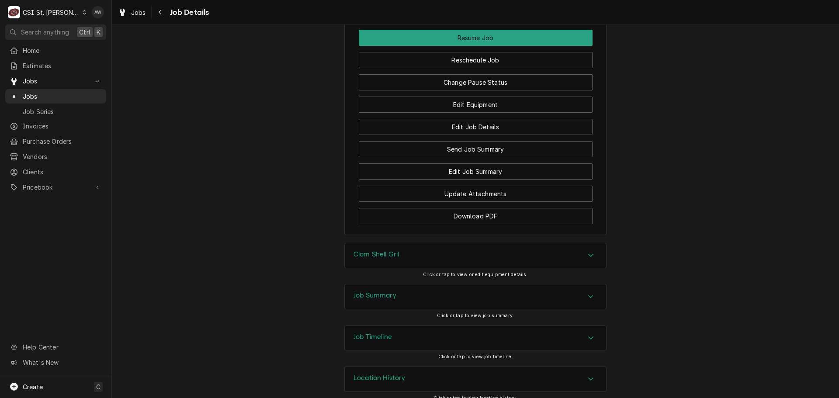
scroll to position [1296, 0]
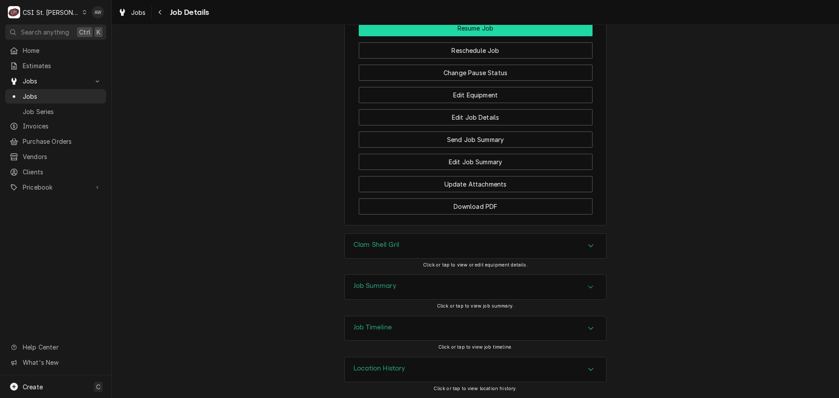
click at [459, 34] on button "Resume Job" at bounding box center [476, 28] width 234 height 16
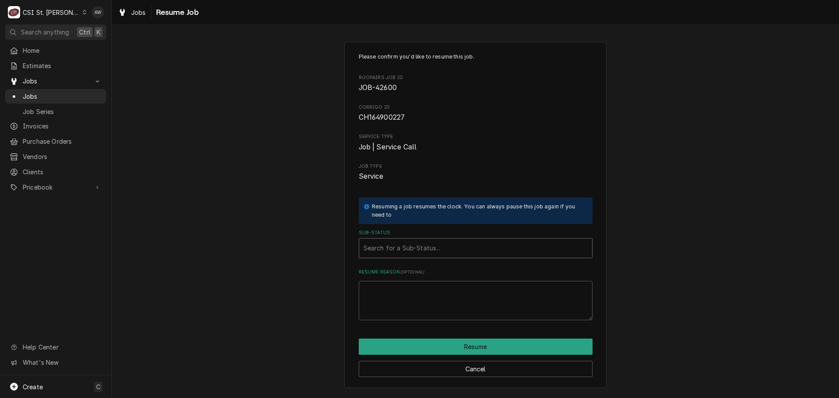
click at [458, 249] on div "Sub-Status" at bounding box center [475, 248] width 224 height 16
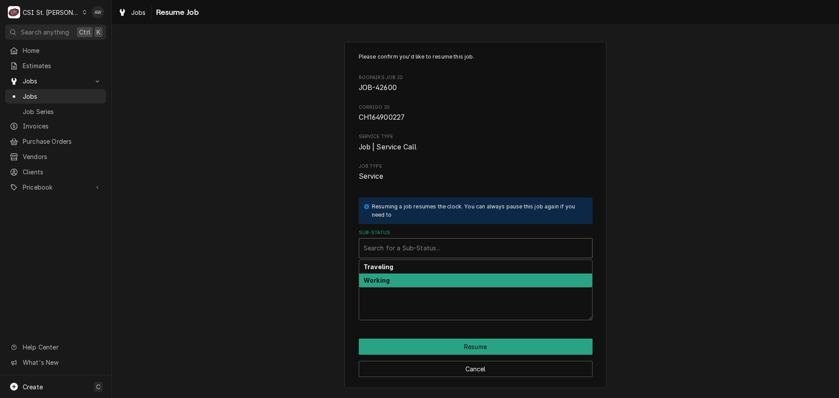
click at [460, 282] on div "Working" at bounding box center [475, 280] width 233 height 14
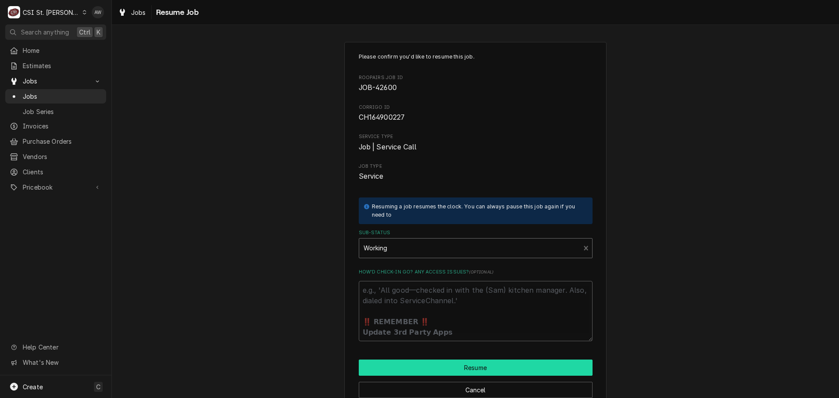
click at [467, 366] on button "Resume" at bounding box center [476, 368] width 234 height 16
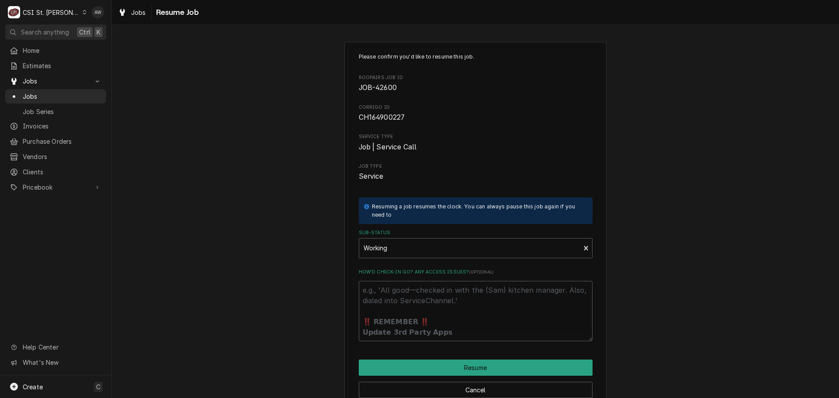
type textarea "x"
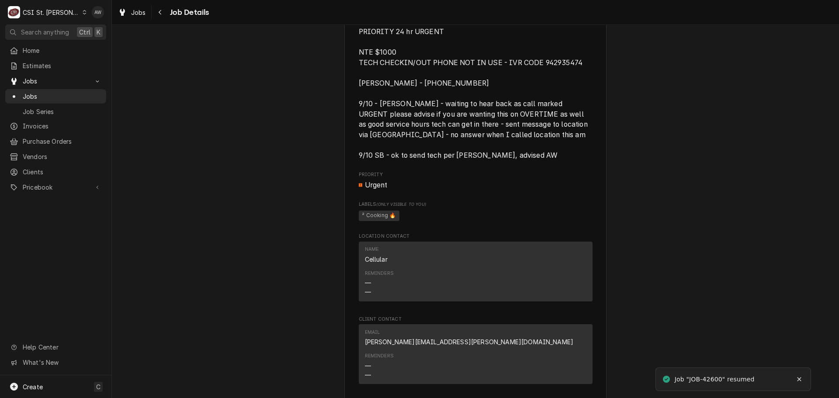
scroll to position [961, 0]
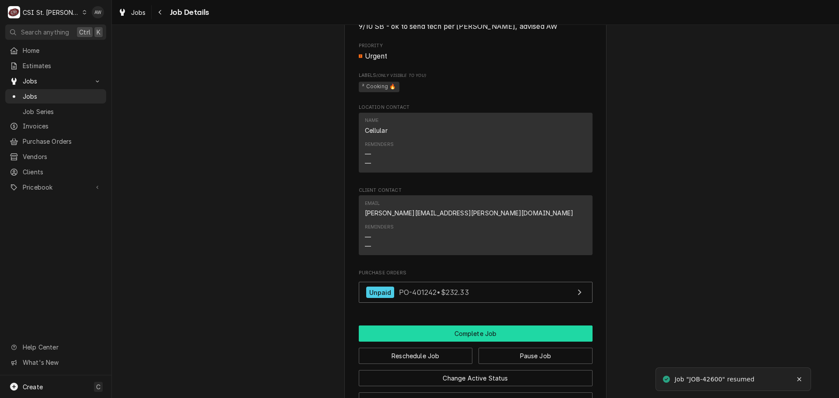
click at [451, 327] on button "Complete Job" at bounding box center [476, 333] width 234 height 16
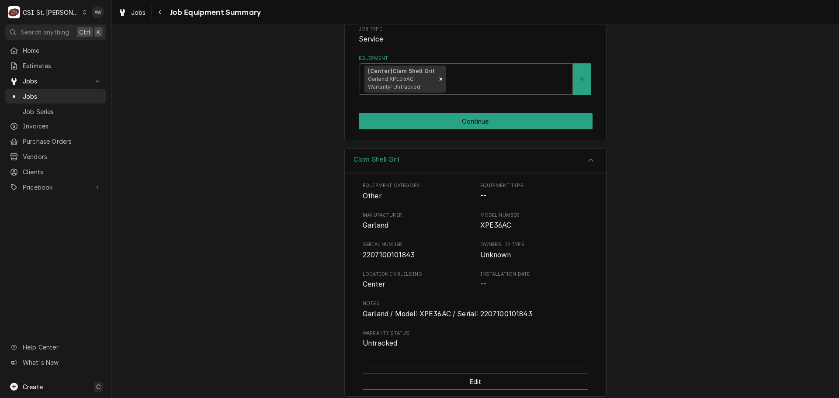
scroll to position [183, 0]
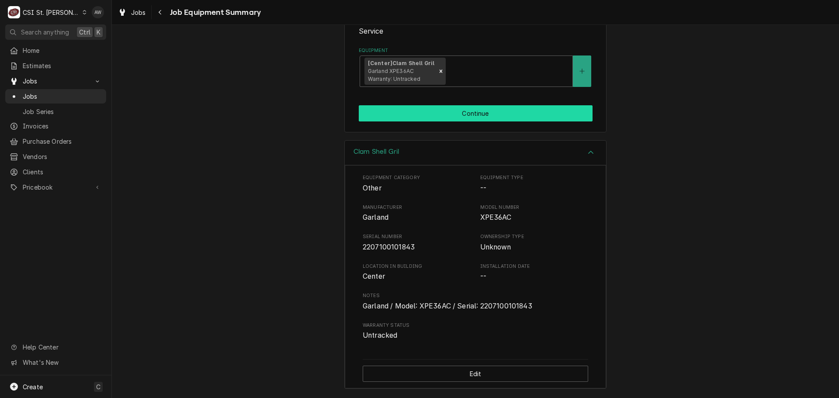
click at [447, 110] on button "Continue" at bounding box center [476, 113] width 234 height 16
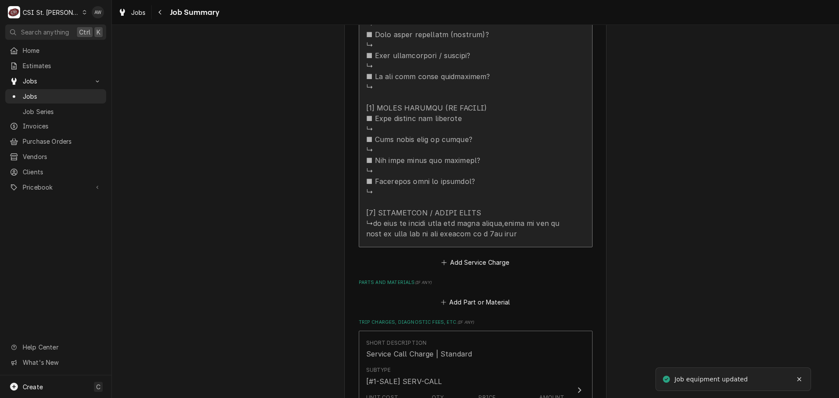
scroll to position [917, 0]
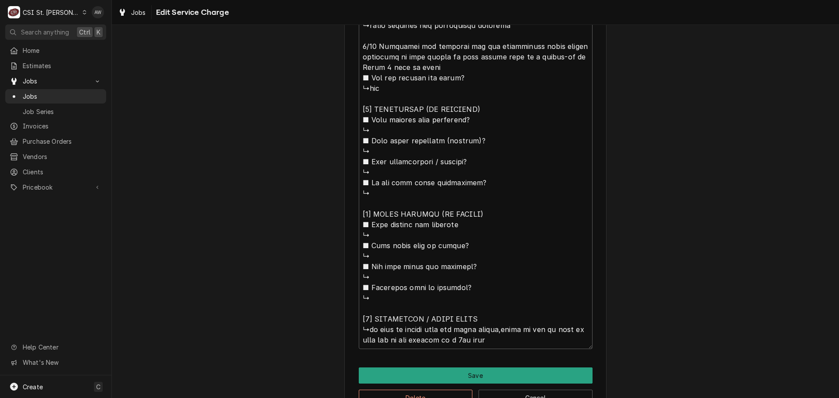
scroll to position [699, 0]
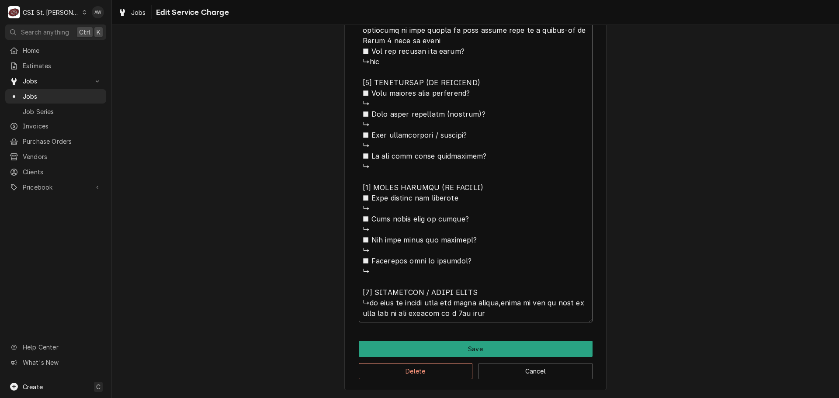
click at [519, 319] on textarea "Service Summary" at bounding box center [476, 3] width 234 height 637
type textarea "x"
type textarea "⚠️ 𝗙𝗢𝗥𝗠 𝗜𝗡𝗦𝗧𝗥𝗨𝗖𝗧𝗜𝗢𝗡𝗦 ⚠️ ✪ 𝗖𝗼𝗺𝗽𝗹𝗲𝘁𝗲 𝗮𝗹𝗹 𝗿𝗲𝗹𝗲𝘃𝗮𝗻𝘁 𝘀𝗲𝗰𝘁𝗶𝗼𝗻𝘀 ✪ 𝗣𝗿𝗼𝘃𝗶𝗱𝗲 𝗱𝗲𝘁𝗮𝗶𝗹𝗲𝗱 𝗮𝗻𝘀…"
type textarea "x"
type textarea "⚠️ 𝗙𝗢𝗥𝗠 𝗜𝗡𝗦𝗧𝗥𝗨𝗖𝗧𝗜𝗢𝗡𝗦 ⚠️ ✪ 𝗖𝗼𝗺𝗽𝗹𝗲𝘁𝗲 𝗮𝗹𝗹 𝗿𝗲𝗹𝗲𝘃𝗮𝗻𝘁 𝘀𝗲𝗰𝘁𝗶𝗼𝗻𝘀 ✪ 𝗣𝗿𝗼𝘃𝗶𝗱𝗲 𝗱𝗲𝘁𝗮𝗶𝗹𝗲𝗱 𝗮𝗻𝘀…"
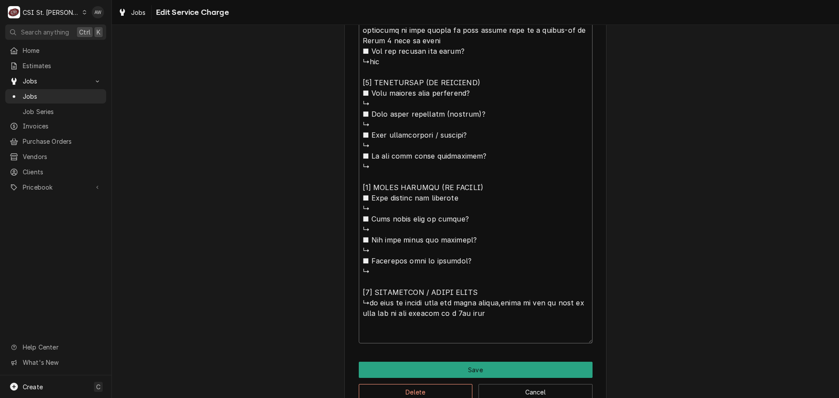
type textarea "x"
type textarea "⚠️ 𝗙𝗢𝗥𝗠 𝗜𝗡𝗦𝗧𝗥𝗨𝗖𝗧𝗜𝗢𝗡𝗦 ⚠️ ✪ 𝗖𝗼𝗺𝗽𝗹𝗲𝘁𝗲 𝗮𝗹𝗹 𝗿𝗲𝗹𝗲𝘃𝗮𝗻𝘁 𝘀𝗲𝗰𝘁𝗶𝗼𝗻𝘀 ✪ 𝗣𝗿𝗼𝘃𝗶𝗱𝗲 𝗱𝗲𝘁𝗮𝗶𝗹𝗲𝗱 𝗮𝗻𝘀…"
type textarea "x"
type textarea "⚠️ 𝗙𝗢𝗥𝗠 𝗜𝗡𝗦𝗧𝗥𝗨𝗖𝗧𝗜𝗢𝗡𝗦 ⚠️ ✪ 𝗖𝗼𝗺𝗽𝗹𝗲𝘁𝗲 𝗮𝗹𝗹 𝗿𝗲𝗹𝗲𝘃𝗮𝗻𝘁 𝘀𝗲𝗰𝘁𝗶𝗼𝗻𝘀 ✪ 𝗣𝗿𝗼𝘃𝗶𝗱𝗲 𝗱𝗲𝘁𝗮𝗶𝗹𝗲𝗱 𝗮𝗻𝘀…"
type textarea "x"
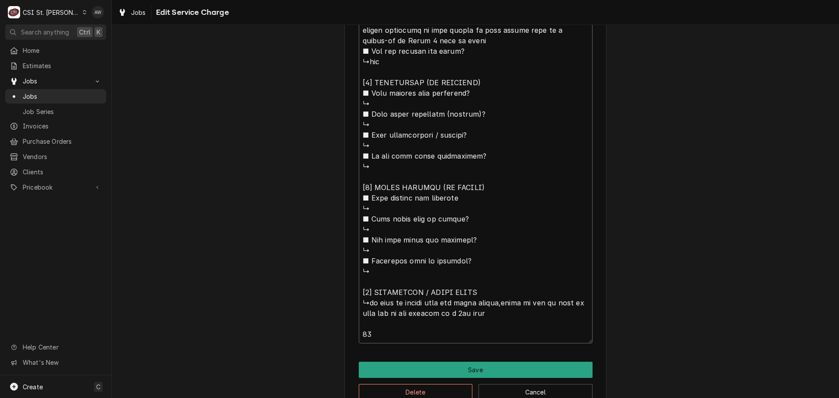
type textarea "⚠️ 𝗙𝗢𝗥𝗠 𝗜𝗡𝗦𝗧𝗥𝗨𝗖𝗧𝗜𝗢𝗡𝗦 ⚠️ ✪ 𝗖𝗼𝗺𝗽𝗹𝗲𝘁𝗲 𝗮𝗹𝗹 𝗿𝗲𝗹𝗲𝘃𝗮𝗻𝘁 𝘀𝗲𝗰𝘁𝗶𝗼𝗻𝘀 ✪ 𝗣𝗿𝗼𝘃𝗶𝗱𝗲 𝗱𝗲𝘁𝗮𝗶𝗹𝗲𝗱 𝗮𝗻𝘀…"
type textarea "x"
type textarea "⚠️ 𝗙𝗢𝗥𝗠 𝗜𝗡𝗦𝗧𝗥𝗨𝗖𝗧𝗜𝗢𝗡𝗦 ⚠️ ✪ 𝗖𝗼𝗺𝗽𝗹𝗲𝘁𝗲 𝗮𝗹𝗹 𝗿𝗲𝗹𝗲𝘃𝗮𝗻𝘁 𝘀𝗲𝗰𝘁𝗶𝗼𝗻𝘀 ✪ 𝗣𝗿𝗼𝘃𝗶𝗱𝗲 𝗱𝗲𝘁𝗮𝗶𝗹𝗲𝗱 𝗮𝗻𝘀…"
type textarea "x"
type textarea "⚠️ 𝗙𝗢𝗥𝗠 𝗜𝗡𝗦𝗧𝗥𝗨𝗖𝗧𝗜𝗢𝗡𝗦 ⚠️ ✪ 𝗖𝗼𝗺𝗽𝗹𝗲𝘁𝗲 𝗮𝗹𝗹 𝗿𝗲𝗹𝗲𝘃𝗮𝗻𝘁 𝘀𝗲𝗰𝘁𝗶𝗼𝗻𝘀 ✪ 𝗣𝗿𝗼𝘃𝗶𝗱𝗲 𝗱𝗲𝘁𝗮𝗶𝗹𝗲𝗱 𝗮𝗻𝘀…"
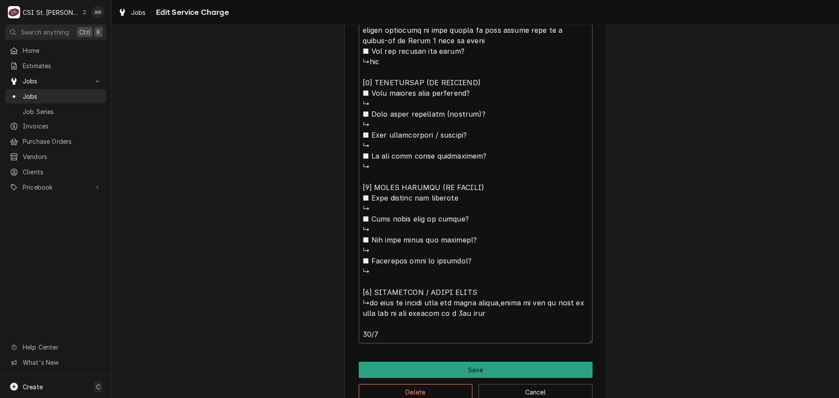
type textarea "x"
type textarea "⚠️ 𝗙𝗢𝗥𝗠 𝗜𝗡𝗦𝗧𝗥𝗨𝗖𝗧𝗜𝗢𝗡𝗦 ⚠️ ✪ 𝗖𝗼𝗺𝗽𝗹𝗲𝘁𝗲 𝗮𝗹𝗹 𝗿𝗲𝗹𝗲𝘃𝗮𝗻𝘁 𝘀𝗲𝗰𝘁𝗶𝗼𝗻𝘀 ✪ 𝗣𝗿𝗼𝘃𝗶𝗱𝗲 𝗱𝗲𝘁𝗮𝗶𝗹𝗲𝗱 𝗮𝗻𝘀…"
type textarea "x"
type textarea "⚠️ 𝗙𝗢𝗥𝗠 𝗜𝗡𝗦𝗧𝗥𝗨𝗖𝗧𝗜𝗢𝗡𝗦 ⚠️ ✪ 𝗖𝗼𝗺𝗽𝗹𝗲𝘁𝗲 𝗮𝗹𝗹 𝗿𝗲𝗹𝗲𝘃𝗮𝗻𝘁 𝘀𝗲𝗰𝘁𝗶𝗼𝗻𝘀 ✪ 𝗣𝗿𝗼𝘃𝗶𝗱𝗲 𝗱𝗲𝘁𝗮𝗶𝗹𝗲𝗱 𝗮𝗻𝘀…"
type textarea "x"
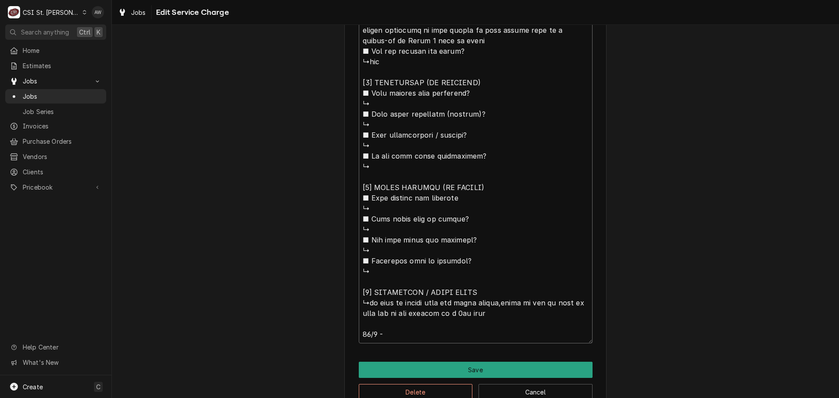
type textarea "⚠️ 𝗙𝗢𝗥𝗠 𝗜𝗡𝗦𝗧𝗥𝗨𝗖𝗧𝗜𝗢𝗡𝗦 ⚠️ ✪ 𝗖𝗼𝗺𝗽𝗹𝗲𝘁𝗲 𝗮𝗹𝗹 𝗿𝗲𝗹𝗲𝘃𝗮𝗻𝘁 𝘀𝗲𝗰𝘁𝗶𝗼𝗻𝘀 ✪ 𝗣𝗿𝗼𝘃𝗶𝗱𝗲 𝗱𝗲𝘁𝗮𝗶𝗹𝗲𝗱 𝗮𝗻𝘀…"
type textarea "x"
type textarea "⚠️ 𝗙𝗢𝗥𝗠 𝗜𝗡𝗦𝗧𝗥𝗨𝗖𝗧𝗜𝗢𝗡𝗦 ⚠️ ✪ 𝗖𝗼𝗺𝗽𝗹𝗲𝘁𝗲 𝗮𝗹𝗹 𝗿𝗲𝗹𝗲𝘃𝗮𝗻𝘁 𝘀𝗲𝗰𝘁𝗶𝗼𝗻𝘀 ✪ 𝗣𝗿𝗼𝘃𝗶𝗱𝗲 𝗱𝗲𝘁𝗮𝗶𝗹𝗲𝗱 𝗮𝗻𝘀…"
type textarea "x"
type textarea "⚠️ 𝗙𝗢𝗥𝗠 𝗜𝗡𝗦𝗧𝗥𝗨𝗖𝗧𝗜𝗢𝗡𝗦 ⚠️ ✪ 𝗖𝗼𝗺𝗽𝗹𝗲𝘁𝗲 𝗮𝗹𝗹 𝗿𝗲𝗹𝗲𝘃𝗮𝗻𝘁 𝘀𝗲𝗰𝘁𝗶𝗼𝗻𝘀 ✪ 𝗣𝗿𝗼𝘃𝗶𝗱𝗲 𝗱𝗲𝘁𝗮𝗶𝗹𝗲𝗱 𝗮𝗻𝘀…"
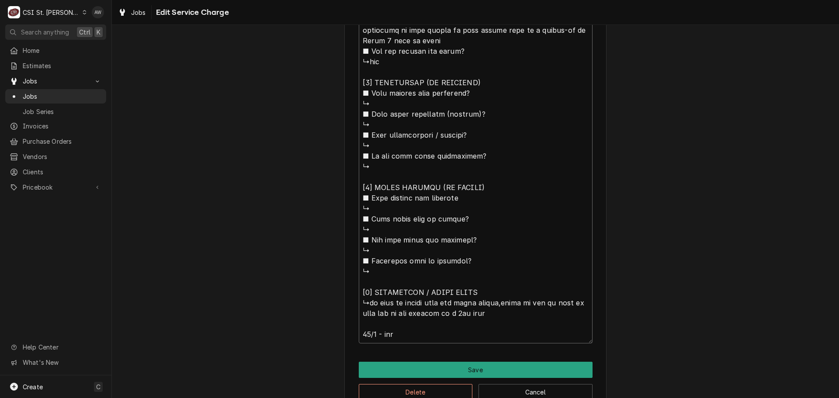
type textarea "x"
type textarea "⚠️ 𝗙𝗢𝗥𝗠 𝗜𝗡𝗦𝗧𝗥𝗨𝗖𝗧𝗜𝗢𝗡𝗦 ⚠️ ✪ 𝗖𝗼𝗺𝗽𝗹𝗲𝘁𝗲 𝗮𝗹𝗹 𝗿𝗲𝗹𝗲𝘃𝗮𝗻𝘁 𝘀𝗲𝗰𝘁𝗶𝗼𝗻𝘀 ✪ 𝗣𝗿𝗼𝘃𝗶𝗱𝗲 𝗱𝗲𝘁𝗮𝗶𝗹𝗲𝗱 𝗮𝗻𝘀…"
type textarea "x"
type textarea "⚠️ 𝗙𝗢𝗥𝗠 𝗜𝗡𝗦𝗧𝗥𝗨𝗖𝗧𝗜𝗢𝗡𝗦 ⚠️ ✪ 𝗖𝗼𝗺𝗽𝗹𝗲𝘁𝗲 𝗮𝗹𝗹 𝗿𝗲𝗹𝗲𝘃𝗮𝗻𝘁 𝘀𝗲𝗰𝘁𝗶𝗼𝗻𝘀 ✪ 𝗣𝗿𝗼𝘃𝗶𝗱𝗲 𝗱𝗲𝘁𝗮𝗶𝗹𝗲𝗱 𝗮𝗻𝘀…"
type textarea "x"
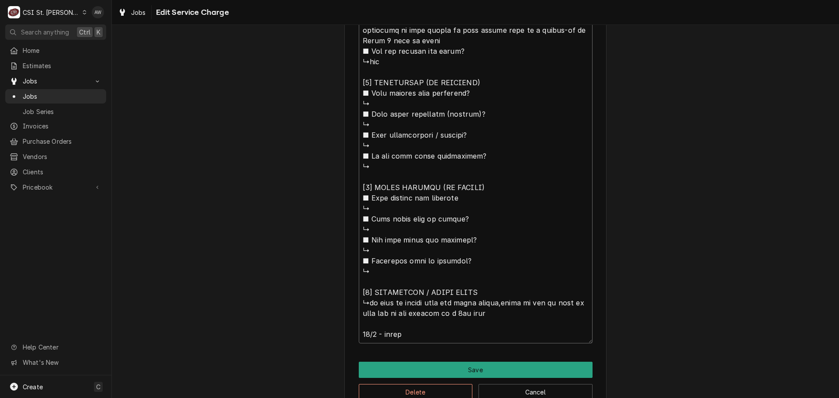
type textarea "⚠️ 𝗙𝗢𝗥𝗠 𝗜𝗡𝗦𝗧𝗥𝗨𝗖𝗧𝗜𝗢𝗡𝗦 ⚠️ ✪ 𝗖𝗼𝗺𝗽𝗹𝗲𝘁𝗲 𝗮𝗹𝗹 𝗿𝗲𝗹𝗲𝘃𝗮𝗻𝘁 𝘀𝗲𝗰𝘁𝗶𝗼𝗻𝘀 ✪ 𝗣𝗿𝗼𝘃𝗶𝗱𝗲 𝗱𝗲𝘁𝗮𝗶𝗹𝗲𝗱 𝗮𝗻𝘀…"
type textarea "x"
type textarea "⚠️ 𝗙𝗢𝗥𝗠 𝗜𝗡𝗦𝗧𝗥𝗨𝗖𝗧𝗜𝗢𝗡𝗦 ⚠️ ✪ 𝗖𝗼𝗺𝗽𝗹𝗲𝘁𝗲 𝗮𝗹𝗹 𝗿𝗲𝗹𝗲𝘃𝗮𝗻𝘁 𝘀𝗲𝗰𝘁𝗶𝗼𝗻𝘀 ✪ 𝗣𝗿𝗼𝘃𝗶𝗱𝗲 𝗱𝗲𝘁𝗮𝗶𝗹𝗲𝗱 𝗮𝗻𝘀…"
type textarea "x"
type textarea "⚠️ 𝗙𝗢𝗥𝗠 𝗜𝗡𝗦𝗧𝗥𝗨𝗖𝗧𝗜𝗢𝗡𝗦 ⚠️ ✪ 𝗖𝗼𝗺𝗽𝗹𝗲𝘁𝗲 𝗮𝗹𝗹 𝗿𝗲𝗹𝗲𝘃𝗮𝗻𝘁 𝘀𝗲𝗰𝘁𝗶𝗼𝗻𝘀 ✪ 𝗣𝗿𝗼𝘃𝗶𝗱𝗲 𝗱𝗲𝘁𝗮𝗶𝗹𝗲𝗱 𝗮𝗻𝘀…"
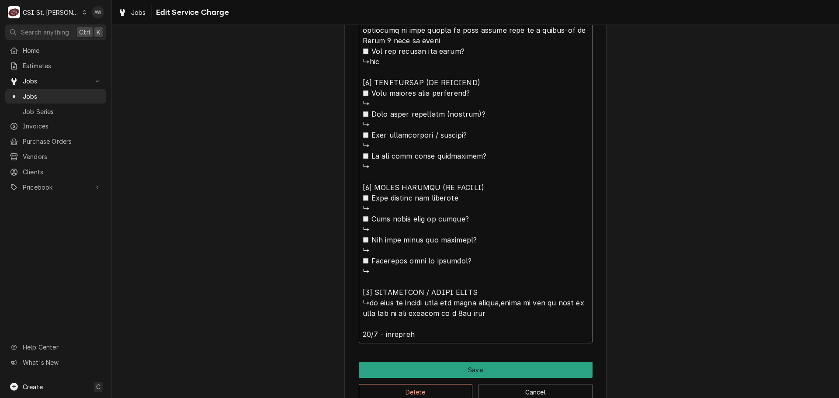
type textarea "x"
type textarea "⚠️ 𝗙𝗢𝗥𝗠 𝗜𝗡𝗦𝗧𝗥𝗨𝗖𝗧𝗜𝗢𝗡𝗦 ⚠️ ✪ 𝗖𝗼𝗺𝗽𝗹𝗲𝘁𝗲 𝗮𝗹𝗹 𝗿𝗲𝗹𝗲𝘃𝗮𝗻𝘁 𝘀𝗲𝗰𝘁𝗶𝗼𝗻𝘀 ✪ 𝗣𝗿𝗼𝘃𝗶𝗱𝗲 𝗱𝗲𝘁𝗮𝗶𝗹𝗲𝗱 𝗮𝗻𝘀…"
type textarea "x"
type textarea "⚠️ 𝗙𝗢𝗥𝗠 𝗜𝗡𝗦𝗧𝗥𝗨𝗖𝗧𝗜𝗢𝗡𝗦 ⚠️ ✪ 𝗖𝗼𝗺𝗽𝗹𝗲𝘁𝗲 𝗮𝗹𝗹 𝗿𝗲𝗹𝗲𝘃𝗮𝗻𝘁 𝘀𝗲𝗰𝘁𝗶𝗼𝗻𝘀 ✪ 𝗣𝗿𝗼𝘃𝗶𝗱𝗲 𝗱𝗲𝘁𝗮𝗶𝗹𝗲𝗱 𝗮𝗻𝘀…"
type textarea "x"
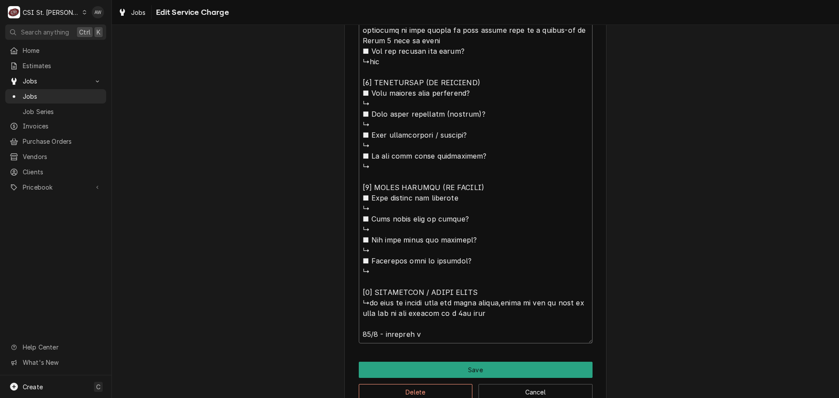
type textarea "⚠️ 𝗙𝗢𝗥𝗠 𝗜𝗡𝗦𝗧𝗥𝗨𝗖𝗧𝗜𝗢𝗡𝗦 ⚠️ ✪ 𝗖𝗼𝗺𝗽𝗹𝗲𝘁𝗲 𝗮𝗹𝗹 𝗿𝗲𝗹𝗲𝘃𝗮𝗻𝘁 𝘀𝗲𝗰𝘁𝗶𝗼𝗻𝘀 ✪ 𝗣𝗿𝗼𝘃𝗶𝗱𝗲 𝗱𝗲𝘁𝗮𝗶𝗹𝗲𝗱 𝗮𝗻𝘀…"
type textarea "x"
type textarea "⚠️ 𝗙𝗢𝗥𝗠 𝗜𝗡𝗦𝗧𝗥𝗨𝗖𝗧𝗜𝗢𝗡𝗦 ⚠️ ✪ 𝗖𝗼𝗺𝗽𝗹𝗲𝘁𝗲 𝗮𝗹𝗹 𝗿𝗲𝗹𝗲𝘃𝗮𝗻𝘁 𝘀𝗲𝗰𝘁𝗶𝗼𝗻𝘀 ✪ 𝗣𝗿𝗼𝘃𝗶𝗱𝗲 𝗱𝗲𝘁𝗮𝗶𝗹𝗲𝗱 𝗮𝗻𝘀…"
type textarea "x"
type textarea "⚠️ 𝗙𝗢𝗥𝗠 𝗜𝗡𝗦𝗧𝗥𝗨𝗖𝗧𝗜𝗢𝗡𝗦 ⚠️ ✪ 𝗖𝗼𝗺𝗽𝗹𝗲𝘁𝗲 𝗮𝗹𝗹 𝗿𝗲𝗹𝗲𝘃𝗮𝗻𝘁 𝘀𝗲𝗰𝘁𝗶𝗼𝗻𝘀 ✪ 𝗣𝗿𝗼𝘃𝗶𝗱𝗲 𝗱𝗲𝘁𝗮𝗶𝗹𝗲𝗱 𝗮𝗻𝘀…"
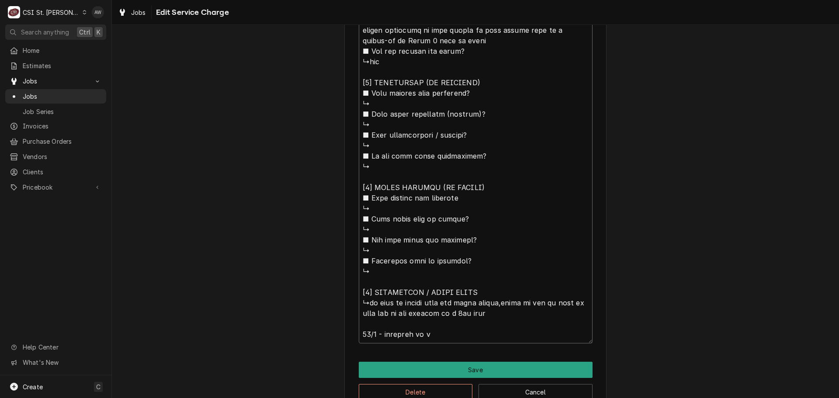
type textarea "x"
type textarea "⚠️ 𝗙𝗢𝗥𝗠 𝗜𝗡𝗦𝗧𝗥𝗨𝗖𝗧𝗜𝗢𝗡𝗦 ⚠️ ✪ 𝗖𝗼𝗺𝗽𝗹𝗲𝘁𝗲 𝗮𝗹𝗹 𝗿𝗲𝗹𝗲𝘃𝗮𝗻𝘁 𝘀𝗲𝗰𝘁𝗶𝗼𝗻𝘀 ✪ 𝗣𝗿𝗼𝘃𝗶𝗱𝗲 𝗱𝗲𝘁𝗮𝗶𝗹𝗲𝗱 𝗮𝗻𝘀…"
type textarea "x"
type textarea "⚠️ 𝗙𝗢𝗥𝗠 𝗜𝗡𝗦𝗧𝗥𝗨𝗖𝗧𝗜𝗢𝗡𝗦 ⚠️ ✪ 𝗖𝗼𝗺𝗽𝗹𝗲𝘁𝗲 𝗮𝗹𝗹 𝗿𝗲𝗹𝗲𝘃𝗮𝗻𝘁 𝘀𝗲𝗰𝘁𝗶𝗼𝗻𝘀 ✪ 𝗣𝗿𝗼𝘃𝗶𝗱𝗲 𝗱𝗲𝘁𝗮𝗶𝗹𝗲𝗱 𝗮𝗻𝘀…"
type textarea "x"
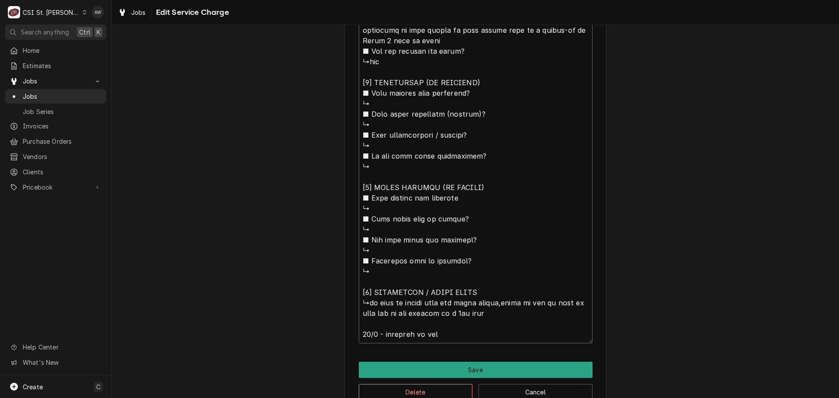
type textarea "⚠️ 𝗙𝗢𝗥𝗠 𝗜𝗡𝗦𝗧𝗥𝗨𝗖𝗧𝗜𝗢𝗡𝗦 ⚠️ ✪ 𝗖𝗼𝗺𝗽𝗹𝗲𝘁𝗲 𝗮𝗹𝗹 𝗿𝗲𝗹𝗲𝘃𝗮𝗻𝘁 𝘀𝗲𝗰𝘁𝗶𝗼𝗻𝘀 ✪ 𝗣𝗿𝗼𝘃𝗶𝗱𝗲 𝗱𝗲𝘁𝗮𝗶𝗹𝗲𝗱 𝗮𝗻𝘀…"
type textarea "x"
type textarea "⚠️ 𝗙𝗢𝗥𝗠 𝗜𝗡𝗦𝗧𝗥𝗨𝗖𝗧𝗜𝗢𝗡𝗦 ⚠️ ✪ 𝗖𝗼𝗺𝗽𝗹𝗲𝘁𝗲 𝗮𝗹𝗹 𝗿𝗲𝗹𝗲𝘃𝗮𝗻𝘁 𝘀𝗲𝗰𝘁𝗶𝗼𝗻𝘀 ✪ 𝗣𝗿𝗼𝘃𝗶𝗱𝗲 𝗱𝗲𝘁𝗮𝗶𝗹𝗲𝗱 𝗮𝗻𝘀…"
type textarea "x"
type textarea "⚠️ 𝗙𝗢𝗥𝗠 𝗜𝗡𝗦𝗧𝗥𝗨𝗖𝗧𝗜𝗢𝗡𝗦 ⚠️ ✪ 𝗖𝗼𝗺𝗽𝗹𝗲𝘁𝗲 𝗮𝗹𝗹 𝗿𝗲𝗹𝗲𝘃𝗮𝗻𝘁 𝘀𝗲𝗰𝘁𝗶𝗼𝗻𝘀 ✪ 𝗣𝗿𝗼𝘃𝗶𝗱𝗲 𝗱𝗲𝘁𝗮𝗶𝗹𝗲𝗱 𝗮𝗻𝘀…"
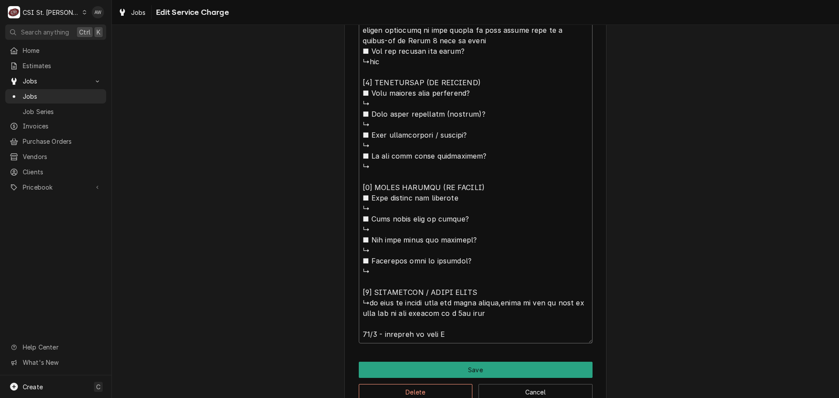
type textarea "x"
type textarea "⚠️ 𝗙𝗢𝗥𝗠 𝗜𝗡𝗦𝗧𝗥𝗨𝗖𝗧𝗜𝗢𝗡𝗦 ⚠️ ✪ 𝗖𝗼𝗺𝗽𝗹𝗲𝘁𝗲 𝗮𝗹𝗹 𝗿𝗲𝗹𝗲𝘃𝗮𝗻𝘁 𝘀𝗲𝗰𝘁𝗶𝗼𝗻𝘀 ✪ 𝗣𝗿𝗼𝘃𝗶𝗱𝗲 𝗱𝗲𝘁𝗮𝗶𝗹𝗲𝗱 𝗮𝗻𝘀…"
type textarea "x"
type textarea "⚠️ 𝗙𝗢𝗥𝗠 𝗜𝗡𝗦𝗧𝗥𝗨𝗖𝗧𝗜𝗢𝗡𝗦 ⚠️ ✪ 𝗖𝗼𝗺𝗽𝗹𝗲𝘁𝗲 𝗮𝗹𝗹 𝗿𝗲𝗹𝗲𝘃𝗮𝗻𝘁 𝘀𝗲𝗰𝘁𝗶𝗼𝗻𝘀 ✪ 𝗣𝗿𝗼𝘃𝗶𝗱𝗲 𝗱𝗲𝘁𝗮𝗶𝗹𝗲𝗱 𝗮𝗻𝘀…"
type textarea "x"
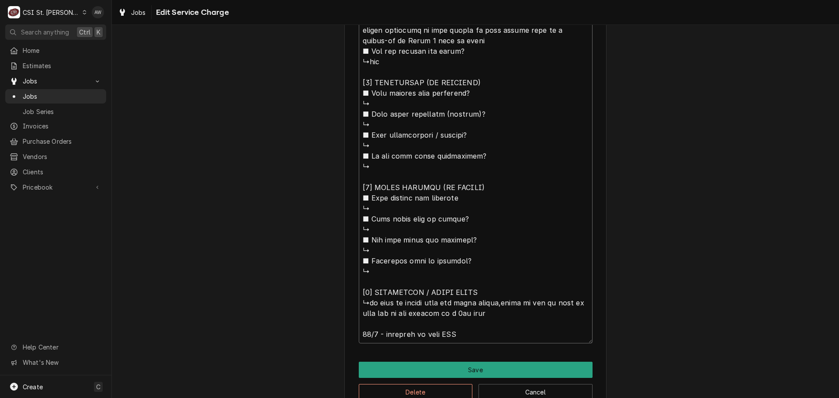
type textarea "⚠️ 𝗙𝗢𝗥𝗠 𝗜𝗡𝗦𝗧𝗥𝗨𝗖𝗧𝗜𝗢𝗡𝗦 ⚠️ ✪ 𝗖𝗼𝗺𝗽𝗹𝗲𝘁𝗲 𝗮𝗹𝗹 𝗿𝗲𝗹𝗲𝘃𝗮𝗻𝘁 𝘀𝗲𝗰𝘁𝗶𝗼𝗻𝘀 ✪ 𝗣𝗿𝗼𝘃𝗶𝗱𝗲 𝗱𝗲𝘁𝗮𝗶𝗹𝗲𝗱 𝗮𝗻𝘀…"
type textarea "x"
type textarea "⚠️ 𝗙𝗢𝗥𝗠 𝗜𝗡𝗦𝗧𝗥𝗨𝗖𝗧𝗜𝗢𝗡𝗦 ⚠️ ✪ 𝗖𝗼𝗺𝗽𝗹𝗲𝘁𝗲 𝗮𝗹𝗹 𝗿𝗲𝗹𝗲𝘃𝗮𝗻𝘁 𝘀𝗲𝗰𝘁𝗶𝗼𝗻𝘀 ✪ 𝗣𝗿𝗼𝘃𝗶𝗱𝗲 𝗱𝗲𝘁𝗮𝗶𝗹𝗲𝗱 𝗮𝗻𝘀…"
type textarea "x"
type textarea "⚠️ 𝗙𝗢𝗥𝗠 𝗜𝗡𝗦𝗧𝗥𝗨𝗖𝗧𝗜𝗢𝗡𝗦 ⚠️ ✪ 𝗖𝗼𝗺𝗽𝗹𝗲𝘁𝗲 𝗮𝗹𝗹 𝗿𝗲𝗹𝗲𝘃𝗮𝗻𝘁 𝘀𝗲𝗰𝘁𝗶𝗼𝗻𝘀 ✪ 𝗣𝗿𝗼𝘃𝗶𝗱𝗲 𝗱𝗲𝘁𝗮𝗶𝗹𝗲𝗱 𝗮𝗻𝘀…"
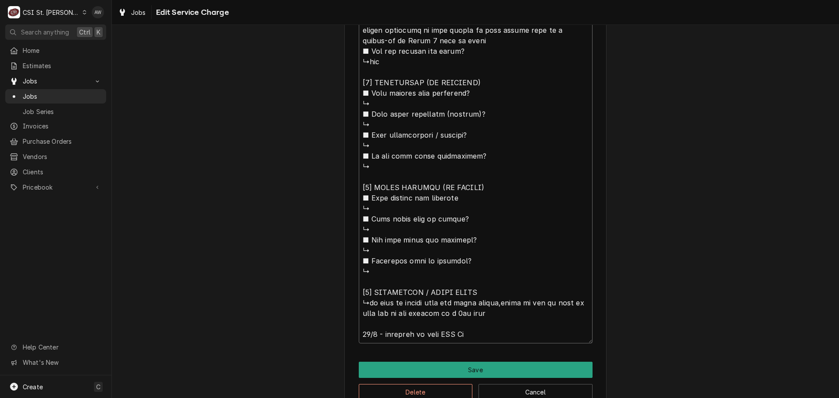
type textarea "x"
type textarea "⚠️ 𝗙𝗢𝗥𝗠 𝗜𝗡𝗦𝗧𝗥𝗨𝗖𝗧𝗜𝗢𝗡𝗦 ⚠️ ✪ 𝗖𝗼𝗺𝗽𝗹𝗲𝘁𝗲 𝗮𝗹𝗹 𝗿𝗲𝗹𝗲𝘃𝗮𝗻𝘁 𝘀𝗲𝗰𝘁𝗶𝗼𝗻𝘀 ✪ 𝗣𝗿𝗼𝘃𝗶𝗱𝗲 𝗱𝗲𝘁𝗮𝗶𝗹𝗲𝗱 𝗮𝗻𝘀…"
type textarea "x"
type textarea "⚠️ 𝗙𝗢𝗥𝗠 𝗜𝗡𝗦𝗧𝗥𝗨𝗖𝗧𝗜𝗢𝗡𝗦 ⚠️ ✪ 𝗖𝗼𝗺𝗽𝗹𝗲𝘁𝗲 𝗮𝗹𝗹 𝗿𝗲𝗹𝗲𝘃𝗮𝗻𝘁 𝘀𝗲𝗰𝘁𝗶𝗼𝗻𝘀 ✪ 𝗣𝗿𝗼𝘃𝗶𝗱𝗲 𝗱𝗲𝘁𝗮𝗶𝗹𝗲𝗱 𝗮𝗻𝘀…"
type textarea "x"
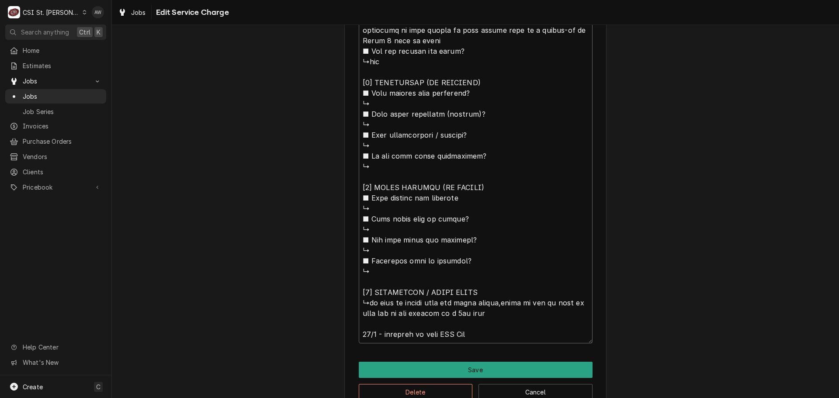
type textarea "⚠️ 𝗙𝗢𝗥𝗠 𝗜𝗡𝗦𝗧𝗥𝗨𝗖𝗧𝗜𝗢𝗡𝗦 ⚠️ ✪ 𝗖𝗼𝗺𝗽𝗹𝗲𝘁𝗲 𝗮𝗹𝗹 𝗿𝗲𝗹𝗲𝘃𝗮𝗻𝘁 𝘀𝗲𝗰𝘁𝗶𝗼𝗻𝘀 ✪ 𝗣𝗿𝗼𝘃𝗶𝗱𝗲 𝗱𝗲𝘁𝗮𝗶𝗹𝗲𝗱 𝗮𝗻𝘀…"
type textarea "x"
type textarea "⚠️ 𝗙𝗢𝗥𝗠 𝗜𝗡𝗦𝗧𝗥𝗨𝗖𝗧𝗜𝗢𝗡𝗦 ⚠️ ✪ 𝗖𝗼𝗺𝗽𝗹𝗲𝘁𝗲 𝗮𝗹𝗹 𝗿𝗲𝗹𝗲𝘃𝗮𝗻𝘁 𝘀𝗲𝗰𝘁𝗶𝗼𝗻𝘀 ✪ 𝗣𝗿𝗼𝘃𝗶𝗱𝗲 𝗱𝗲𝘁𝗮𝗶𝗹𝗲𝗱 𝗮𝗻𝘀…"
type textarea "x"
type textarea "⚠️ 𝗙𝗢𝗥𝗠 𝗜𝗡𝗦𝗧𝗥𝗨𝗖𝗧𝗜𝗢𝗡𝗦 ⚠️ ✪ 𝗖𝗼𝗺𝗽𝗹𝗲𝘁𝗲 𝗮𝗹𝗹 𝗿𝗲𝗹𝗲𝘃𝗮𝗻𝘁 𝘀𝗲𝗰𝘁𝗶𝗼𝗻𝘀 ✪ 𝗣𝗿𝗼𝘃𝗶𝗱𝗲 𝗱𝗲𝘁𝗮𝗶𝗹𝗲𝗱 𝗮𝗻𝘀…"
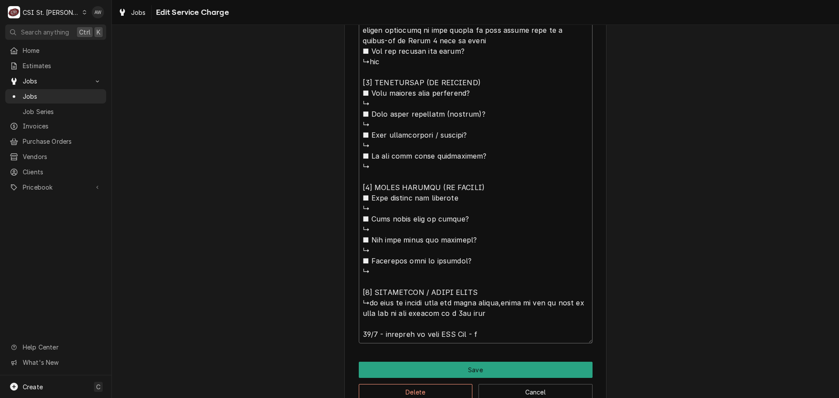
type textarea "x"
type textarea "⚠️ 𝗙𝗢𝗥𝗠 𝗜𝗡𝗦𝗧𝗥𝗨𝗖𝗧𝗜𝗢𝗡𝗦 ⚠️ ✪ 𝗖𝗼𝗺𝗽𝗹𝗲𝘁𝗲 𝗮𝗹𝗹 𝗿𝗲𝗹𝗲𝘃𝗮𝗻𝘁 𝘀𝗲𝗰𝘁𝗶𝗼𝗻𝘀 ✪ 𝗣𝗿𝗼𝘃𝗶𝗱𝗲 𝗱𝗲𝘁𝗮𝗶𝗹𝗲𝗱 𝗮𝗻𝘀…"
type textarea "x"
type textarea "⚠️ 𝗙𝗢𝗥𝗠 𝗜𝗡𝗦𝗧𝗥𝗨𝗖𝗧𝗜𝗢𝗡𝗦 ⚠️ ✪ 𝗖𝗼𝗺𝗽𝗹𝗲𝘁𝗲 𝗮𝗹𝗹 𝗿𝗲𝗹𝗲𝘃𝗮𝗻𝘁 𝘀𝗲𝗰𝘁𝗶𝗼𝗻𝘀 ✪ 𝗣𝗿𝗼𝘃𝗶𝗱𝗲 𝗱𝗲𝘁𝗮𝗶𝗹𝗲𝗱 𝗮𝗻𝘀…"
type textarea "x"
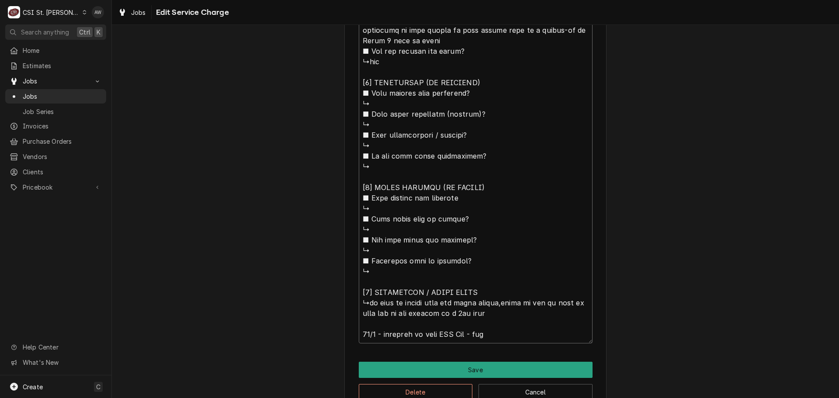
type textarea "⚠️ 𝗙𝗢𝗥𝗠 𝗜𝗡𝗦𝗧𝗥𝗨𝗖𝗧𝗜𝗢𝗡𝗦 ⚠️ ✪ 𝗖𝗼𝗺𝗽𝗹𝗲𝘁𝗲 𝗮𝗹𝗹 𝗿𝗲𝗹𝗲𝘃𝗮𝗻𝘁 𝘀𝗲𝗰𝘁𝗶𝗼𝗻𝘀 ✪ 𝗣𝗿𝗼𝘃𝗶𝗱𝗲 𝗱𝗲𝘁𝗮𝗶𝗹𝗲𝗱 𝗮𝗻𝘀…"
type textarea "x"
type textarea "⚠️ 𝗙𝗢𝗥𝗠 𝗜𝗡𝗦𝗧𝗥𝗨𝗖𝗧𝗜𝗢𝗡𝗦 ⚠️ ✪ 𝗖𝗼𝗺𝗽𝗹𝗲𝘁𝗲 𝗮𝗹𝗹 𝗿𝗲𝗹𝗲𝘃𝗮𝗻𝘁 𝘀𝗲𝗰𝘁𝗶𝗼𝗻𝘀 ✪ 𝗣𝗿𝗼𝘃𝗶𝗱𝗲 𝗱𝗲𝘁𝗮𝗶𝗹𝗲𝗱 𝗮𝗻𝘀…"
type textarea "x"
type textarea "⚠️ 𝗙𝗢𝗥𝗠 𝗜𝗡𝗦𝗧𝗥𝗨𝗖𝗧𝗜𝗢𝗡𝗦 ⚠️ ✪ 𝗖𝗼𝗺𝗽𝗹𝗲𝘁𝗲 𝗮𝗹𝗹 𝗿𝗲𝗹𝗲𝘃𝗮𝗻𝘁 𝘀𝗲𝗰𝘁𝗶𝗼𝗻𝘀 ✪ 𝗣𝗿𝗼𝘃𝗶𝗱𝗲 𝗱𝗲𝘁𝗮𝗶𝗹𝗲𝗱 𝗮𝗻𝘀…"
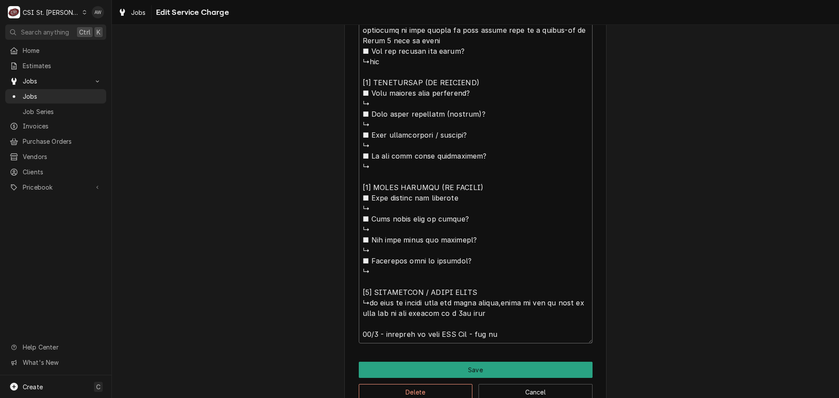
type textarea "x"
type textarea "⚠️ 𝗙𝗢𝗥𝗠 𝗜𝗡𝗦𝗧𝗥𝗨𝗖𝗧𝗜𝗢𝗡𝗦 ⚠️ ✪ 𝗖𝗼𝗺𝗽𝗹𝗲𝘁𝗲 𝗮𝗹𝗹 𝗿𝗲𝗹𝗲𝘃𝗮𝗻𝘁 𝘀𝗲𝗰𝘁𝗶𝗼𝗻𝘀 ✪ 𝗣𝗿𝗼𝘃𝗶𝗱𝗲 𝗱𝗲𝘁𝗮𝗶𝗹𝗲𝗱 𝗮𝗻𝘀…"
type textarea "x"
type textarea "⚠️ 𝗙𝗢𝗥𝗠 𝗜𝗡𝗦𝗧𝗥𝗨𝗖𝗧𝗜𝗢𝗡𝗦 ⚠️ ✪ 𝗖𝗼𝗺𝗽𝗹𝗲𝘁𝗲 𝗮𝗹𝗹 𝗿𝗲𝗹𝗲𝘃𝗮𝗻𝘁 𝘀𝗲𝗰𝘁𝗶𝗼𝗻𝘀 ✪ 𝗣𝗿𝗼𝘃𝗶𝗱𝗲 𝗱𝗲𝘁𝗮𝗶𝗹𝗲𝗱 𝗮𝗻𝘀…"
type textarea "x"
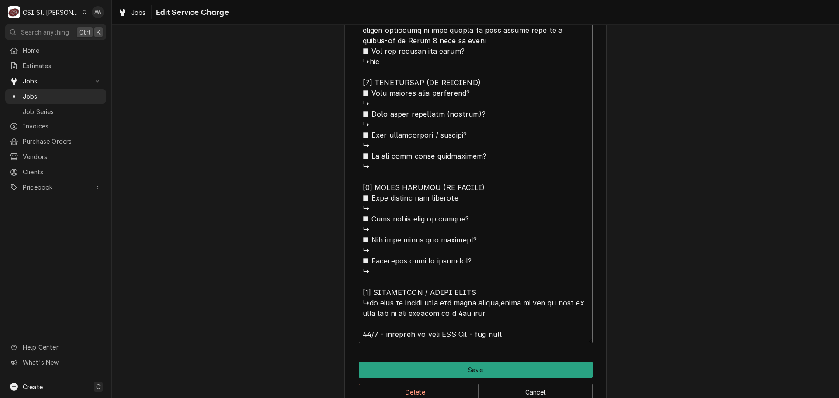
type textarea "⚠️ 𝗙𝗢𝗥𝗠 𝗜𝗡𝗦𝗧𝗥𝗨𝗖𝗧𝗜𝗢𝗡𝗦 ⚠️ ✪ 𝗖𝗼𝗺𝗽𝗹𝗲𝘁𝗲 𝗮𝗹𝗹 𝗿𝗲𝗹𝗲𝘃𝗮𝗻𝘁 𝘀𝗲𝗰𝘁𝗶𝗼𝗻𝘀 ✪ 𝗣𝗿𝗼𝘃𝗶𝗱𝗲 𝗱𝗲𝘁𝗮𝗶𝗹𝗲𝗱 𝗮𝗻𝘀…"
type textarea "x"
type textarea "⚠️ 𝗙𝗢𝗥𝗠 𝗜𝗡𝗦𝗧𝗥𝗨𝗖𝗧𝗜𝗢𝗡𝗦 ⚠️ ✪ 𝗖𝗼𝗺𝗽𝗹𝗲𝘁𝗲 𝗮𝗹𝗹 𝗿𝗲𝗹𝗲𝘃𝗮𝗻𝘁 𝘀𝗲𝗰𝘁𝗶𝗼𝗻𝘀 ✪ 𝗣𝗿𝗼𝘃𝗶𝗱𝗲 𝗱𝗲𝘁𝗮𝗶𝗹𝗲𝗱 𝗮𝗻𝘀…"
type textarea "x"
type textarea "⚠️ 𝗙𝗢𝗥𝗠 𝗜𝗡𝗦𝗧𝗥𝗨𝗖𝗧𝗜𝗢𝗡𝗦 ⚠️ ✪ 𝗖𝗼𝗺𝗽𝗹𝗲𝘁𝗲 𝗮𝗹𝗹 𝗿𝗲𝗹𝗲𝘃𝗮𝗻𝘁 𝘀𝗲𝗰𝘁𝗶𝗼𝗻𝘀 ✪ 𝗣𝗿𝗼𝘃𝗶𝗱𝗲 𝗱𝗲𝘁𝗮𝗶𝗹𝗲𝗱 𝗮𝗻𝘀…"
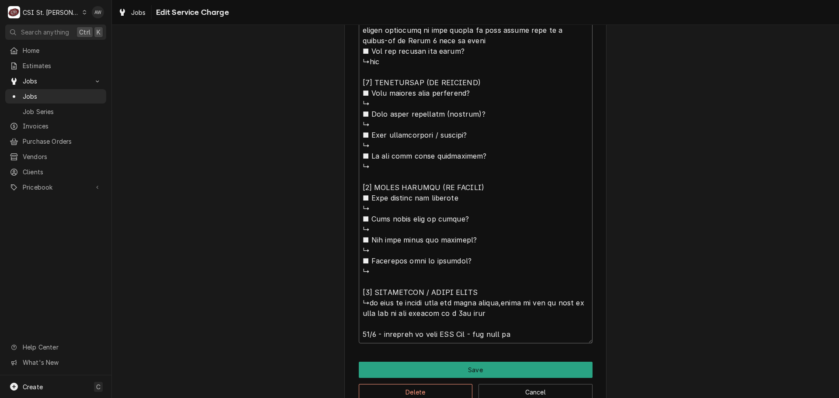
type textarea "x"
type textarea "⚠️ 𝗙𝗢𝗥𝗠 𝗜𝗡𝗦𝗧𝗥𝗨𝗖𝗧𝗜𝗢𝗡𝗦 ⚠️ ✪ 𝗖𝗼𝗺𝗽𝗹𝗲𝘁𝗲 𝗮𝗹𝗹 𝗿𝗲𝗹𝗲𝘃𝗮𝗻𝘁 𝘀𝗲𝗰𝘁𝗶𝗼𝗻𝘀 ✪ 𝗣𝗿𝗼𝘃𝗶𝗱𝗲 𝗱𝗲𝘁𝗮𝗶𝗹𝗲𝗱 𝗮𝗻𝘀…"
type textarea "x"
type textarea "⚠️ 𝗙𝗢𝗥𝗠 𝗜𝗡𝗦𝗧𝗥𝗨𝗖𝗧𝗜𝗢𝗡𝗦 ⚠️ ✪ 𝗖𝗼𝗺𝗽𝗹𝗲𝘁𝗲 𝗮𝗹𝗹 𝗿𝗲𝗹𝗲𝘃𝗮𝗻𝘁 𝘀𝗲𝗰𝘁𝗶𝗼𝗻𝘀 ✪ 𝗣𝗿𝗼𝘃𝗶𝗱𝗲 𝗱𝗲𝘁𝗮𝗶𝗹𝗲𝗱 𝗮𝗻𝘀…"
type textarea "x"
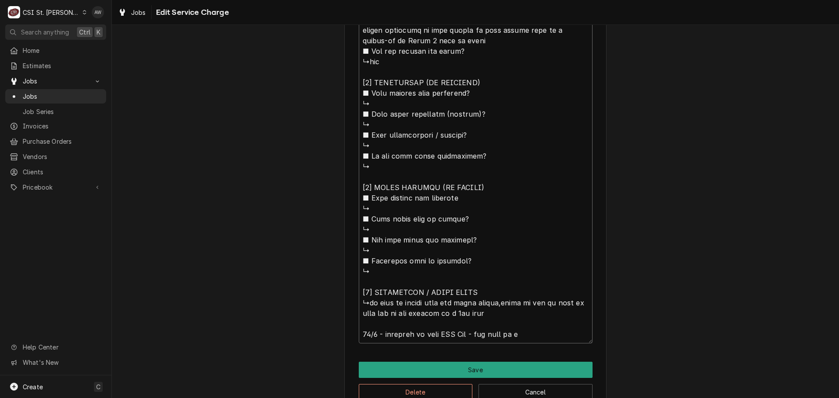
type textarea "⚠️ 𝗙𝗢𝗥𝗠 𝗜𝗡𝗦𝗧𝗥𝗨𝗖𝗧𝗜𝗢𝗡𝗦 ⚠️ ✪ 𝗖𝗼𝗺𝗽𝗹𝗲𝘁𝗲 𝗮𝗹𝗹 𝗿𝗲𝗹𝗲𝘃𝗮𝗻𝘁 𝘀𝗲𝗰𝘁𝗶𝗼𝗻𝘀 ✪ 𝗣𝗿𝗼𝘃𝗶𝗱𝗲 𝗱𝗲𝘁𝗮𝗶𝗹𝗲𝗱 𝗮𝗻𝘀…"
type textarea "x"
type textarea "⚠️ 𝗙𝗢𝗥𝗠 𝗜𝗡𝗦𝗧𝗥𝗨𝗖𝗧𝗜𝗢𝗡𝗦 ⚠️ ✪ 𝗖𝗼𝗺𝗽𝗹𝗲𝘁𝗲 𝗮𝗹𝗹 𝗿𝗲𝗹𝗲𝘃𝗮𝗻𝘁 𝘀𝗲𝗰𝘁𝗶𝗼𝗻𝘀 ✪ 𝗣𝗿𝗼𝘃𝗶𝗱𝗲 𝗱𝗲𝘁𝗮𝗶𝗹𝗲𝗱 𝗮𝗻𝘀…"
type textarea "x"
type textarea "⚠️ 𝗙𝗢𝗥𝗠 𝗜𝗡𝗦𝗧𝗥𝗨𝗖𝗧𝗜𝗢𝗡𝗦 ⚠️ ✪ 𝗖𝗼𝗺𝗽𝗹𝗲𝘁𝗲 𝗮𝗹𝗹 𝗿𝗲𝗹𝗲𝘃𝗮𝗻𝘁 𝘀𝗲𝗰𝘁𝗶𝗼𝗻𝘀 ✪ 𝗣𝗿𝗼𝘃𝗶𝗱𝗲 𝗱𝗲𝘁𝗮𝗶𝗹𝗲𝗱 𝗮𝗻𝘀…"
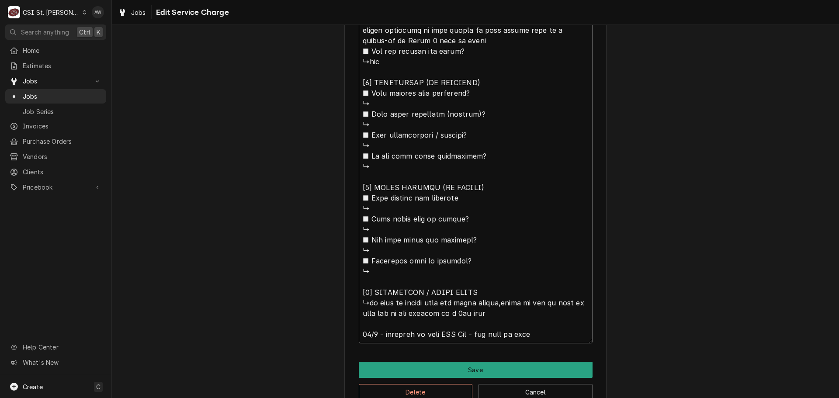
type textarea "x"
type textarea "⚠️ 𝗙𝗢𝗥𝗠 𝗜𝗡𝗦𝗧𝗥𝗨𝗖𝗧𝗜𝗢𝗡𝗦 ⚠️ ✪ 𝗖𝗼𝗺𝗽𝗹𝗲𝘁𝗲 𝗮𝗹𝗹 𝗿𝗲𝗹𝗲𝘃𝗮𝗻𝘁 𝘀𝗲𝗰𝘁𝗶𝗼𝗻𝘀 ✪ 𝗣𝗿𝗼𝘃𝗶𝗱𝗲 𝗱𝗲𝘁𝗮𝗶𝗹𝗲𝗱 𝗮𝗻𝘀…"
type textarea "x"
type textarea "⚠️ 𝗙𝗢𝗥𝗠 𝗜𝗡𝗦𝗧𝗥𝗨𝗖𝗧𝗜𝗢𝗡𝗦 ⚠️ ✪ 𝗖𝗼𝗺𝗽𝗹𝗲𝘁𝗲 𝗮𝗹𝗹 𝗿𝗲𝗹𝗲𝘃𝗮𝗻𝘁 𝘀𝗲𝗰𝘁𝗶𝗼𝗻𝘀 ✪ 𝗣𝗿𝗼𝘃𝗶𝗱𝗲 𝗱𝗲𝘁𝗮𝗶𝗹𝗲𝗱 𝗮𝗻𝘀…"
type textarea "x"
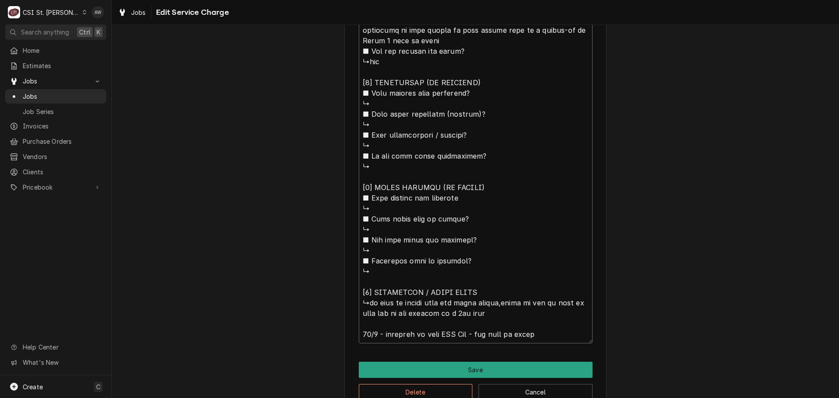
type textarea "⚠️ 𝗙𝗢𝗥𝗠 𝗜𝗡𝗦𝗧𝗥𝗨𝗖𝗧𝗜𝗢𝗡𝗦 ⚠️ ✪ 𝗖𝗼𝗺𝗽𝗹𝗲𝘁𝗲 𝗮𝗹𝗹 𝗿𝗲𝗹𝗲𝘃𝗮𝗻𝘁 𝘀𝗲𝗰𝘁𝗶𝗼𝗻𝘀 ✪ 𝗣𝗿𝗼𝘃𝗶𝗱𝗲 𝗱𝗲𝘁𝗮𝗶𝗹𝗲𝗱 𝗮𝗻𝘀…"
type textarea "x"
type textarea "⚠️ 𝗙𝗢𝗥𝗠 𝗜𝗡𝗦𝗧𝗥𝗨𝗖𝗧𝗜𝗢𝗡𝗦 ⚠️ ✪ 𝗖𝗼𝗺𝗽𝗹𝗲𝘁𝗲 𝗮𝗹𝗹 𝗿𝗲𝗹𝗲𝘃𝗮𝗻𝘁 𝘀𝗲𝗰𝘁𝗶𝗼𝗻𝘀 ✪ 𝗣𝗿𝗼𝘃𝗶𝗱𝗲 𝗱𝗲𝘁𝗮𝗶𝗹𝗲𝗱 𝗮𝗻𝘀…"
type textarea "x"
type textarea "⚠️ 𝗙𝗢𝗥𝗠 𝗜𝗡𝗦𝗧𝗥𝗨𝗖𝗧𝗜𝗢𝗡𝗦 ⚠️ ✪ 𝗖𝗼𝗺𝗽𝗹𝗲𝘁𝗲 𝗮𝗹𝗹 𝗿𝗲𝗹𝗲𝘃𝗮𝗻𝘁 𝘀𝗲𝗰𝘁𝗶𝗼𝗻𝘀 ✪ 𝗣𝗿𝗼𝘃𝗶𝗱𝗲 𝗱𝗲𝘁𝗮𝗶𝗹𝗲𝗱 𝗮𝗻𝘀…"
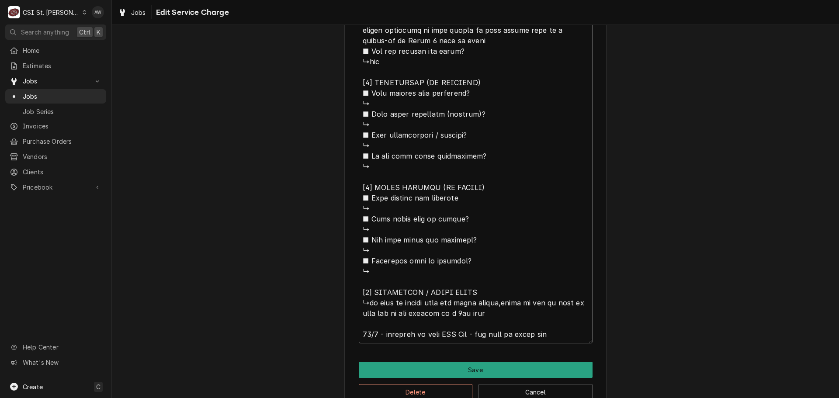
type textarea "x"
type textarea "⚠️ 𝗙𝗢𝗥𝗠 𝗜𝗡𝗦𝗧𝗥𝗨𝗖𝗧𝗜𝗢𝗡𝗦 ⚠️ ✪ 𝗖𝗼𝗺𝗽𝗹𝗲𝘁𝗲 𝗮𝗹𝗹 𝗿𝗲𝗹𝗲𝘃𝗮𝗻𝘁 𝘀𝗲𝗰𝘁𝗶𝗼𝗻𝘀 ✪ 𝗣𝗿𝗼𝘃𝗶𝗱𝗲 𝗱𝗲𝘁𝗮𝗶𝗹𝗲𝗱 𝗮𝗻𝘀…"
type textarea "x"
type textarea "⚠️ 𝗙𝗢𝗥𝗠 𝗜𝗡𝗦𝗧𝗥𝗨𝗖𝗧𝗜𝗢𝗡𝗦 ⚠️ ✪ 𝗖𝗼𝗺𝗽𝗹𝗲𝘁𝗲 𝗮𝗹𝗹 𝗿𝗲𝗹𝗲𝘃𝗮𝗻𝘁 𝘀𝗲𝗰𝘁𝗶𝗼𝗻𝘀 ✪ 𝗣𝗿𝗼𝘃𝗶𝗱𝗲 𝗱𝗲𝘁𝗮𝗶𝗹𝗲𝗱 𝗮𝗻𝘀…"
type textarea "x"
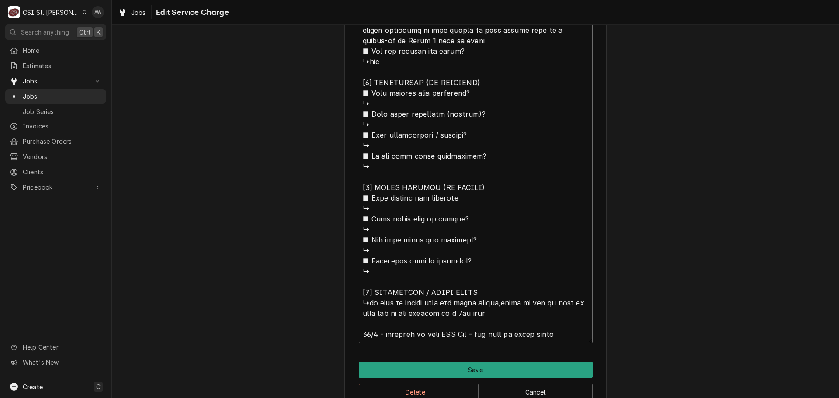
type textarea "⚠️ 𝗙𝗢𝗥𝗠 𝗜𝗡𝗦𝗧𝗥𝗨𝗖𝗧𝗜𝗢𝗡𝗦 ⚠️ ✪ 𝗖𝗼𝗺𝗽𝗹𝗲𝘁𝗲 𝗮𝗹𝗹 𝗿𝗲𝗹𝗲𝘃𝗮𝗻𝘁 𝘀𝗲𝗰𝘁𝗶𝗼𝗻𝘀 ✪ 𝗣𝗿𝗼𝘃𝗶𝗱𝗲 𝗱𝗲𝘁𝗮𝗶𝗹𝗲𝗱 𝗮𝗻𝘀…"
type textarea "x"
type textarea "⚠️ 𝗙𝗢𝗥𝗠 𝗜𝗡𝗦𝗧𝗥𝗨𝗖𝗧𝗜𝗢𝗡𝗦 ⚠️ ✪ 𝗖𝗼𝗺𝗽𝗹𝗲𝘁𝗲 𝗮𝗹𝗹 𝗿𝗲𝗹𝗲𝘃𝗮𝗻𝘁 𝘀𝗲𝗰𝘁𝗶𝗼𝗻𝘀 ✪ 𝗣𝗿𝗼𝘃𝗶𝗱𝗲 𝗱𝗲𝘁𝗮𝗶𝗹𝗲𝗱 𝗮𝗻𝘀…"
type textarea "x"
type textarea "⚠️ 𝗙𝗢𝗥𝗠 𝗜𝗡𝗦𝗧𝗥𝗨𝗖𝗧𝗜𝗢𝗡𝗦 ⚠️ ✪ 𝗖𝗼𝗺𝗽𝗹𝗲𝘁𝗲 𝗮𝗹𝗹 𝗿𝗲𝗹𝗲𝘃𝗮𝗻𝘁 𝘀𝗲𝗰𝘁𝗶𝗼𝗻𝘀 ✪ 𝗣𝗿𝗼𝘃𝗶𝗱𝗲 𝗱𝗲𝘁𝗮𝗶𝗹𝗲𝗱 𝗮𝗻𝘀…"
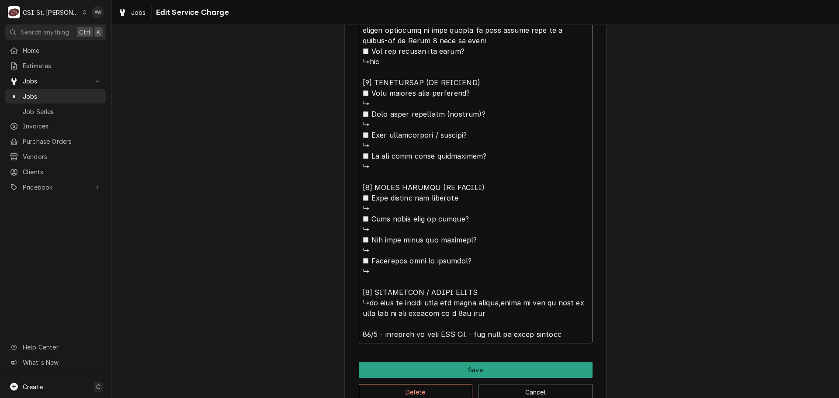
type textarea "x"
type textarea "⚠️ 𝗙𝗢𝗥𝗠 𝗜𝗡𝗦𝗧𝗥𝗨𝗖𝗧𝗜𝗢𝗡𝗦 ⚠️ ✪ 𝗖𝗼𝗺𝗽𝗹𝗲𝘁𝗲 𝗮𝗹𝗹 𝗿𝗲𝗹𝗲𝘃𝗮𝗻𝘁 𝘀𝗲𝗰𝘁𝗶𝗼𝗻𝘀 ✪ 𝗣𝗿𝗼𝘃𝗶𝗱𝗲 𝗱𝗲𝘁𝗮𝗶𝗹𝗲𝗱 𝗮𝗻𝘀…"
type textarea "x"
type textarea "⚠️ 𝗙𝗢𝗥𝗠 𝗜𝗡𝗦𝗧𝗥𝗨𝗖𝗧𝗜𝗢𝗡𝗦 ⚠️ ✪ 𝗖𝗼𝗺𝗽𝗹𝗲𝘁𝗲 𝗮𝗹𝗹 𝗿𝗲𝗹𝗲𝘃𝗮𝗻𝘁 𝘀𝗲𝗰𝘁𝗶𝗼𝗻𝘀 ✪ 𝗣𝗿𝗼𝘃𝗶𝗱𝗲 𝗱𝗲𝘁𝗮𝗶𝗹𝗲𝗱 𝗮𝗻𝘀…"
type textarea "x"
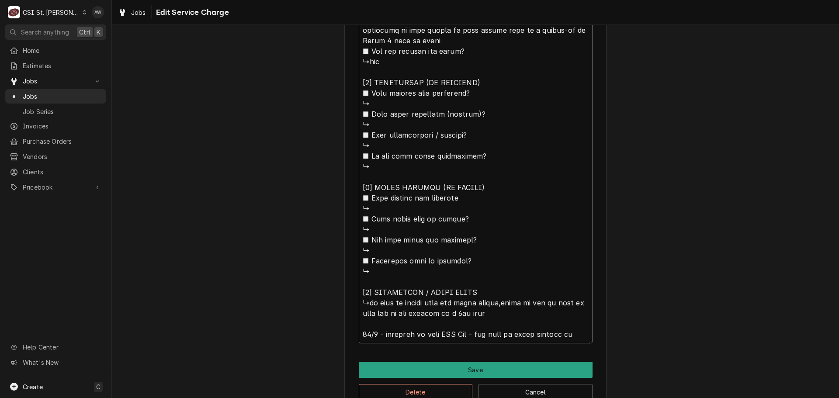
type textarea "⚠️ 𝗙𝗢𝗥𝗠 𝗜𝗡𝗦𝗧𝗥𝗨𝗖𝗧𝗜𝗢𝗡𝗦 ⚠️ ✪ 𝗖𝗼𝗺𝗽𝗹𝗲𝘁𝗲 𝗮𝗹𝗹 𝗿𝗲𝗹𝗲𝘃𝗮𝗻𝘁 𝘀𝗲𝗰𝘁𝗶𝗼𝗻𝘀 ✪ 𝗣𝗿𝗼𝘃𝗶𝗱𝗲 𝗱𝗲𝘁𝗮𝗶𝗹𝗲𝗱 𝗮𝗻𝘀…"
type textarea "x"
type textarea "⚠️ 𝗙𝗢𝗥𝗠 𝗜𝗡𝗦𝗧𝗥𝗨𝗖𝗧𝗜𝗢𝗡𝗦 ⚠️ ✪ 𝗖𝗼𝗺𝗽𝗹𝗲𝘁𝗲 𝗮𝗹𝗹 𝗿𝗲𝗹𝗲𝘃𝗮𝗻𝘁 𝘀𝗲𝗰𝘁𝗶𝗼𝗻𝘀 ✪ 𝗣𝗿𝗼𝘃𝗶𝗱𝗲 𝗱𝗲𝘁𝗮𝗶𝗹𝗲𝗱 𝗮𝗻𝘀…"
type textarea "x"
type textarea "⚠️ 𝗙𝗢𝗥𝗠 𝗜𝗡𝗦𝗧𝗥𝗨𝗖𝗧𝗜𝗢𝗡𝗦 ⚠️ ✪ 𝗖𝗼𝗺𝗽𝗹𝗲𝘁𝗲 𝗮𝗹𝗹 𝗿𝗲𝗹𝗲𝘃𝗮𝗻𝘁 𝘀𝗲𝗰𝘁𝗶𝗼𝗻𝘀 ✪ 𝗣𝗿𝗼𝘃𝗶𝗱𝗲 𝗱𝗲𝘁𝗮𝗶𝗹𝗲𝗱 𝗮𝗻𝘀…"
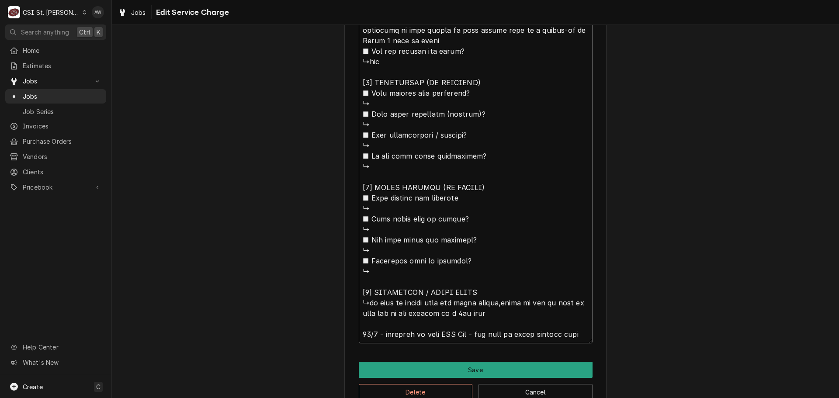
type textarea "x"
type textarea "⚠️ 𝗙𝗢𝗥𝗠 𝗜𝗡𝗦𝗧𝗥𝗨𝗖𝗧𝗜𝗢𝗡𝗦 ⚠️ ✪ 𝗖𝗼𝗺𝗽𝗹𝗲𝘁𝗲 𝗮𝗹𝗹 𝗿𝗲𝗹𝗲𝘃𝗮𝗻𝘁 𝘀𝗲𝗰𝘁𝗶𝗼𝗻𝘀 ✪ 𝗣𝗿𝗼𝘃𝗶𝗱𝗲 𝗱𝗲𝘁𝗮𝗶𝗹𝗲𝗱 𝗮𝗻𝘀…"
type textarea "x"
type textarea "⚠️ 𝗙𝗢𝗥𝗠 𝗜𝗡𝗦𝗧𝗥𝗨𝗖𝗧𝗜𝗢𝗡𝗦 ⚠️ ✪ 𝗖𝗼𝗺𝗽𝗹𝗲𝘁𝗲 𝗮𝗹𝗹 𝗿𝗲𝗹𝗲𝘃𝗮𝗻𝘁 𝘀𝗲𝗰𝘁𝗶𝗼𝗻𝘀 ✪ 𝗣𝗿𝗼𝘃𝗶𝗱𝗲 𝗱𝗲𝘁𝗮𝗶𝗹𝗲𝗱 𝗮𝗻𝘀…"
type textarea "x"
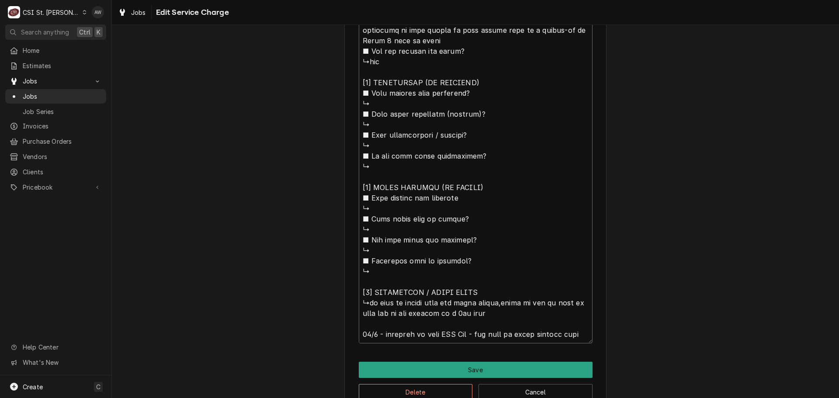
type textarea "⚠️ 𝗙𝗢𝗥𝗠 𝗜𝗡𝗦𝗧𝗥𝗨𝗖𝗧𝗜𝗢𝗡𝗦 ⚠️ ✪ 𝗖𝗼𝗺𝗽𝗹𝗲𝘁𝗲 𝗮𝗹𝗹 𝗿𝗲𝗹𝗲𝘃𝗮𝗻𝘁 𝘀𝗲𝗰𝘁𝗶𝗼𝗻𝘀 ✪ 𝗣𝗿𝗼𝘃𝗶𝗱𝗲 𝗱𝗲𝘁𝗮𝗶𝗹𝗲𝗱 𝗮𝗻𝘀…"
type textarea "x"
type textarea "⚠️ 𝗙𝗢𝗥𝗠 𝗜𝗡𝗦𝗧𝗥𝗨𝗖𝗧𝗜𝗢𝗡𝗦 ⚠️ ✪ 𝗖𝗼𝗺𝗽𝗹𝗲𝘁𝗲 𝗮𝗹𝗹 𝗿𝗲𝗹𝗲𝘃𝗮𝗻𝘁 𝘀𝗲𝗰𝘁𝗶𝗼𝗻𝘀 ✪ 𝗣𝗿𝗼𝘃𝗶𝗱𝗲 𝗱𝗲𝘁𝗮𝗶𝗹𝗲𝗱 𝗮𝗻𝘀…"
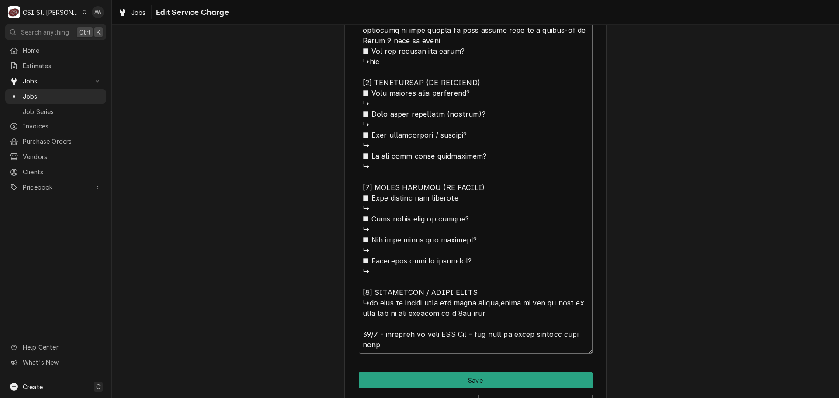
type textarea "x"
type textarea "⚠️ 𝗙𝗢𝗥𝗠 𝗜𝗡𝗦𝗧𝗥𝗨𝗖𝗧𝗜𝗢𝗡𝗦 ⚠️ ✪ 𝗖𝗼𝗺𝗽𝗹𝗲𝘁𝗲 𝗮𝗹𝗹 𝗿𝗲𝗹𝗲𝘃𝗮𝗻𝘁 𝘀𝗲𝗰𝘁𝗶𝗼𝗻𝘀 ✪ 𝗣𝗿𝗼𝘃𝗶𝗱𝗲 𝗱𝗲𝘁𝗮𝗶𝗹𝗲𝗱 𝗮𝗻𝘀…"
type textarea "x"
type textarea "⚠️ 𝗙𝗢𝗥𝗠 𝗜𝗡𝗦𝗧𝗥𝗨𝗖𝗧𝗜𝗢𝗡𝗦 ⚠️ ✪ 𝗖𝗼𝗺𝗽𝗹𝗲𝘁𝗲 𝗮𝗹𝗹 𝗿𝗲𝗹𝗲𝘃𝗮𝗻𝘁 𝘀𝗲𝗰𝘁𝗶𝗼𝗻𝘀 ✪ 𝗣𝗿𝗼𝘃𝗶𝗱𝗲 𝗱𝗲𝘁𝗮𝗶𝗹𝗲𝗱 𝗮𝗻𝘀…"
type textarea "x"
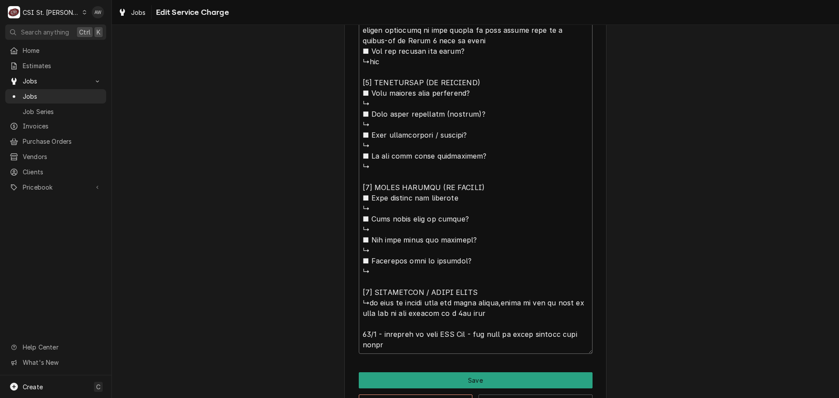
type textarea "⚠️ 𝗙𝗢𝗥𝗠 𝗜𝗡𝗦𝗧𝗥𝗨𝗖𝗧𝗜𝗢𝗡𝗦 ⚠️ ✪ 𝗖𝗼𝗺𝗽𝗹𝗲𝘁𝗲 𝗮𝗹𝗹 𝗿𝗲𝗹𝗲𝘃𝗮𝗻𝘁 𝘀𝗲𝗰𝘁𝗶𝗼𝗻𝘀 ✪ 𝗣𝗿𝗼𝘃𝗶𝗱𝗲 𝗱𝗲𝘁𝗮𝗶𝗹𝗲𝗱 𝗮𝗻𝘀…"
type textarea "x"
type textarea "⚠️ 𝗙𝗢𝗥𝗠 𝗜𝗡𝗦𝗧𝗥𝗨𝗖𝗧𝗜𝗢𝗡𝗦 ⚠️ ✪ 𝗖𝗼𝗺𝗽𝗹𝗲𝘁𝗲 𝗮𝗹𝗹 𝗿𝗲𝗹𝗲𝘃𝗮𝗻𝘁 𝘀𝗲𝗰𝘁𝗶𝗼𝗻𝘀 ✪ 𝗣𝗿𝗼𝘃𝗶𝗱𝗲 𝗱𝗲𝘁𝗮𝗶𝗹𝗲𝗱 𝗮𝗻𝘀…"
type textarea "x"
type textarea "⚠️ 𝗙𝗢𝗥𝗠 𝗜𝗡𝗦𝗧𝗥𝗨𝗖𝗧𝗜𝗢𝗡𝗦 ⚠️ ✪ 𝗖𝗼𝗺𝗽𝗹𝗲𝘁𝗲 𝗮𝗹𝗹 𝗿𝗲𝗹𝗲𝘃𝗮𝗻𝘁 𝘀𝗲𝗰𝘁𝗶𝗼𝗻𝘀 ✪ 𝗣𝗿𝗼𝘃𝗶𝗱𝗲 𝗱𝗲𝘁𝗮𝗶𝗹𝗲𝗱 𝗮𝗻𝘀…"
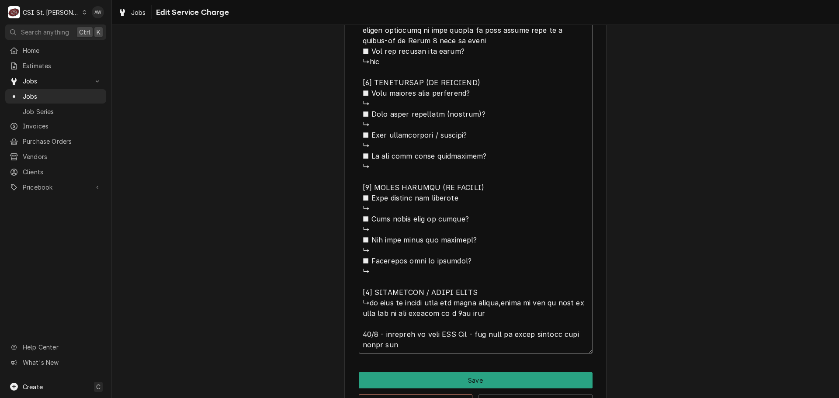
type textarea "x"
type textarea "⚠️ 𝗙𝗢𝗥𝗠 𝗜𝗡𝗦𝗧𝗥𝗨𝗖𝗧𝗜𝗢𝗡𝗦 ⚠️ ✪ 𝗖𝗼𝗺𝗽𝗹𝗲𝘁𝗲 𝗮𝗹𝗹 𝗿𝗲𝗹𝗲𝘃𝗮𝗻𝘁 𝘀𝗲𝗰𝘁𝗶𝗼𝗻𝘀 ✪ 𝗣𝗿𝗼𝘃𝗶𝗱𝗲 𝗱𝗲𝘁𝗮𝗶𝗹𝗲𝗱 𝗮𝗻𝘀…"
type textarea "x"
type textarea "⚠️ 𝗙𝗢𝗥𝗠 𝗜𝗡𝗦𝗧𝗥𝗨𝗖𝗧𝗜𝗢𝗡𝗦 ⚠️ ✪ 𝗖𝗼𝗺𝗽𝗹𝗲𝘁𝗲 𝗮𝗹𝗹 𝗿𝗲𝗹𝗲𝘃𝗮𝗻𝘁 𝘀𝗲𝗰𝘁𝗶𝗼𝗻𝘀 ✪ 𝗣𝗿𝗼𝘃𝗶𝗱𝗲 𝗱𝗲𝘁𝗮𝗶𝗹𝗲𝗱 𝗮𝗻𝘀…"
type textarea "x"
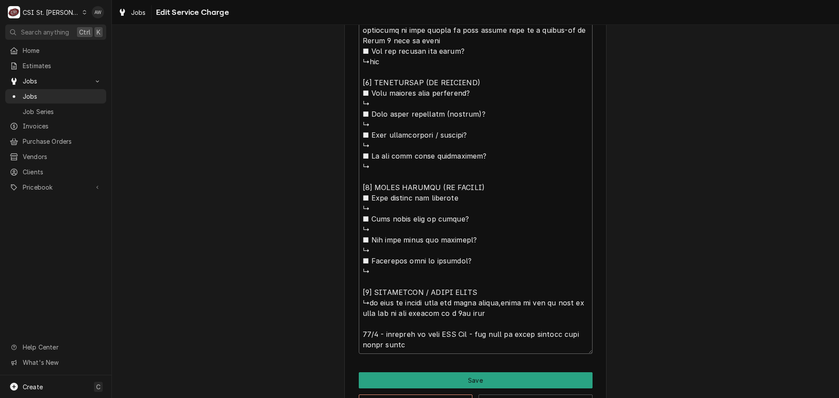
type textarea "⚠️ 𝗙𝗢𝗥𝗠 𝗜𝗡𝗦𝗧𝗥𝗨𝗖𝗧𝗜𝗢𝗡𝗦 ⚠️ ✪ 𝗖𝗼𝗺𝗽𝗹𝗲𝘁𝗲 𝗮𝗹𝗹 𝗿𝗲𝗹𝗲𝘃𝗮𝗻𝘁 𝘀𝗲𝗰𝘁𝗶𝗼𝗻𝘀 ✪ 𝗣𝗿𝗼𝘃𝗶𝗱𝗲 𝗱𝗲𝘁𝗮𝗶𝗹𝗲𝗱 𝗮𝗻𝘀…"
type textarea "x"
type textarea "⚠️ 𝗙𝗢𝗥𝗠 𝗜𝗡𝗦𝗧𝗥𝗨𝗖𝗧𝗜𝗢𝗡𝗦 ⚠️ ✪ 𝗖𝗼𝗺𝗽𝗹𝗲𝘁𝗲 𝗮𝗹𝗹 𝗿𝗲𝗹𝗲𝘃𝗮𝗻𝘁 𝘀𝗲𝗰𝘁𝗶𝗼𝗻𝘀 ✪ 𝗣𝗿𝗼𝘃𝗶𝗱𝗲 𝗱𝗲𝘁𝗮𝗶𝗹𝗲𝗱 𝗮𝗻𝘀…"
type textarea "x"
type textarea "⚠️ 𝗙𝗢𝗥𝗠 𝗜𝗡𝗦𝗧𝗥𝗨𝗖𝗧𝗜𝗢𝗡𝗦 ⚠️ ✪ 𝗖𝗼𝗺𝗽𝗹𝗲𝘁𝗲 𝗮𝗹𝗹 𝗿𝗲𝗹𝗲𝘃𝗮𝗻𝘁 𝘀𝗲𝗰𝘁𝗶𝗼𝗻𝘀 ✪ 𝗣𝗿𝗼𝘃𝗶𝗱𝗲 𝗱𝗲𝘁𝗮𝗶𝗹𝗲𝗱 𝗮𝗻𝘀…"
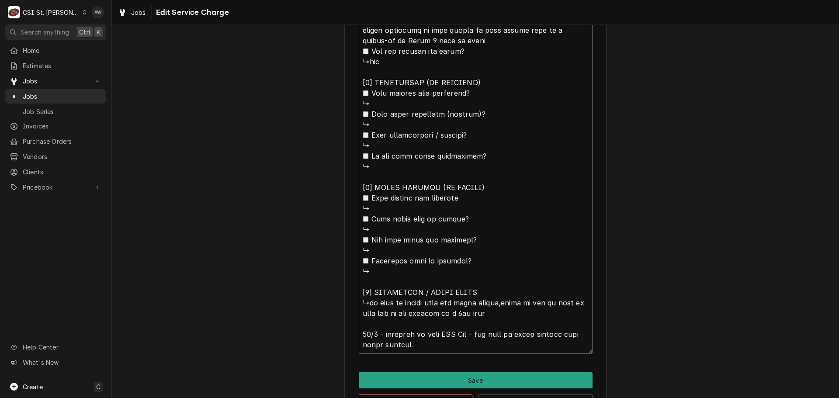
type textarea "x"
type textarea "⚠️ 𝗙𝗢𝗥𝗠 𝗜𝗡𝗦𝗧𝗥𝗨𝗖𝗧𝗜𝗢𝗡𝗦 ⚠️ ✪ 𝗖𝗼𝗺𝗽𝗹𝗲𝘁𝗲 𝗮𝗹𝗹 𝗿𝗲𝗹𝗲𝘃𝗮𝗻𝘁 𝘀𝗲𝗰𝘁𝗶𝗼𝗻𝘀 ✪ 𝗣𝗿𝗼𝘃𝗶𝗱𝗲 𝗱𝗲𝘁𝗮𝗶𝗹𝗲𝗱 𝗮𝗻𝘀…"
type textarea "x"
type textarea "⚠️ 𝗙𝗢𝗥𝗠 𝗜𝗡𝗦𝗧𝗥𝗨𝗖𝗧𝗜𝗢𝗡𝗦 ⚠️ ✪ 𝗖𝗼𝗺𝗽𝗹𝗲𝘁𝗲 𝗮𝗹𝗹 𝗿𝗲𝗹𝗲𝘃𝗮𝗻𝘁 𝘀𝗲𝗰𝘁𝗶𝗼𝗻𝘀 ✪ 𝗣𝗿𝗼𝘃𝗶𝗱𝗲 𝗱𝗲𝘁𝗮𝗶𝗹𝗲𝗱 𝗮𝗻𝘀…"
type textarea "x"
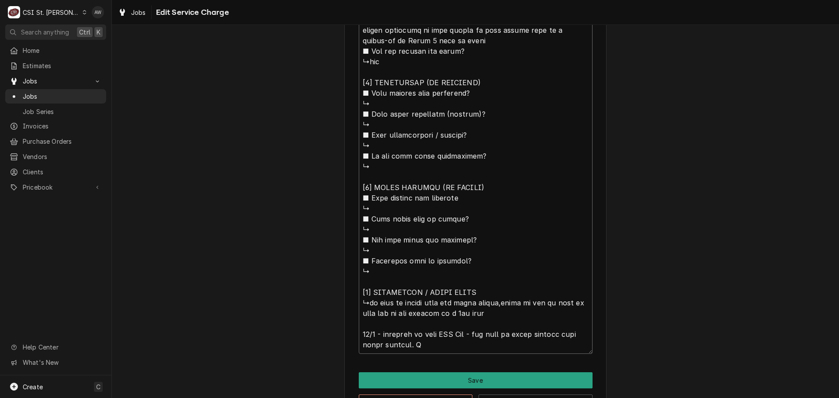
type textarea "⚠️ 𝗙𝗢𝗥𝗠 𝗜𝗡𝗦𝗧𝗥𝗨𝗖𝗧𝗜𝗢𝗡𝗦 ⚠️ ✪ 𝗖𝗼𝗺𝗽𝗹𝗲𝘁𝗲 𝗮𝗹𝗹 𝗿𝗲𝗹𝗲𝘃𝗮𝗻𝘁 𝘀𝗲𝗰𝘁𝗶𝗼𝗻𝘀 ✪ 𝗣𝗿𝗼𝘃𝗶𝗱𝗲 𝗱𝗲𝘁𝗮𝗶𝗹𝗲𝗱 𝗮𝗻𝘀…"
type textarea "x"
type textarea "⚠️ 𝗙𝗢𝗥𝗠 𝗜𝗡𝗦𝗧𝗥𝗨𝗖𝗧𝗜𝗢𝗡𝗦 ⚠️ ✪ 𝗖𝗼𝗺𝗽𝗹𝗲𝘁𝗲 𝗮𝗹𝗹 𝗿𝗲𝗹𝗲𝘃𝗮𝗻𝘁 𝘀𝗲𝗰𝘁𝗶𝗼𝗻𝘀 ✪ 𝗣𝗿𝗼𝘃𝗶𝗱𝗲 𝗱𝗲𝘁𝗮𝗶𝗹𝗲𝗱 𝗮𝗻𝘀…"
type textarea "x"
type textarea "⚠️ 𝗙𝗢𝗥𝗠 𝗜𝗡𝗦𝗧𝗥𝗨𝗖𝗧𝗜𝗢𝗡𝗦 ⚠️ ✪ 𝗖𝗼𝗺𝗽𝗹𝗲𝘁𝗲 𝗮𝗹𝗹 𝗿𝗲𝗹𝗲𝘃𝗮𝗻𝘁 𝘀𝗲𝗰𝘁𝗶𝗼𝗻𝘀 ✪ 𝗣𝗿𝗼𝘃𝗶𝗱𝗲 𝗱𝗲𝘁𝗮𝗶𝗹𝗲𝗱 𝗮𝗻𝘀…"
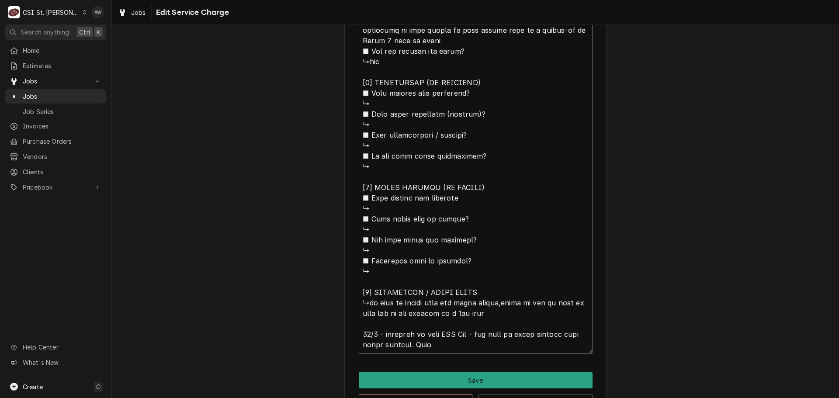
type textarea "x"
type textarea "⚠️ 𝗙𝗢𝗥𝗠 𝗜𝗡𝗦𝗧𝗥𝗨𝗖𝗧𝗜𝗢𝗡𝗦 ⚠️ ✪ 𝗖𝗼𝗺𝗽𝗹𝗲𝘁𝗲 𝗮𝗹𝗹 𝗿𝗲𝗹𝗲𝘃𝗮𝗻𝘁 𝘀𝗲𝗰𝘁𝗶𝗼𝗻𝘀 ✪ 𝗣𝗿𝗼𝘃𝗶𝗱𝗲 𝗱𝗲𝘁𝗮𝗶𝗹𝗲𝗱 𝗮𝗻𝘀…"
type textarea "x"
type textarea "⚠️ 𝗙𝗢𝗥𝗠 𝗜𝗡𝗦𝗧𝗥𝗨𝗖𝗧𝗜𝗢𝗡𝗦 ⚠️ ✪ 𝗖𝗼𝗺𝗽𝗹𝗲𝘁𝗲 𝗮𝗹𝗹 𝗿𝗲𝗹𝗲𝘃𝗮𝗻𝘁 𝘀𝗲𝗰𝘁𝗶𝗼𝗻𝘀 ✪ 𝗣𝗿𝗼𝘃𝗶𝗱𝗲 𝗱𝗲𝘁𝗮𝗶𝗹𝗲𝗱 𝗮𝗻𝘀…"
type textarea "x"
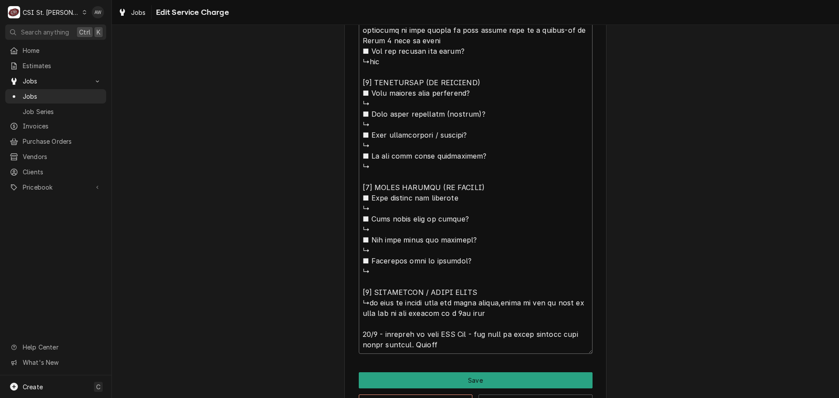
type textarea "⚠️ 𝗙𝗢𝗥𝗠 𝗜𝗡𝗦𝗧𝗥𝗨𝗖𝗧𝗜𝗢𝗡𝗦 ⚠️ ✪ 𝗖𝗼𝗺𝗽𝗹𝗲𝘁𝗲 𝗮𝗹𝗹 𝗿𝗲𝗹𝗲𝘃𝗮𝗻𝘁 𝘀𝗲𝗰𝘁𝗶𝗼𝗻𝘀 ✪ 𝗣𝗿𝗼𝘃𝗶𝗱𝗲 𝗱𝗲𝘁𝗮𝗶𝗹𝗲𝗱 𝗮𝗻𝘀…"
type textarea "x"
type textarea "⚠️ 𝗙𝗢𝗥𝗠 𝗜𝗡𝗦𝗧𝗥𝗨𝗖𝗧𝗜𝗢𝗡𝗦 ⚠️ ✪ 𝗖𝗼𝗺𝗽𝗹𝗲𝘁𝗲 𝗮𝗹𝗹 𝗿𝗲𝗹𝗲𝘃𝗮𝗻𝘁 𝘀𝗲𝗰𝘁𝗶𝗼𝗻𝘀 ✪ 𝗣𝗿𝗼𝘃𝗶𝗱𝗲 𝗱𝗲𝘁𝗮𝗶𝗹𝗲𝗱 𝗮𝗻𝘀…"
type textarea "x"
type textarea "⚠️ 𝗙𝗢𝗥𝗠 𝗜𝗡𝗦𝗧𝗥𝗨𝗖𝗧𝗜𝗢𝗡𝗦 ⚠️ ✪ 𝗖𝗼𝗺𝗽𝗹𝗲𝘁𝗲 𝗮𝗹𝗹 𝗿𝗲𝗹𝗲𝘃𝗮𝗻𝘁 𝘀𝗲𝗰𝘁𝗶𝗼𝗻𝘀 ✪ 𝗣𝗿𝗼𝘃𝗶𝗱𝗲 𝗱𝗲𝘁𝗮𝗶𝗹𝗲𝗱 𝗮𝗻𝘀…"
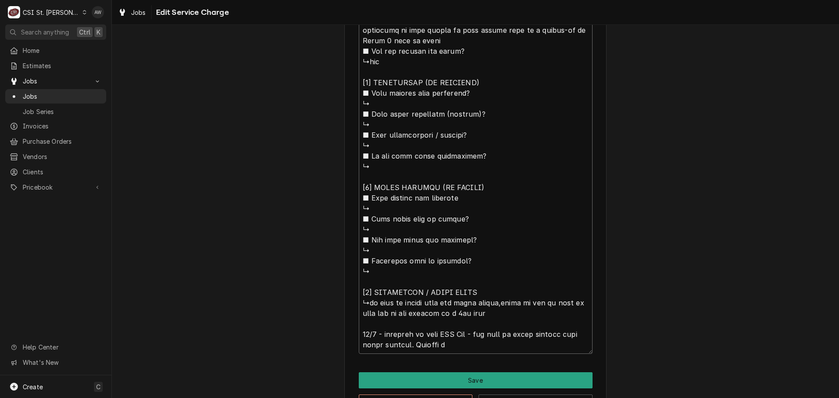
type textarea "x"
type textarea "⚠️ 𝗙𝗢𝗥𝗠 𝗜𝗡𝗦𝗧𝗥𝗨𝗖𝗧𝗜𝗢𝗡𝗦 ⚠️ ✪ 𝗖𝗼𝗺𝗽𝗹𝗲𝘁𝗲 𝗮𝗹𝗹 𝗿𝗲𝗹𝗲𝘃𝗮𝗻𝘁 𝘀𝗲𝗰𝘁𝗶𝗼𝗻𝘀 ✪ 𝗣𝗿𝗼𝘃𝗶𝗱𝗲 𝗱𝗲𝘁𝗮𝗶𝗹𝗲𝗱 𝗮𝗻𝘀…"
type textarea "x"
type textarea "⚠️ 𝗙𝗢𝗥𝗠 𝗜𝗡𝗦𝗧𝗥𝗨𝗖𝗧𝗜𝗢𝗡𝗦 ⚠️ ✪ 𝗖𝗼𝗺𝗽𝗹𝗲𝘁𝗲 𝗮𝗹𝗹 𝗿𝗲𝗹𝗲𝘃𝗮𝗻𝘁 𝘀𝗲𝗰𝘁𝗶𝗼𝗻𝘀 ✪ 𝗣𝗿𝗼𝘃𝗶𝗱𝗲 𝗱𝗲𝘁𝗮𝗶𝗹𝗲𝗱 𝗮𝗻𝘀…"
type textarea "x"
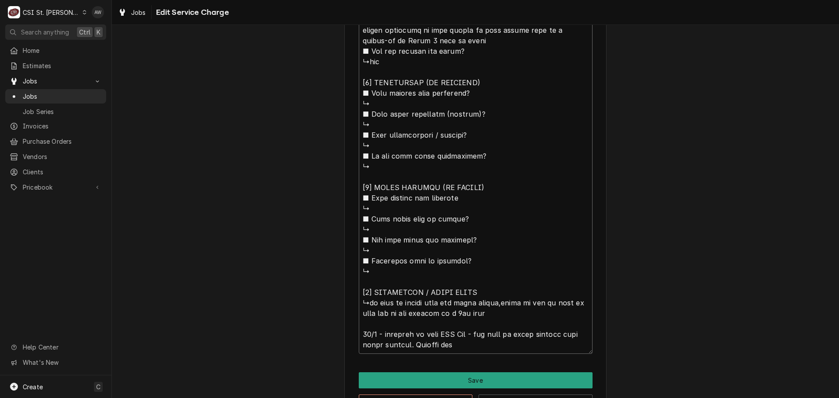
type textarea "⚠️ 𝗙𝗢𝗥𝗠 𝗜𝗡𝗦𝗧𝗥𝗨𝗖𝗧𝗜𝗢𝗡𝗦 ⚠️ ✪ 𝗖𝗼𝗺𝗽𝗹𝗲𝘁𝗲 𝗮𝗹𝗹 𝗿𝗲𝗹𝗲𝘃𝗮𝗻𝘁 𝘀𝗲𝗰𝘁𝗶𝗼𝗻𝘀 ✪ 𝗣𝗿𝗼𝘃𝗶𝗱𝗲 𝗱𝗲𝘁𝗮𝗶𝗹𝗲𝗱 𝗮𝗻𝘀…"
type textarea "x"
type textarea "⚠️ 𝗙𝗢𝗥𝗠 𝗜𝗡𝗦𝗧𝗥𝗨𝗖𝗧𝗜𝗢𝗡𝗦 ⚠️ ✪ 𝗖𝗼𝗺𝗽𝗹𝗲𝘁𝗲 𝗮𝗹𝗹 𝗿𝗲𝗹𝗲𝘃𝗮𝗻𝘁 𝘀𝗲𝗰𝘁𝗶𝗼𝗻𝘀 ✪ 𝗣𝗿𝗼𝘃𝗶𝗱𝗲 𝗱𝗲𝘁𝗮𝗶𝗹𝗲𝗱 𝗮𝗻𝘀…"
type textarea "x"
type textarea "⚠️ 𝗙𝗢𝗥𝗠 𝗜𝗡𝗦𝗧𝗥𝗨𝗖𝗧𝗜𝗢𝗡𝗦 ⚠️ ✪ 𝗖𝗼𝗺𝗽𝗹𝗲𝘁𝗲 𝗮𝗹𝗹 𝗿𝗲𝗹𝗲𝘃𝗮𝗻𝘁 𝘀𝗲𝗰𝘁𝗶𝗼𝗻𝘀 ✪ 𝗣𝗿𝗼𝘃𝗶𝗱𝗲 𝗱𝗲𝘁𝗮𝗶𝗹𝗲𝗱 𝗮𝗻𝘀…"
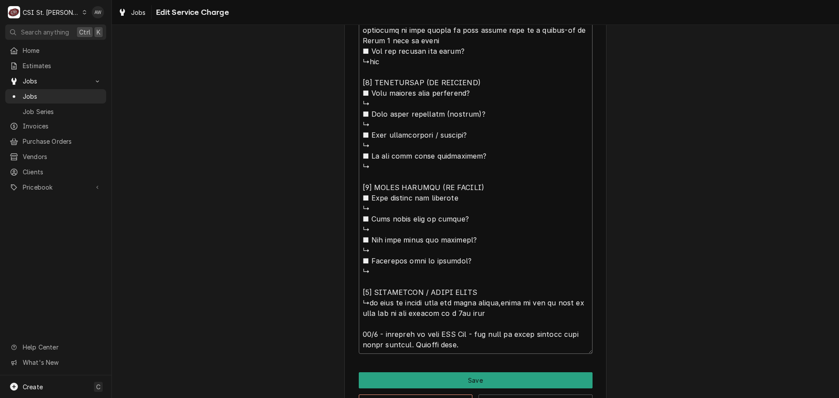
type textarea "x"
type textarea "⚠️ 𝗙𝗢𝗥𝗠 𝗜𝗡𝗦𝗧𝗥𝗨𝗖𝗧𝗜𝗢𝗡𝗦 ⚠️ ✪ 𝗖𝗼𝗺𝗽𝗹𝗲𝘁𝗲 𝗮𝗹𝗹 𝗿𝗲𝗹𝗲𝘃𝗮𝗻𝘁 𝘀𝗲𝗰𝘁𝗶𝗼𝗻𝘀 ✪ 𝗣𝗿𝗼𝘃𝗶𝗱𝗲 𝗱𝗲𝘁𝗮𝗶𝗹𝗲𝗱 𝗮𝗻𝘀…"
click at [478, 376] on button "Save" at bounding box center [476, 380] width 234 height 16
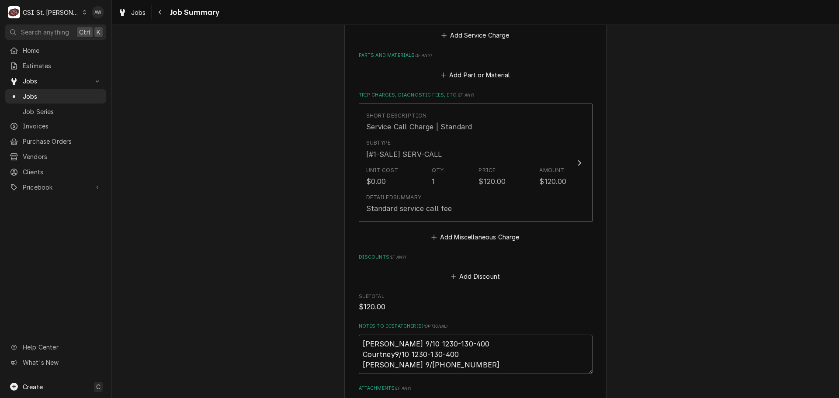
scroll to position [1206, 0]
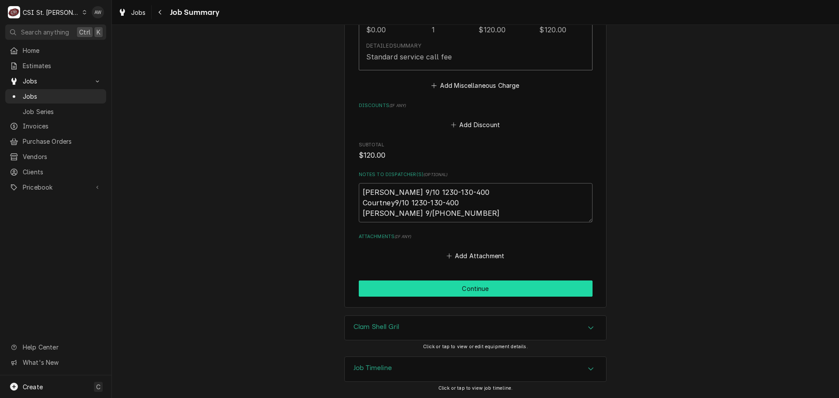
click at [511, 284] on button "Continue" at bounding box center [476, 288] width 234 height 16
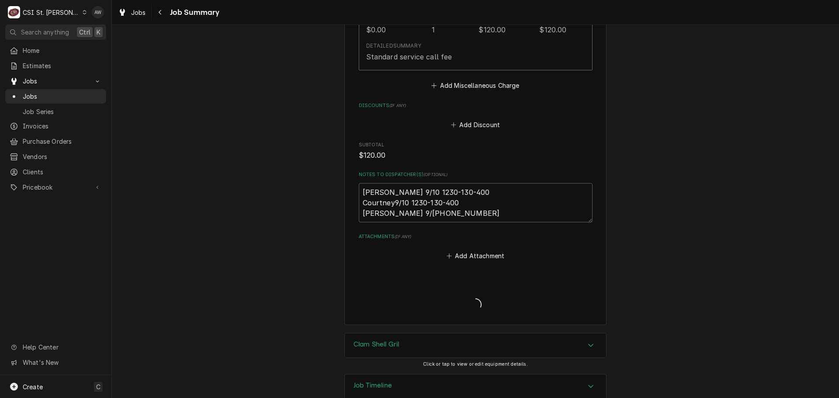
type textarea "x"
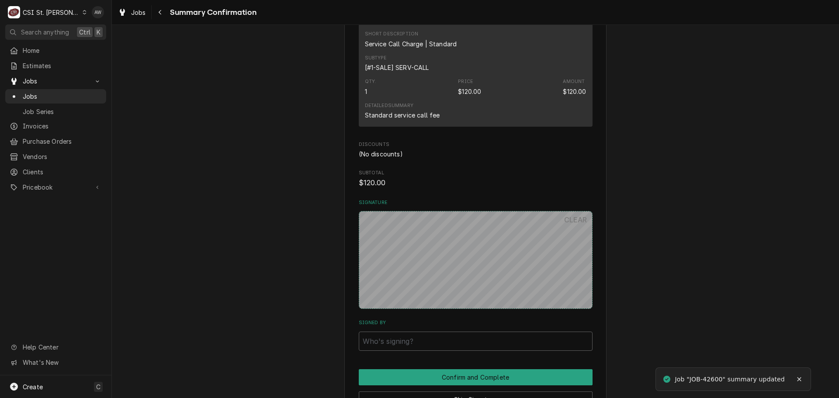
scroll to position [1123, 0]
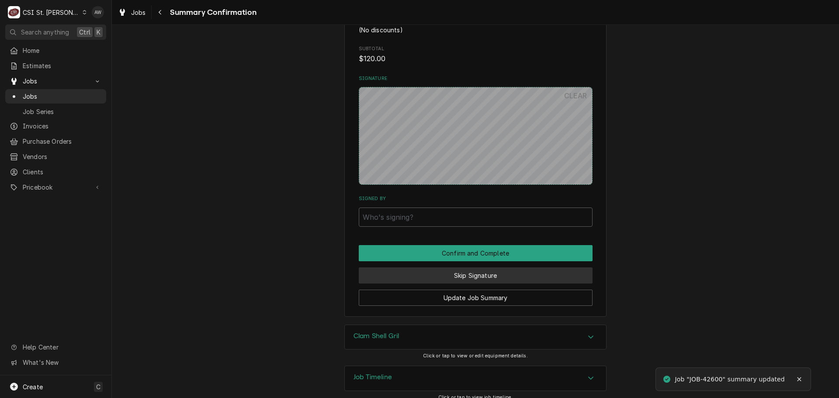
click at [457, 271] on button "Skip Signature" at bounding box center [476, 275] width 234 height 16
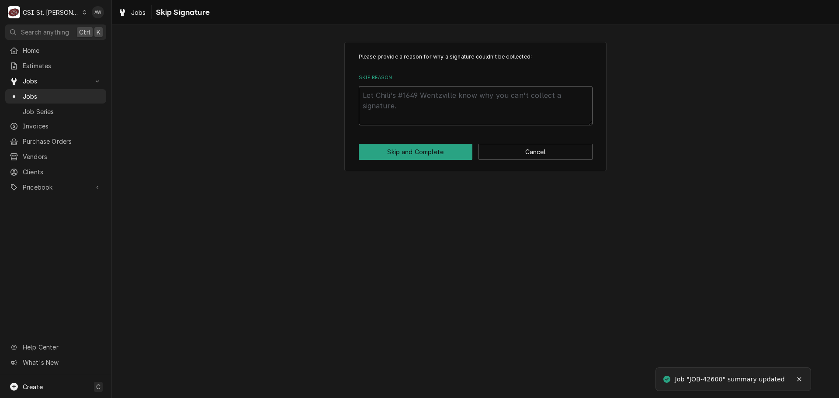
click at [401, 109] on textarea "Skip Reason" at bounding box center [476, 105] width 234 height 39
type textarea "x"
type textarea "n"
type textarea "x"
type textarea "no"
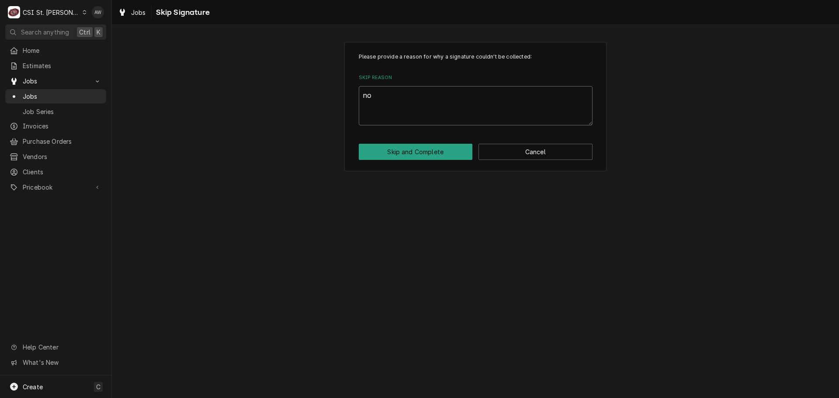
type textarea "x"
type textarea "not"
type textarea "x"
type textarea "not"
type textarea "x"
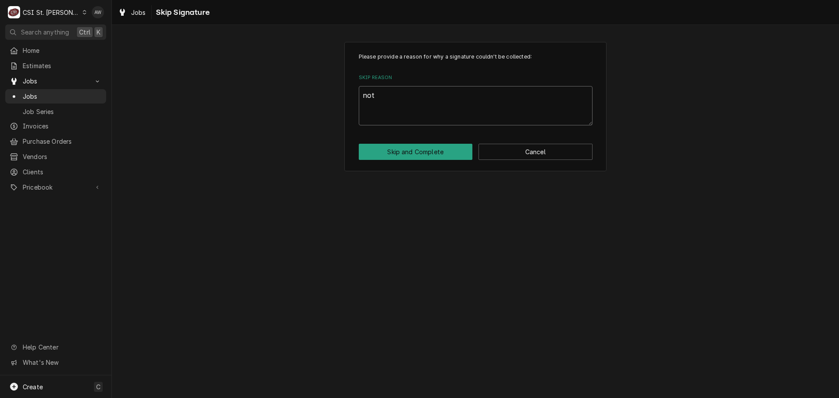
type textarea "not o"
type textarea "x"
type textarea "not on"
type textarea "x"
type textarea "not on"
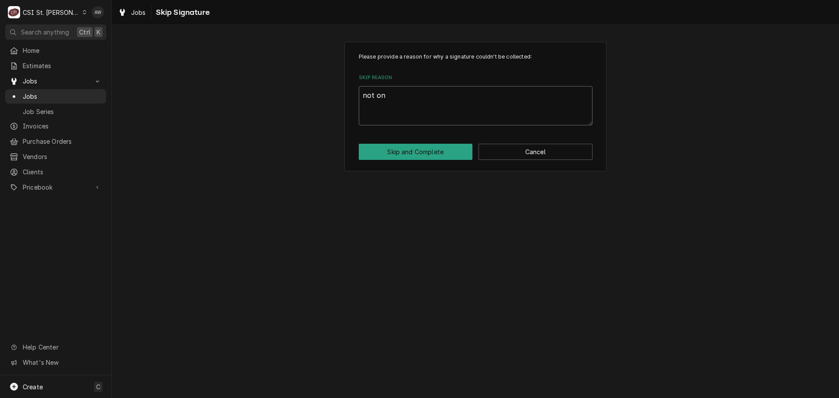
type textarea "x"
type textarea "not on s"
type textarea "x"
type textarea "not on si"
type textarea "x"
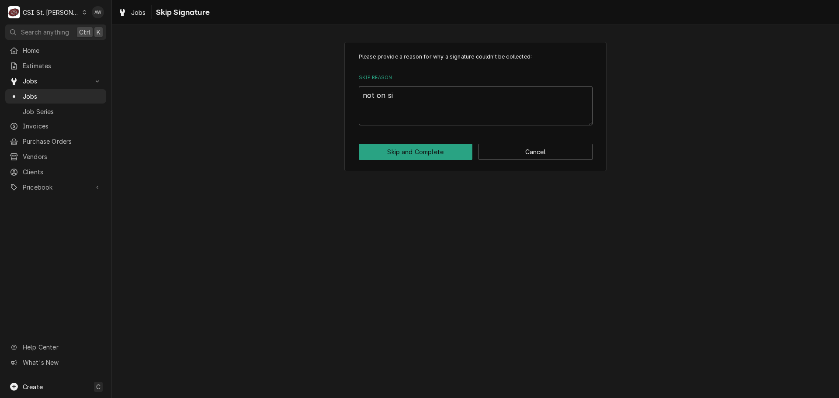
type textarea "not on sit"
type textarea "x"
type textarea "not on site"
click at [406, 150] on button "Skip and Complete" at bounding box center [416, 152] width 114 height 16
type textarea "x"
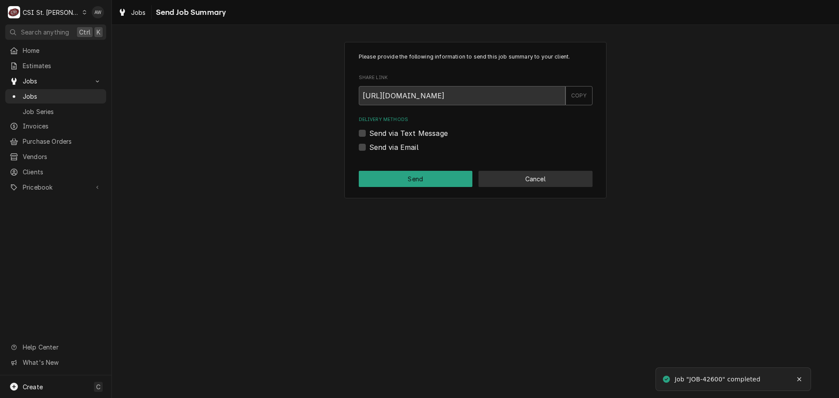
click at [508, 177] on button "Cancel" at bounding box center [535, 179] width 114 height 16
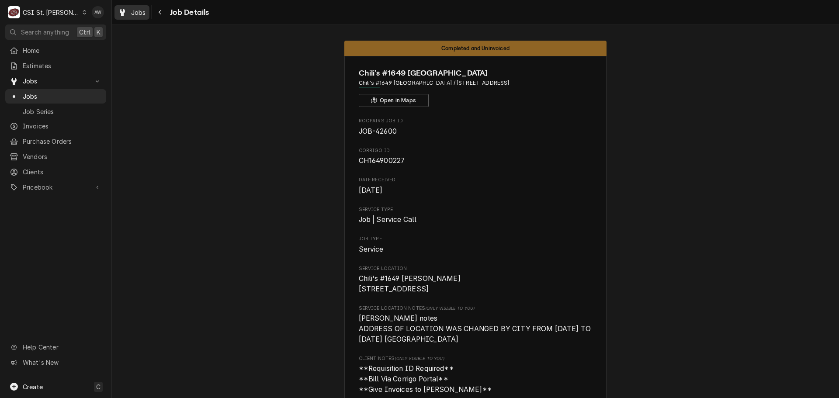
click at [129, 9] on div "Jobs" at bounding box center [131, 12] width 31 height 11
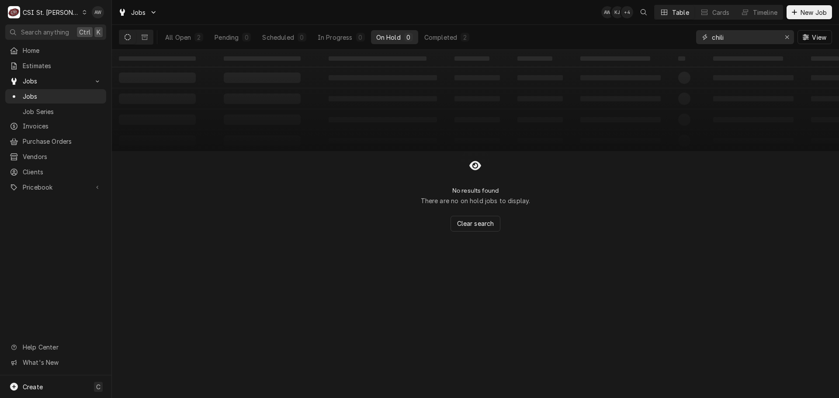
drag, startPoint x: 732, startPoint y: 38, endPoint x: 696, endPoint y: 38, distance: 35.4
click at [696, 38] on div "chili" at bounding box center [745, 37] width 98 height 14
type input "42173"
click at [788, 36] on icon "Erase input" at bounding box center [787, 37] width 5 height 6
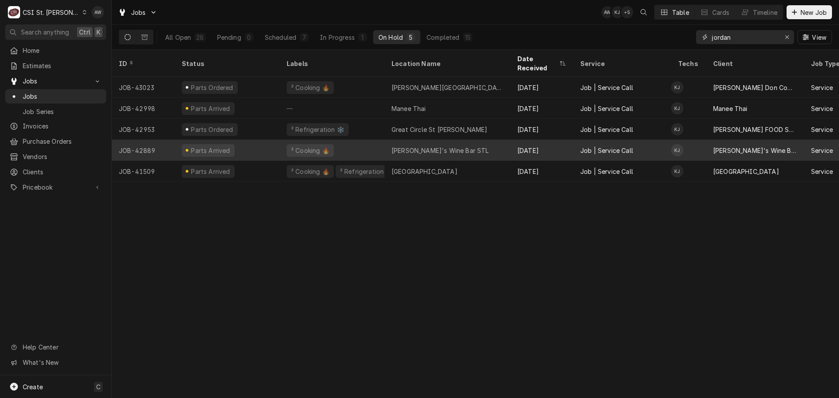
type input "jordan"
click at [419, 146] on div "[PERSON_NAME]'s Wine Bar STL" at bounding box center [439, 150] width 97 height 9
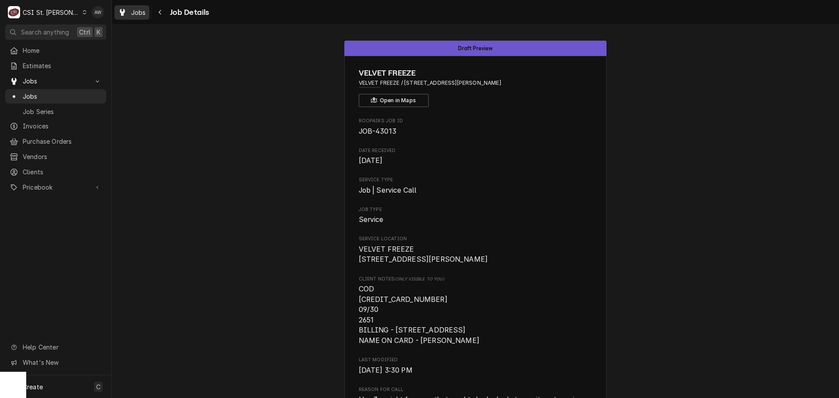
click at [138, 13] on span "Jobs" at bounding box center [138, 12] width 15 height 9
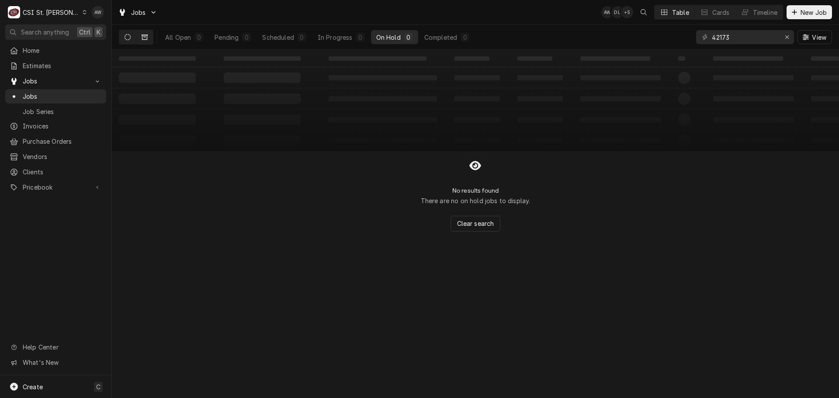
click at [144, 35] on icon "Dynamic Content Wrapper" at bounding box center [145, 37] width 6 height 6
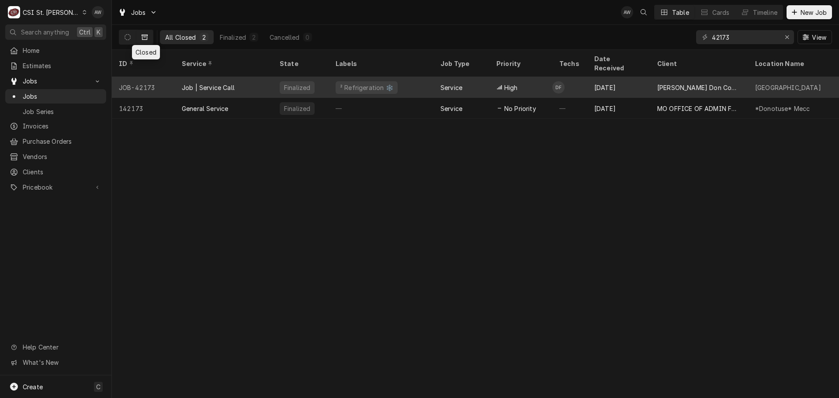
click at [354, 81] on div "² Refrigeration ❄️" at bounding box center [367, 87] width 62 height 13
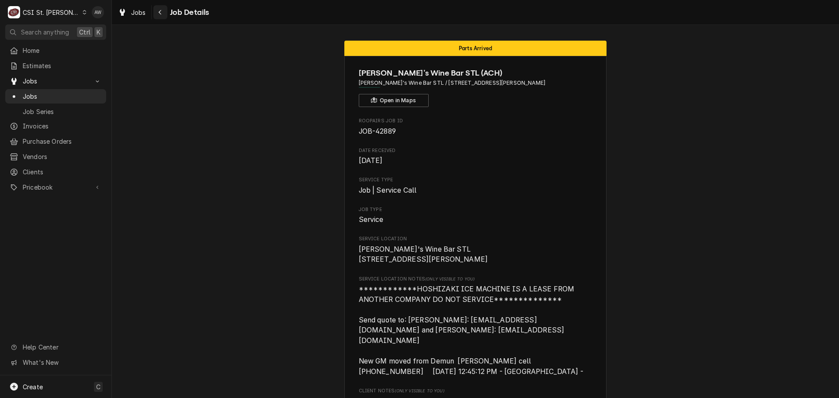
drag, startPoint x: 130, startPoint y: 12, endPoint x: 157, endPoint y: 11, distance: 27.5
click at [130, 12] on div "Jobs" at bounding box center [131, 12] width 31 height 11
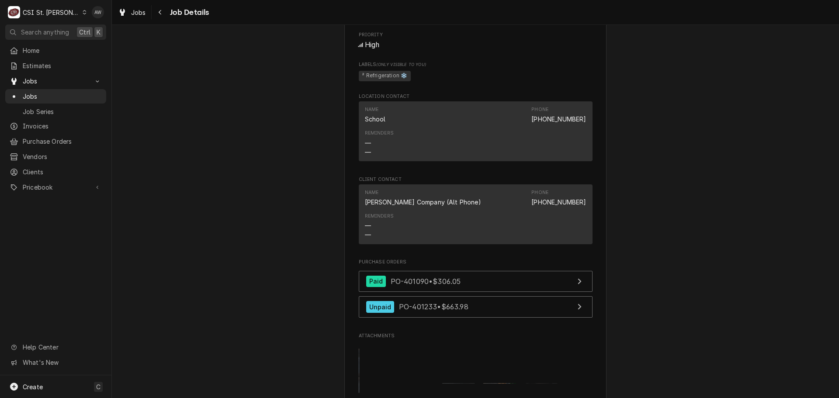
scroll to position [612, 0]
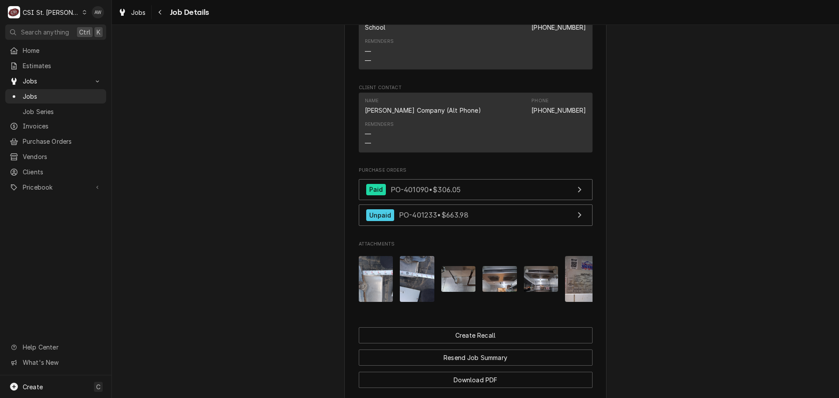
drag, startPoint x: 79, startPoint y: 99, endPoint x: 186, endPoint y: 70, distance: 110.5
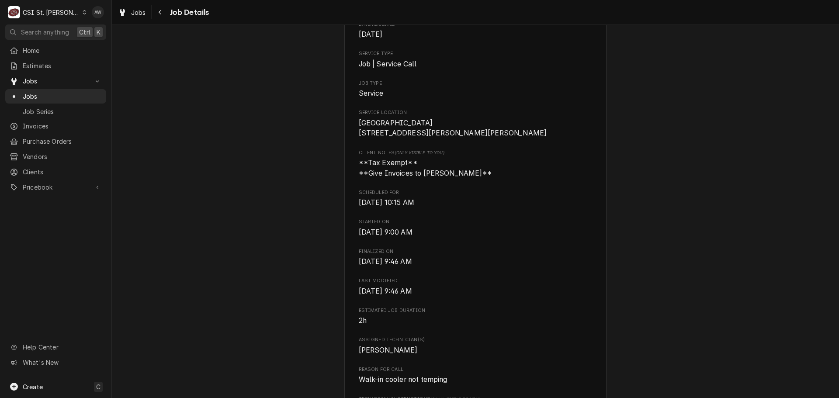
scroll to position [0, 0]
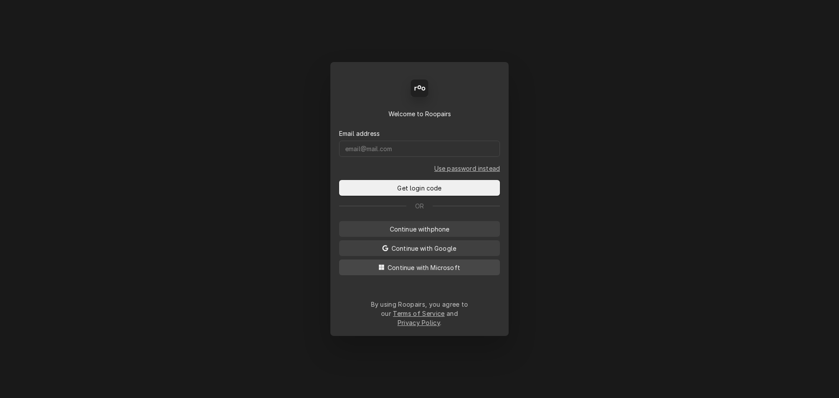
click at [421, 275] on button "Continue with Microsoft" at bounding box center [419, 268] width 161 height 16
click at [423, 270] on button "Continue with Microsoft" at bounding box center [419, 268] width 161 height 16
click at [415, 272] on span "Continue with Microsoft" at bounding box center [424, 267] width 76 height 9
click at [454, 272] on span "Continue with Microsoft" at bounding box center [424, 267] width 76 height 9
click at [433, 284] on div "Back Enter code Welcome to Roopairs Email address Use password instead Get logi…" at bounding box center [419, 199] width 178 height 274
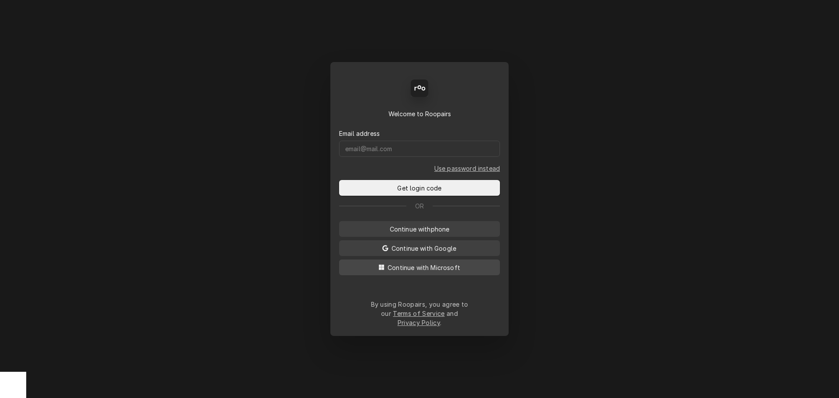
click at [433, 282] on div "Back Enter code Welcome to Roopairs Email address Use password instead Get logi…" at bounding box center [419, 199] width 178 height 274
click at [432, 275] on button "Continue with Microsoft" at bounding box center [419, 268] width 161 height 16
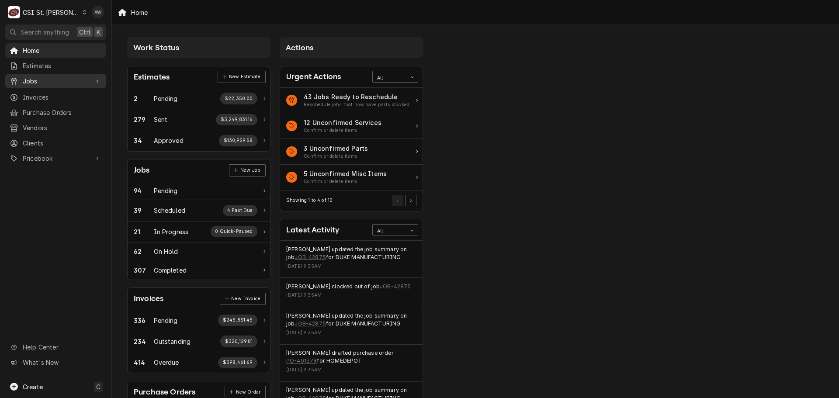
click at [59, 79] on span "Jobs" at bounding box center [56, 80] width 66 height 9
click at [59, 93] on span "Jobs" at bounding box center [62, 96] width 79 height 9
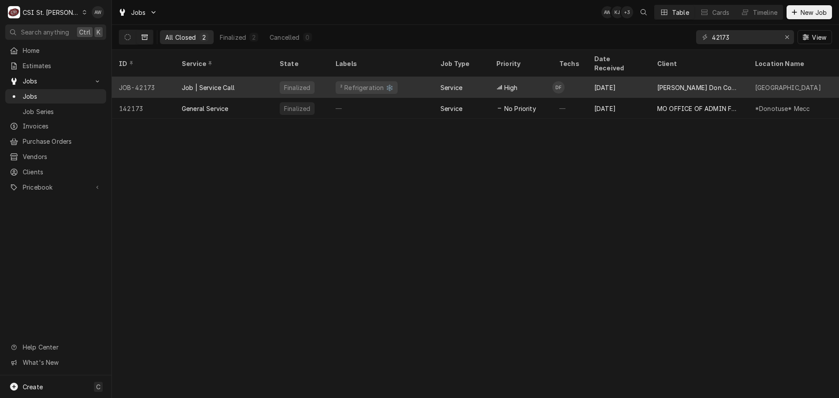
click at [382, 83] on div "² Refrigeration ❄️" at bounding box center [366, 87] width 55 height 9
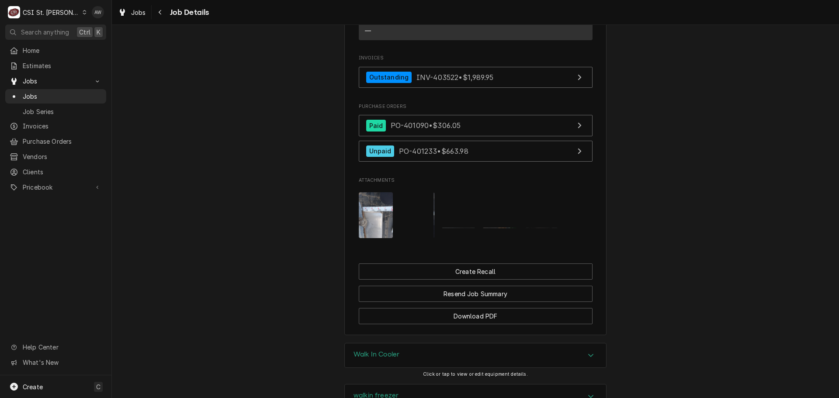
scroll to position [874, 0]
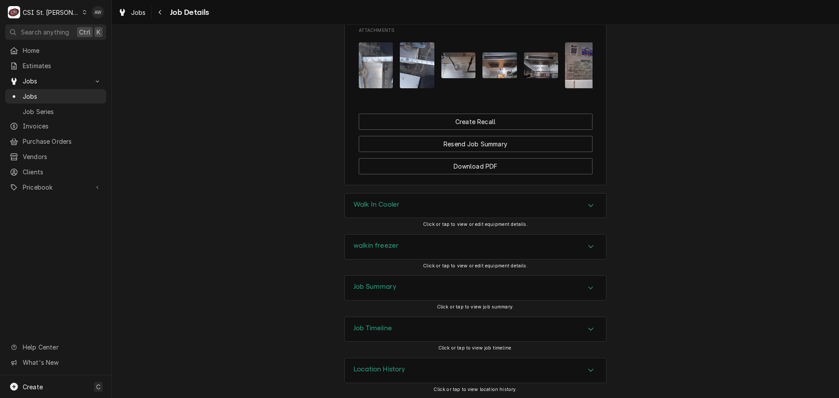
click at [444, 300] on div "Job Summary" at bounding box center [475, 288] width 261 height 24
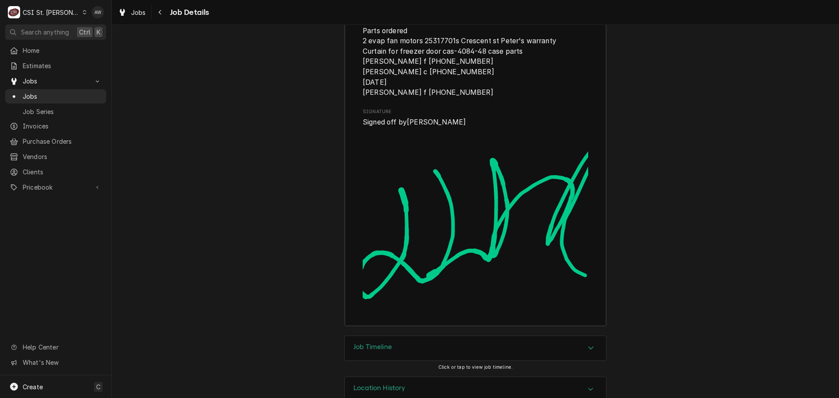
scroll to position [3163, 0]
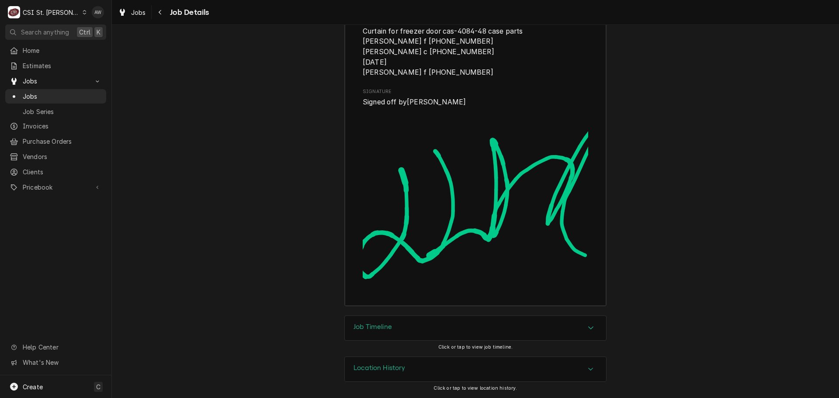
click at [442, 329] on div "Job Timeline" at bounding box center [475, 328] width 261 height 24
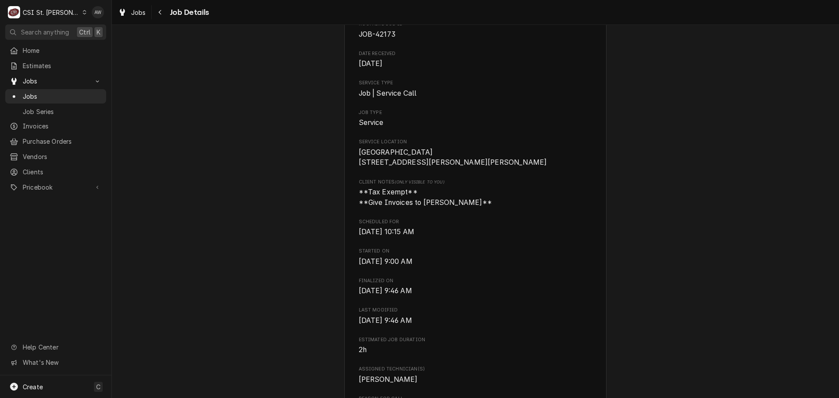
scroll to position [0, 0]
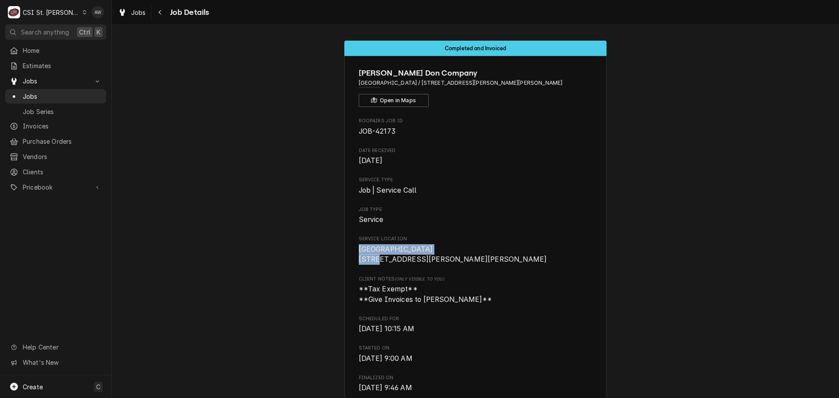
drag, startPoint x: 356, startPoint y: 250, endPoint x: 457, endPoint y: 251, distance: 101.4
click at [457, 251] on span "[GEOGRAPHIC_DATA] [STREET_ADDRESS][PERSON_NAME][PERSON_NAME]" at bounding box center [476, 254] width 234 height 21
copy span "Independence Elementary"
click at [42, 97] on span "Jobs" at bounding box center [62, 96] width 79 height 9
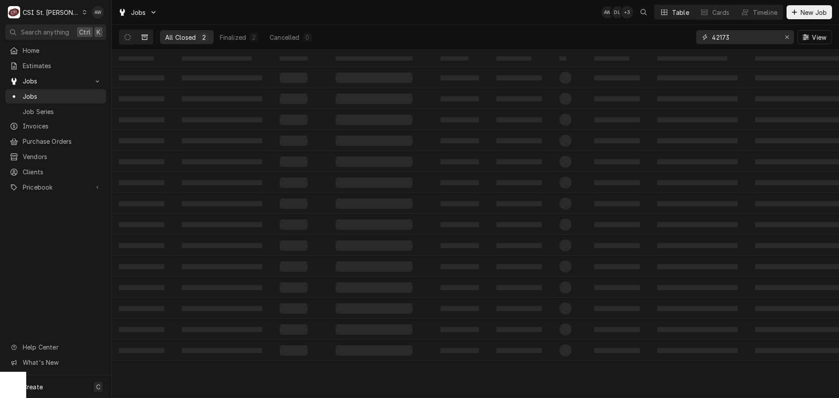
drag, startPoint x: 730, startPoint y: 35, endPoint x: 672, endPoint y: 28, distance: 58.5
click at [672, 28] on div "All Closed 2 Finalized 2 Cancelled 0 42173 View" at bounding box center [475, 37] width 713 height 24
paste input "Independence Elementary"
type input "Independence Elementary"
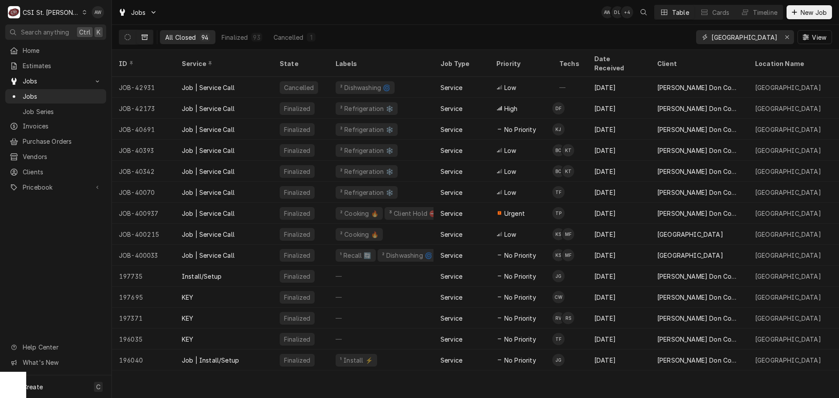
scroll to position [0, 0]
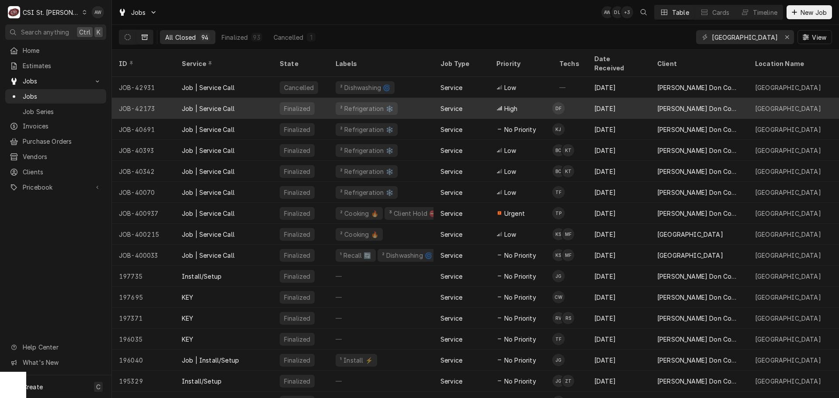
click at [412, 100] on div "² Refrigeration ❄️" at bounding box center [381, 108] width 105 height 21
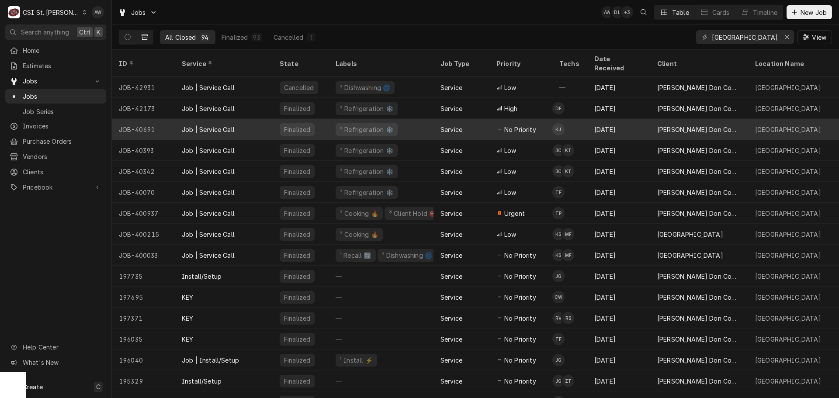
click at [404, 121] on div "² Refrigeration ❄️" at bounding box center [381, 129] width 105 height 21
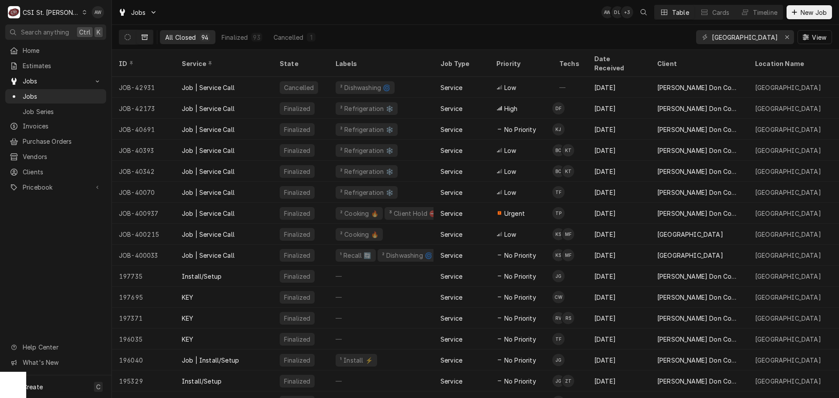
click at [413, 15] on div "Jobs AW DL + 3 Table Cards Timeline New Job" at bounding box center [475, 12] width 727 height 24
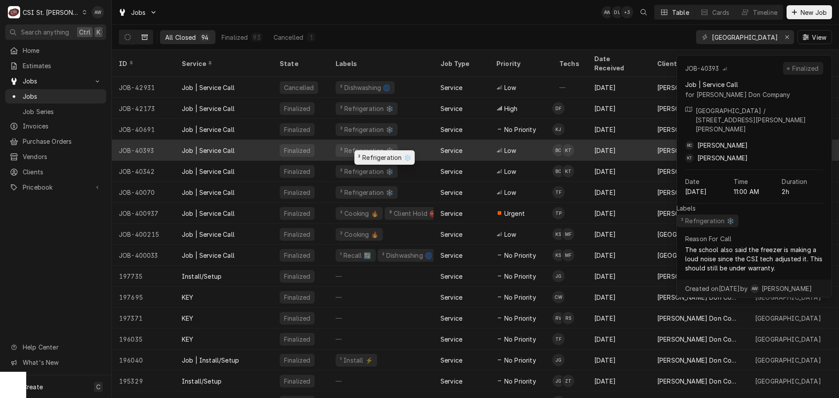
click at [423, 140] on div "² Refrigeration ❄️" at bounding box center [381, 150] width 105 height 21
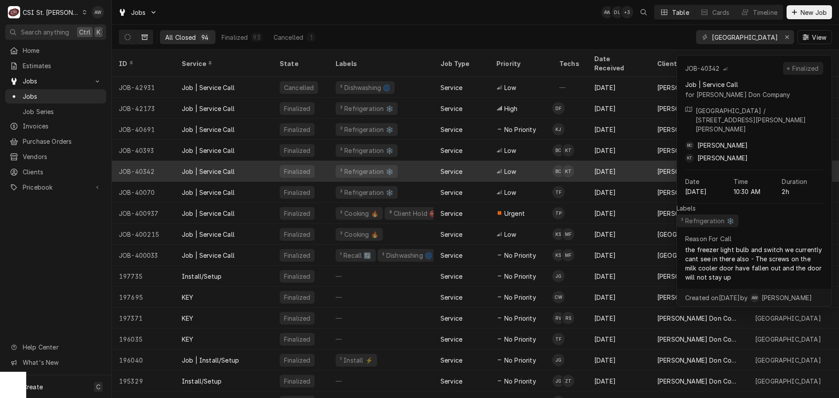
click at [419, 161] on div "² Refrigeration ❄️" at bounding box center [381, 171] width 105 height 21
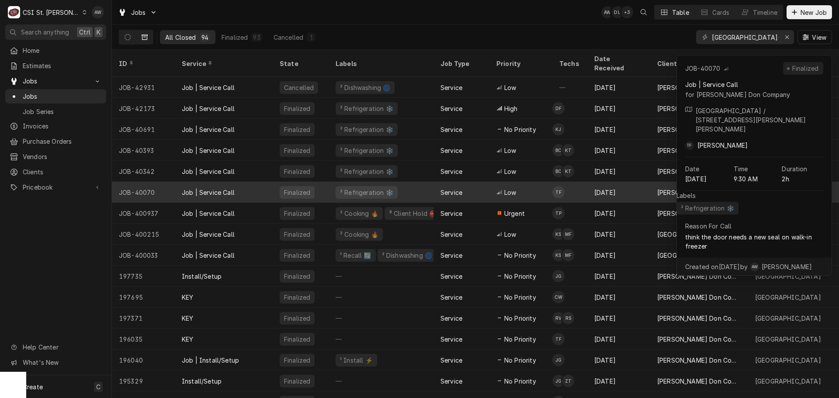
click at [412, 182] on div "² Refrigeration ❄️" at bounding box center [381, 192] width 105 height 21
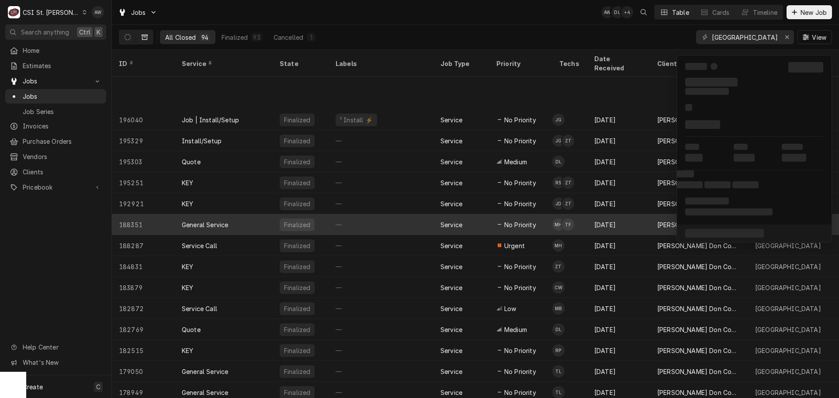
scroll to position [303, 0]
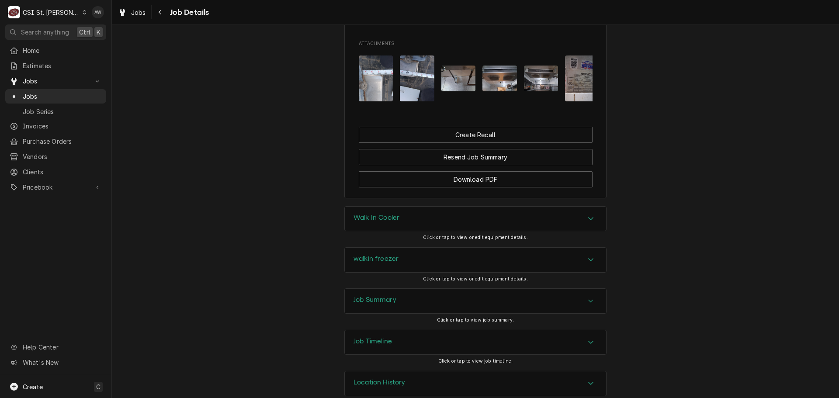
scroll to position [892, 0]
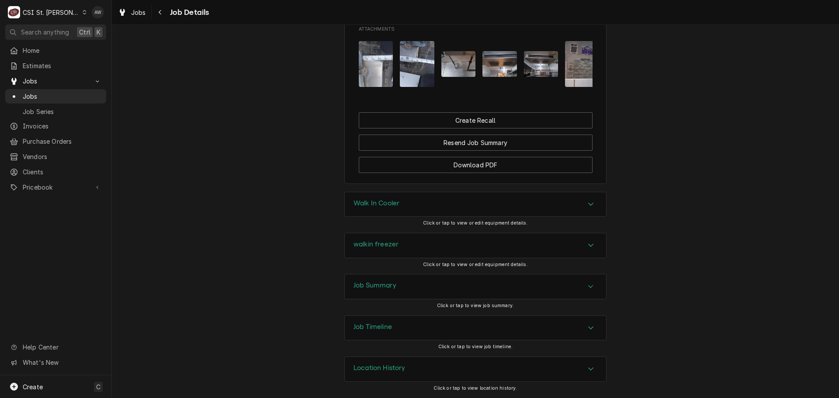
click at [443, 291] on div "Job Summary" at bounding box center [475, 286] width 261 height 24
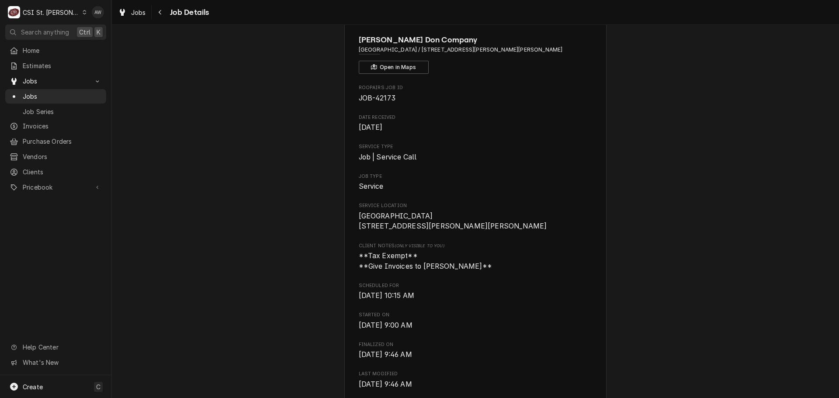
scroll to position [0, 0]
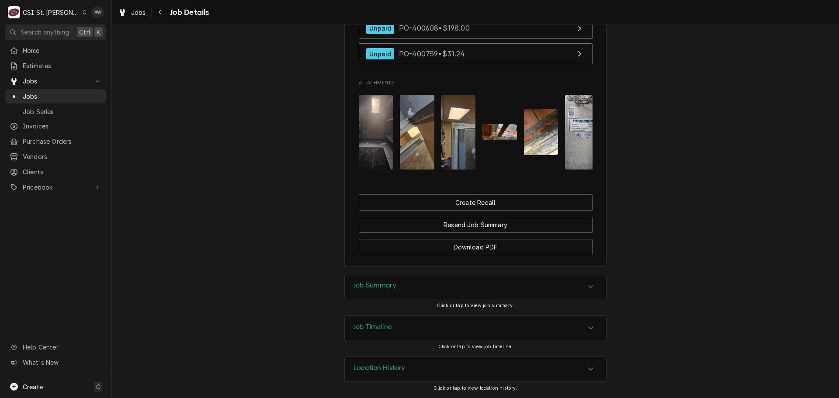
scroll to position [955, 0]
click at [460, 334] on div "Job Timeline" at bounding box center [475, 328] width 261 height 24
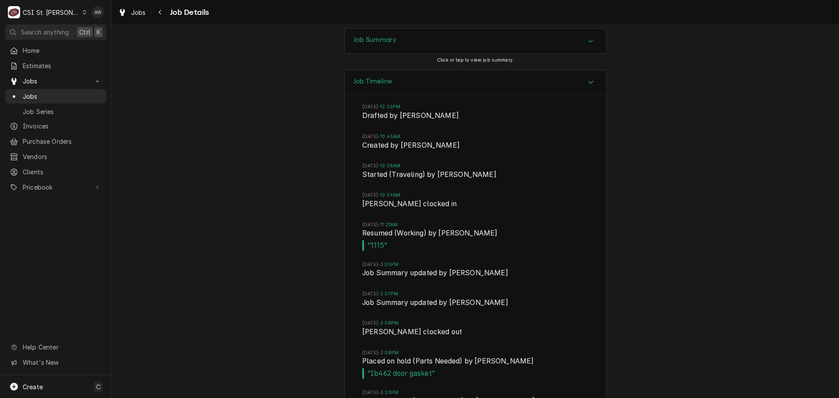
scroll to position [1086, 0]
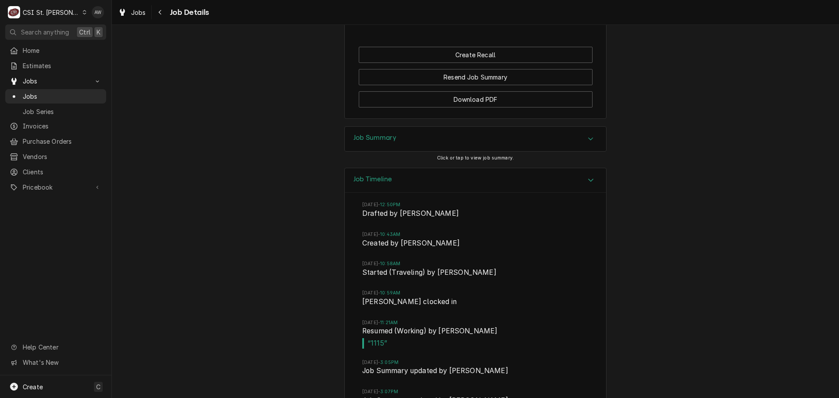
click at [457, 151] on div "Job Summary" at bounding box center [475, 139] width 261 height 24
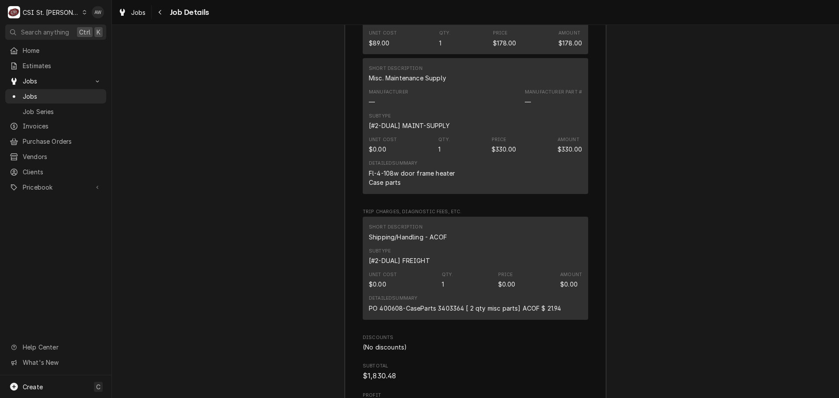
scroll to position [2790, 0]
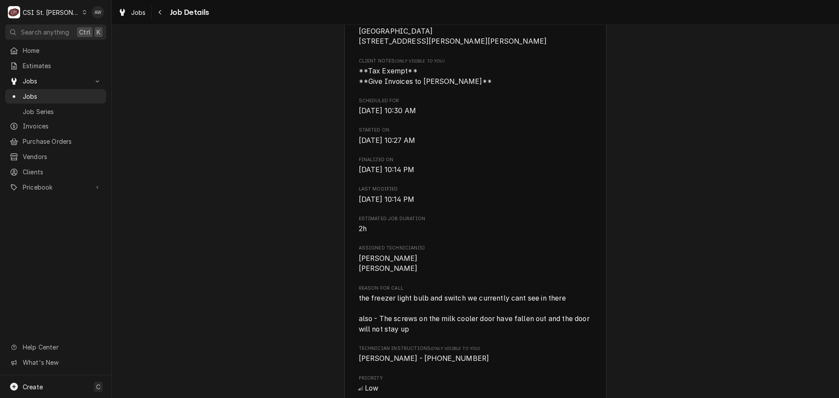
scroll to position [218, 0]
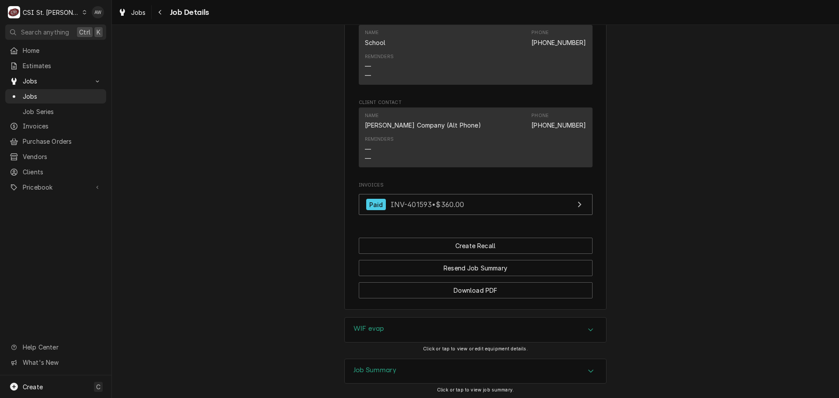
scroll to position [712, 0]
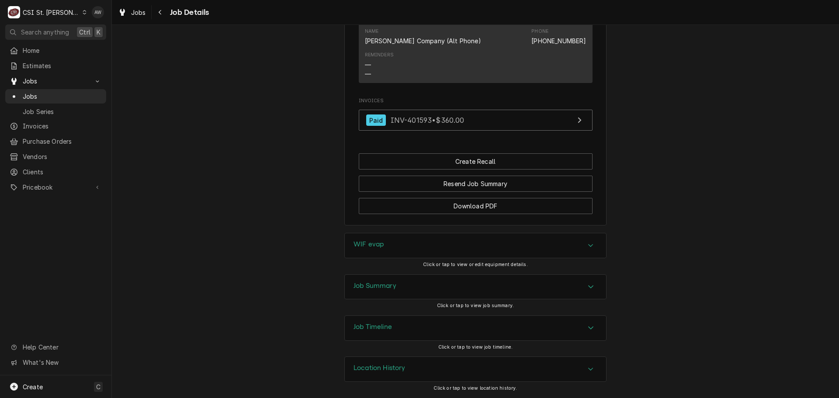
click at [433, 288] on div "Job Summary" at bounding box center [475, 287] width 261 height 24
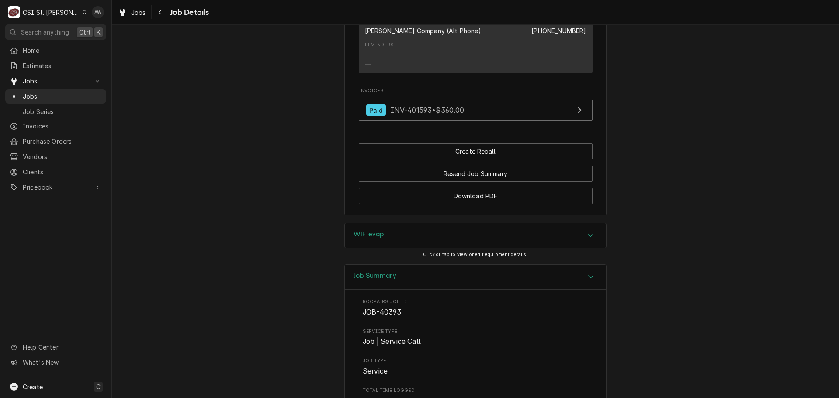
click at [493, 241] on div "WIF evap" at bounding box center [475, 235] width 261 height 24
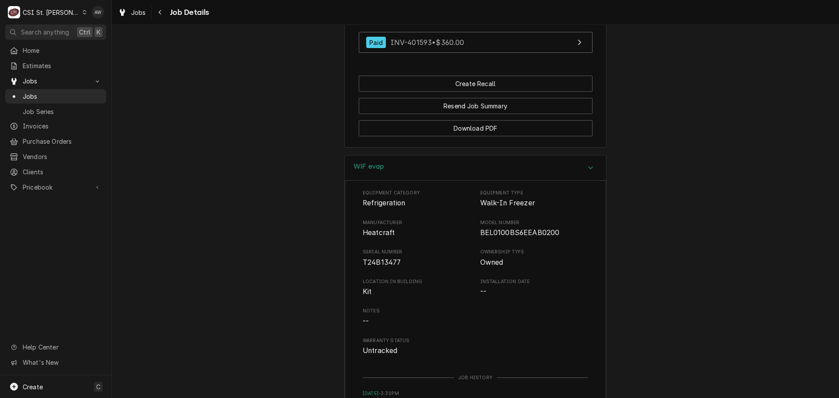
scroll to position [886, 0]
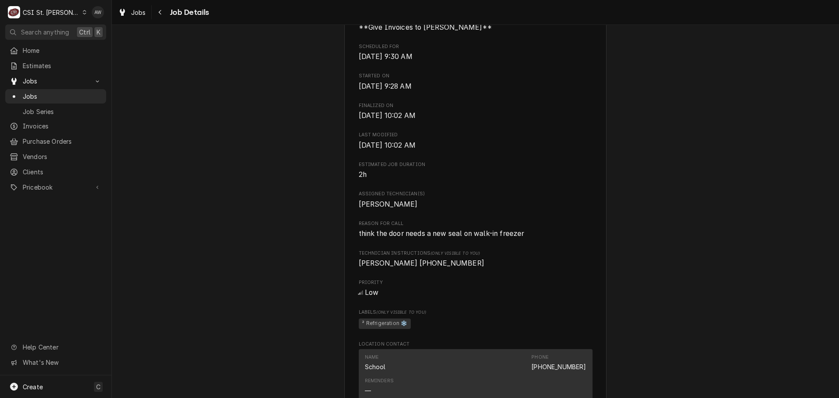
scroll to position [306, 0]
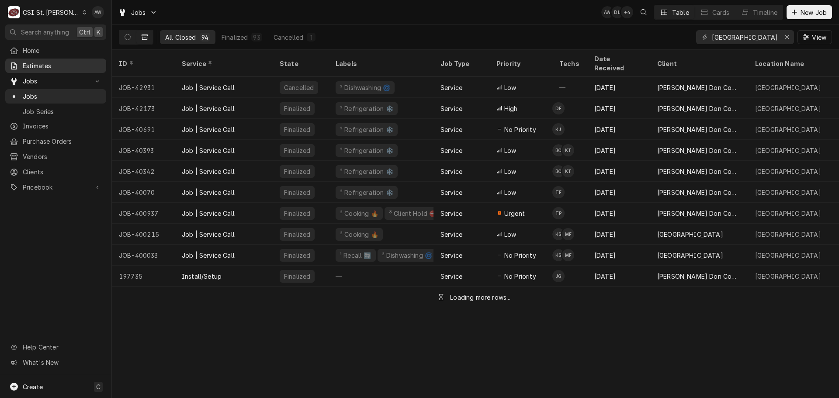
click at [58, 61] on span "Estimates" at bounding box center [62, 65] width 79 height 9
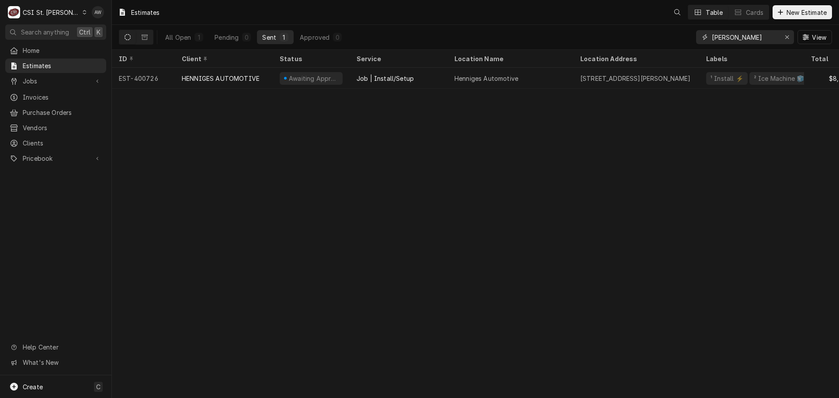
drag, startPoint x: 742, startPoint y: 34, endPoint x: 674, endPoint y: 29, distance: 68.7
click at [674, 29] on div "All Open 1 Pending 0 Sent 1 Approved 0 henn View" at bounding box center [475, 37] width 713 height 24
type input "tran"
click at [147, 35] on icon "Dynamic Content Wrapper" at bounding box center [145, 37] width 6 height 5
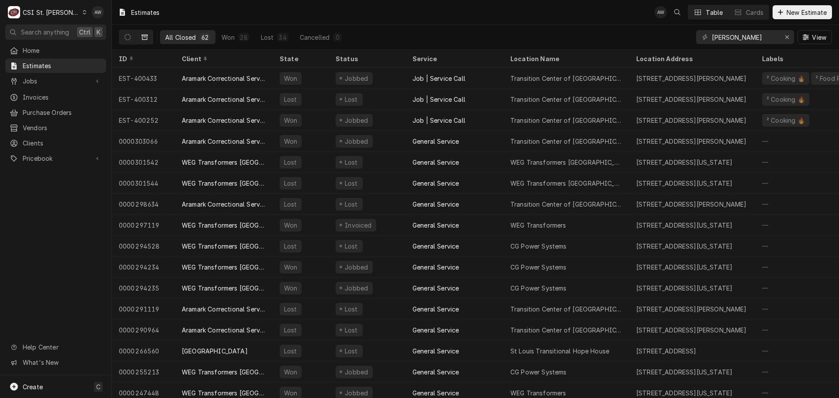
click at [381, 17] on div "Estimates AW Table Cards New Estimate" at bounding box center [475, 12] width 727 height 24
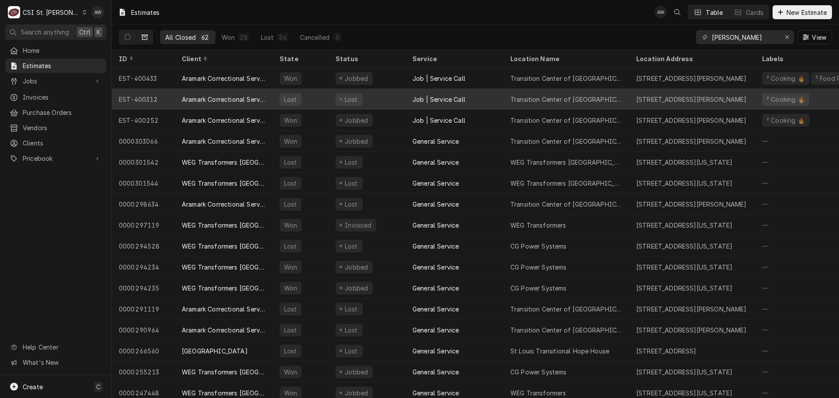
click at [387, 102] on div "Lost" at bounding box center [367, 99] width 77 height 21
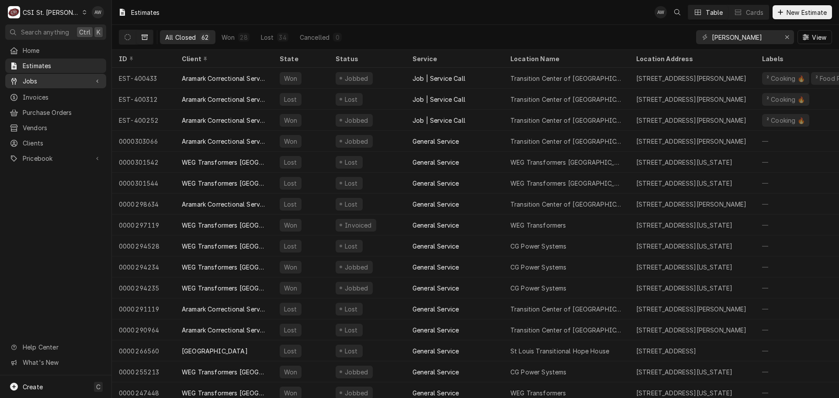
click at [45, 85] on link "Jobs" at bounding box center [55, 81] width 101 height 14
click at [55, 95] on span "Jobs" at bounding box center [62, 96] width 79 height 9
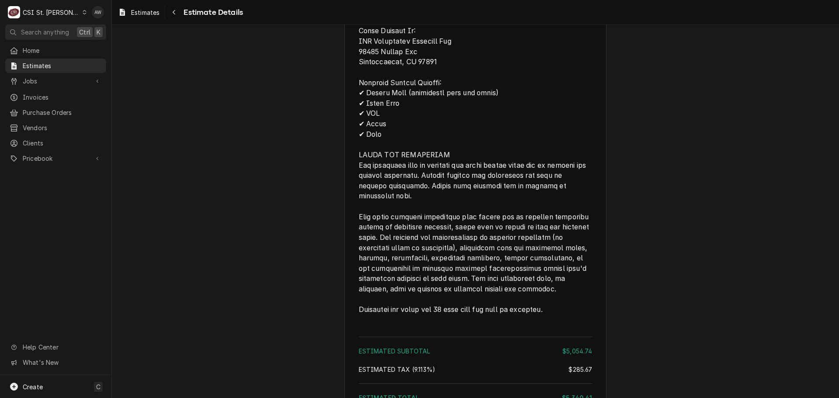
scroll to position [2400, 0]
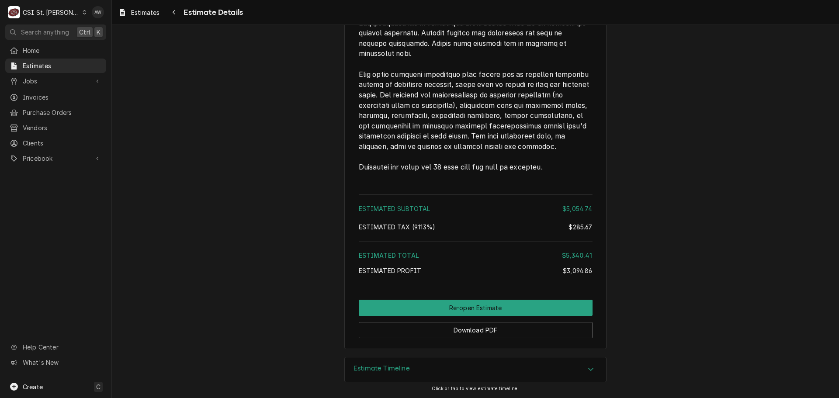
click at [418, 380] on div "Estimate Timeline" at bounding box center [475, 369] width 261 height 24
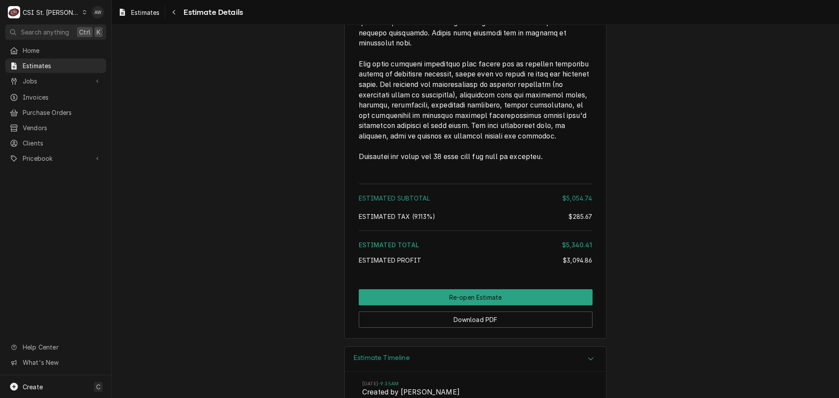
click at [431, 367] on div "Estimate Timeline" at bounding box center [475, 359] width 261 height 25
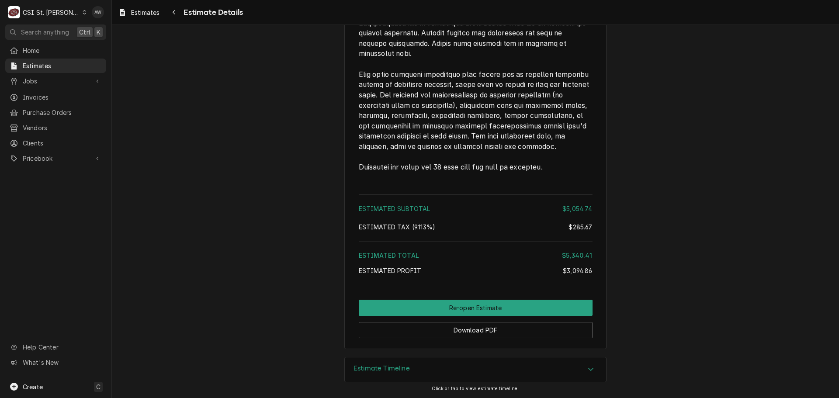
click at [550, 360] on div "Estimate Timeline" at bounding box center [475, 369] width 261 height 24
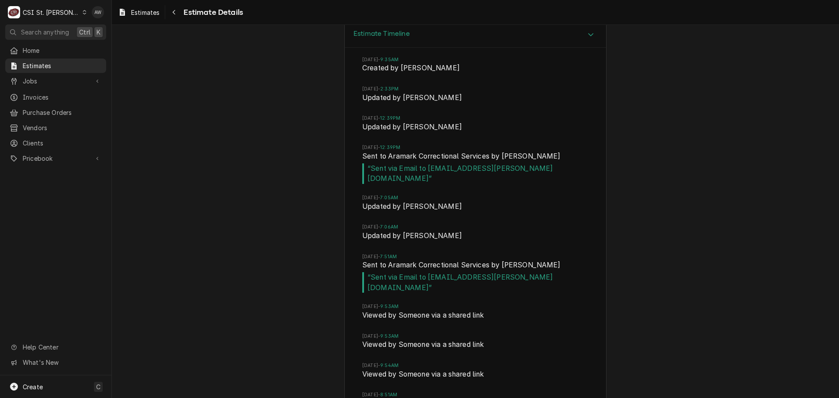
scroll to position [2550, 0]
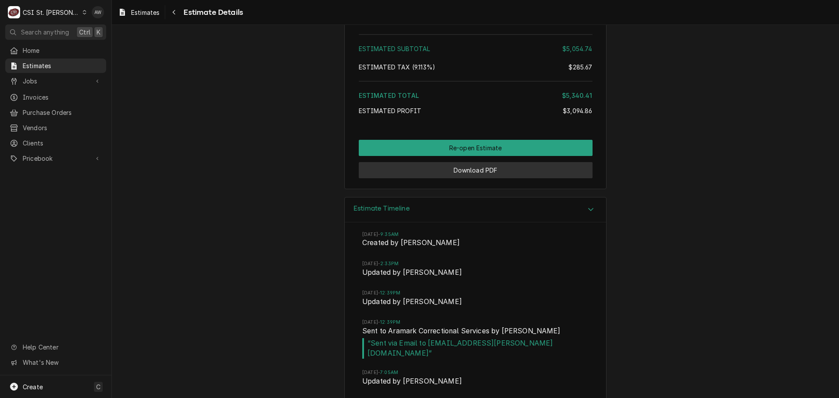
click at [522, 178] on button "Download PDF" at bounding box center [476, 170] width 234 height 16
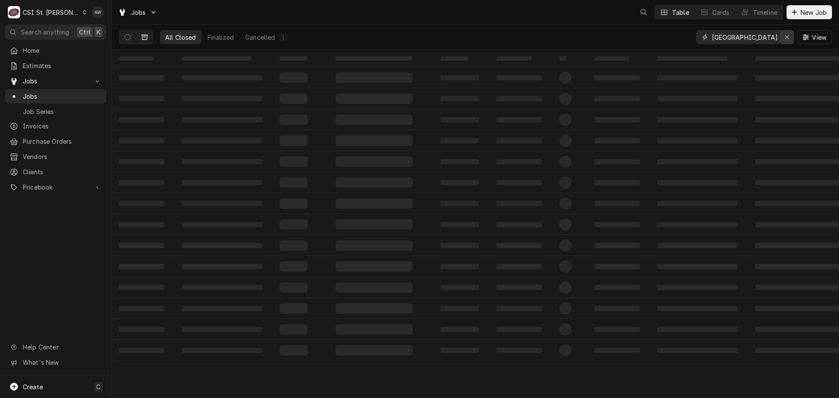
click at [785, 33] on div "Erase input" at bounding box center [786, 37] width 9 height 9
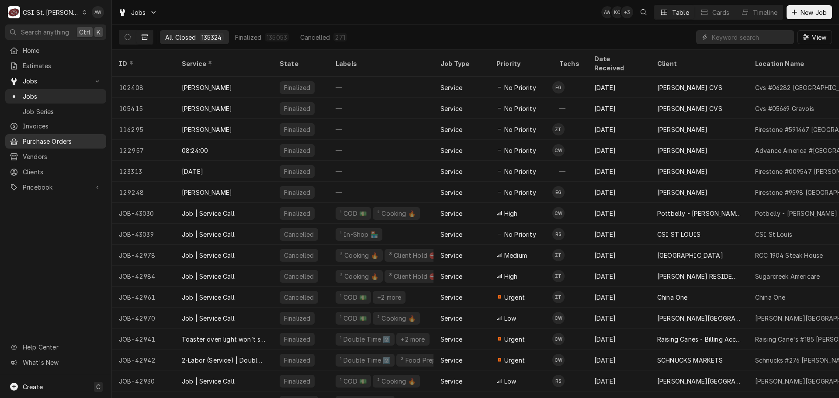
drag, startPoint x: 55, startPoint y: 133, endPoint x: 81, endPoint y: 133, distance: 25.8
click at [55, 136] on div "Purchase Orders" at bounding box center [55, 141] width 97 height 11
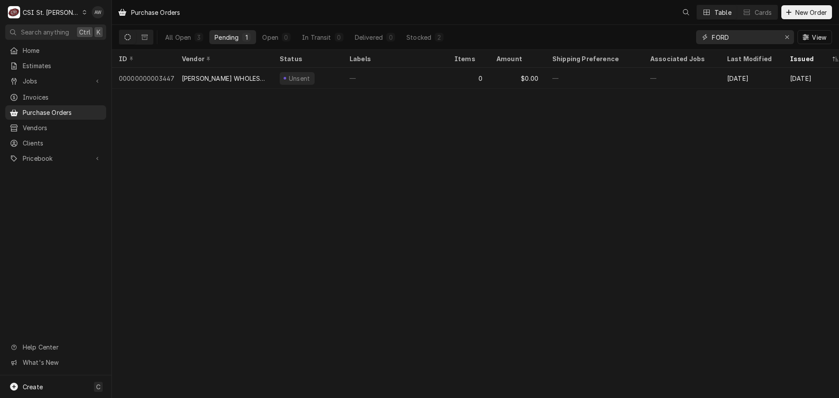
drag, startPoint x: 734, startPoint y: 44, endPoint x: 588, endPoint y: 14, distance: 149.4
click at [590, 23] on div "Purchase Orders Table Cards New Order All Open 3 Pending 1 Open 0 In Transit 0 …" at bounding box center [475, 25] width 727 height 50
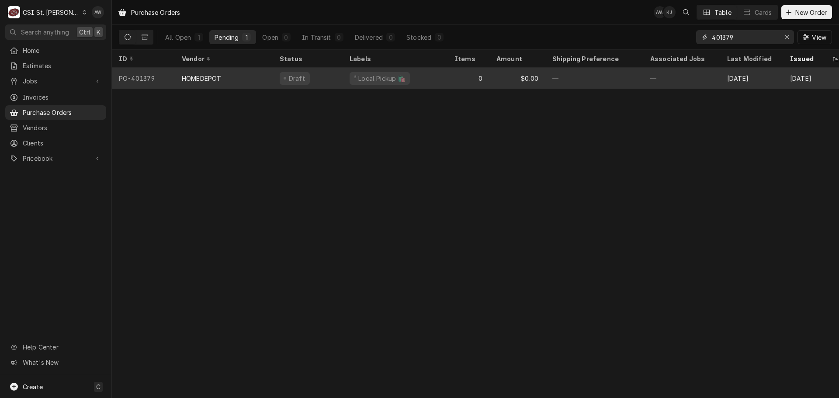
type input "401379"
click at [353, 80] on div "² Local Pickup 🛍️" at bounding box center [379, 78] width 53 height 9
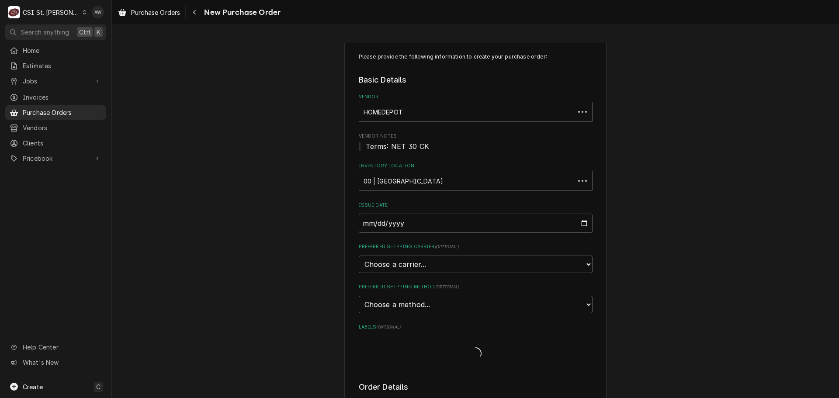
type textarea "x"
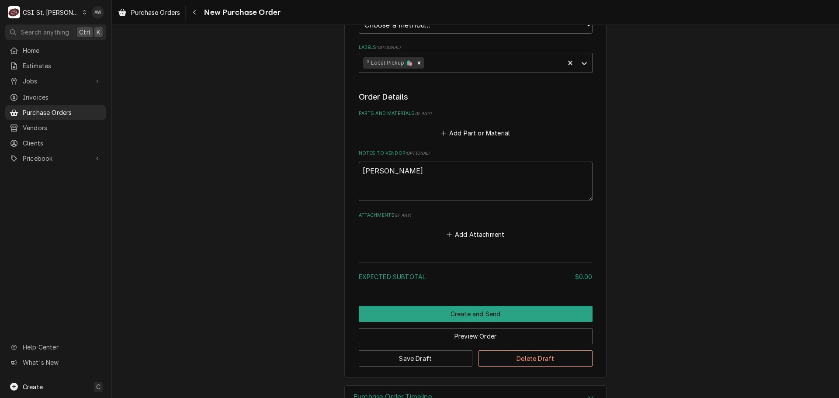
scroll to position [264, 0]
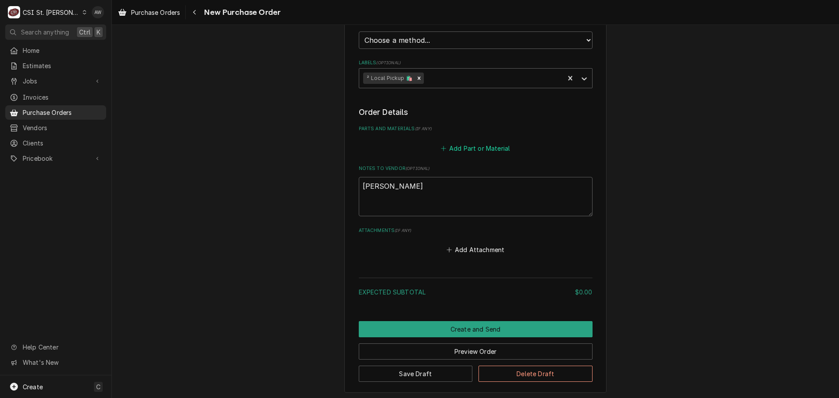
click at [471, 150] on button "Add Part or Material" at bounding box center [475, 148] width 72 height 12
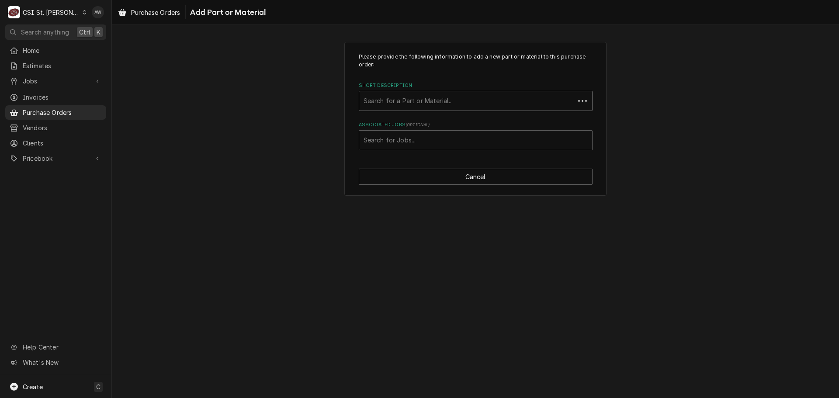
click at [431, 100] on div "Short Description" at bounding box center [466, 101] width 207 height 16
type input "misc. ser"
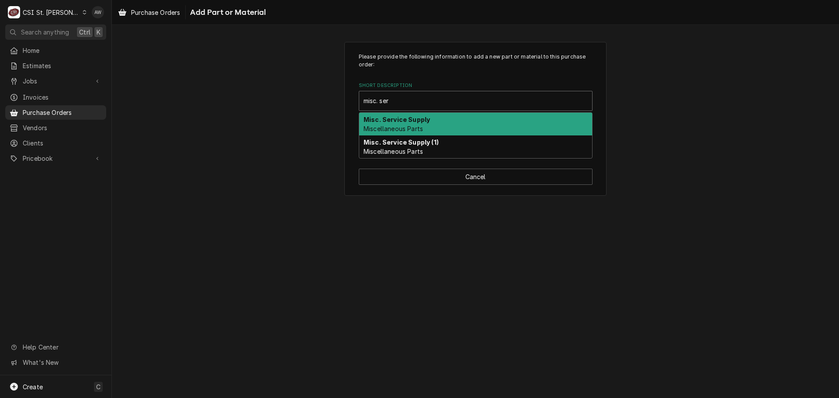
click at [429, 121] on div "Misc. Service Supply Miscellaneous Parts" at bounding box center [475, 124] width 233 height 23
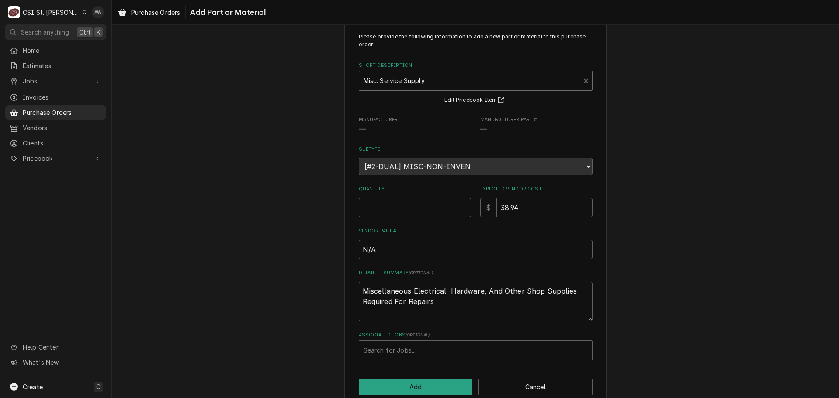
scroll to position [36, 0]
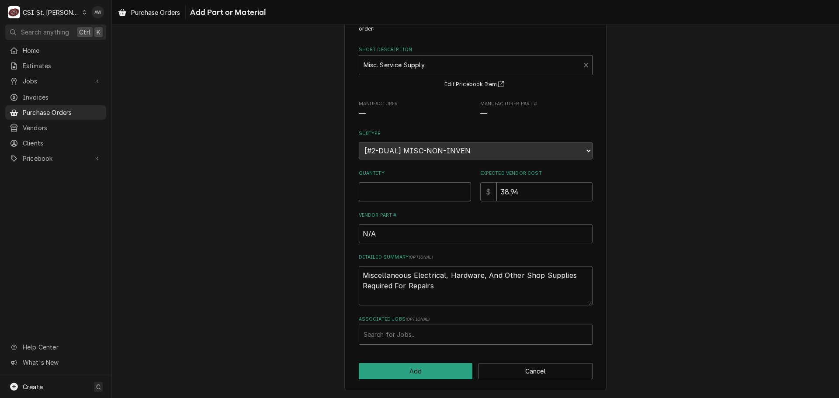
click at [413, 189] on input "Quantity" at bounding box center [415, 191] width 112 height 19
type textarea "x"
type input "1"
type textarea "x"
type input "0"
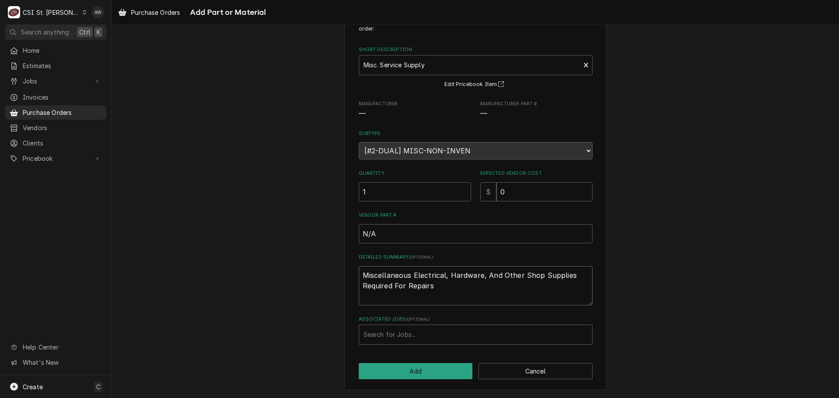
drag, startPoint x: 445, startPoint y: 292, endPoint x: 283, endPoint y: 262, distance: 165.3
click at [283, 262] on div "Please provide the following information to add a new part or material to this …" at bounding box center [475, 198] width 727 height 400
type textarea "x"
type textarea "H"
type textarea "x"
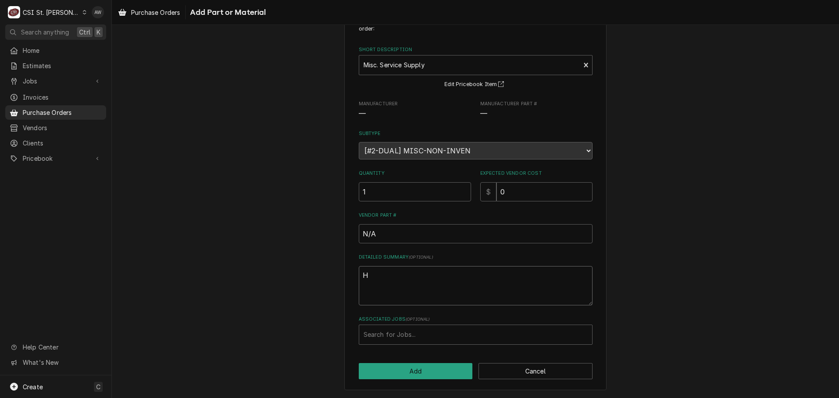
type textarea "HO"
type textarea "x"
type textarea "HOS"
type textarea "x"
type textarea "HOSE"
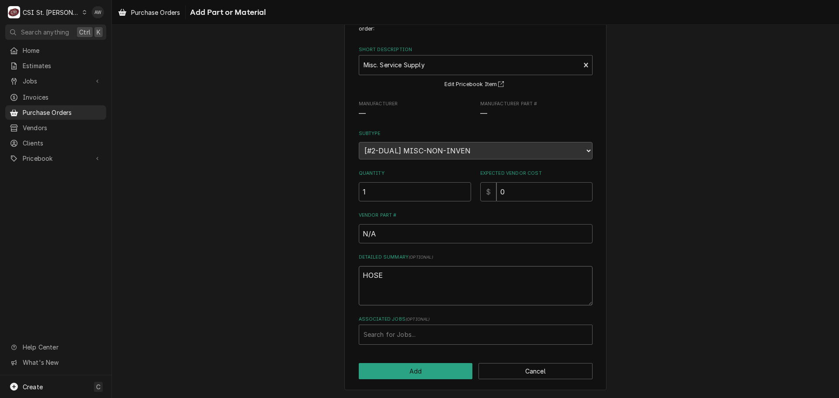
type textarea "x"
type textarea "HOSE"
type textarea "x"
type textarea "HOSE C"
type textarea "x"
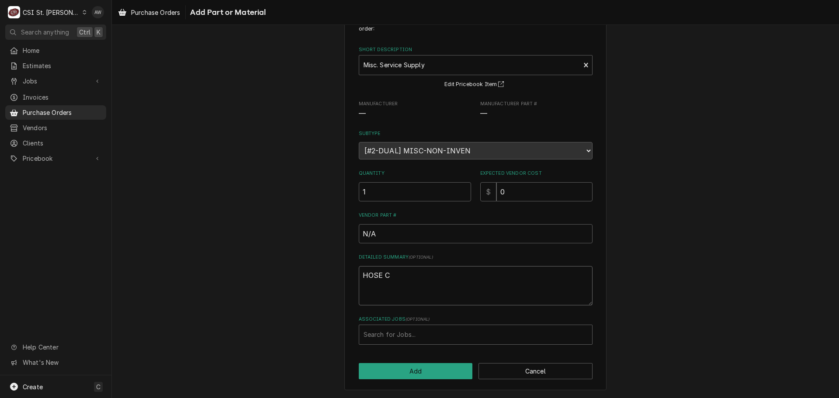
type textarea "HOSE CP"
type textarea "x"
type textarea "HOSE CPO"
type textarea "x"
type textarea "HOSE CPON"
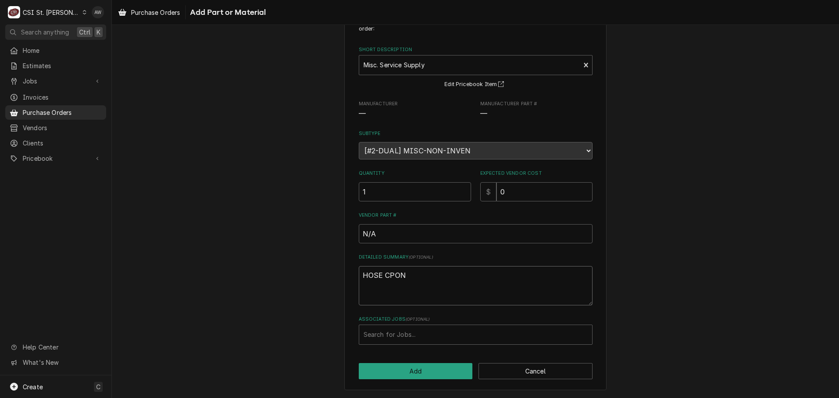
type textarea "x"
type textarea "HOSE CPONN"
type textarea "x"
type textarea "HOSE CPONNE"
type textarea "x"
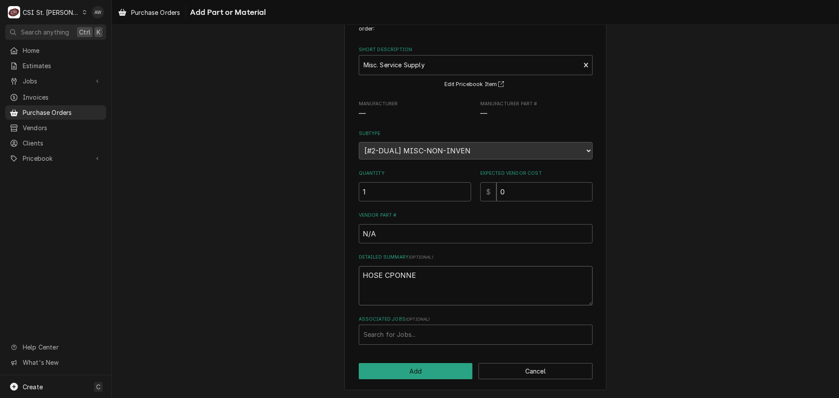
type textarea "HOSE CPONNEC"
type textarea "x"
type textarea "HOSE CPONNECT"
type textarea "x"
type textarea "HOSE CPONNECTO"
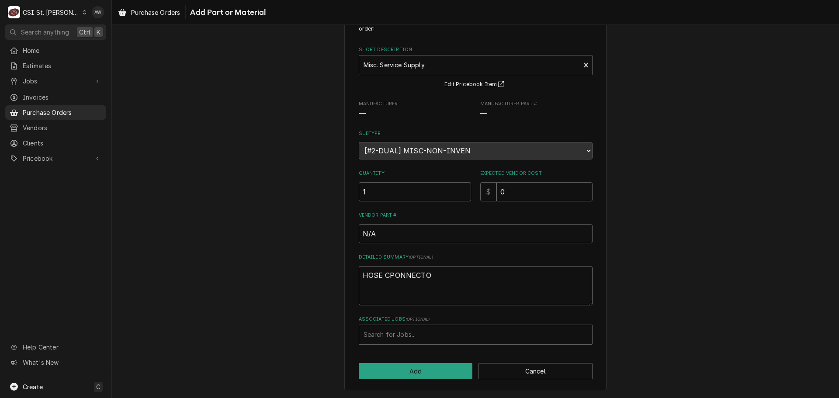
type textarea "x"
type textarea "HOSE CPONNECTOR"
type textarea "x"
type textarea "HOSE CPONNECTOR"
type textarea "x"
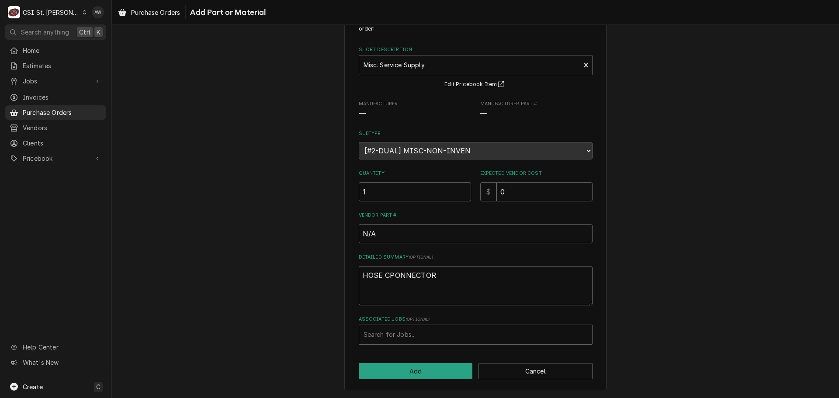
type textarea "HOSE CPONNECTOR"
type textarea "x"
type textarea "HOSE CPONNECTO"
type textarea "x"
type textarea "HOSE CPONNECT"
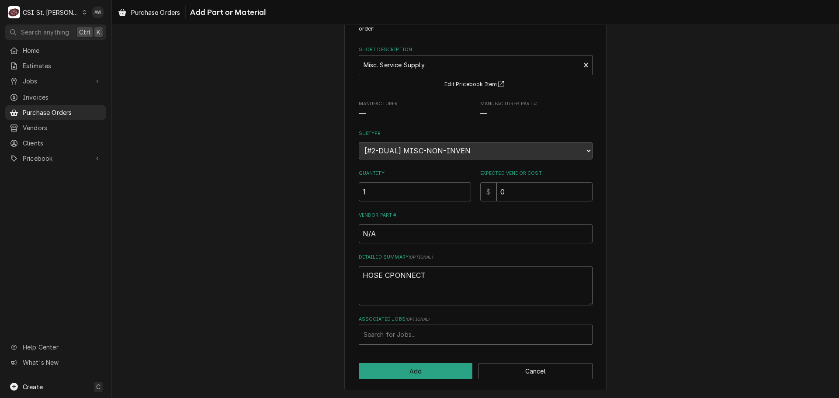
type textarea "x"
type textarea "HOSE CPONNEC"
type textarea "x"
type textarea "HOSE CPONNE"
type textarea "x"
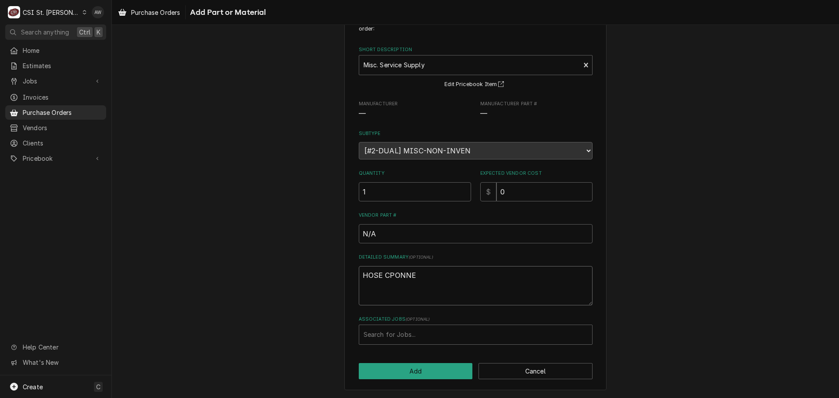
type textarea "HOSE CPONN"
type textarea "x"
type textarea "HOSE CPON"
type textarea "x"
type textarea "HOSE CPO"
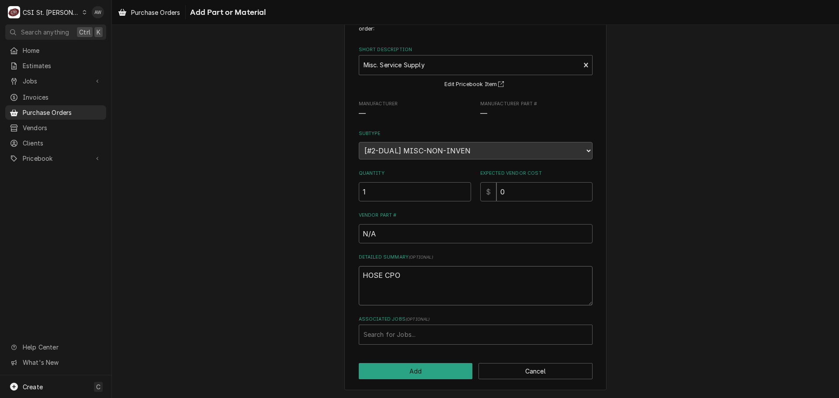
type textarea "x"
type textarea "HOSE CP"
type textarea "x"
type textarea "HOSE C"
type textarea "x"
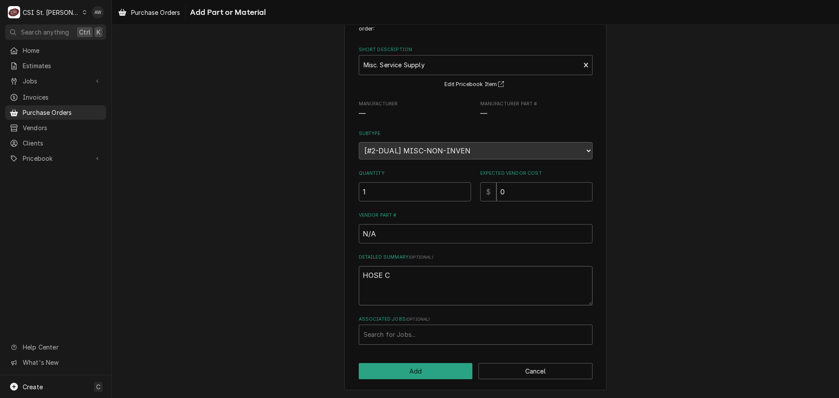
type textarea "HOSE CO"
type textarea "x"
type textarea "HOSE CON"
type textarea "x"
type textarea "HOSE CONN"
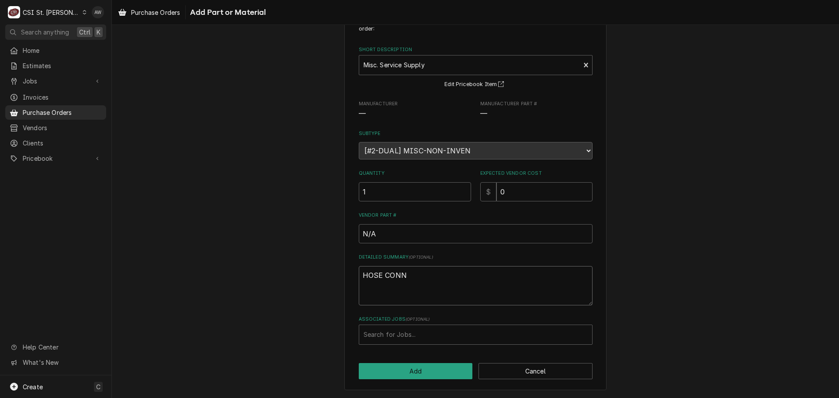
type textarea "x"
type textarea "HOSE CONNE"
type textarea "x"
type textarea "HOSE CONNEC"
type textarea "x"
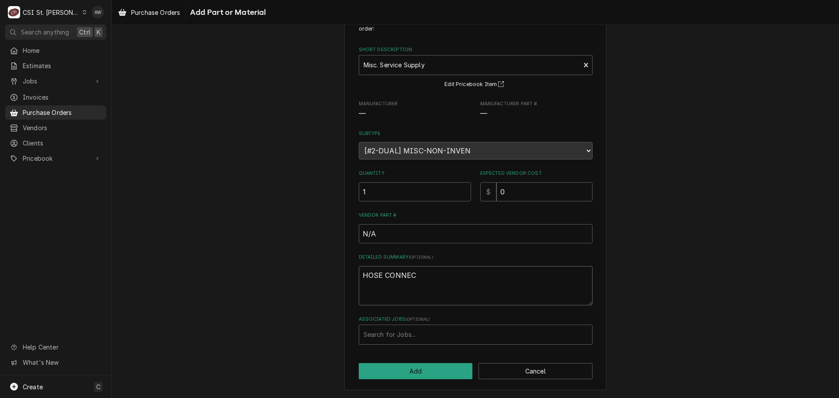
type textarea "HOSE CONNECT"
type textarea "x"
type textarea "HOSE CONNECTO"
type textarea "x"
type textarea "HOSE CONNECTOR"
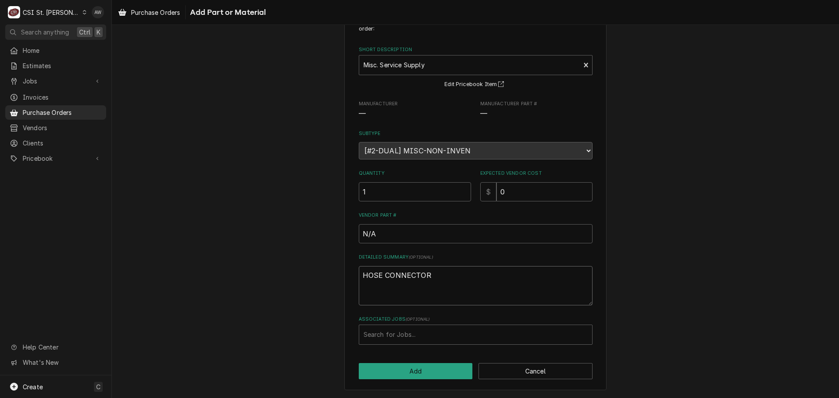
type textarea "x"
type textarea "HOSE CONNECTOR"
type input "43036"
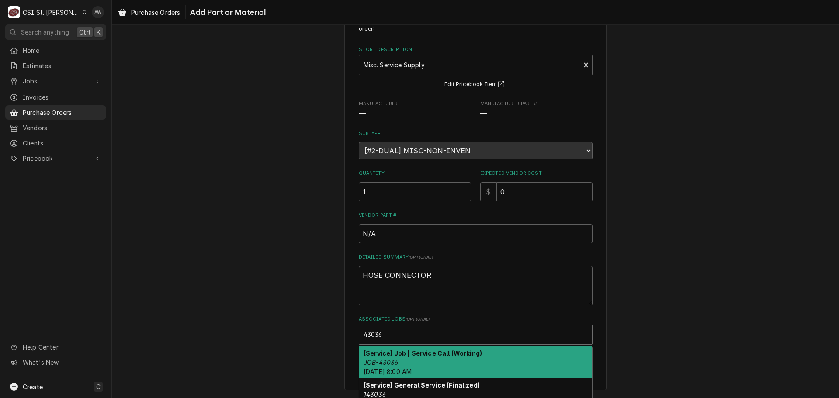
click at [385, 359] on em "JOB-43036" at bounding box center [380, 362] width 35 height 7
type textarea "x"
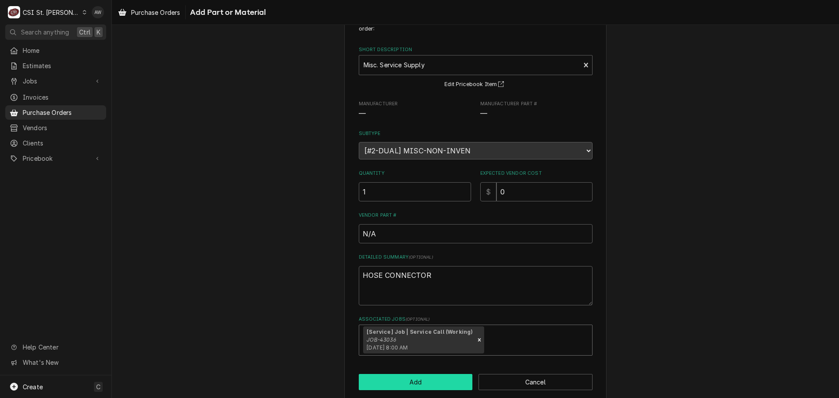
click at [395, 380] on button "Add" at bounding box center [416, 382] width 114 height 16
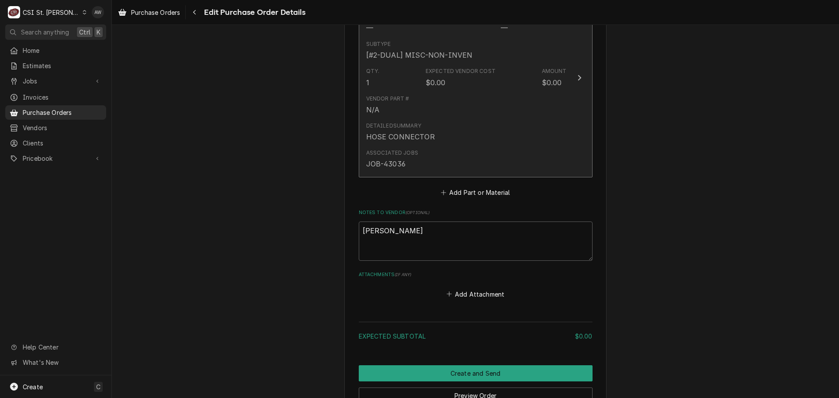
scroll to position [483, 0]
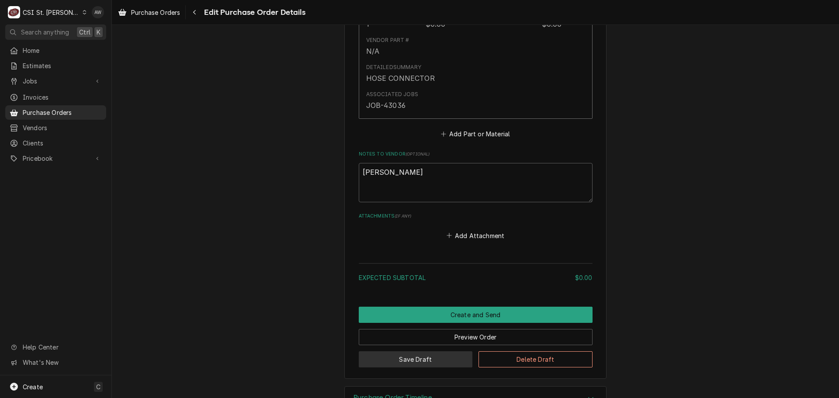
click at [441, 362] on button "Save Draft" at bounding box center [416, 359] width 114 height 16
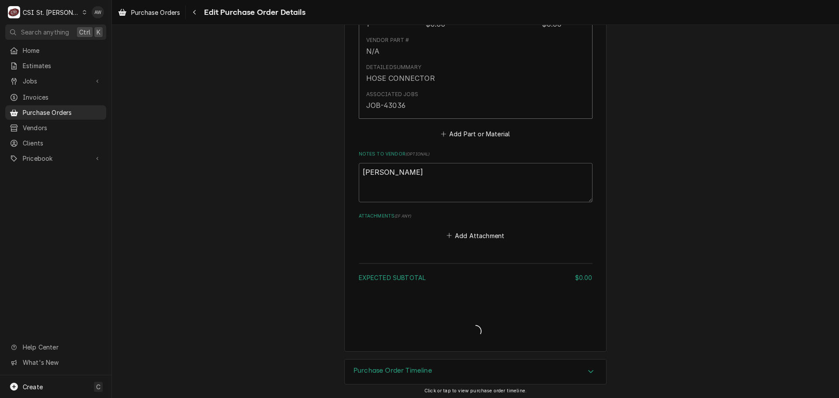
type textarea "x"
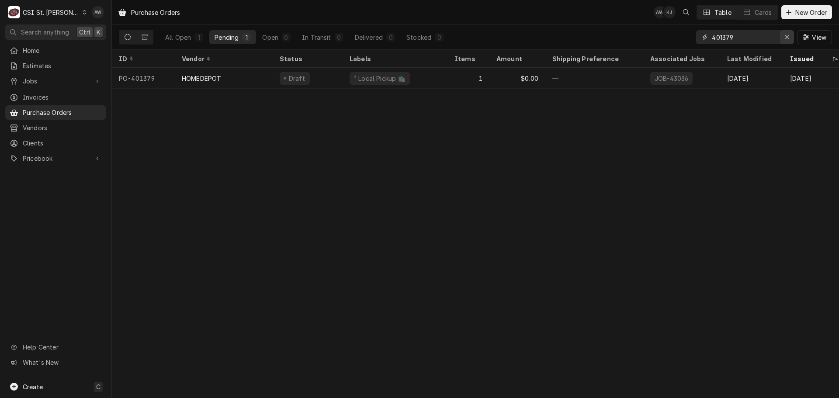
click at [784, 39] on div "Erase input" at bounding box center [786, 37] width 9 height 9
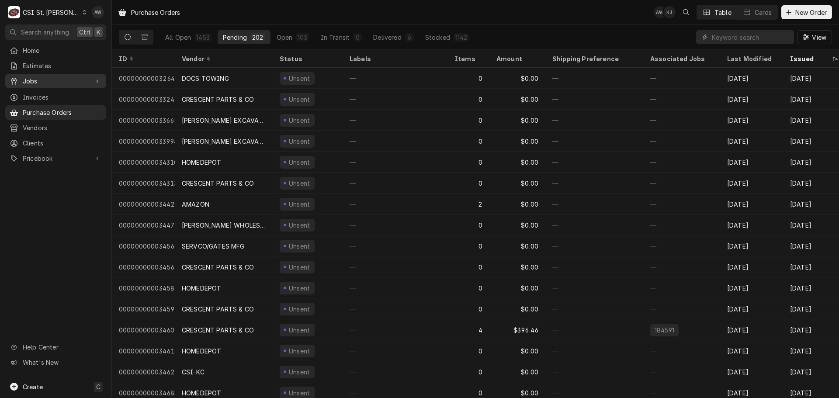
click at [24, 79] on span "Jobs" at bounding box center [56, 80] width 66 height 9
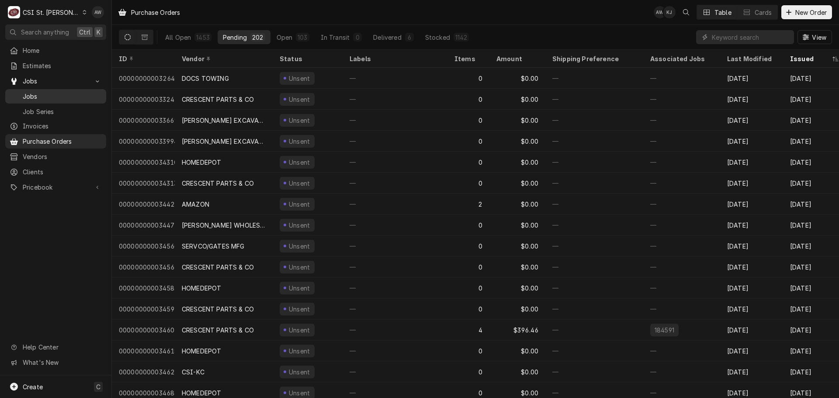
click at [28, 92] on span "Jobs" at bounding box center [62, 96] width 79 height 9
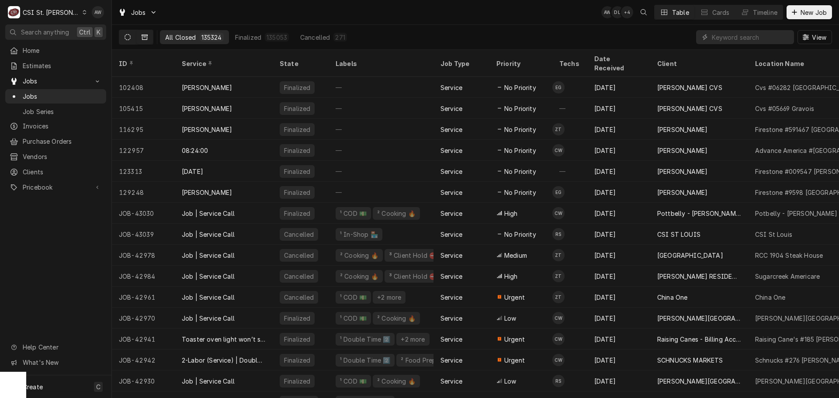
click at [126, 42] on button "Dynamic Content Wrapper" at bounding box center [127, 37] width 17 height 14
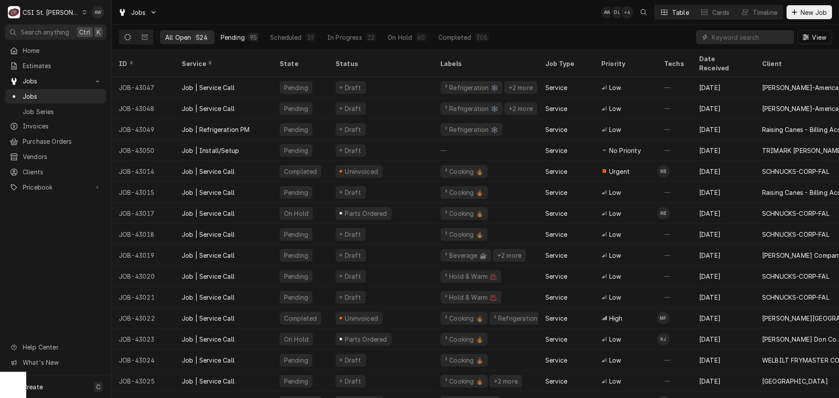
click at [250, 37] on div "95" at bounding box center [253, 37] width 7 height 9
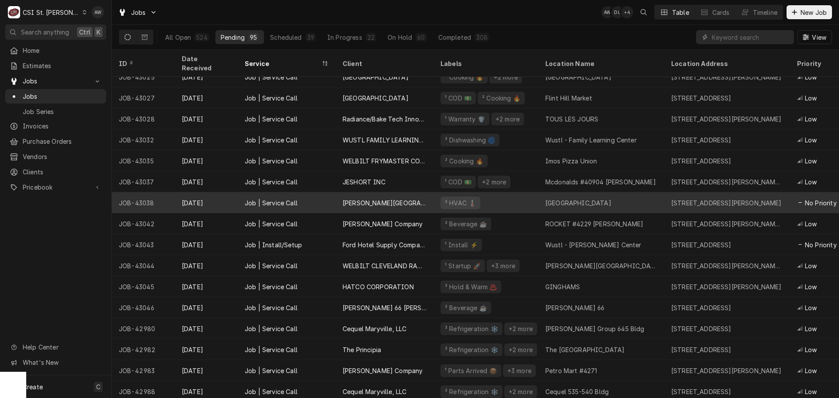
scroll to position [264, 0]
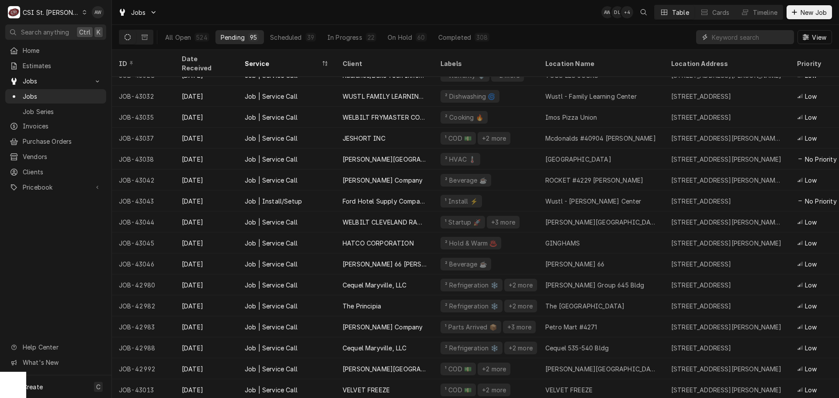
click at [726, 34] on input "Dynamic Content Wrapper" at bounding box center [751, 37] width 78 height 14
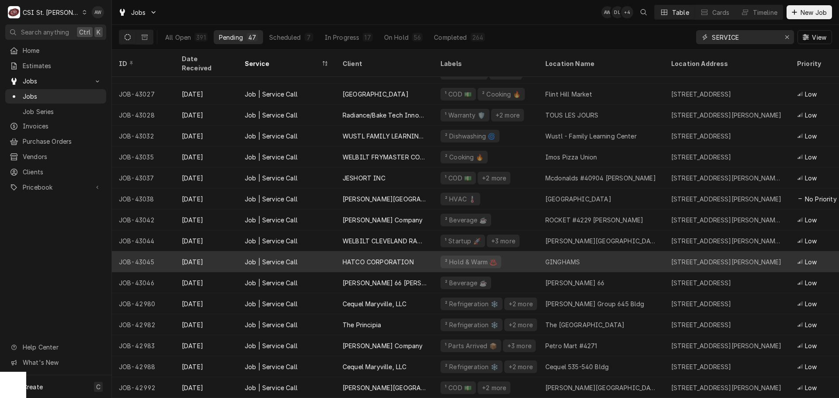
scroll to position [0, 0]
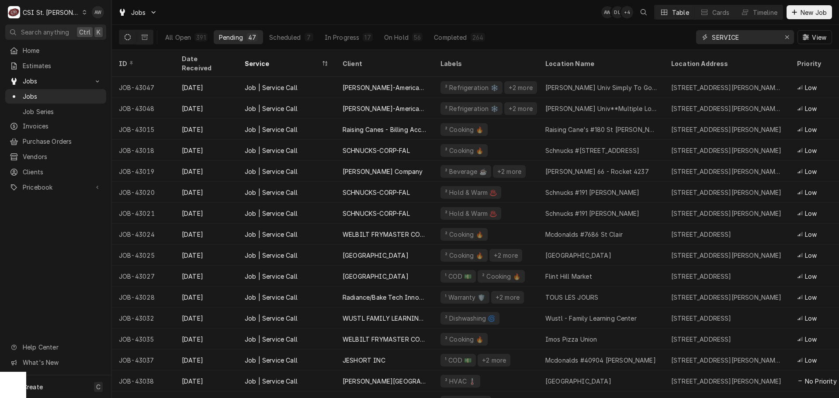
type input "SERVICE"
click at [520, 35] on div "All Open 391 Pending 47 Scheduled 7 In Progress 17 On Hold 56 Completed 264 SER…" at bounding box center [475, 37] width 713 height 24
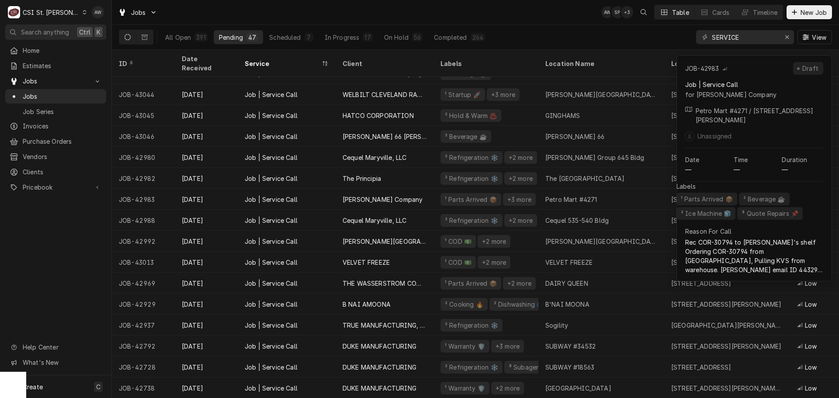
scroll to position [372, 0]
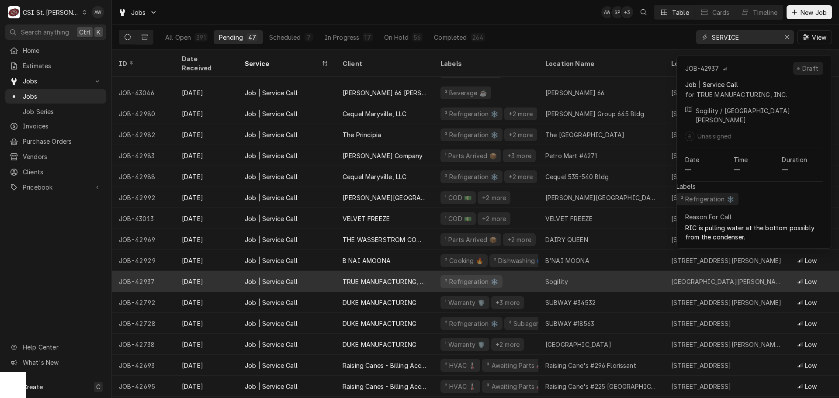
click at [602, 274] on div "Sogility" at bounding box center [601, 281] width 126 height 21
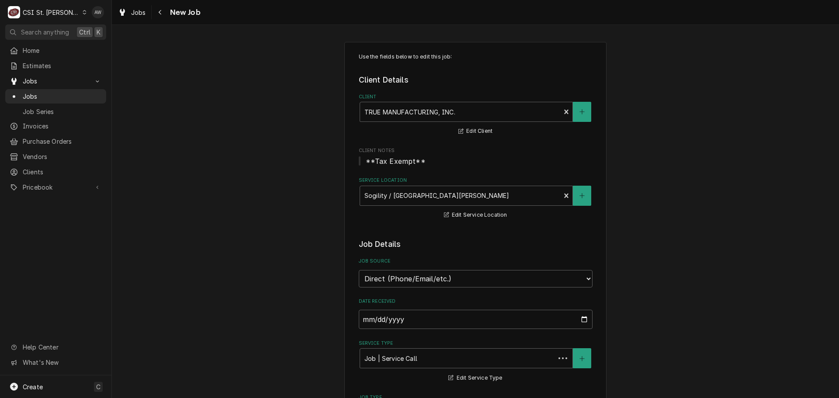
type textarea "x"
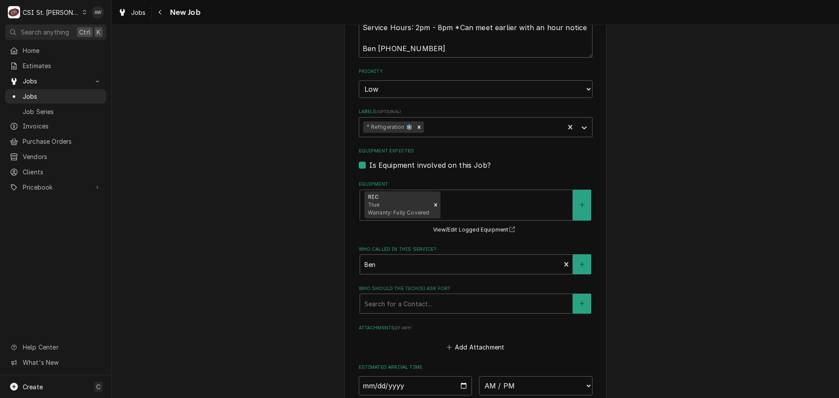
scroll to position [524, 0]
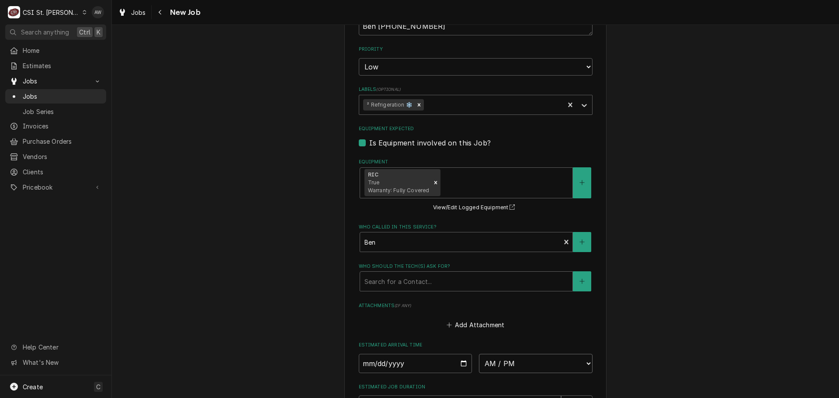
drag, startPoint x: 497, startPoint y: 367, endPoint x: 501, endPoint y: 362, distance: 6.2
click at [497, 367] on select "AM / PM 6:00 AM 6:15 AM 6:30 AM 6:45 AM 7:00 AM 7:15 AM 7:30 AM 7:45 AM 8:00 AM…" at bounding box center [536, 363] width 114 height 19
select select "12:00:00"
click at [479, 354] on select "AM / PM 6:00 AM 6:15 AM 6:30 AM 6:45 AM 7:00 AM 7:15 AM 7:30 AM 7:45 AM 8:00 AM…" at bounding box center [536, 363] width 114 height 19
type textarea "x"
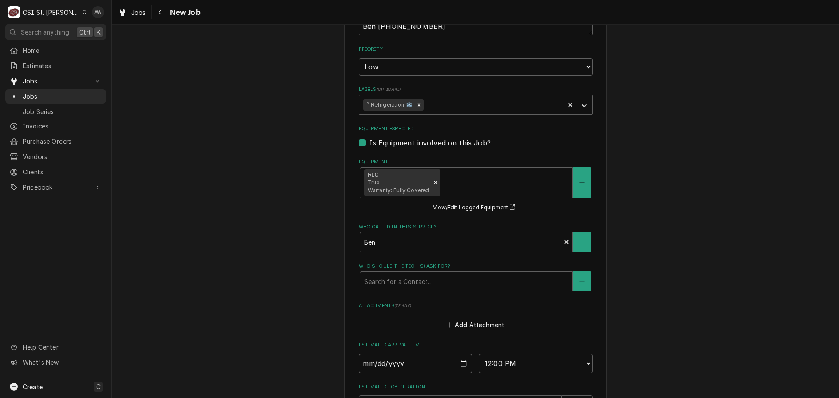
click at [457, 363] on input "Date" at bounding box center [416, 363] width 114 height 19
type input "[DATE]"
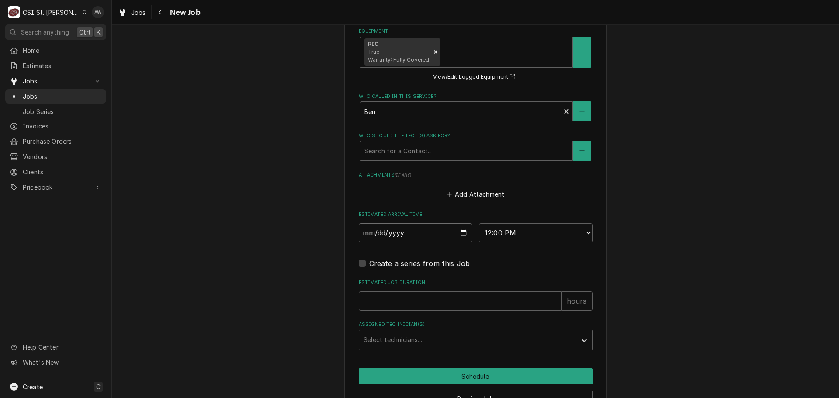
scroll to position [699, 0]
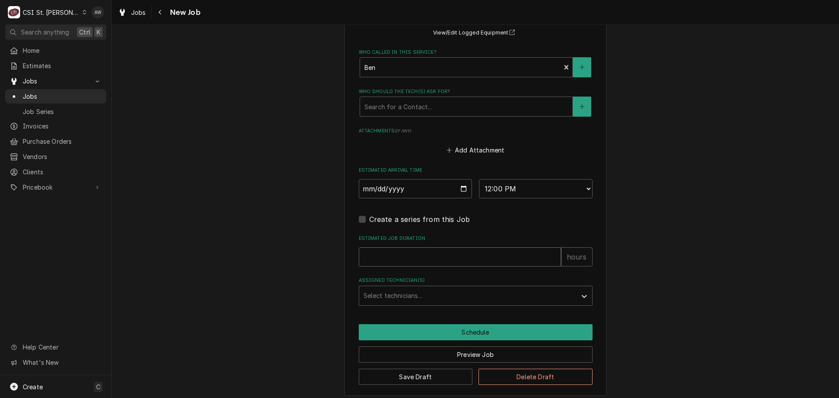
click at [499, 253] on input "Estimated Job Duration" at bounding box center [460, 256] width 202 height 19
type textarea "x"
type input "2"
type textarea "x"
click at [484, 296] on div "Assigned Technician(s)" at bounding box center [467, 296] width 208 height 16
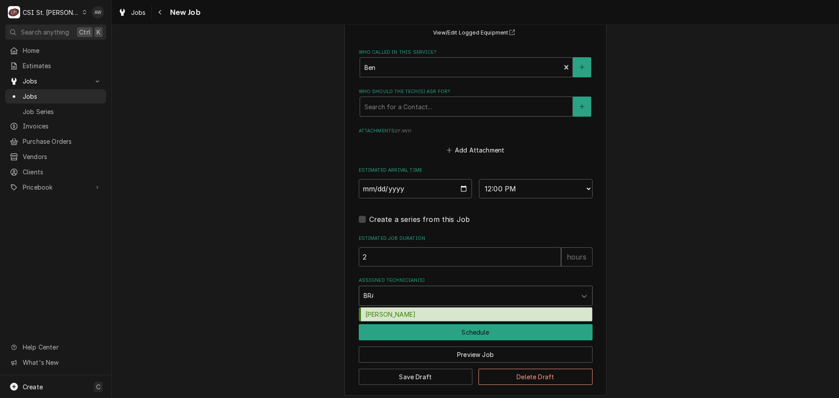
type input "BRAD"
click at [471, 312] on div "Brad Cope" at bounding box center [475, 315] width 233 height 14
type textarea "x"
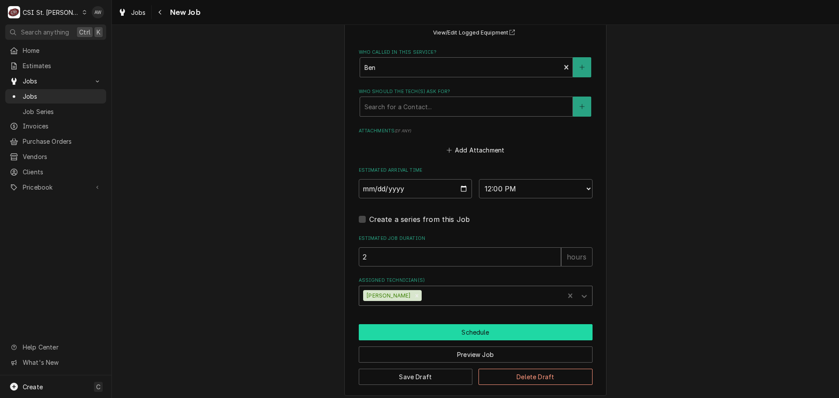
click at [469, 330] on button "Schedule" at bounding box center [476, 332] width 234 height 16
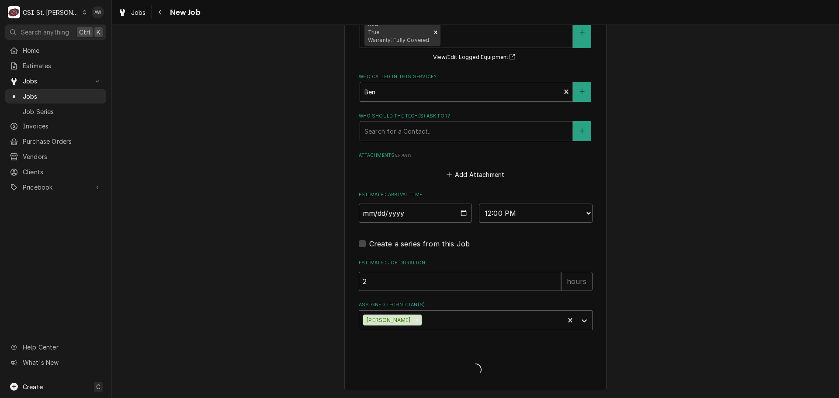
scroll to position [675, 0]
type textarea "x"
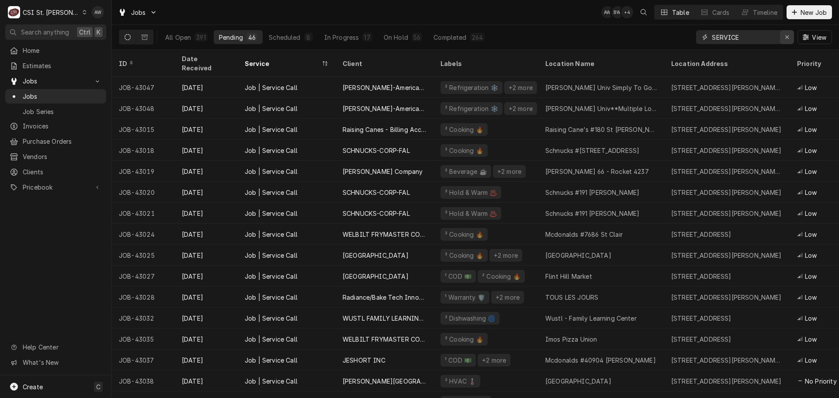
click at [789, 42] on button "Erase input" at bounding box center [787, 37] width 14 height 14
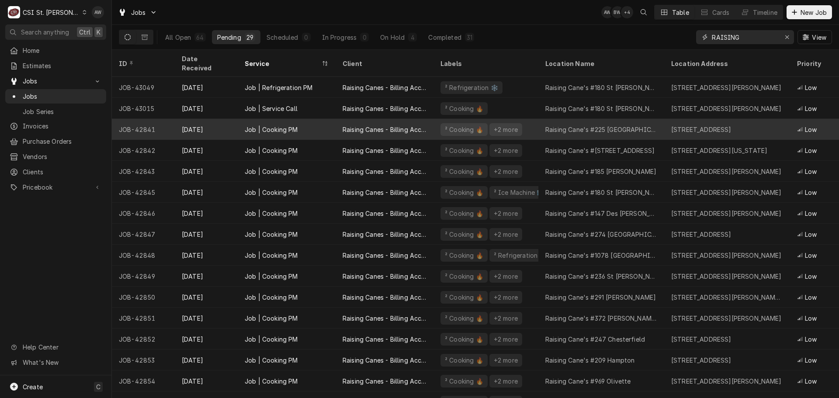
type input "RAISING"
click at [454, 125] on div "² Cooking 🔥" at bounding box center [464, 129] width 40 height 9
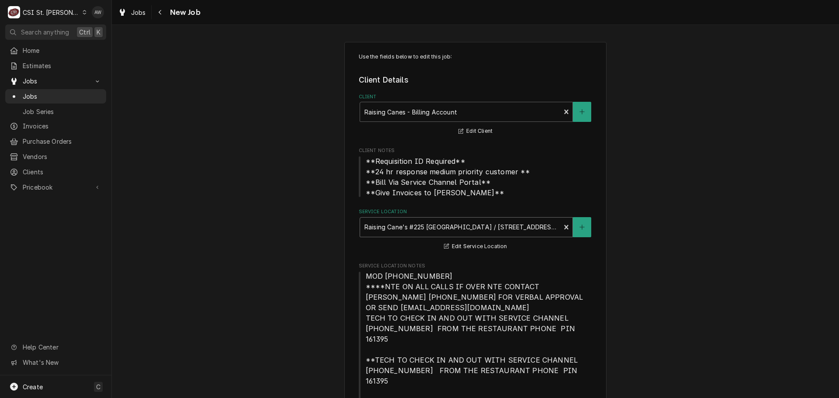
type textarea "x"
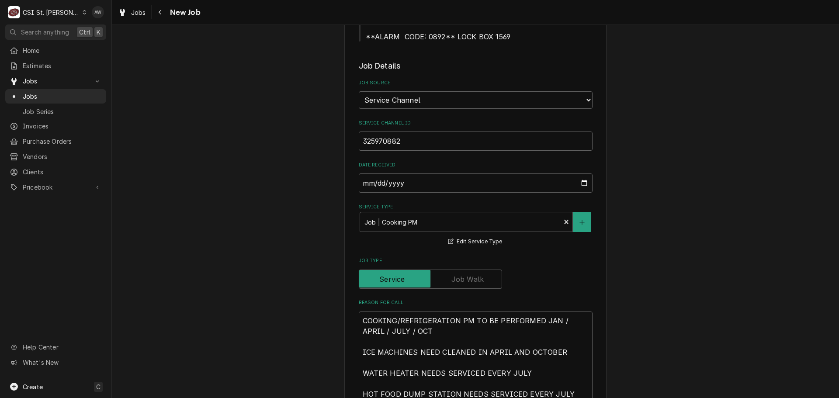
scroll to position [481, 0]
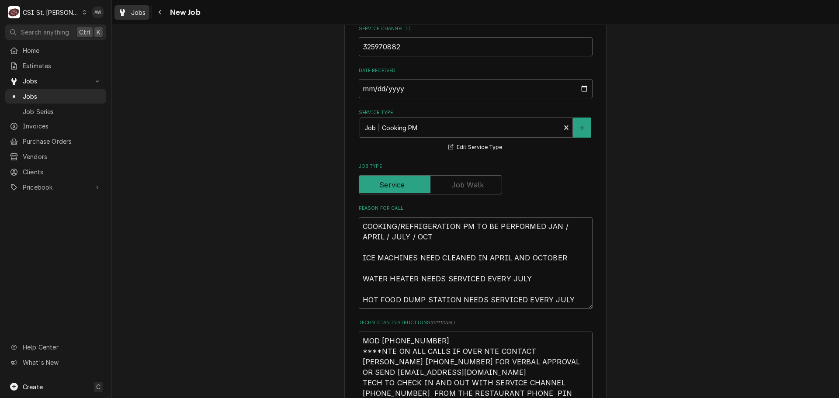
click at [133, 15] on span "Jobs" at bounding box center [138, 12] width 15 height 9
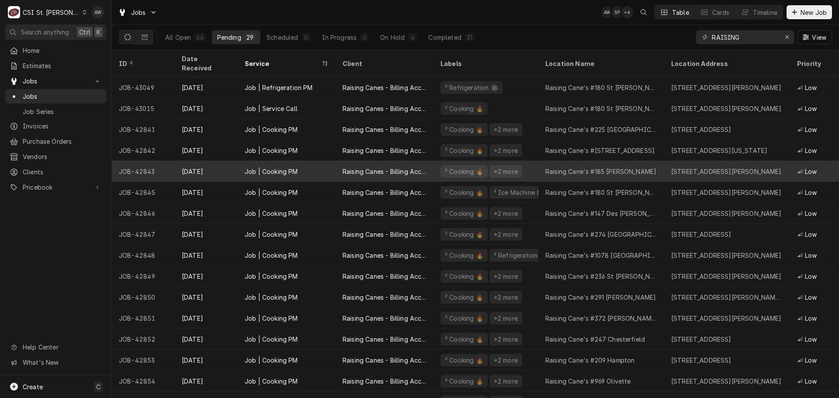
click at [583, 167] on div "Raising Cane's #185 Kirkwood" at bounding box center [600, 171] width 111 height 9
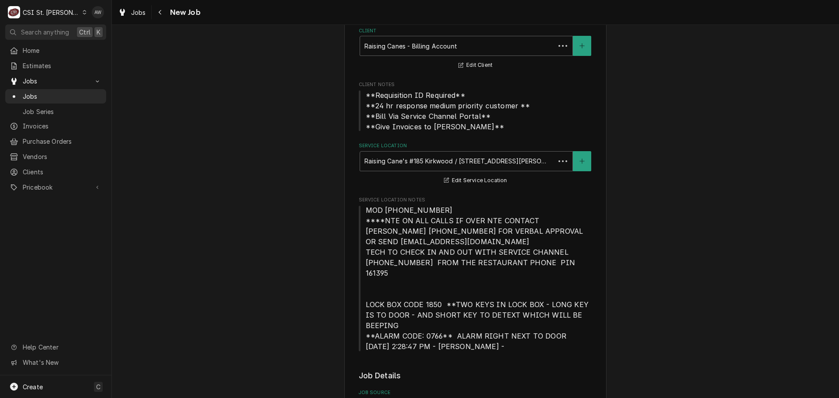
type textarea "x"
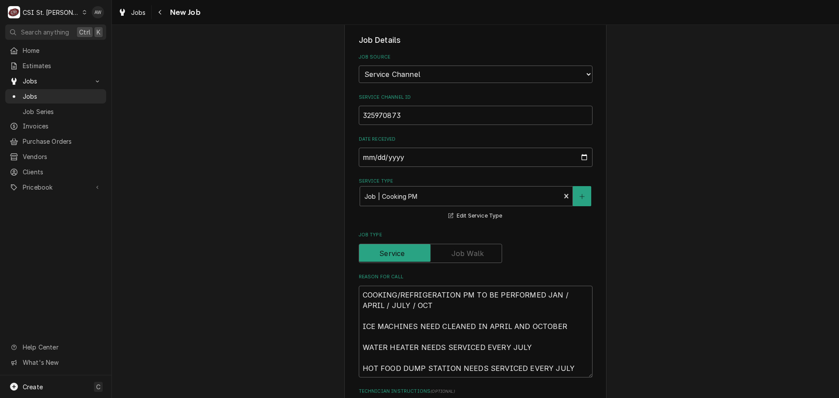
scroll to position [437, 0]
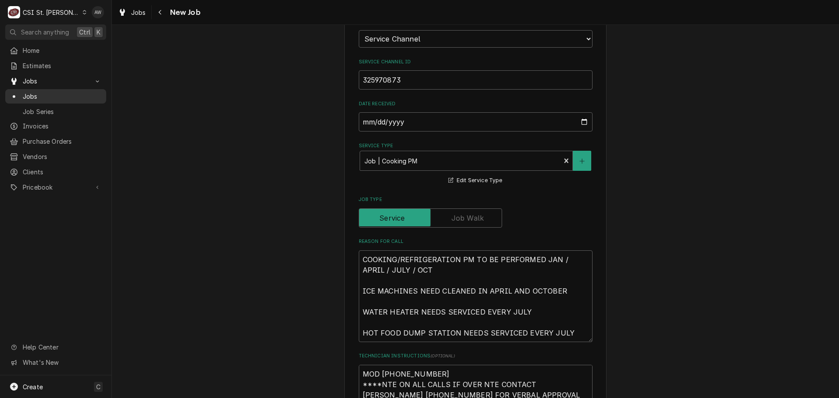
click at [62, 98] on div "Jobs" at bounding box center [55, 96] width 97 height 11
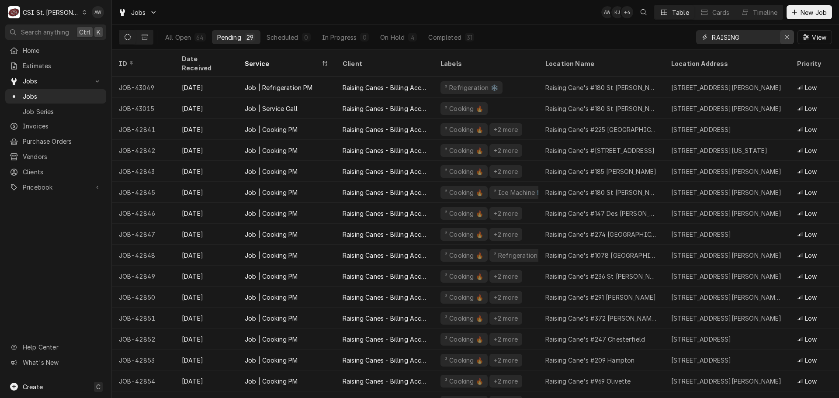
click at [785, 39] on icon "Erase input" at bounding box center [787, 37] width 5 height 6
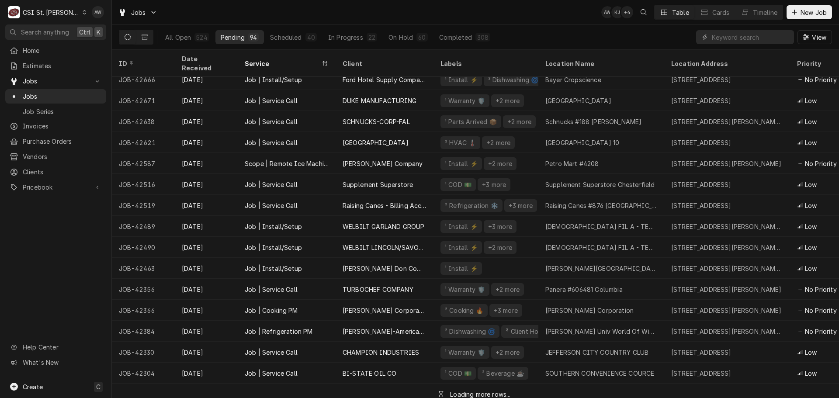
scroll to position [1374, 0]
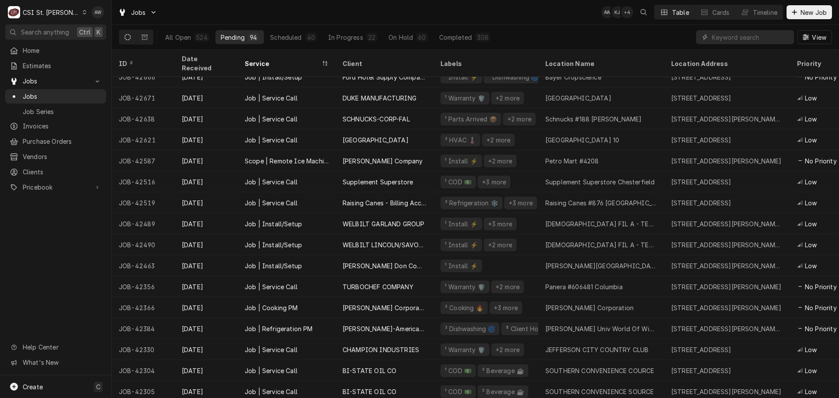
click at [673, 12] on div "Table" at bounding box center [680, 12] width 17 height 9
click at [750, 41] on input "Dynamic Content Wrapper" at bounding box center [751, 37] width 78 height 14
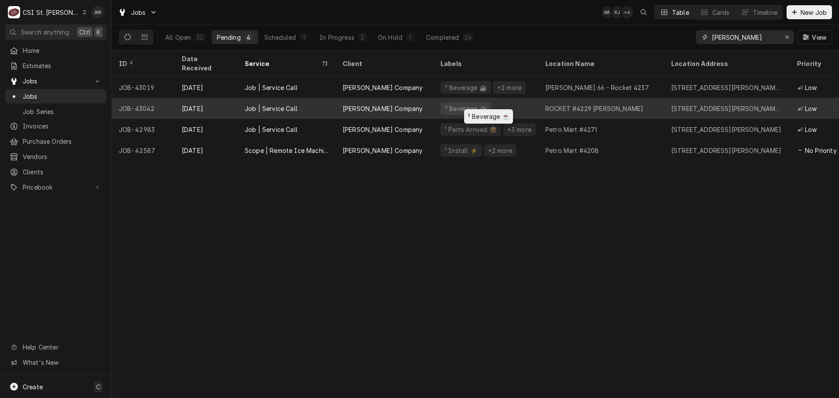
type input "[PERSON_NAME]"
click at [492, 100] on div "² Beverage ☕️" at bounding box center [485, 108] width 105 height 21
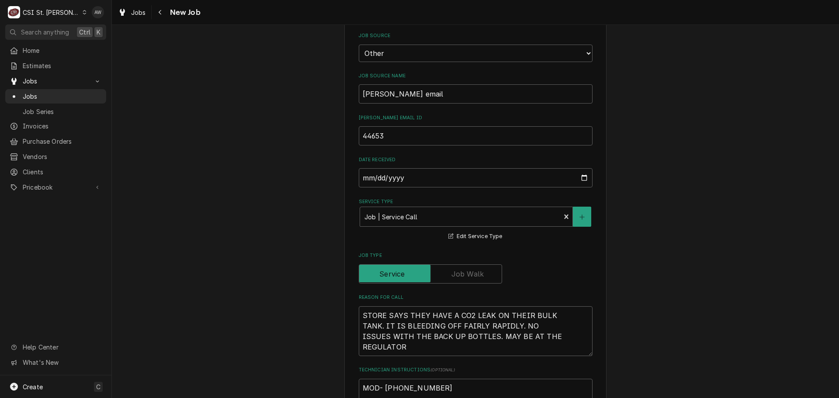
type textarea "x"
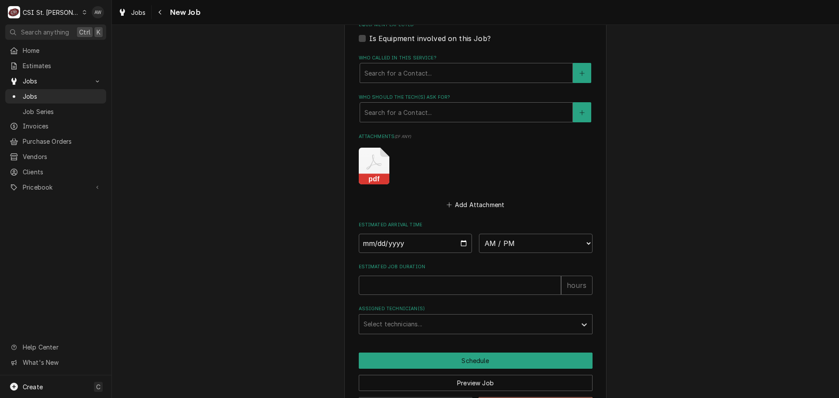
scroll to position [786, 0]
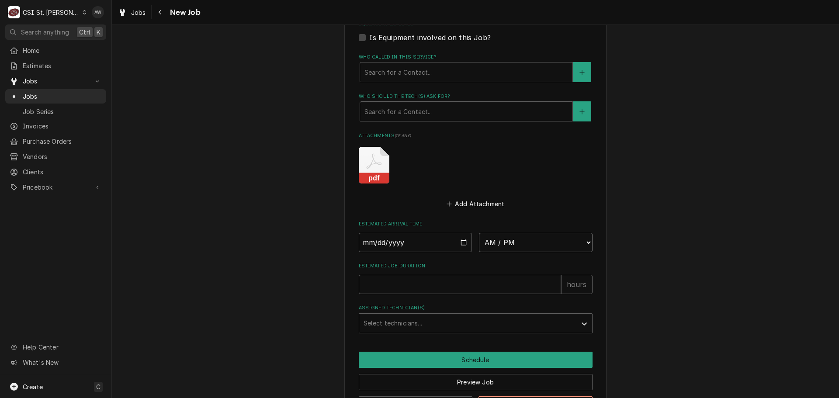
click at [517, 238] on select "AM / PM 6:00 AM 6:15 AM 6:30 AM 6:45 AM 7:00 AM 7:15 AM 7:30 AM 7:45 AM 8:00 AM…" at bounding box center [536, 242] width 114 height 19
select select "10:30:00"
click at [479, 233] on select "AM / PM 6:00 AM 6:15 AM 6:30 AM 6:45 AM 7:00 AM 7:15 AM 7:30 AM 7:45 AM 8:00 AM…" at bounding box center [536, 242] width 114 height 19
type textarea "x"
click at [459, 242] on input "Date" at bounding box center [416, 242] width 114 height 19
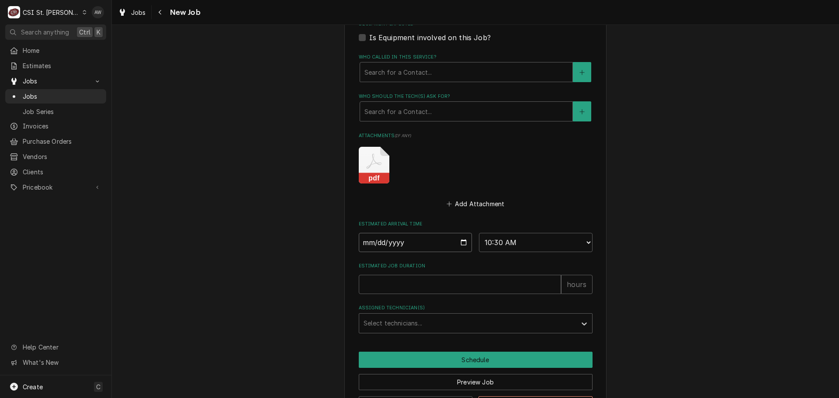
type input "2025-10-02"
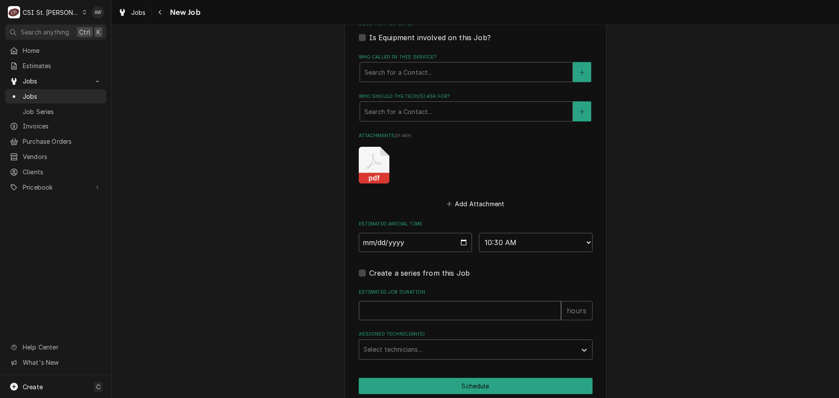
click at [415, 309] on input "Estimated Job Duration" at bounding box center [460, 310] width 202 height 19
type textarea "x"
type input "2"
type textarea "x"
click at [407, 349] on div "Assigned Technician(s)" at bounding box center [467, 350] width 208 height 16
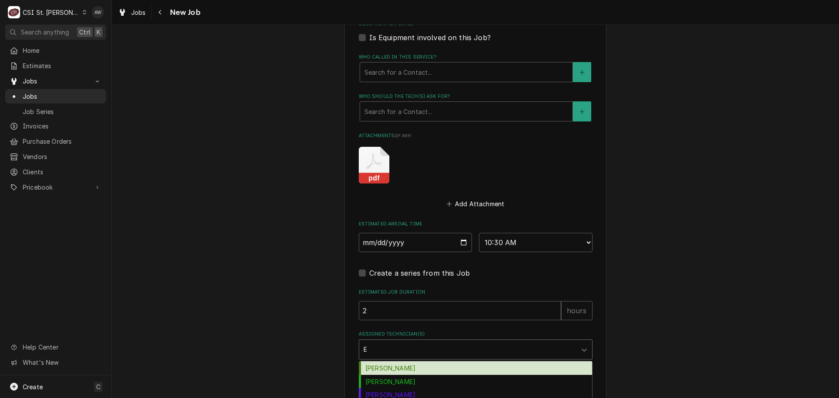
type input "ER"
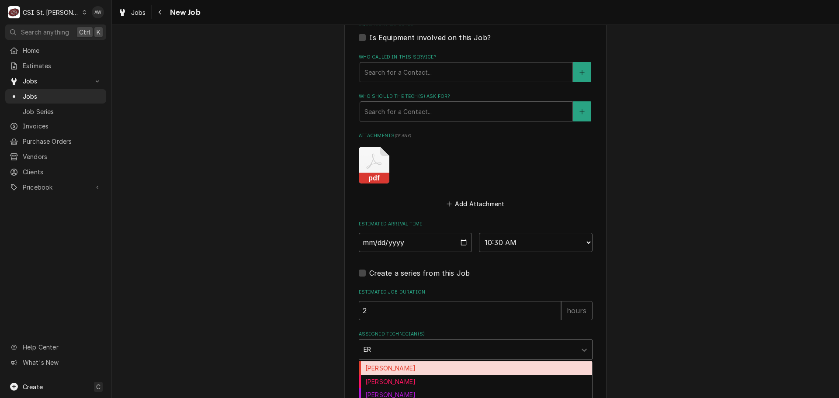
click at [408, 368] on div "Eric Guard" at bounding box center [475, 368] width 233 height 14
type textarea "x"
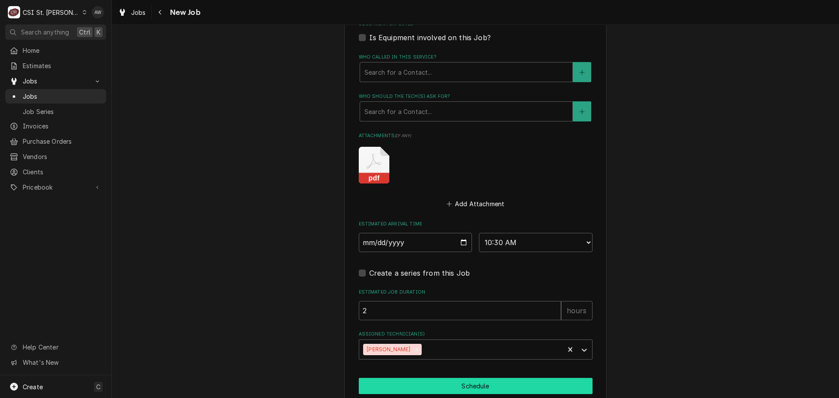
click at [419, 385] on button "Schedule" at bounding box center [476, 386] width 234 height 16
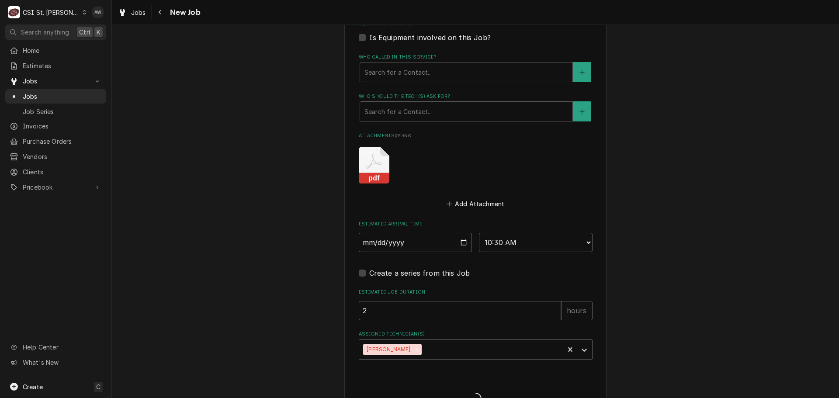
type textarea "x"
